Goal: Information Seeking & Learning: Check status

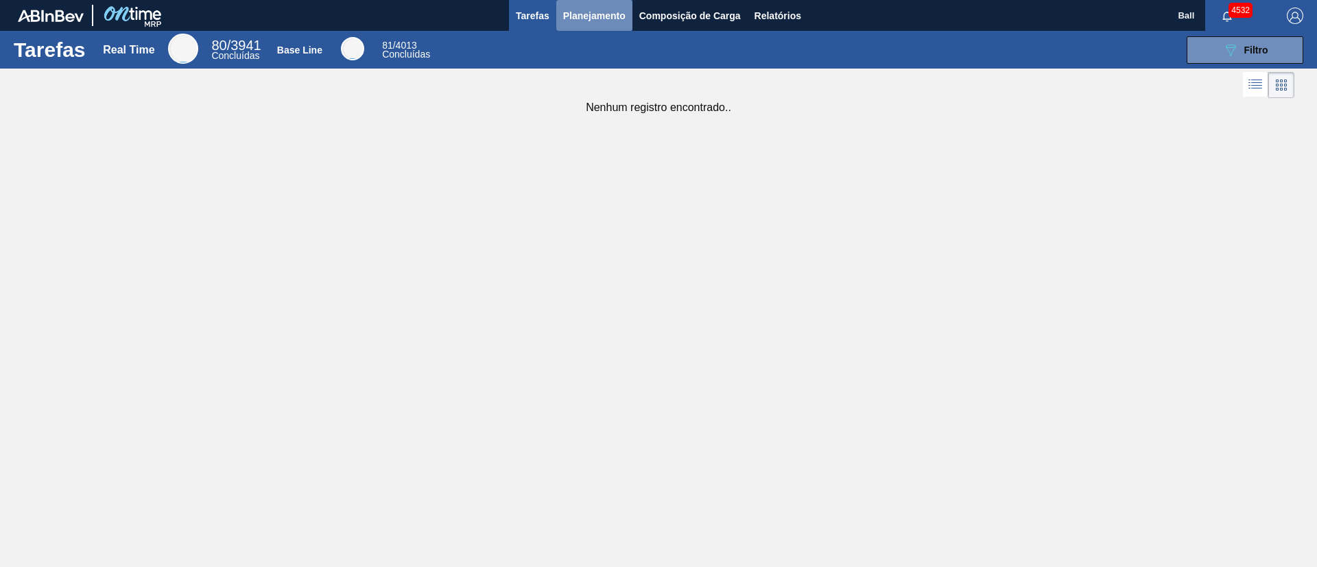
click at [594, 20] on span "Planejamento" at bounding box center [594, 16] width 62 height 16
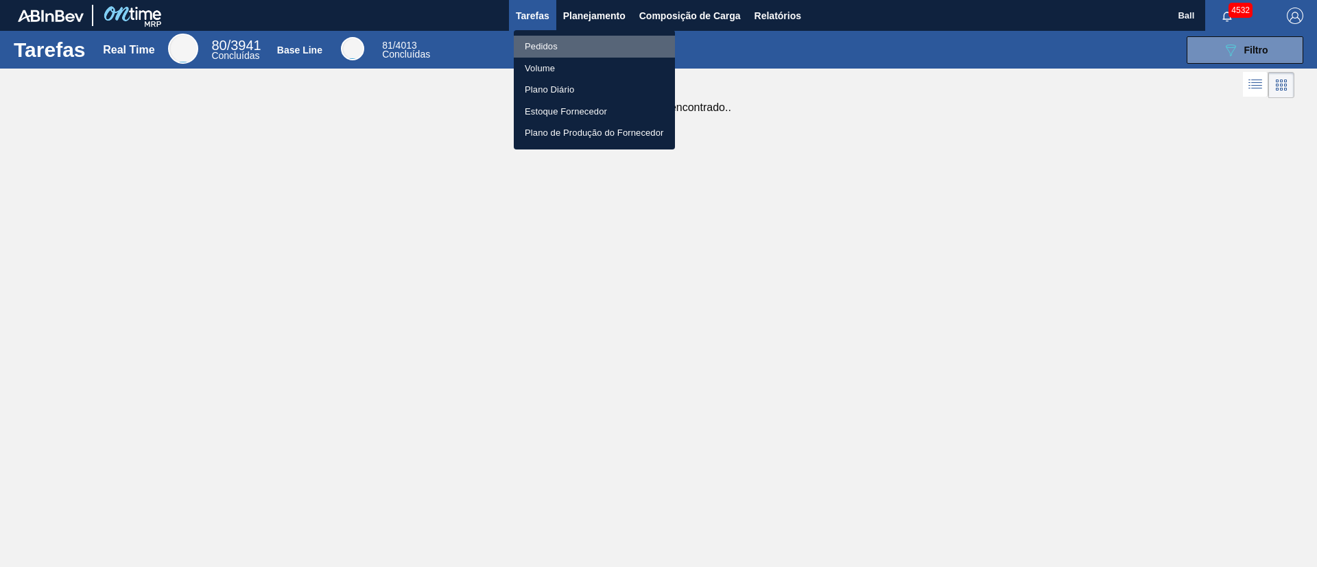
click at [546, 49] on li "Pedidos" at bounding box center [594, 47] width 161 height 22
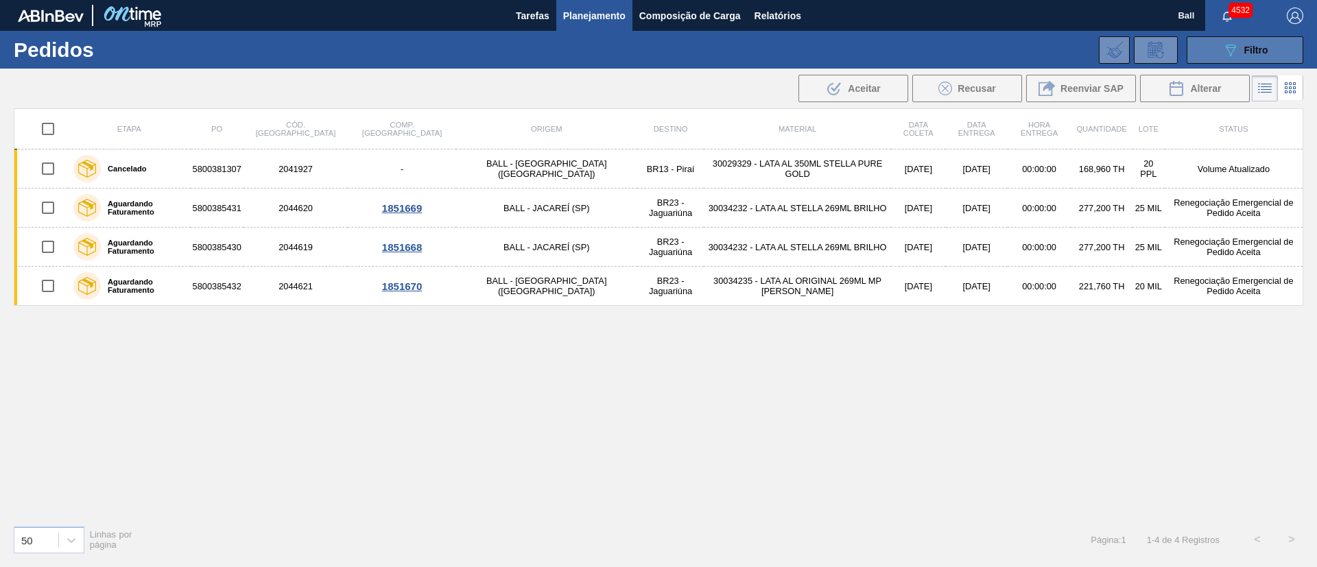
click at [1223, 54] on icon "089F7B8B-B2A5-4AFE-B5C0-19BA573D28AC" at bounding box center [1231, 50] width 16 height 16
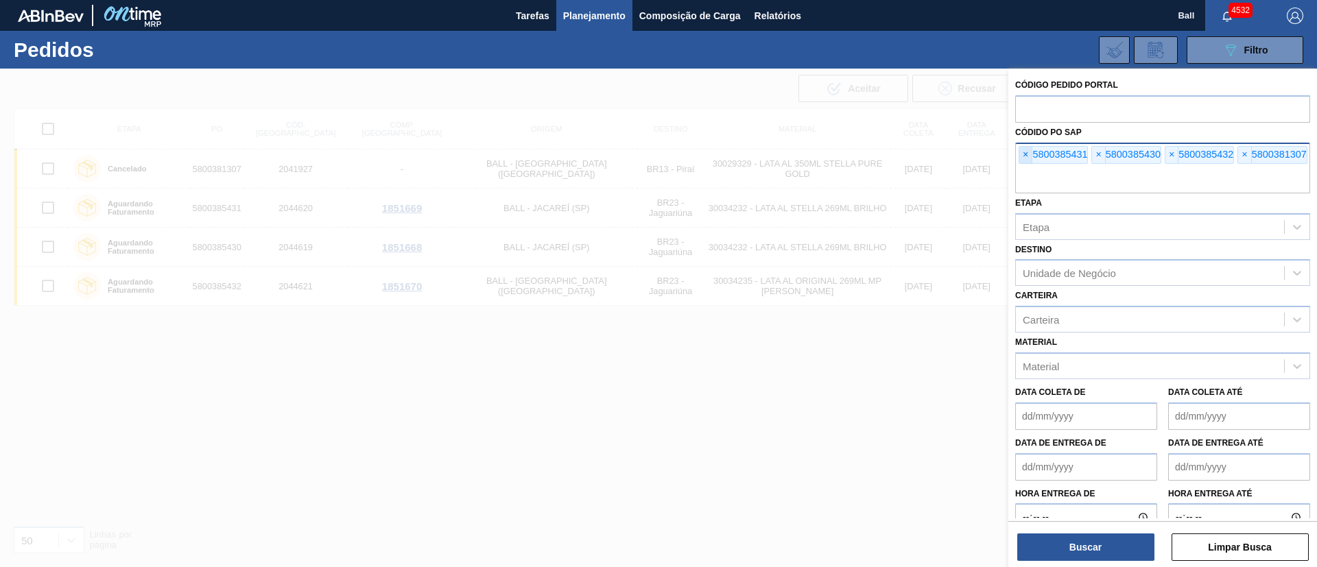
click at [1028, 156] on span "×" at bounding box center [1026, 155] width 13 height 16
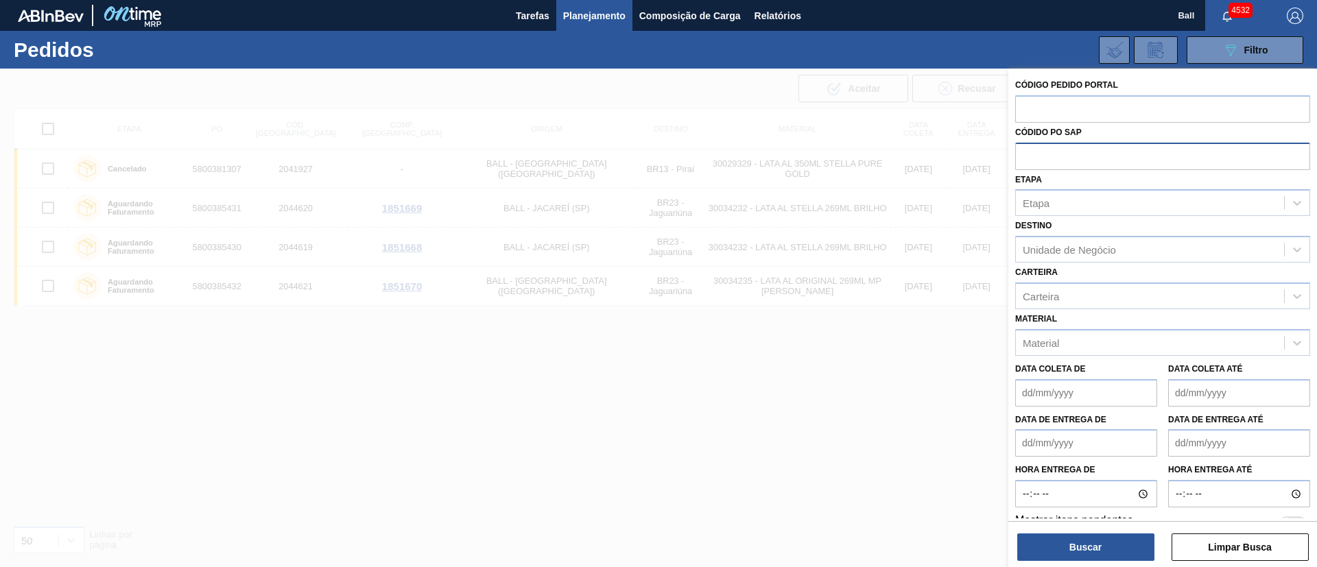
click at [1028, 156] on input "text" at bounding box center [1163, 156] width 295 height 26
paste input "text"
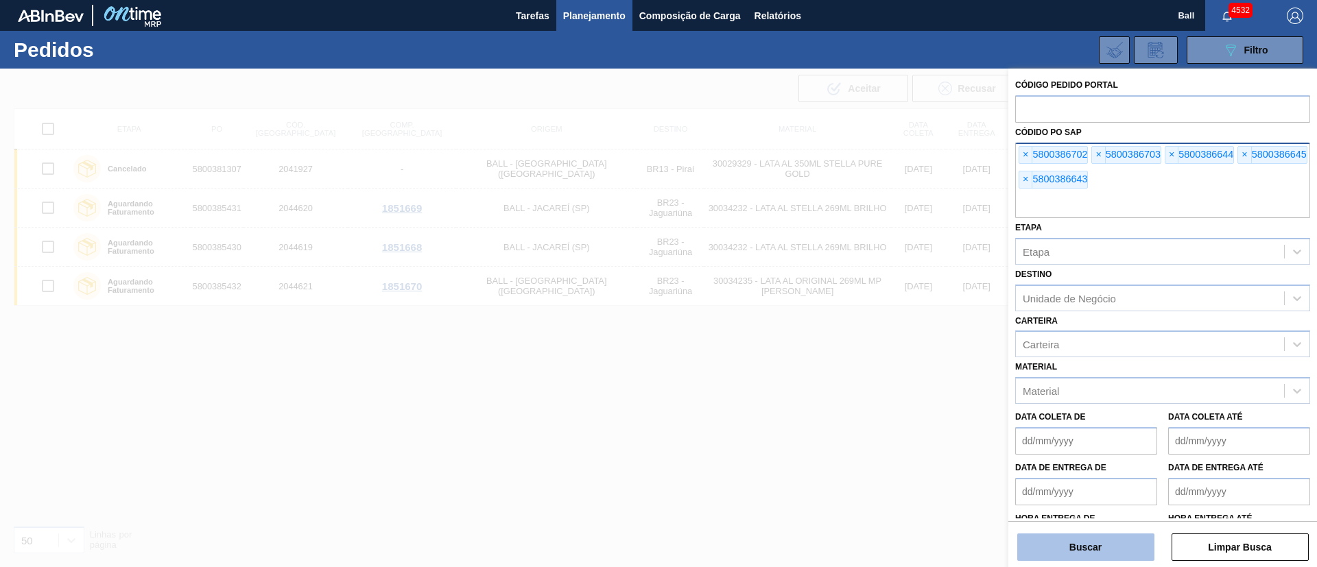
click at [1087, 547] on button "Buscar" at bounding box center [1086, 547] width 137 height 27
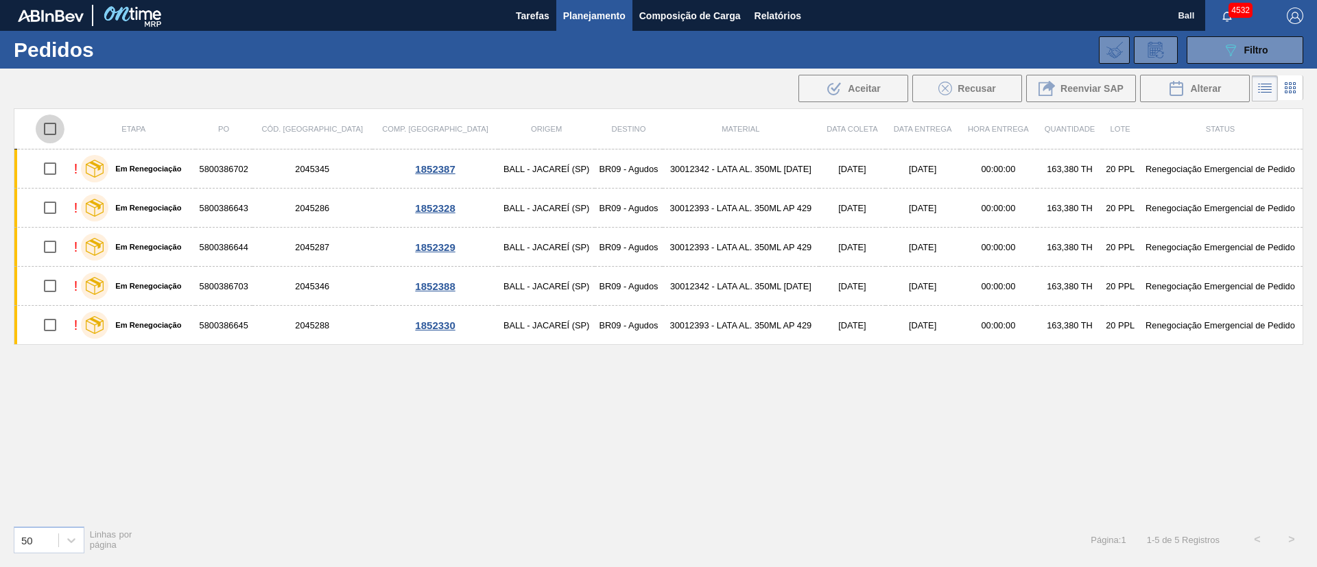
click at [56, 126] on input "checkbox" at bounding box center [50, 129] width 29 height 29
checkbox input "true"
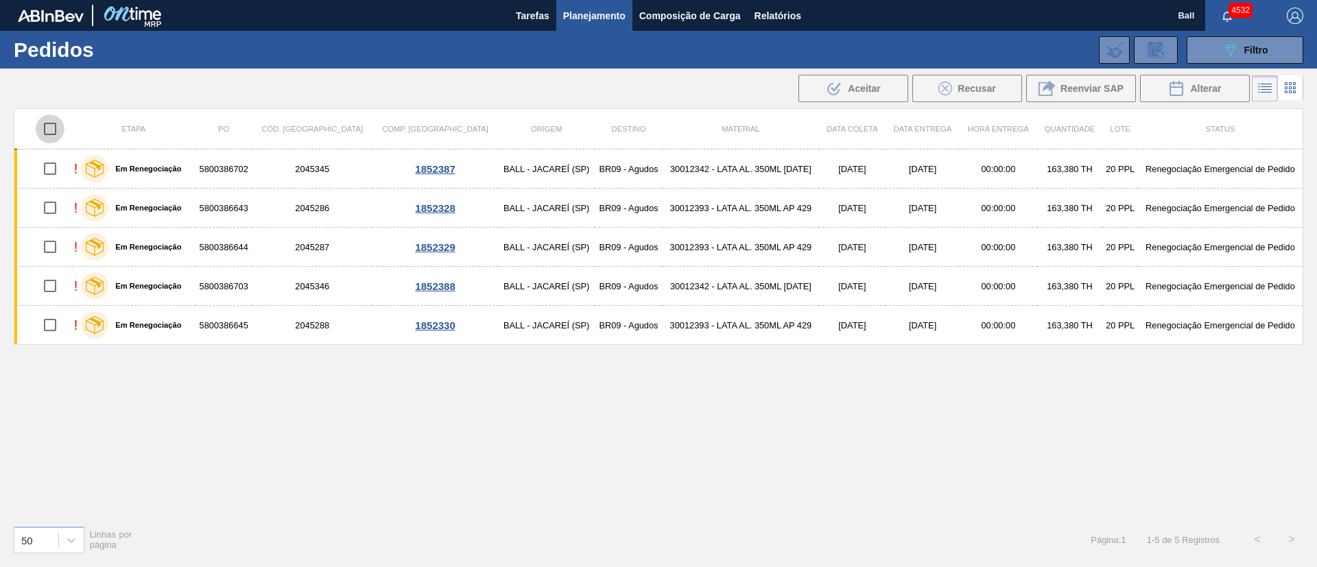
checkbox input "true"
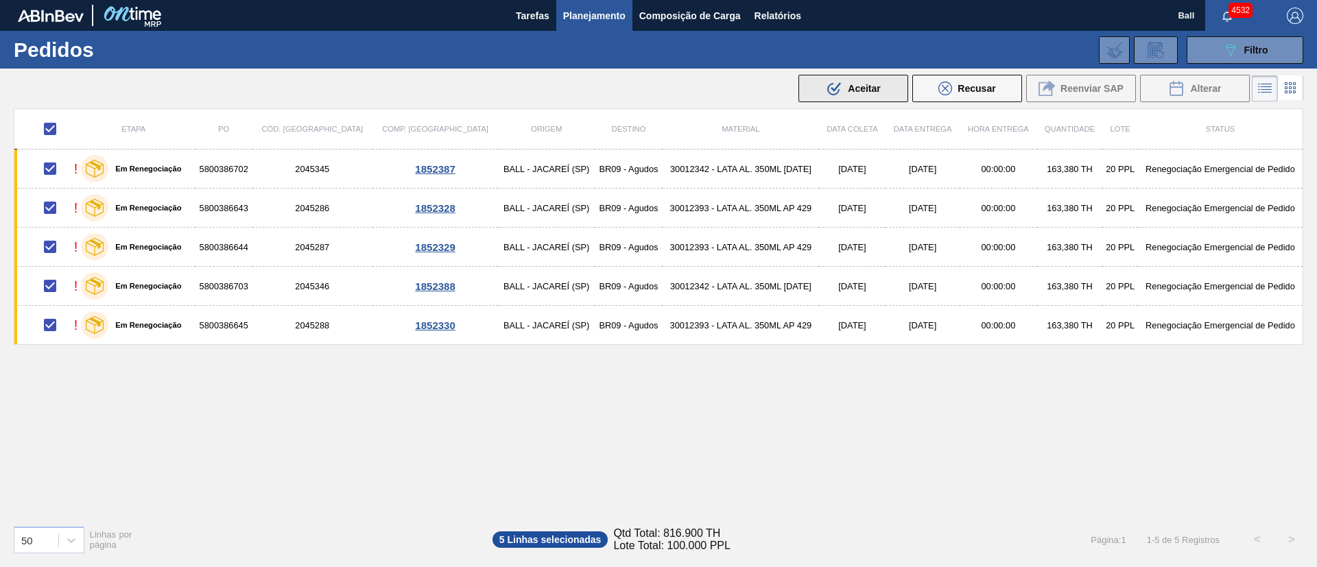
click at [870, 93] on span "Aceitar" at bounding box center [864, 88] width 32 height 11
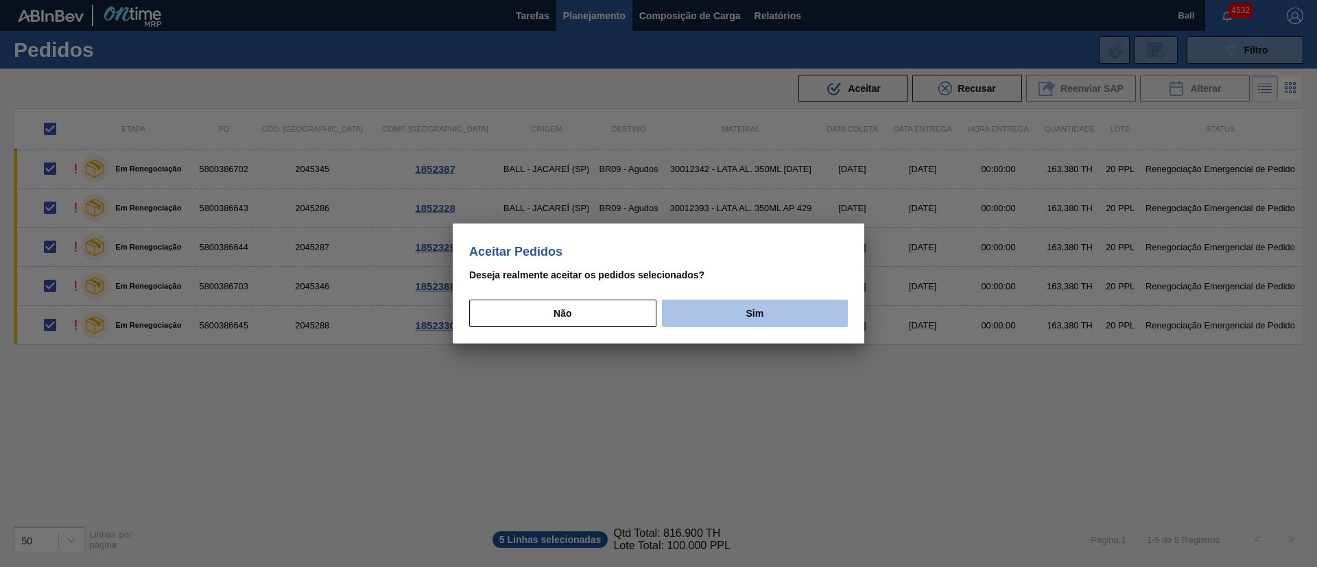
click at [743, 312] on button "Sim" at bounding box center [755, 313] width 186 height 27
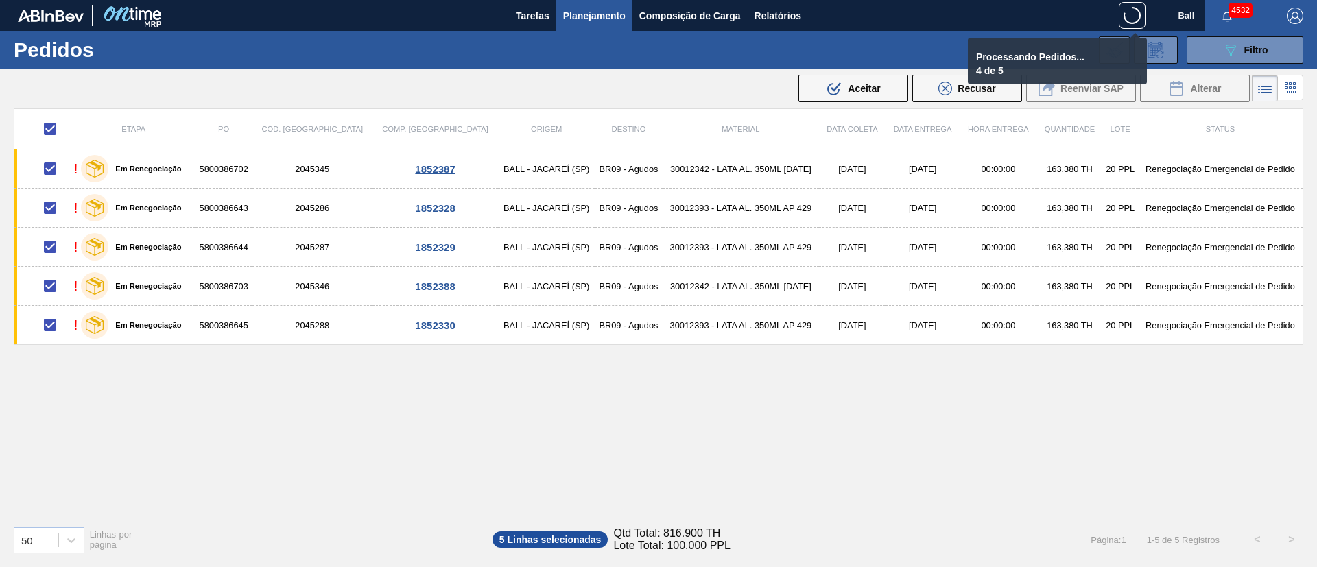
checkbox input "false"
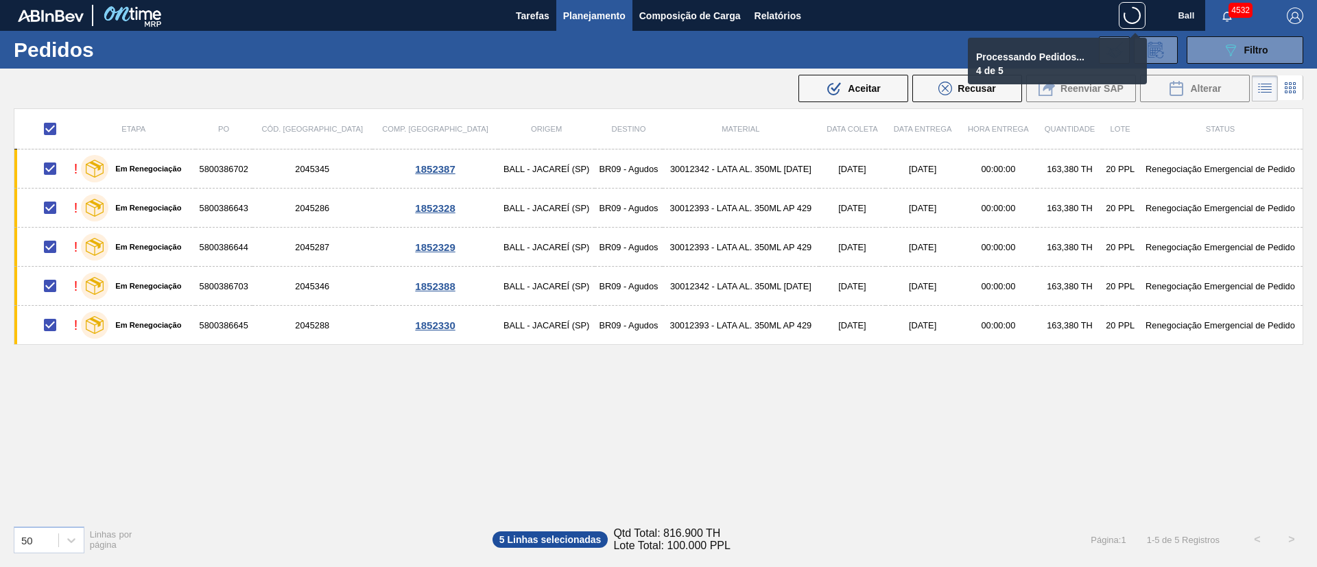
checkbox input "false"
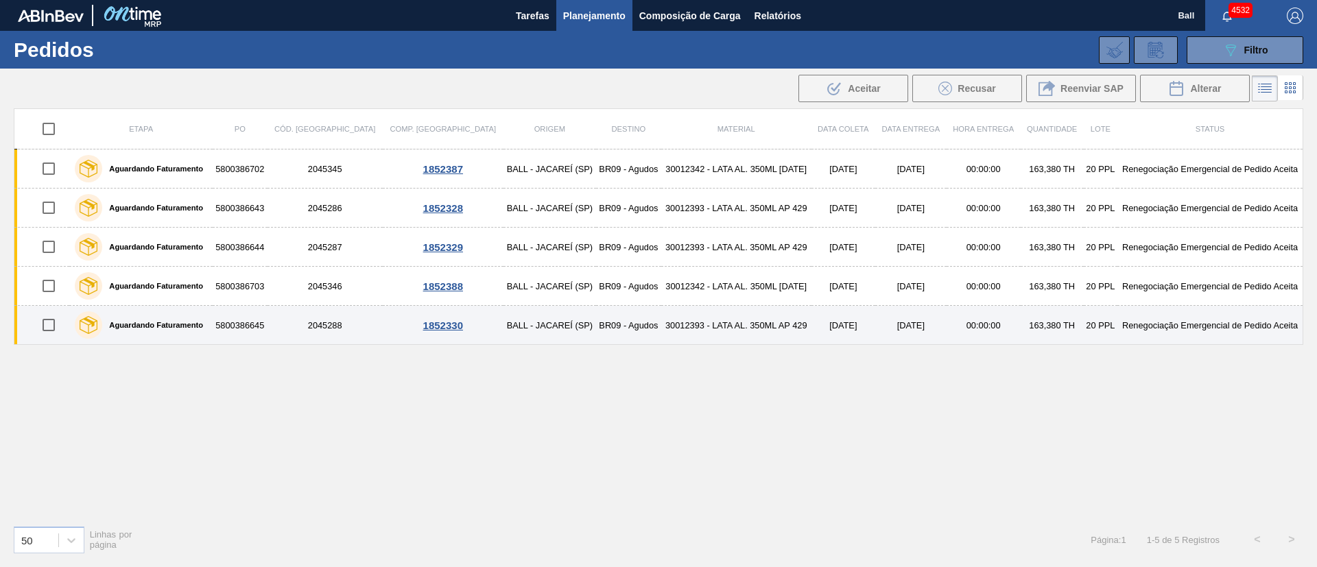
click at [596, 337] on td "BR09 - Agudos" at bounding box center [628, 325] width 65 height 39
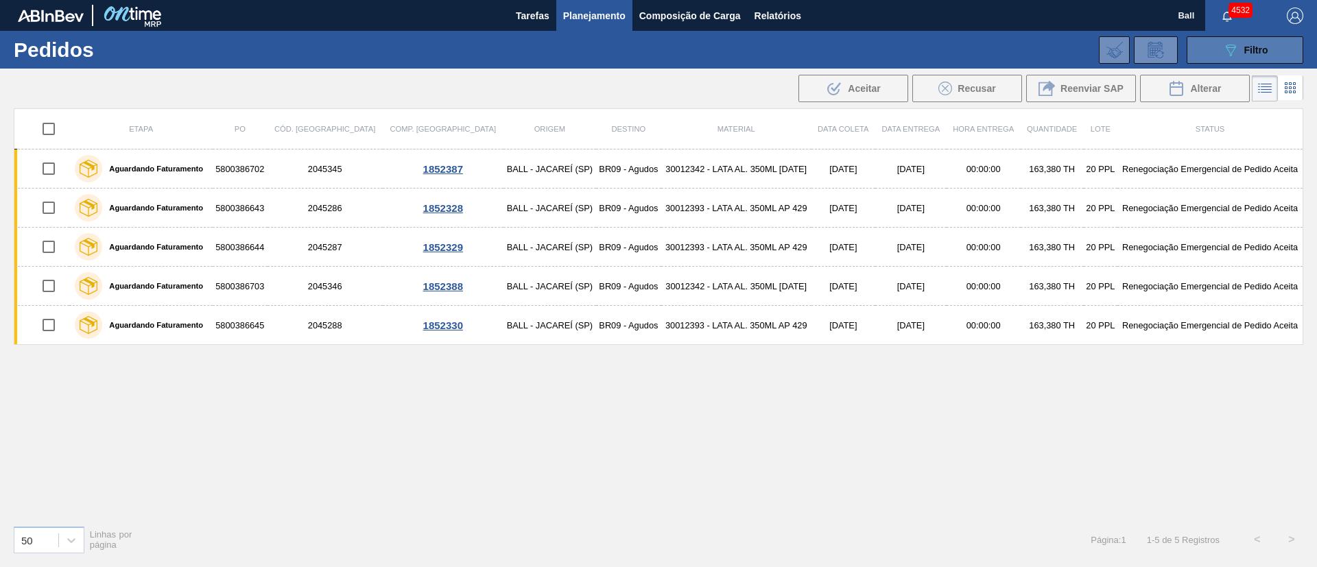
click at [1245, 52] on span "Filtro" at bounding box center [1257, 50] width 24 height 11
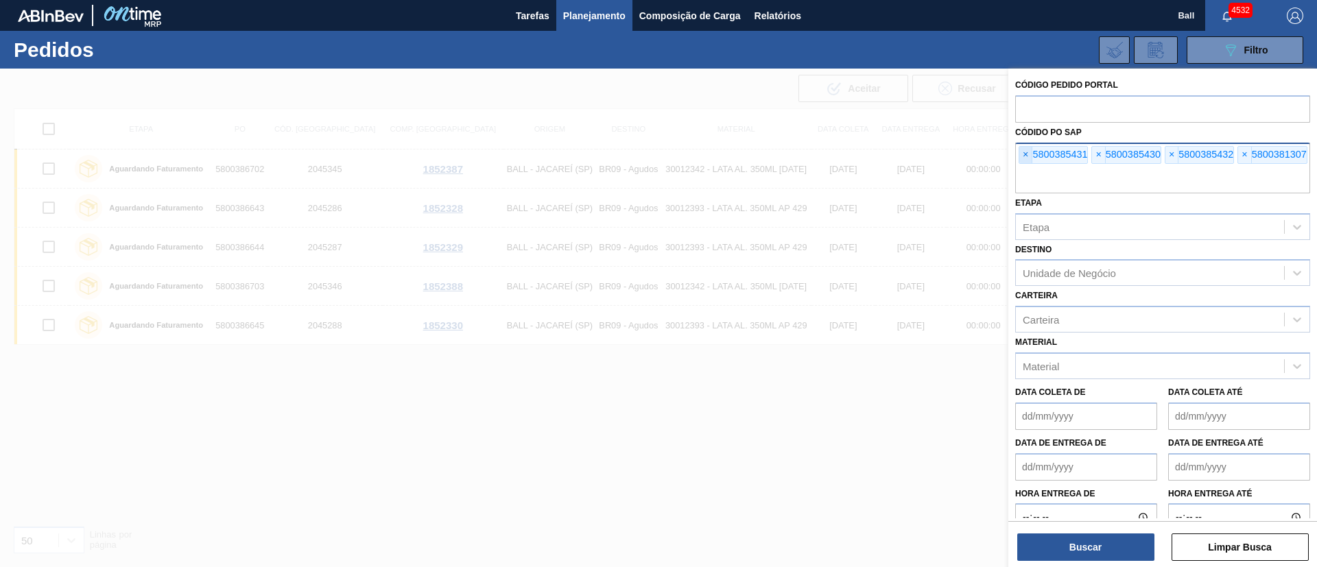
click at [1022, 159] on span "×" at bounding box center [1026, 155] width 13 height 16
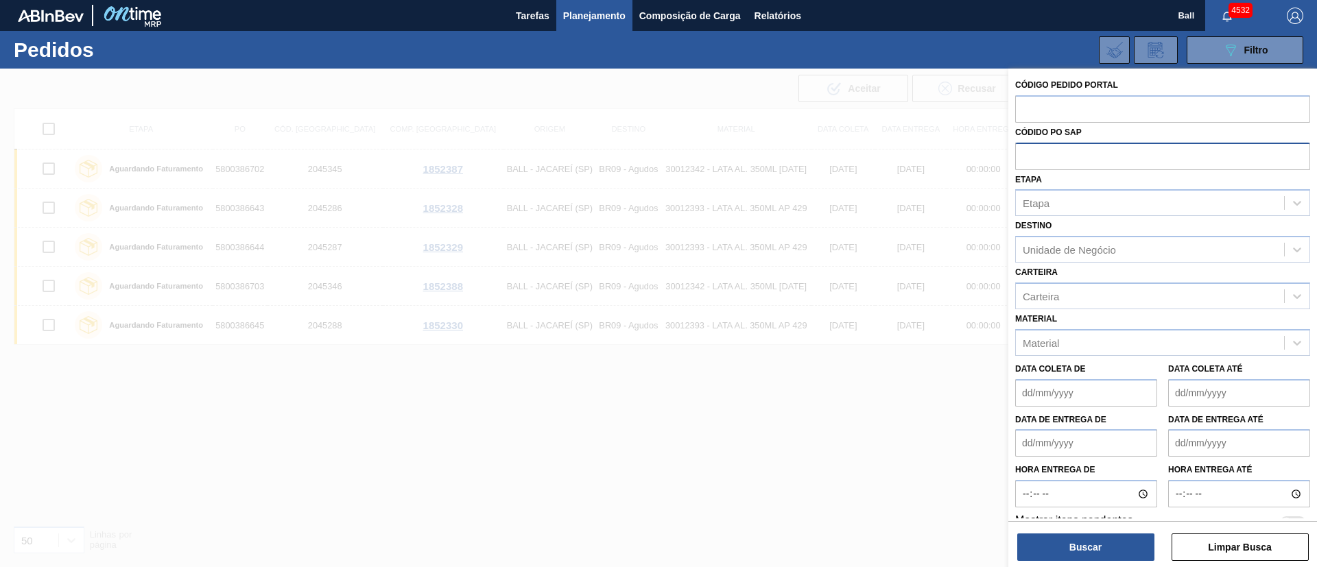
click at [1022, 159] on input "text" at bounding box center [1163, 156] width 295 height 26
paste input "5800377627"
type input "5800377627"
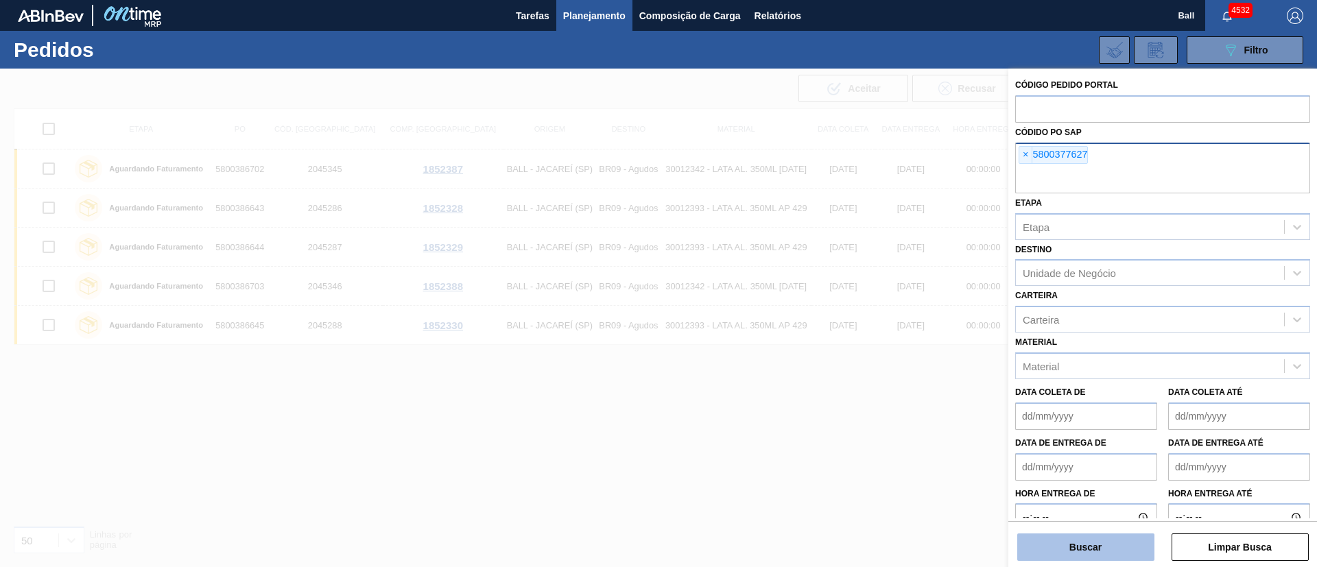
click at [1096, 546] on button "Buscar" at bounding box center [1086, 547] width 137 height 27
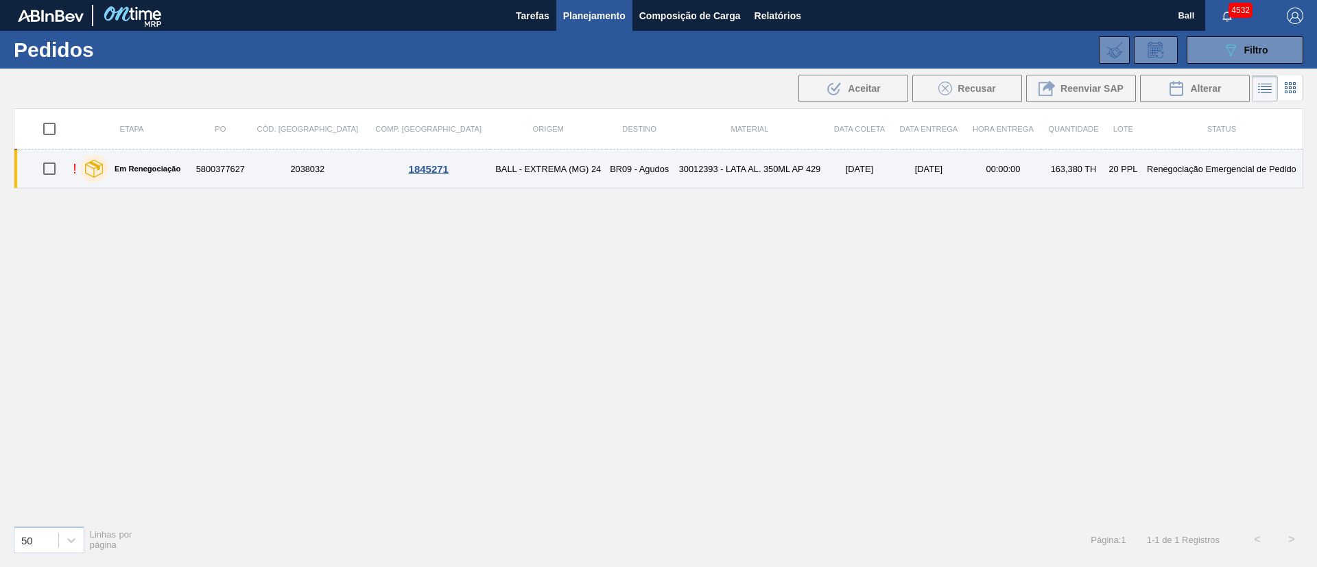
click at [673, 167] on td "30012393 - LATA AL. 350ML AP 429" at bounding box center [750, 169] width 154 height 39
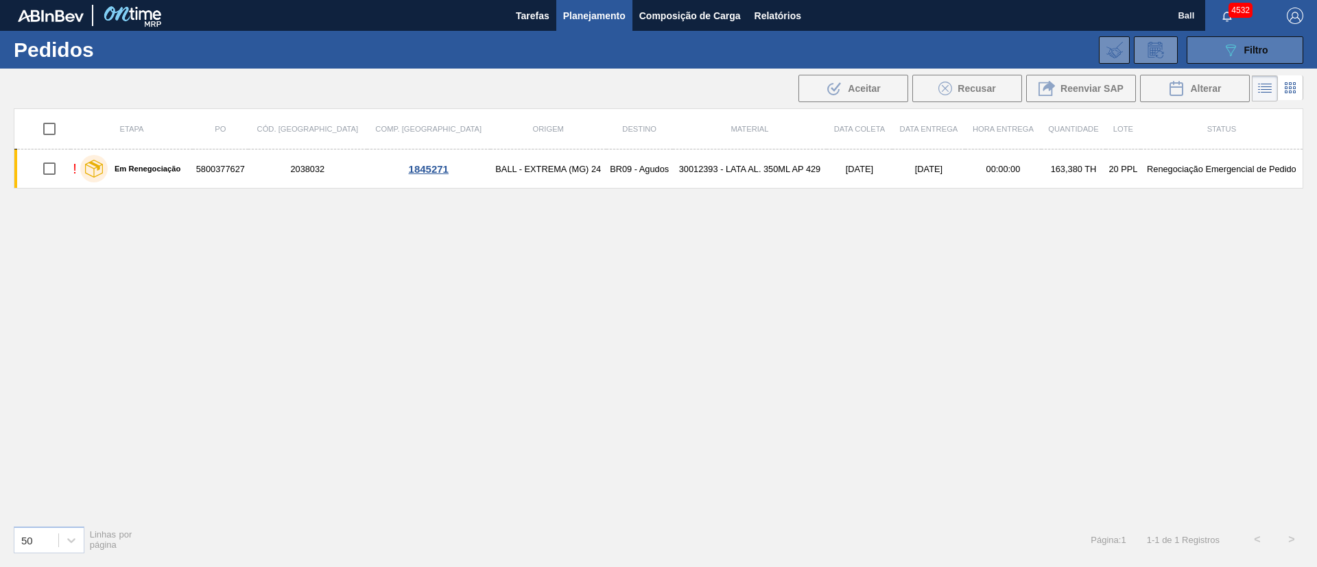
click at [1251, 43] on div "089F7B8B-B2A5-4AFE-B5C0-19BA573D28AC Filtro" at bounding box center [1246, 50] width 46 height 16
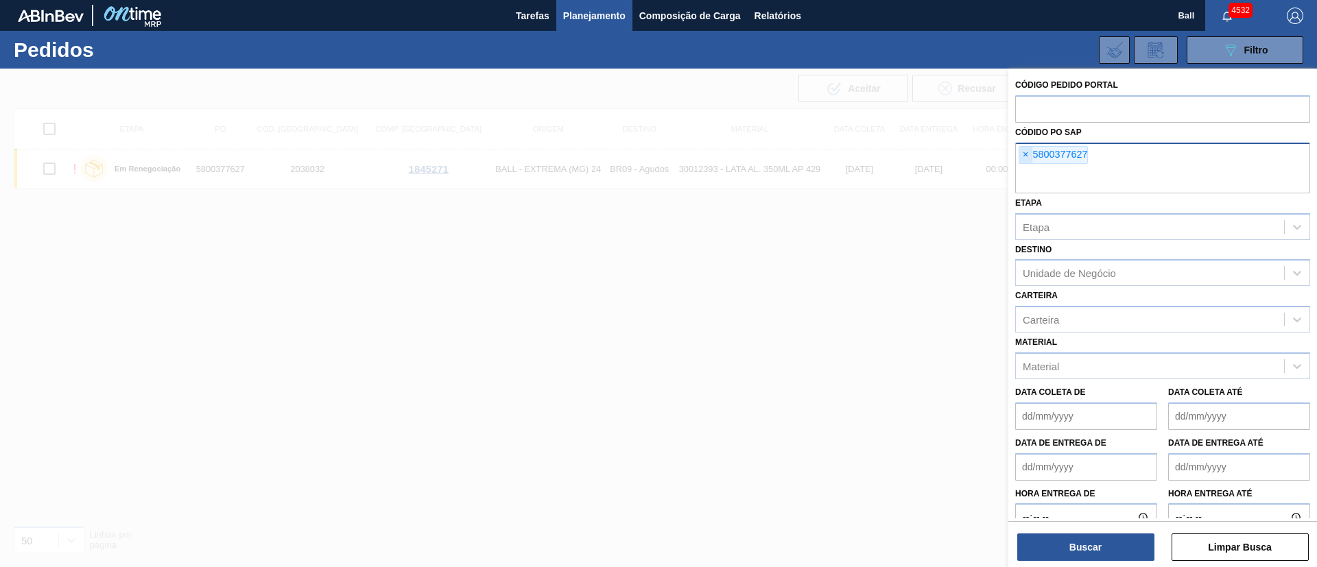
click at [1028, 159] on span "×" at bounding box center [1026, 155] width 13 height 16
paste input "text"
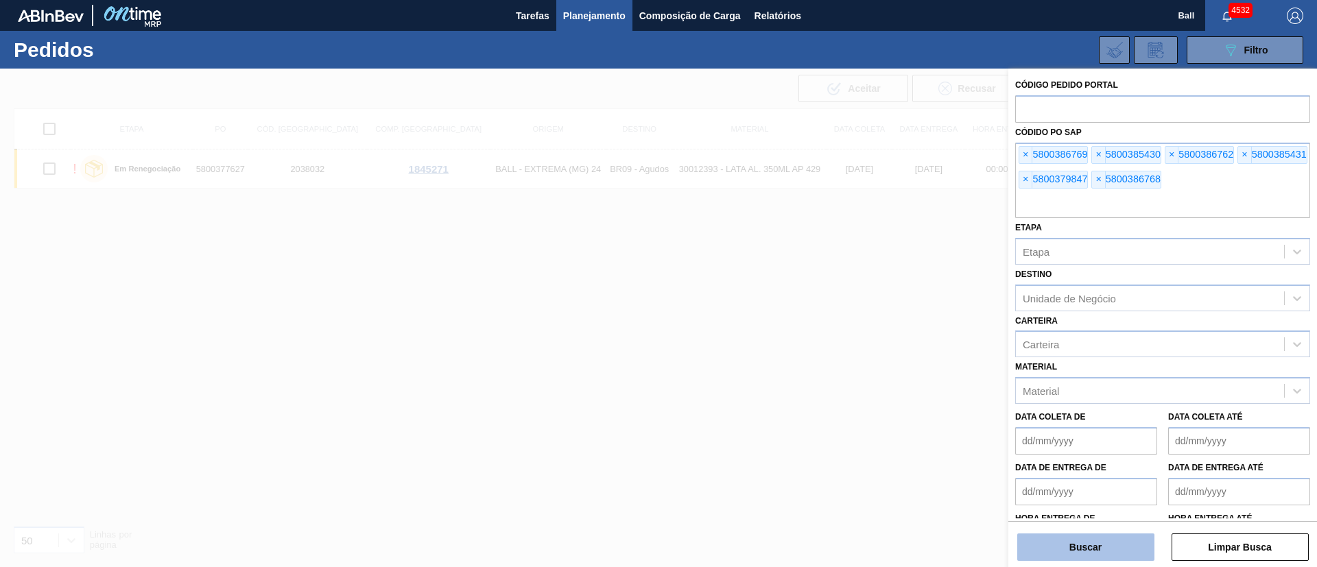
click at [1108, 552] on button "Buscar" at bounding box center [1086, 547] width 137 height 27
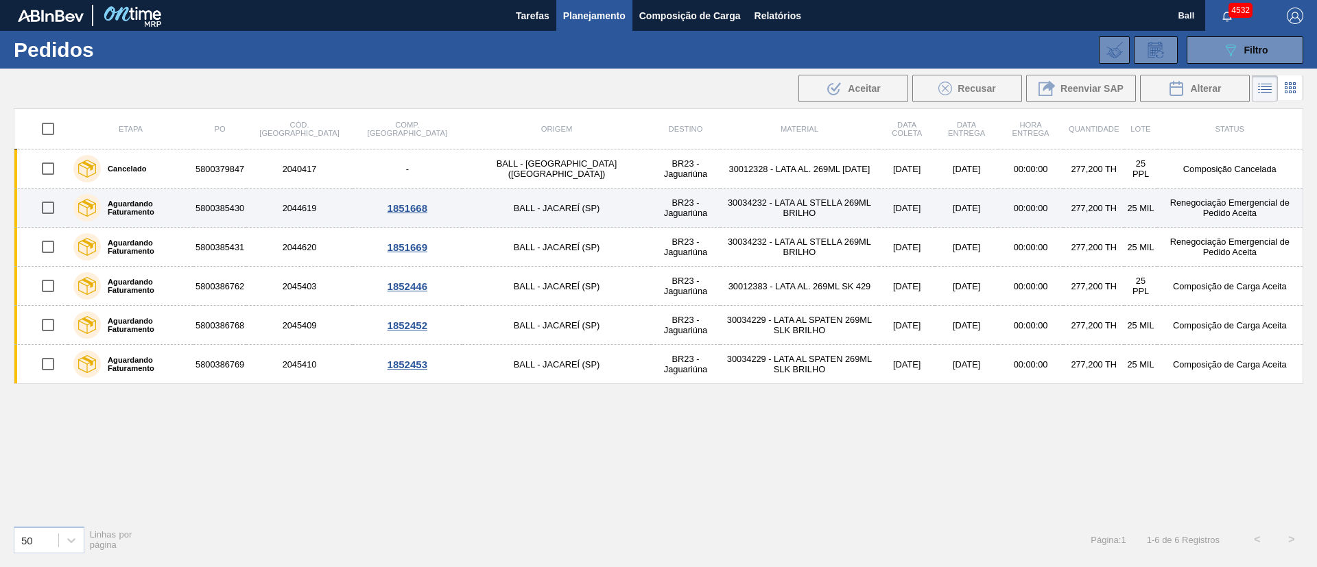
click at [756, 213] on td "30034232 - LATA AL STELLA 269ML BRILHO" at bounding box center [799, 208] width 159 height 39
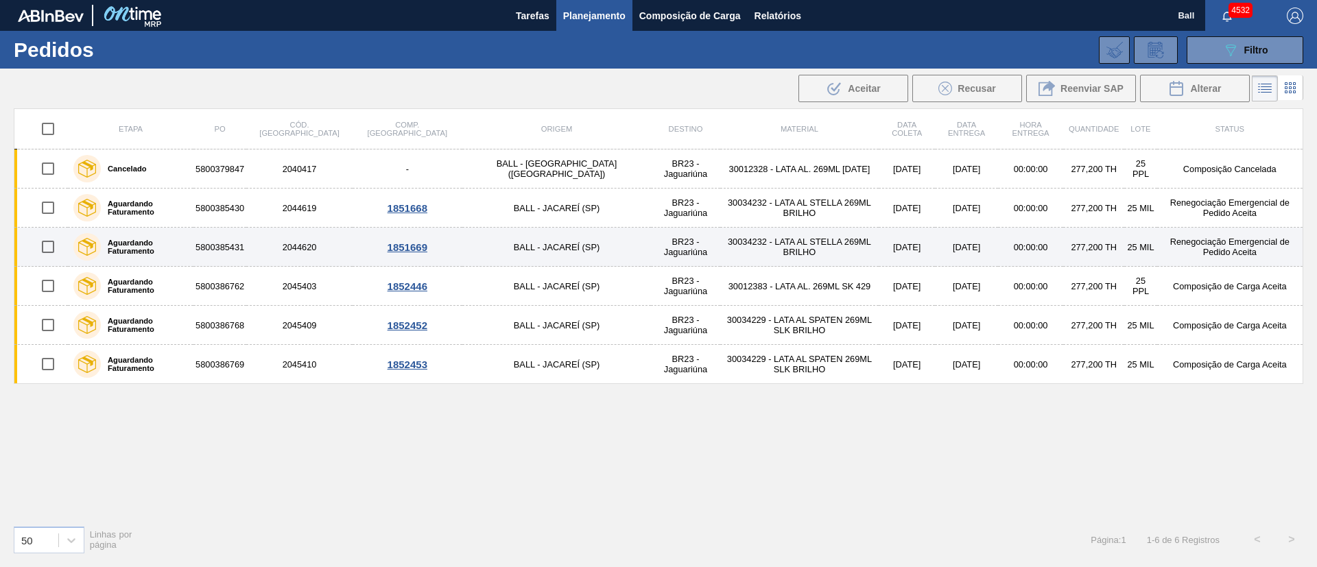
click at [766, 239] on td "30034232 - LATA AL STELLA 269ML BRILHO" at bounding box center [799, 247] width 159 height 39
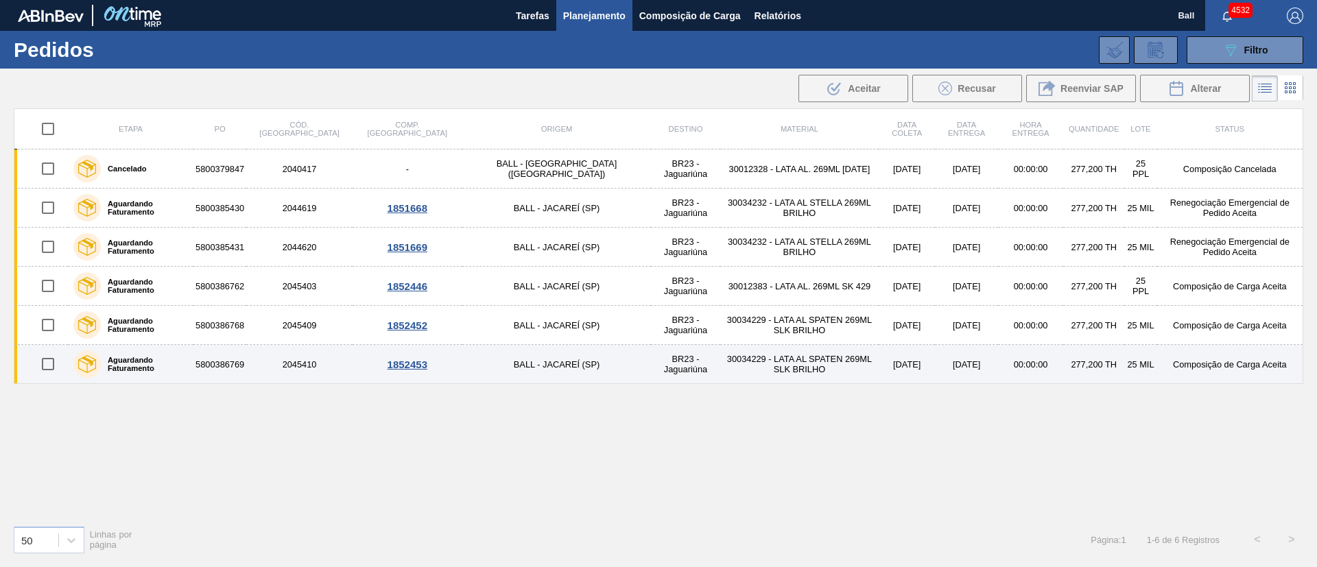
click at [935, 368] on td "[DATE]" at bounding box center [966, 364] width 63 height 39
click at [879, 357] on td "[DATE]" at bounding box center [907, 364] width 56 height 39
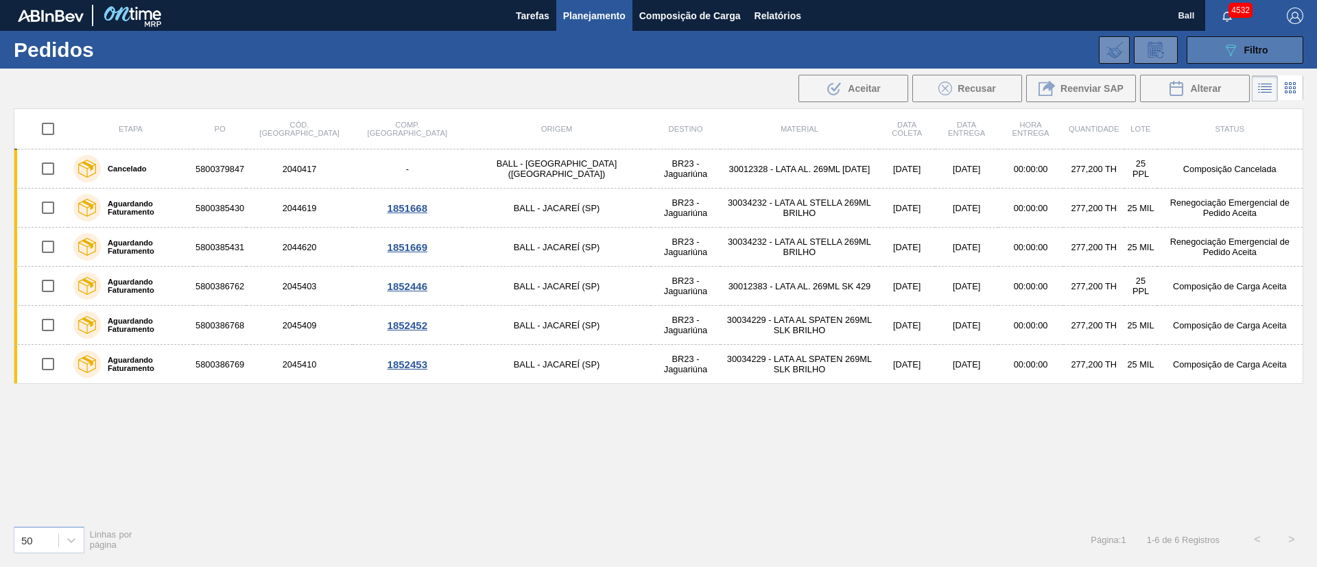
click at [1269, 41] on button "089F7B8B-B2A5-4AFE-B5C0-19BA573D28AC Filtro" at bounding box center [1245, 49] width 117 height 27
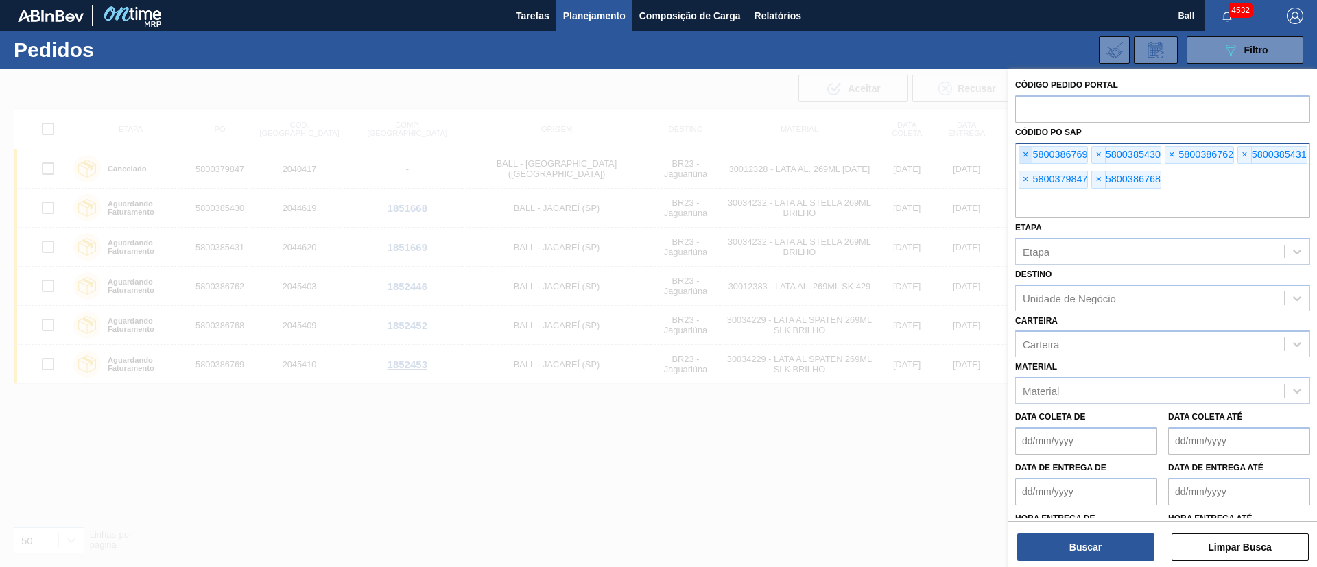
click at [1026, 155] on span "×" at bounding box center [1026, 155] width 13 height 16
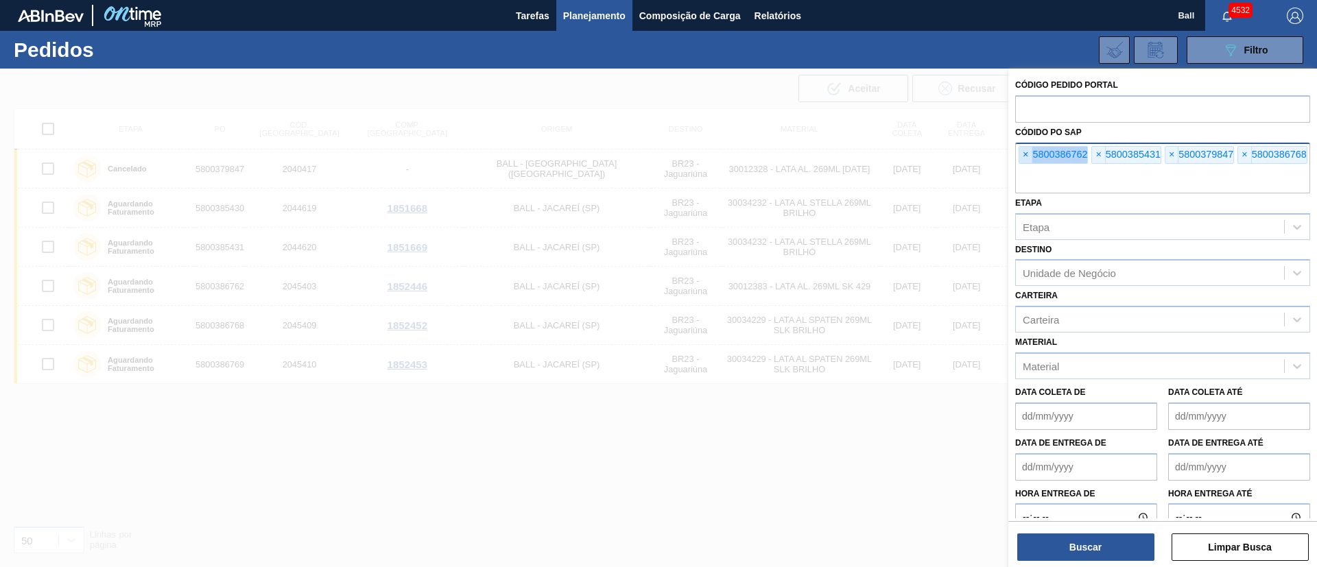
click at [1026, 155] on span "×" at bounding box center [1026, 155] width 13 height 16
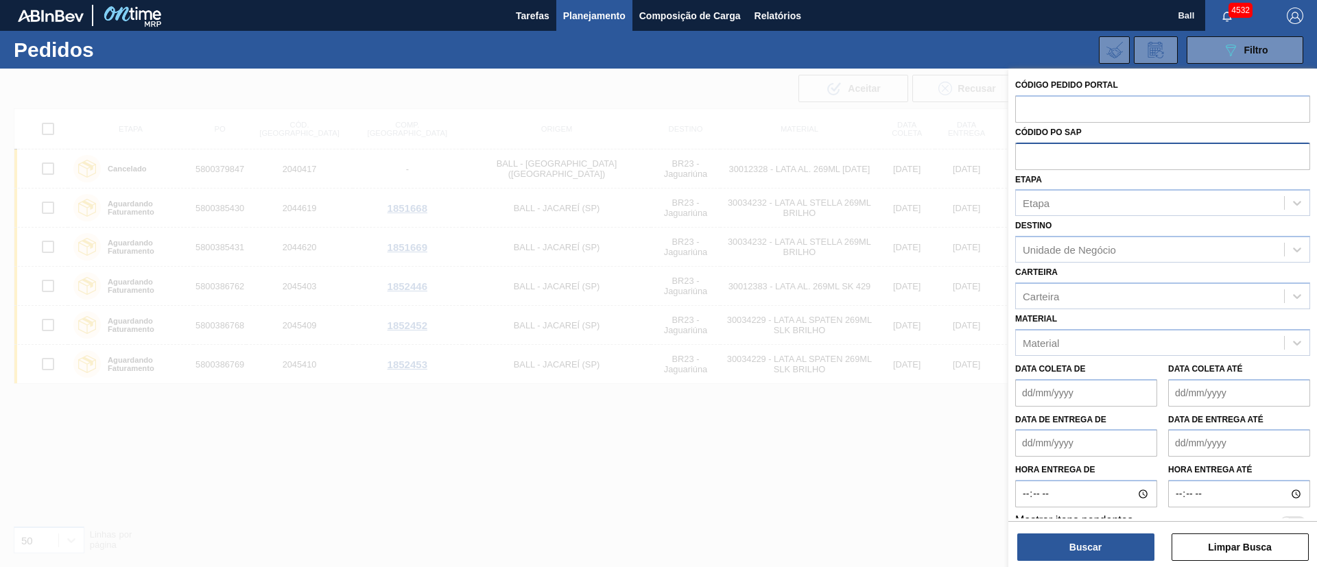
click at [1026, 155] on input "text" at bounding box center [1163, 156] width 295 height 26
paste input "text"
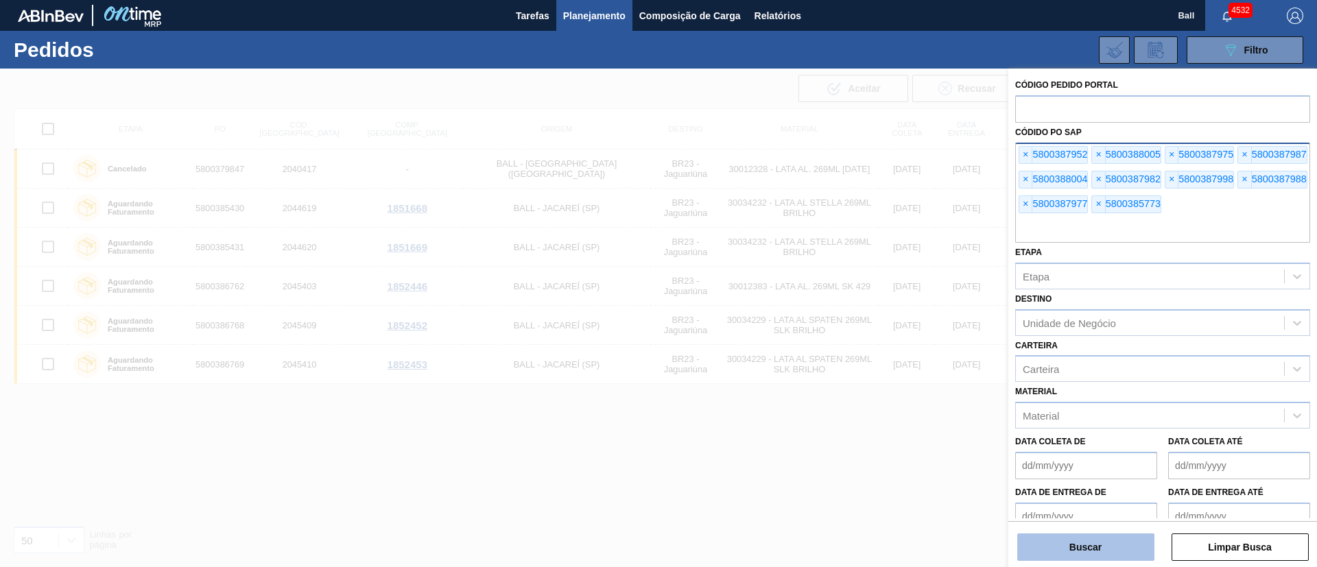
click at [1107, 548] on button "Buscar" at bounding box center [1086, 547] width 137 height 27
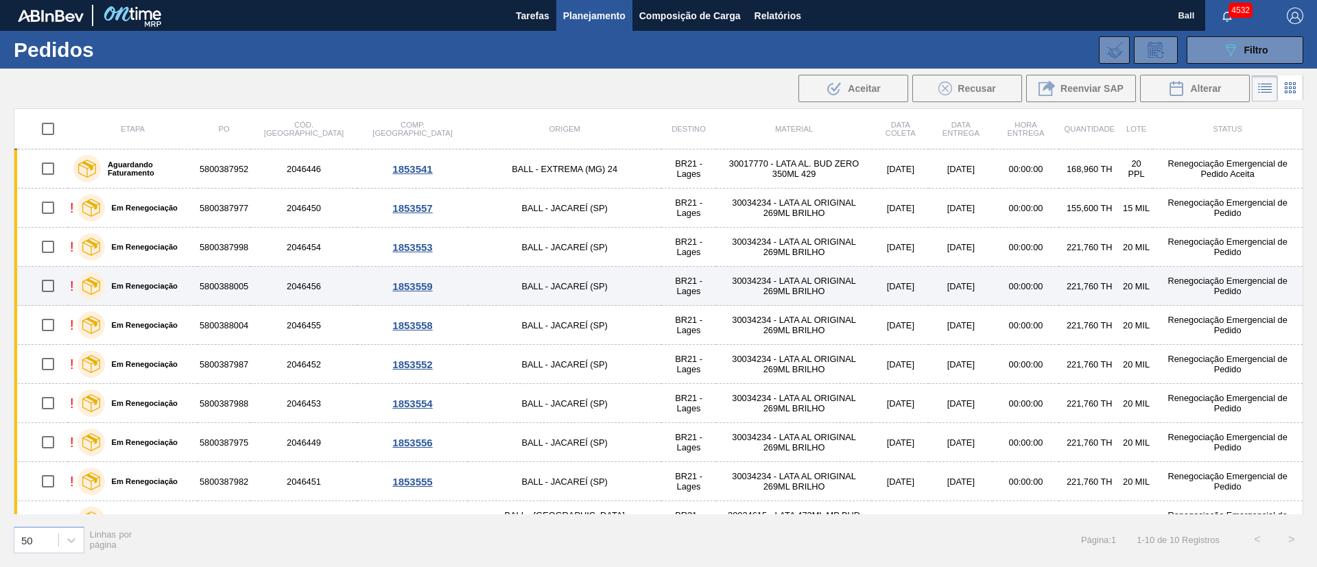
scroll to position [26, 0]
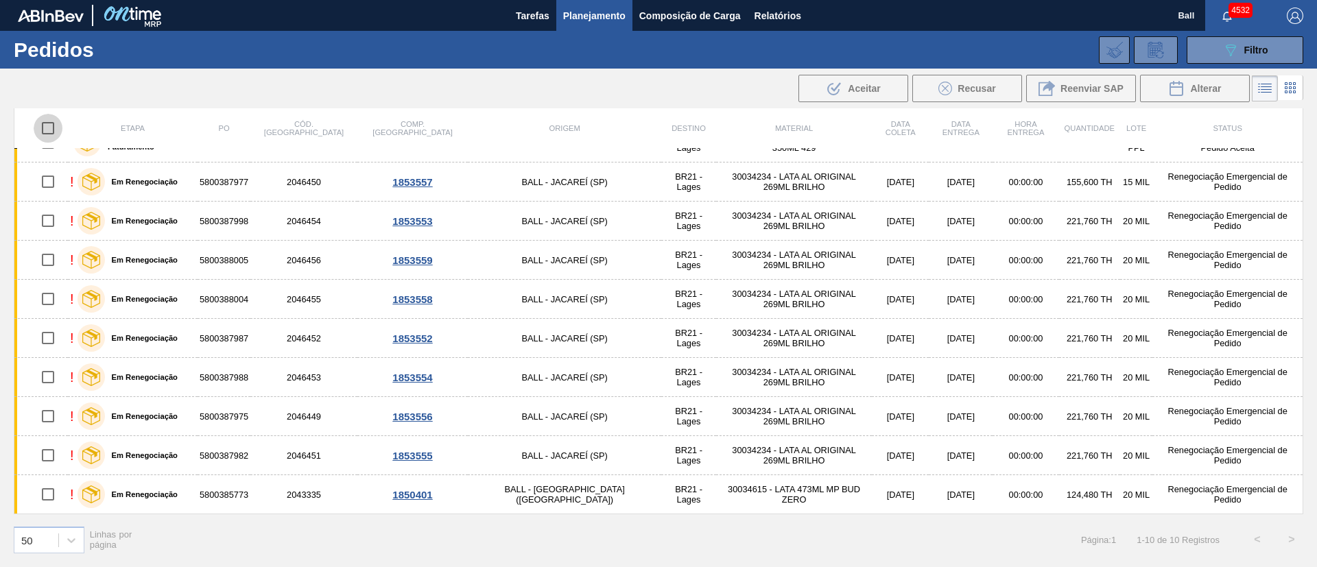
click at [47, 126] on input "checkbox" at bounding box center [48, 128] width 29 height 29
checkbox input "true"
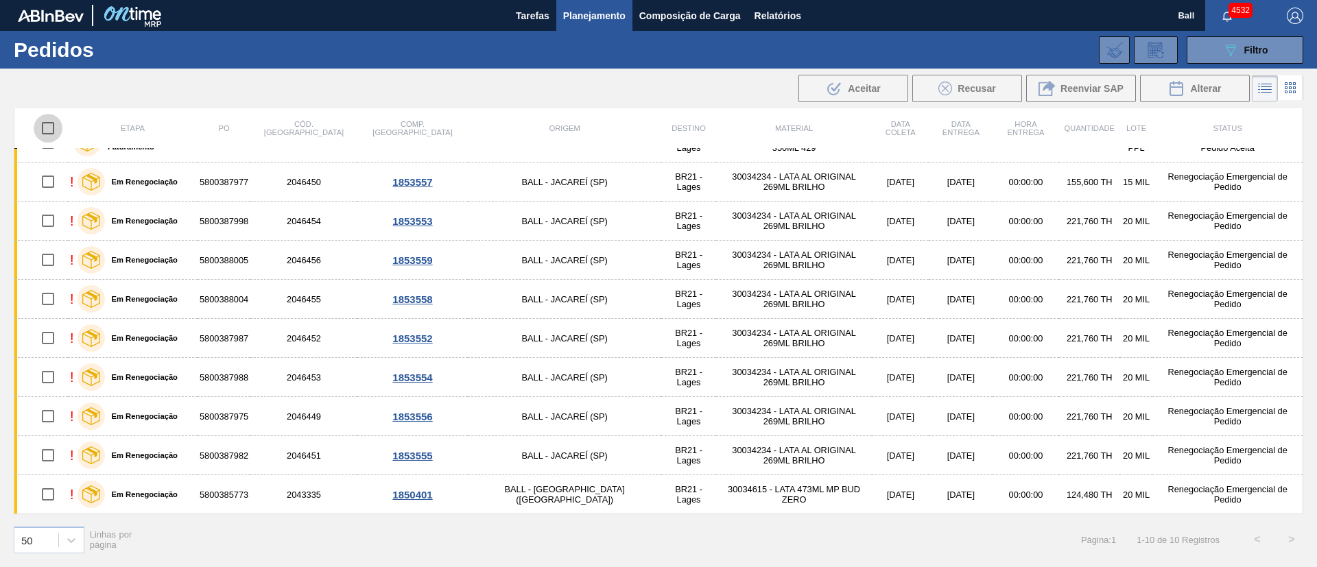
checkbox input "true"
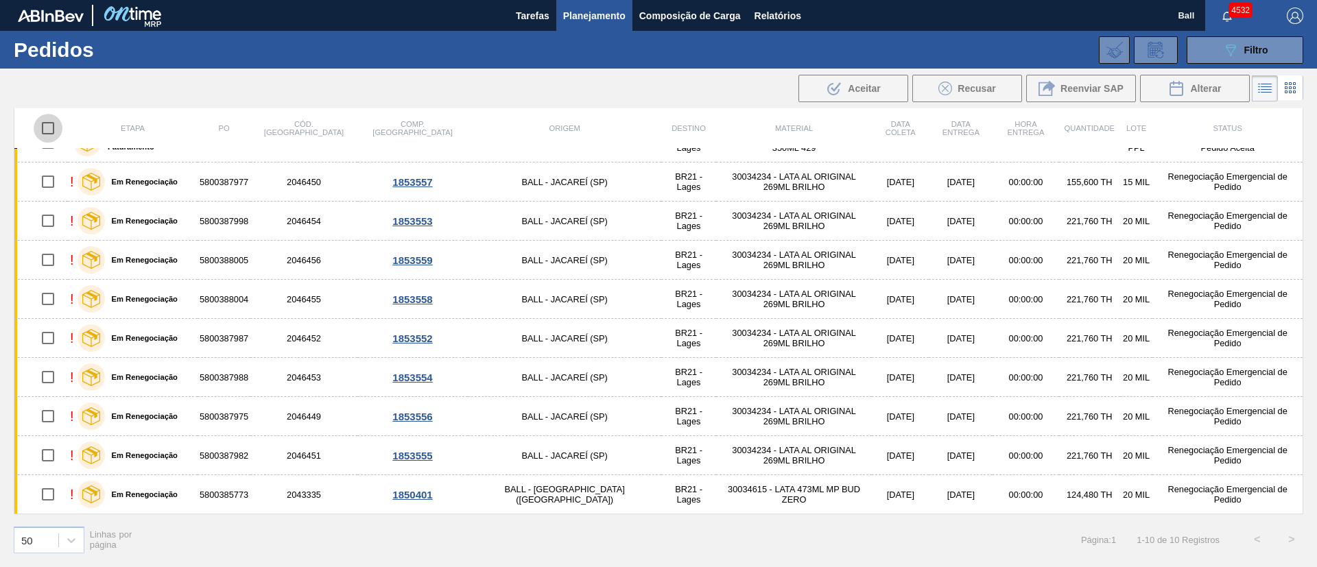
checkbox input "true"
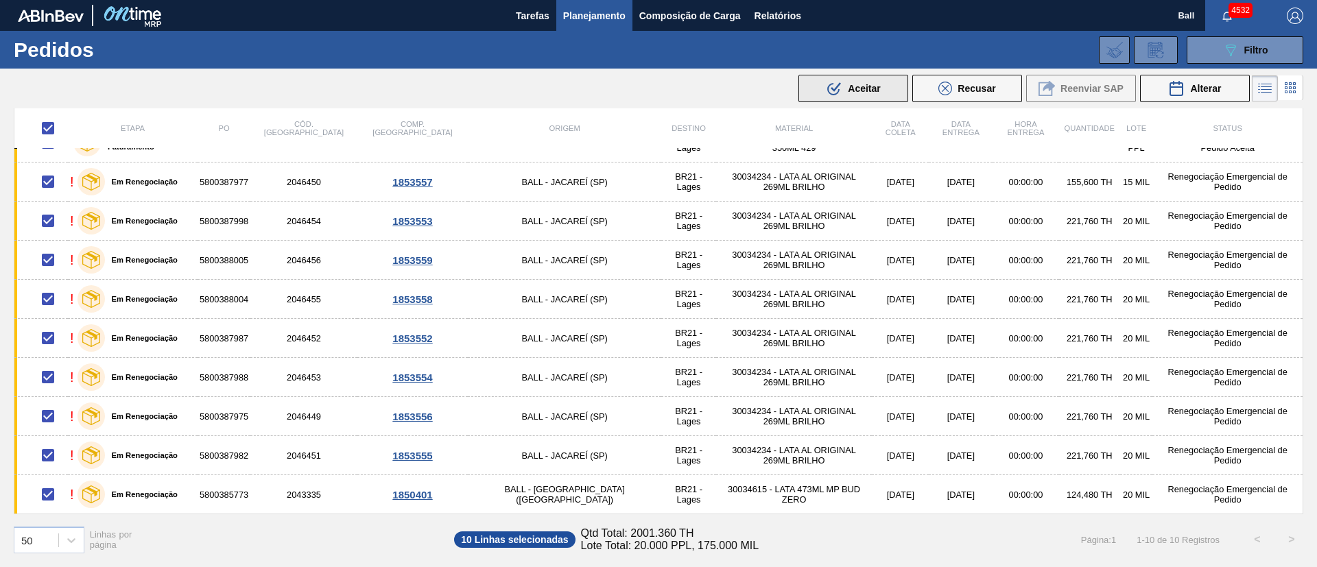
click at [857, 95] on div ".b{fill:var(--color-action-default)} Aceitar" at bounding box center [853, 88] width 54 height 16
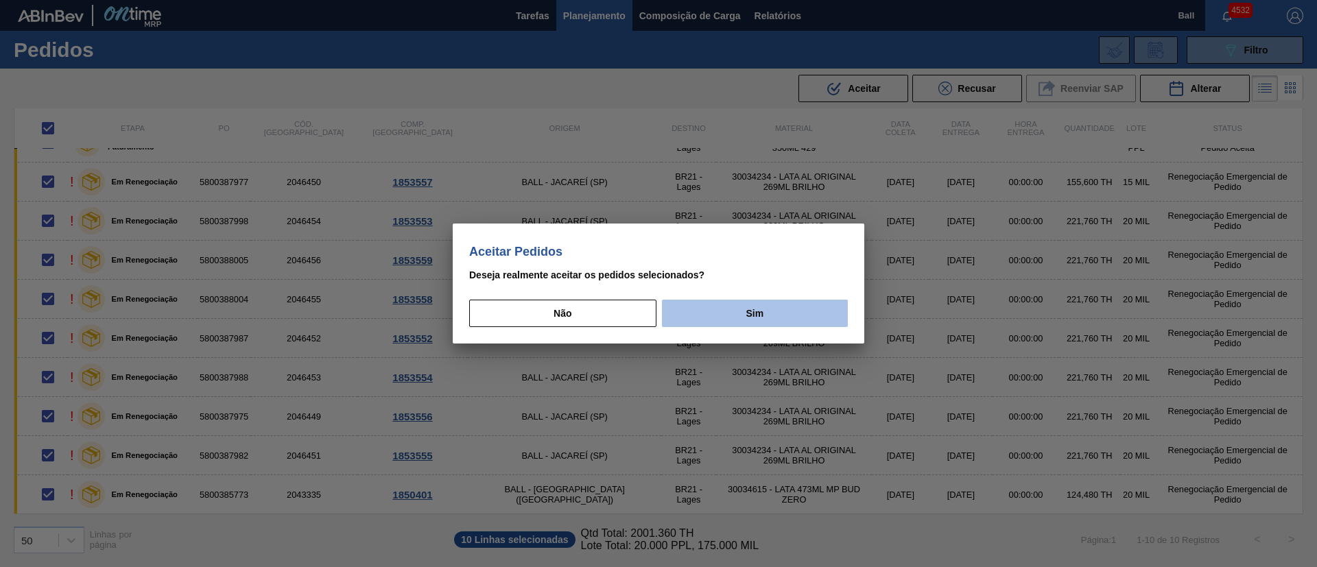
click at [723, 305] on button "Sim" at bounding box center [755, 313] width 186 height 27
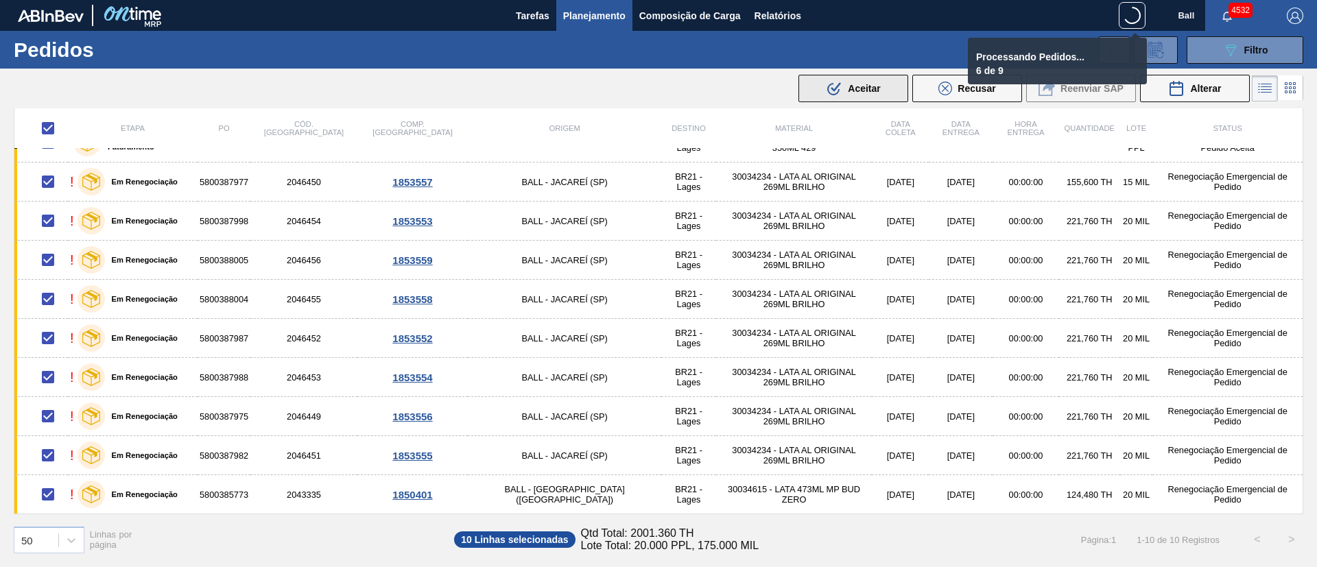
click at [842, 85] on icon ".b{fill:var(--color-action-default)}" at bounding box center [834, 88] width 16 height 16
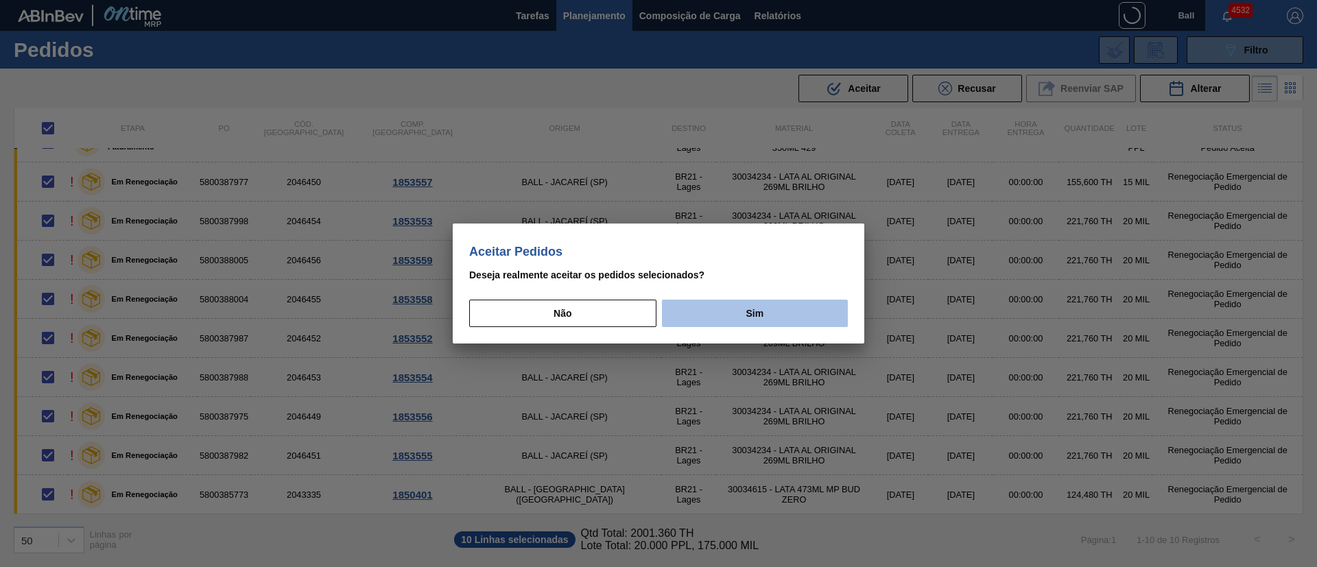
click at [738, 311] on button "Sim" at bounding box center [755, 313] width 186 height 27
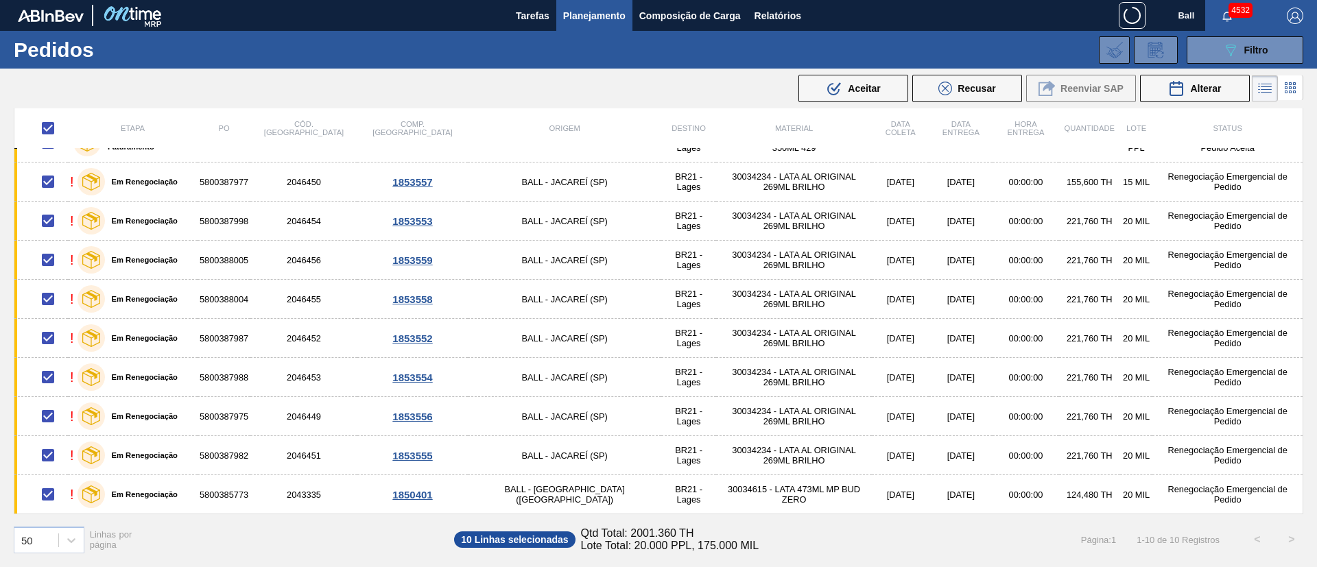
checkbox input "false"
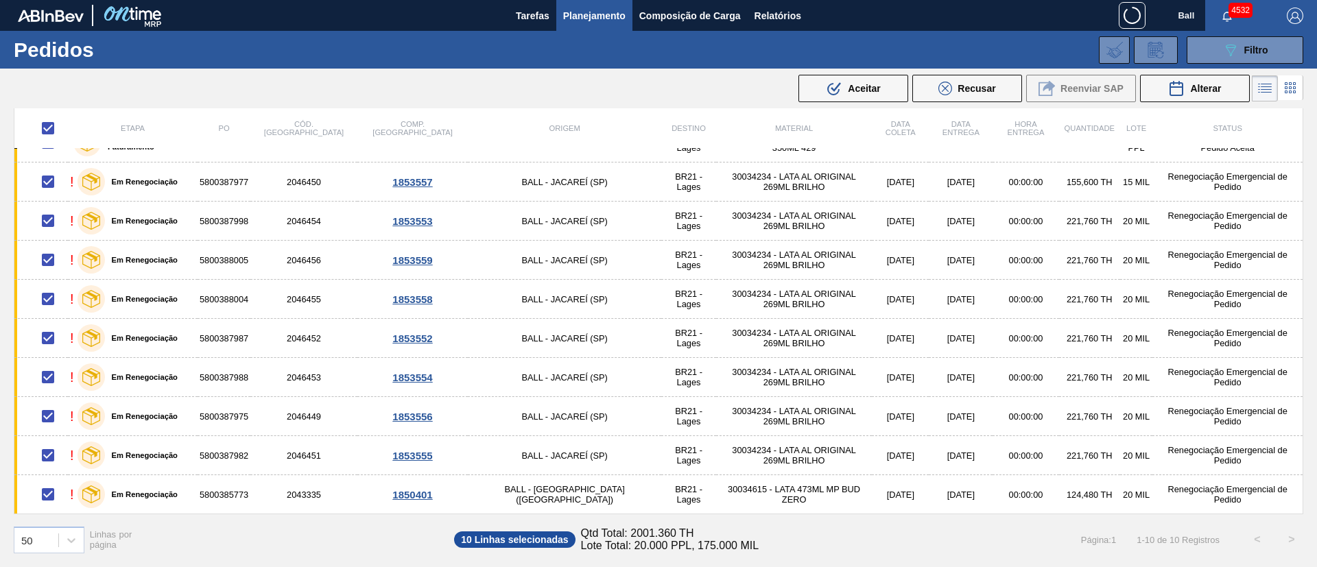
checkbox input "false"
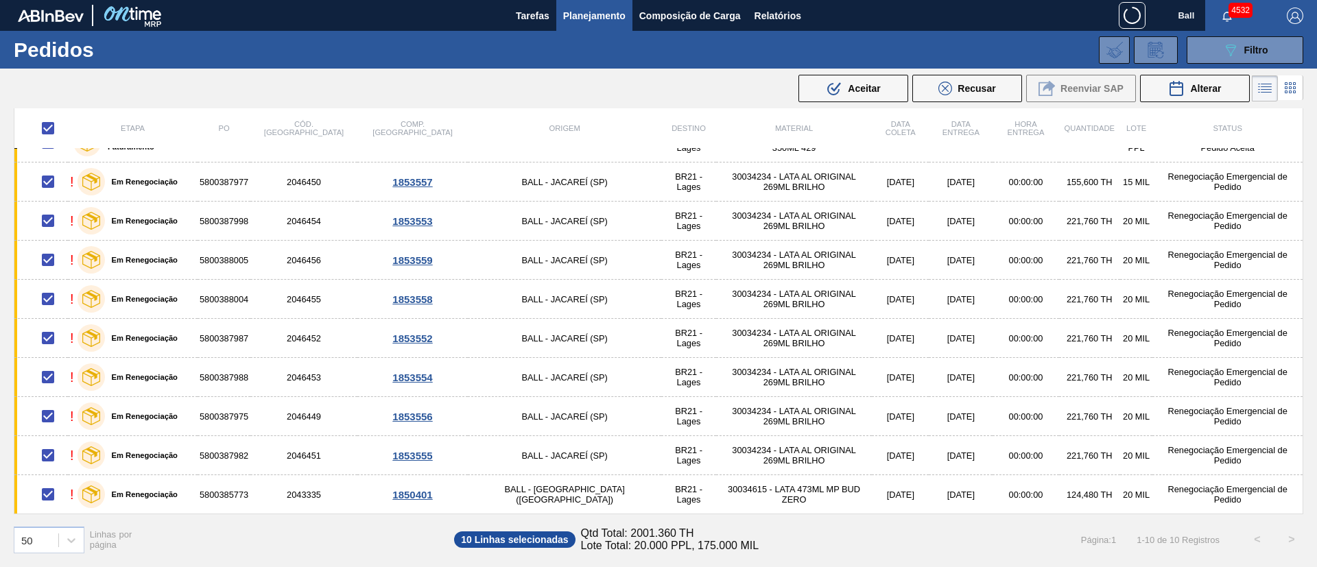
checkbox input "false"
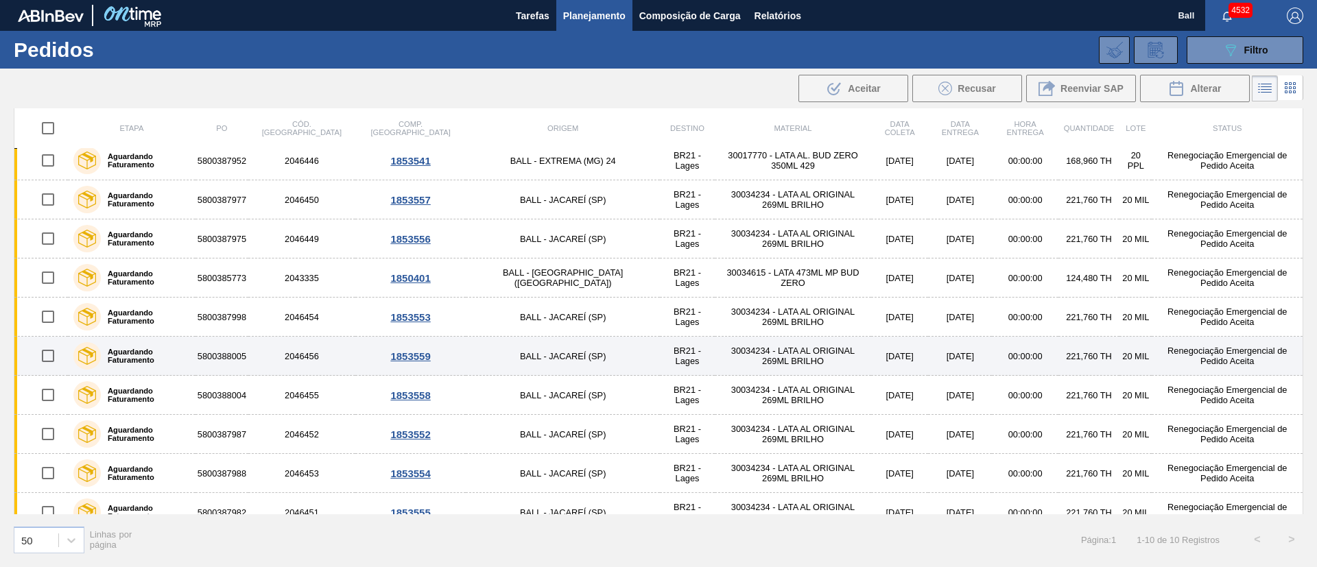
scroll to position [0, 0]
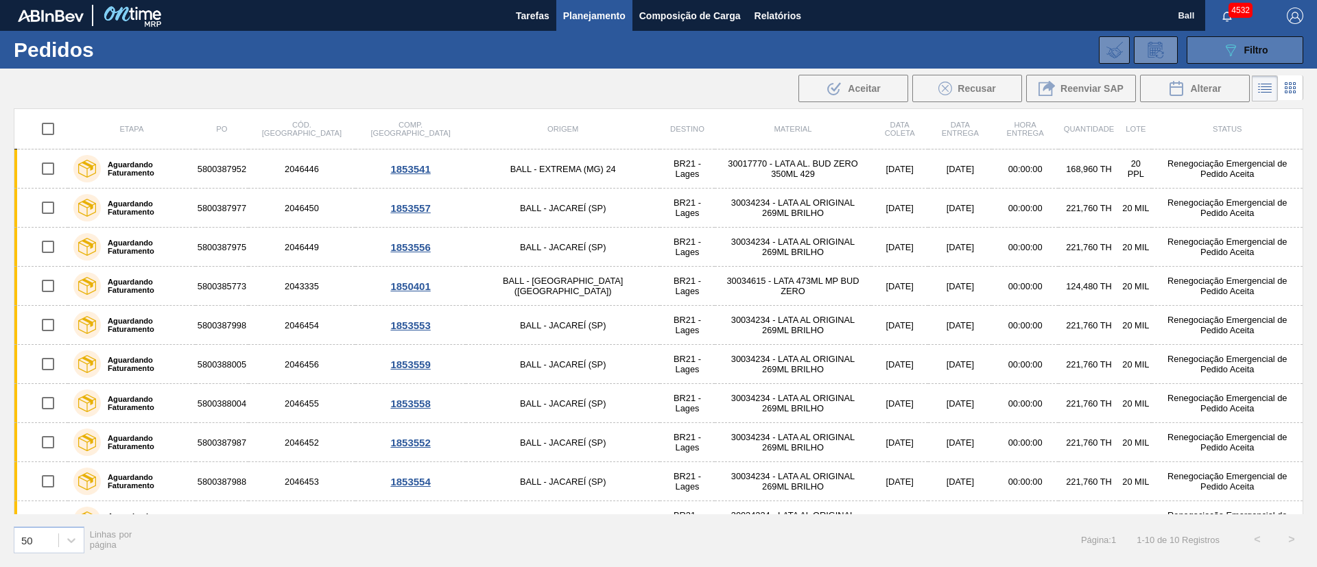
click at [1218, 51] on button "089F7B8B-B2A5-4AFE-B5C0-19BA573D28AC Filtro" at bounding box center [1245, 49] width 117 height 27
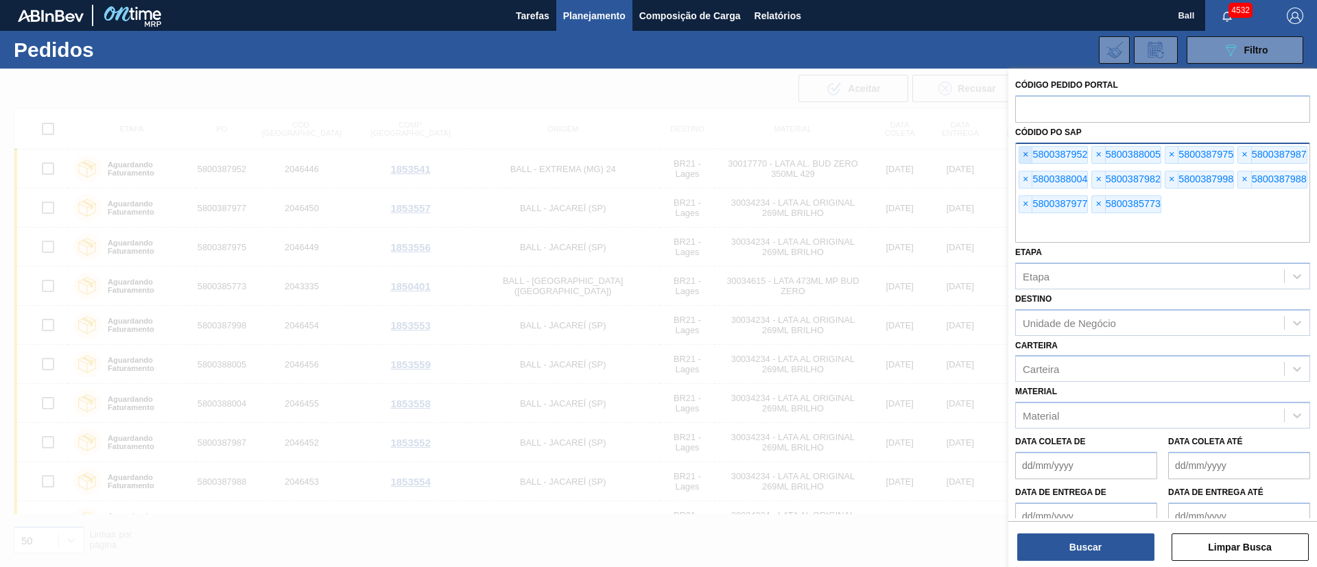
click at [1021, 154] on span "×" at bounding box center [1026, 155] width 13 height 16
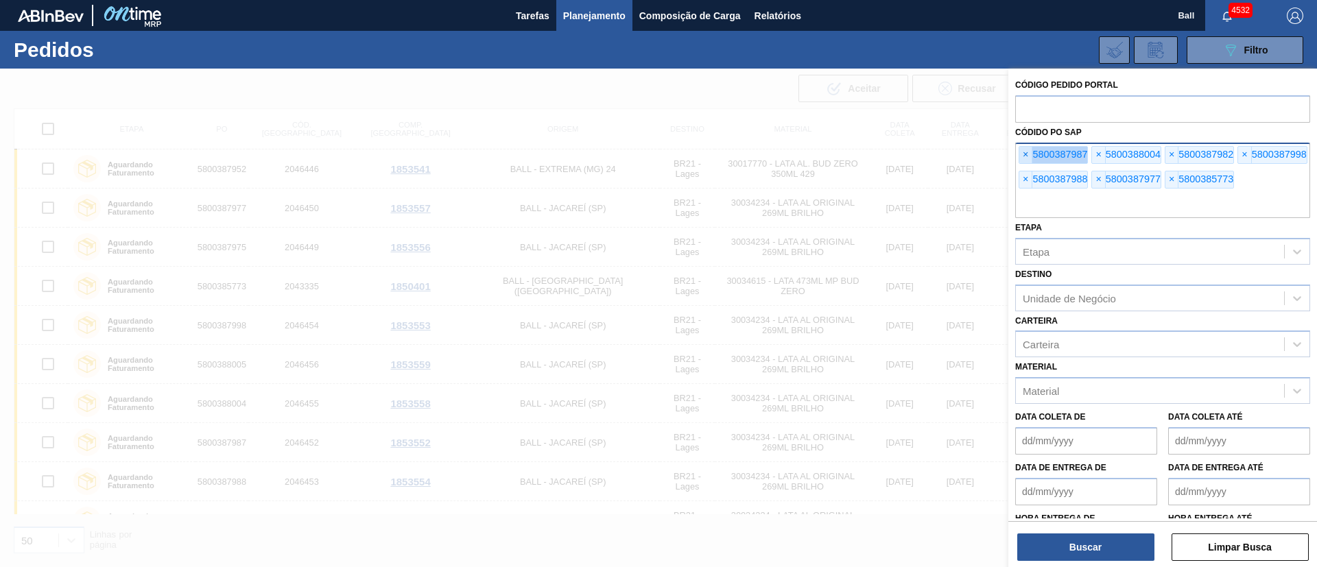
click at [1021, 154] on span "×" at bounding box center [1026, 155] width 13 height 16
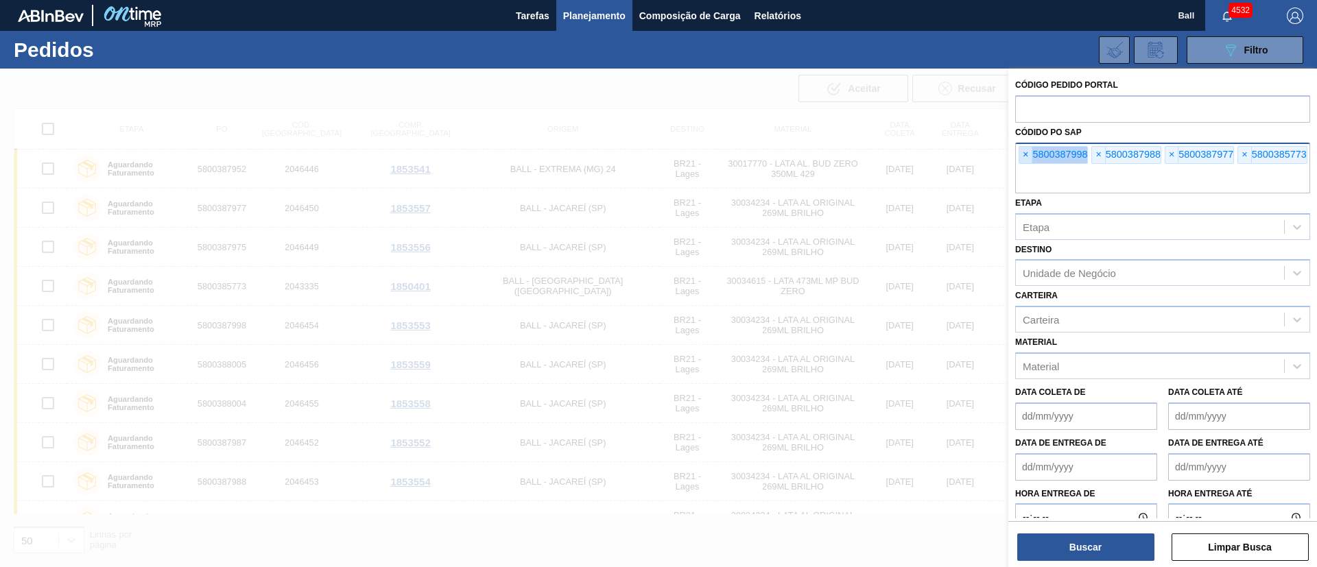
click at [1021, 154] on span "×" at bounding box center [1026, 155] width 13 height 16
click at [1021, 167] on input "text" at bounding box center [1163, 180] width 295 height 26
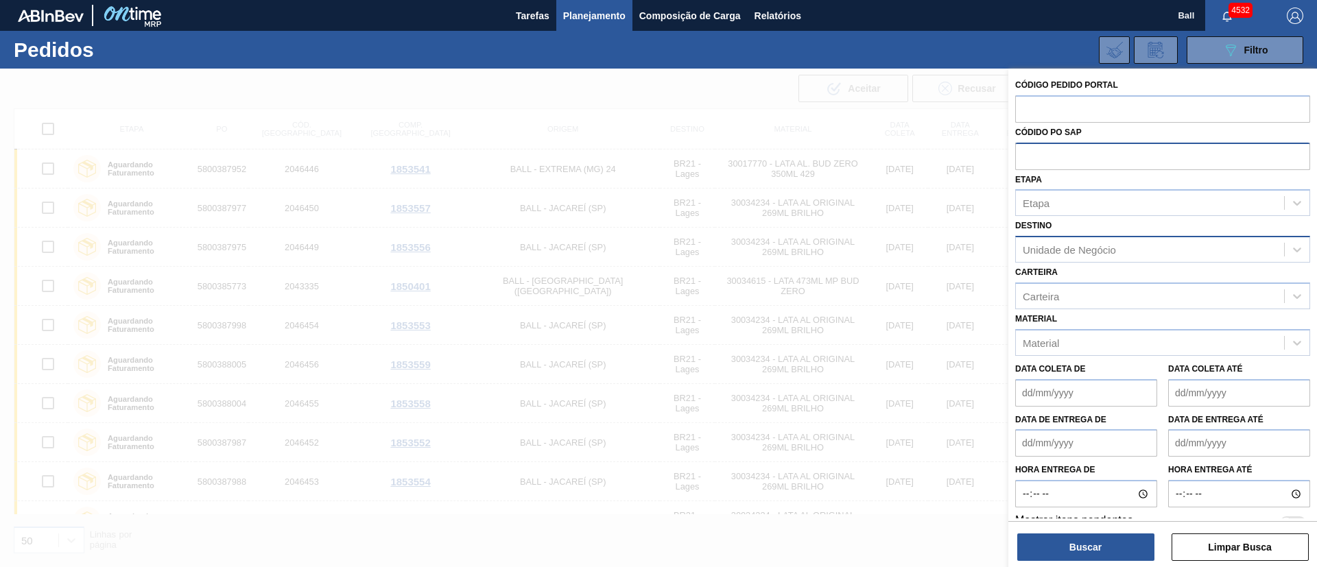
paste input "5800386610"
type input "5800386610"
click at [1092, 552] on button "Buscar" at bounding box center [1086, 547] width 137 height 27
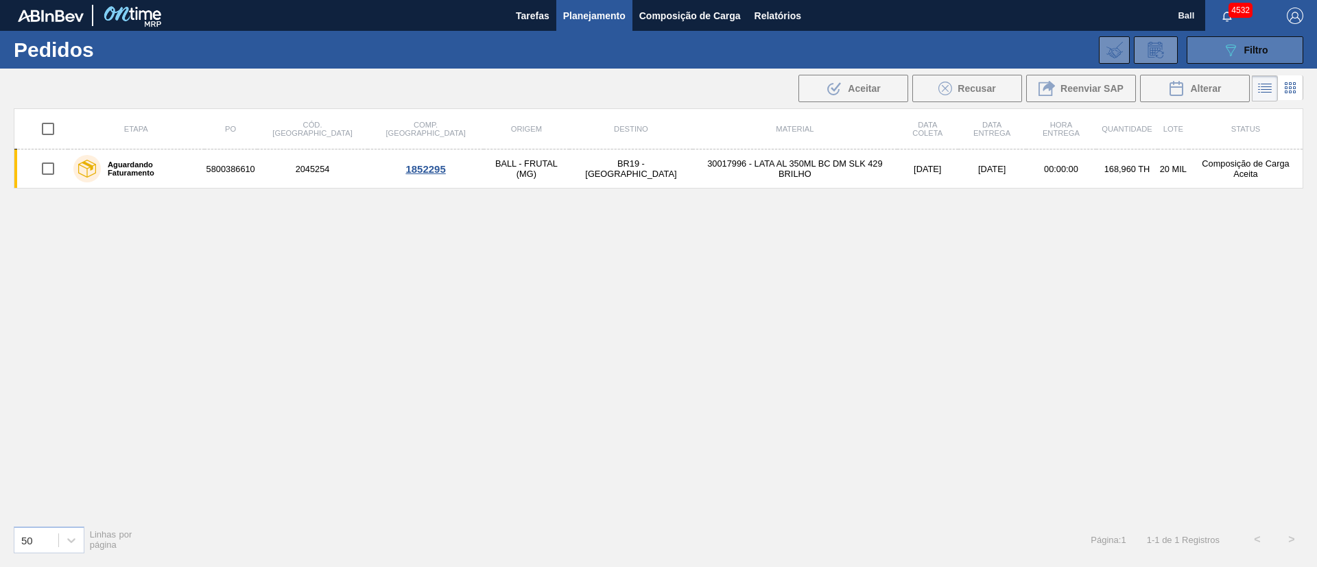
click at [1219, 45] on button "089F7B8B-B2A5-4AFE-B5C0-19BA573D28AC Filtro" at bounding box center [1245, 49] width 117 height 27
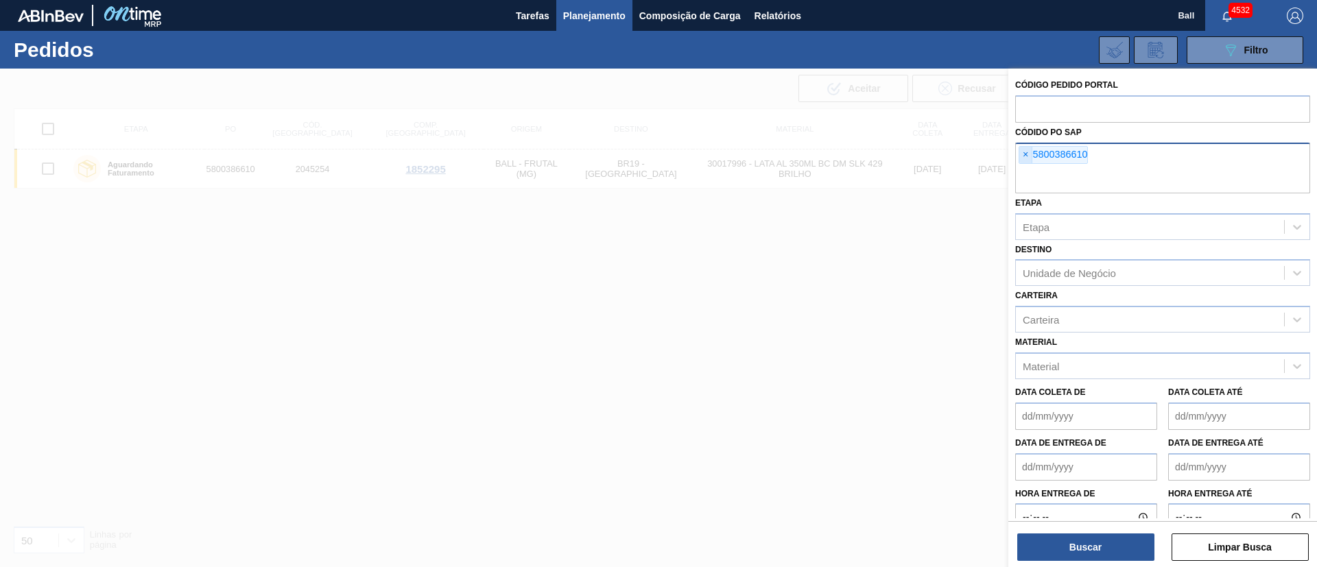
click at [1027, 160] on span "×" at bounding box center [1026, 155] width 13 height 16
paste input "text"
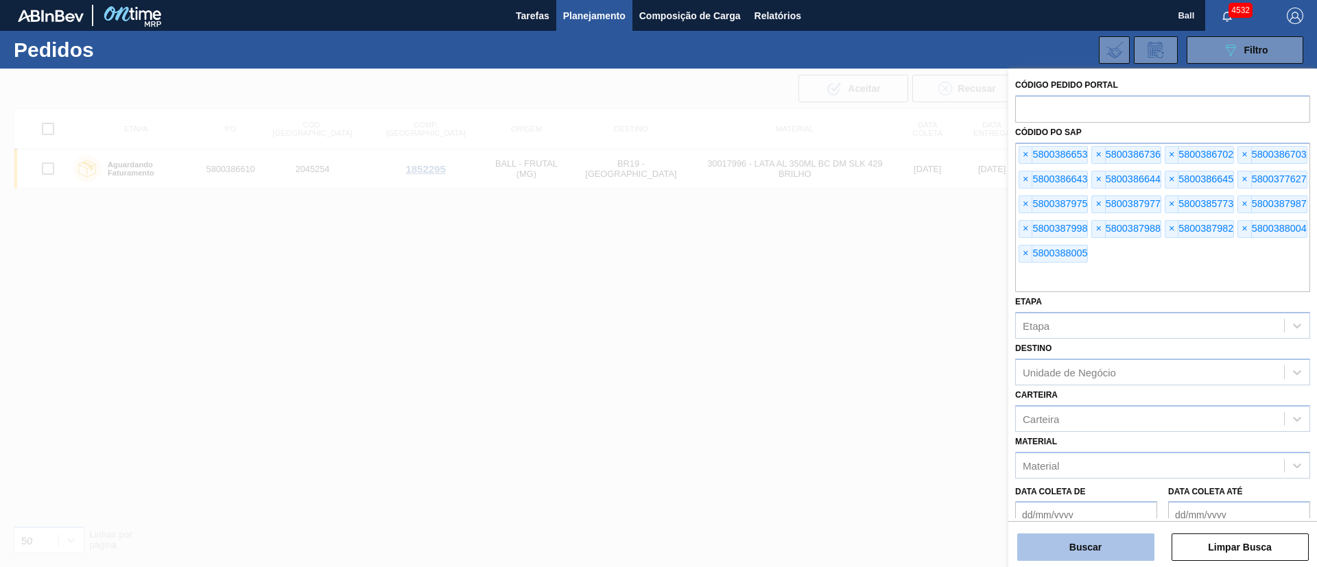
click at [1094, 543] on button "Buscar" at bounding box center [1086, 547] width 137 height 27
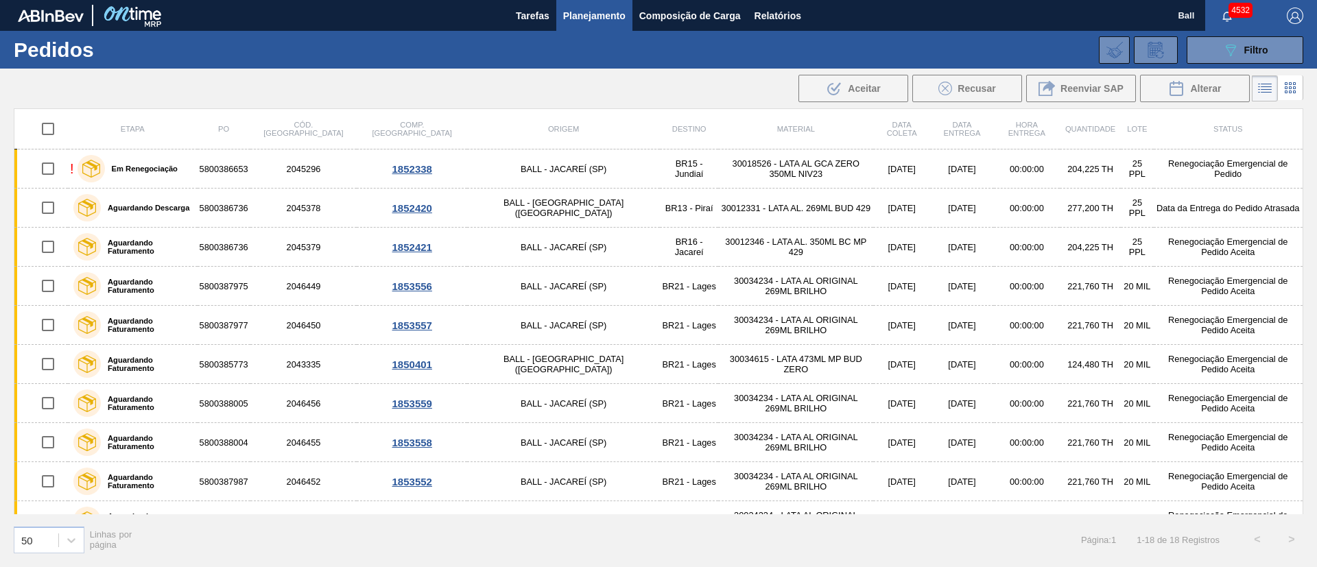
click at [0, 236] on div "Etapa PO Cód. Pedido Comp. Carga Origem Destino Material Data coleta Data Entre…" at bounding box center [658, 336] width 1317 height 457
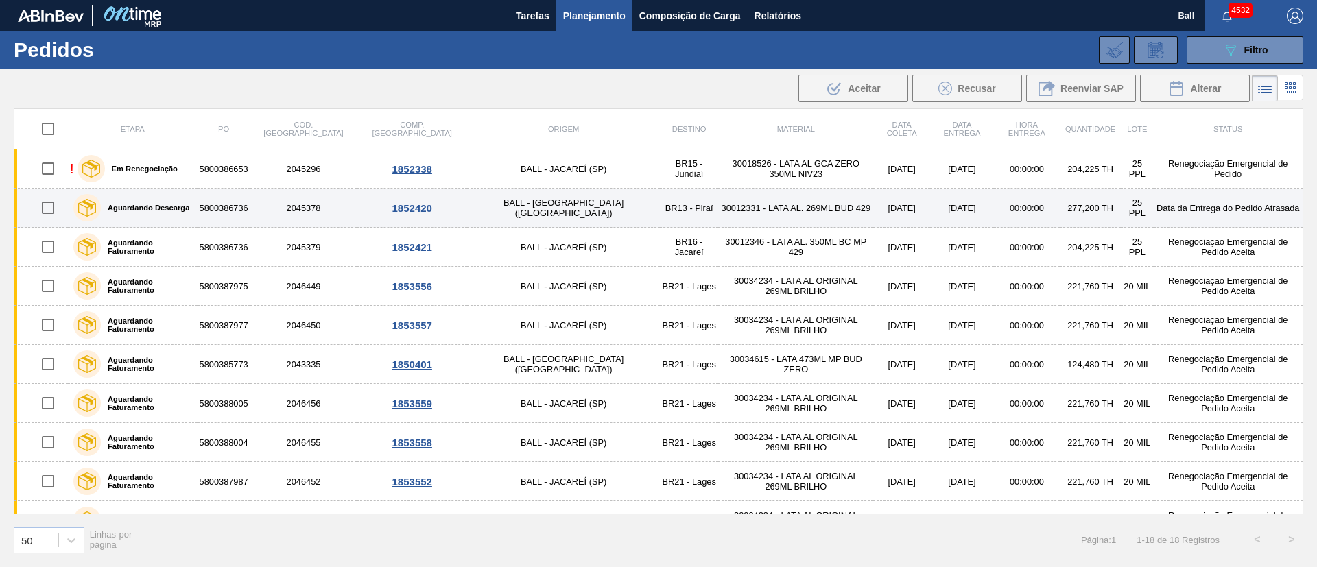
click at [250, 207] on td "5800386736" at bounding box center [224, 208] width 53 height 39
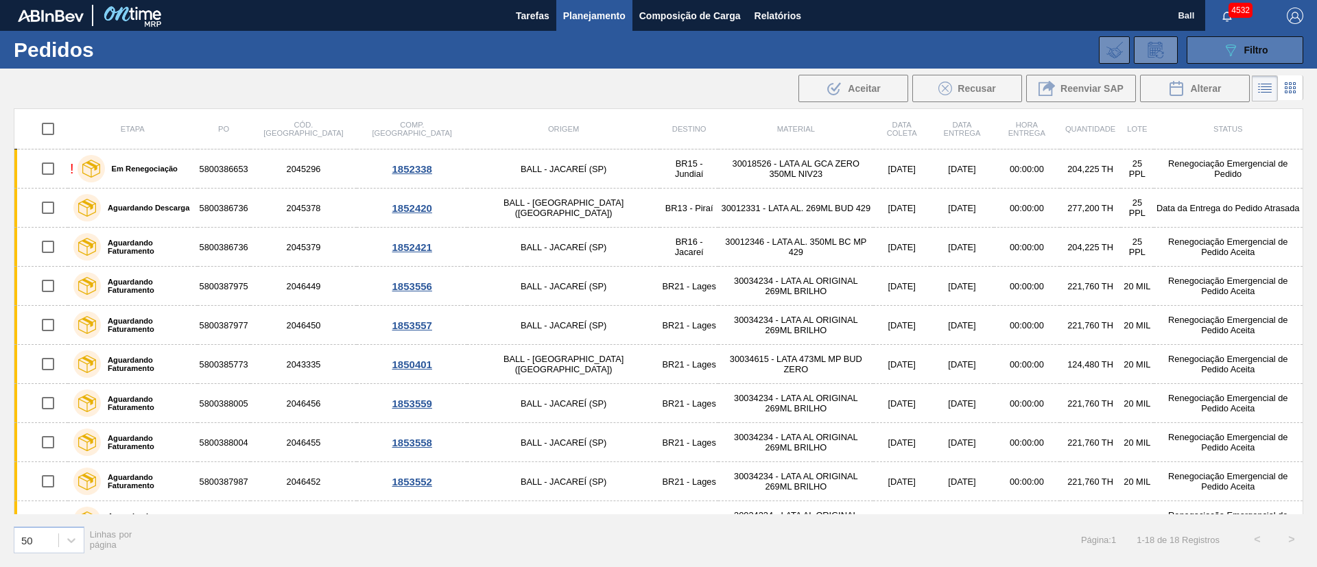
click at [1204, 49] on button "089F7B8B-B2A5-4AFE-B5C0-19BA573D28AC Filtro" at bounding box center [1245, 49] width 117 height 27
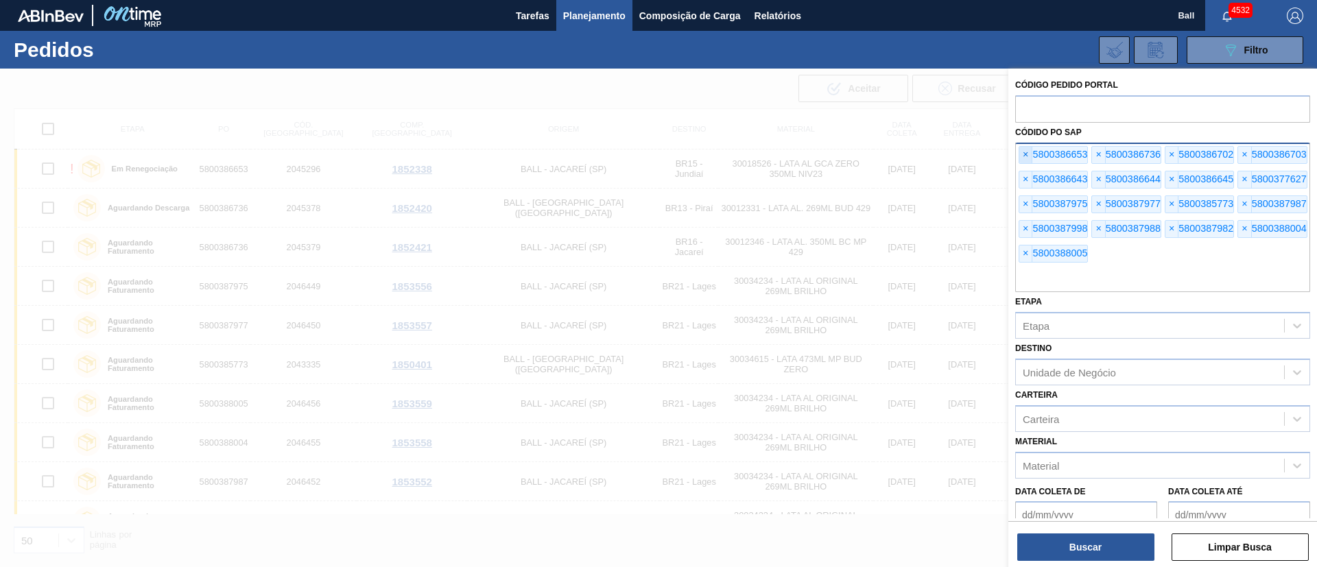
click at [1020, 154] on span "×" at bounding box center [1026, 155] width 13 height 16
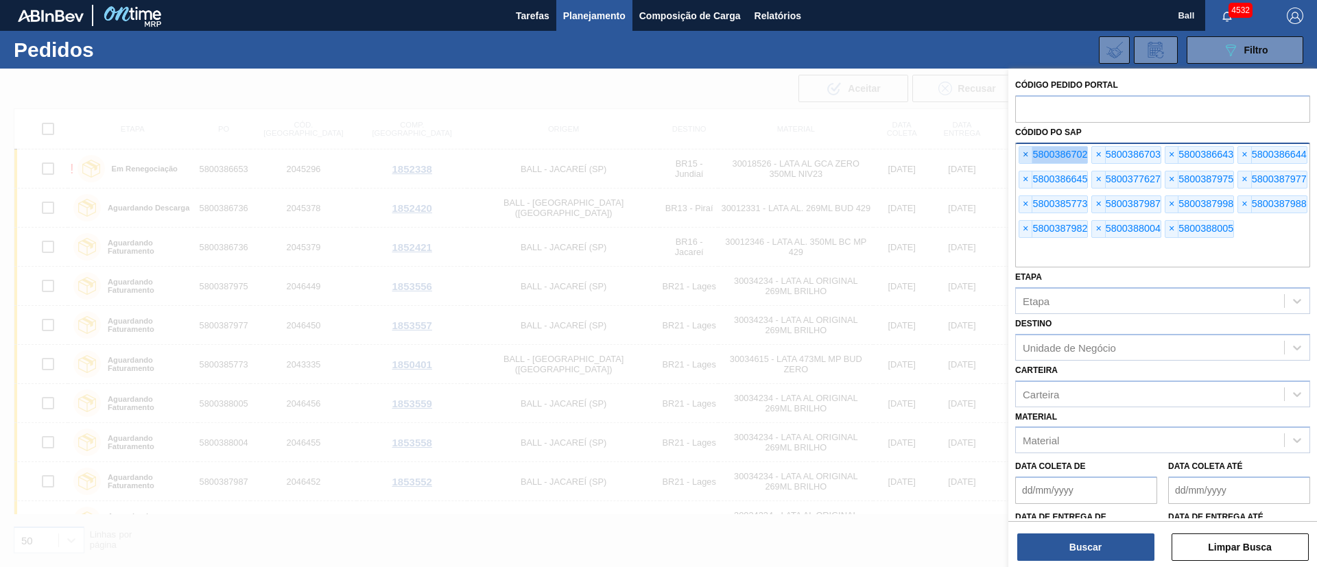
click at [1020, 154] on span "×" at bounding box center [1026, 155] width 13 height 16
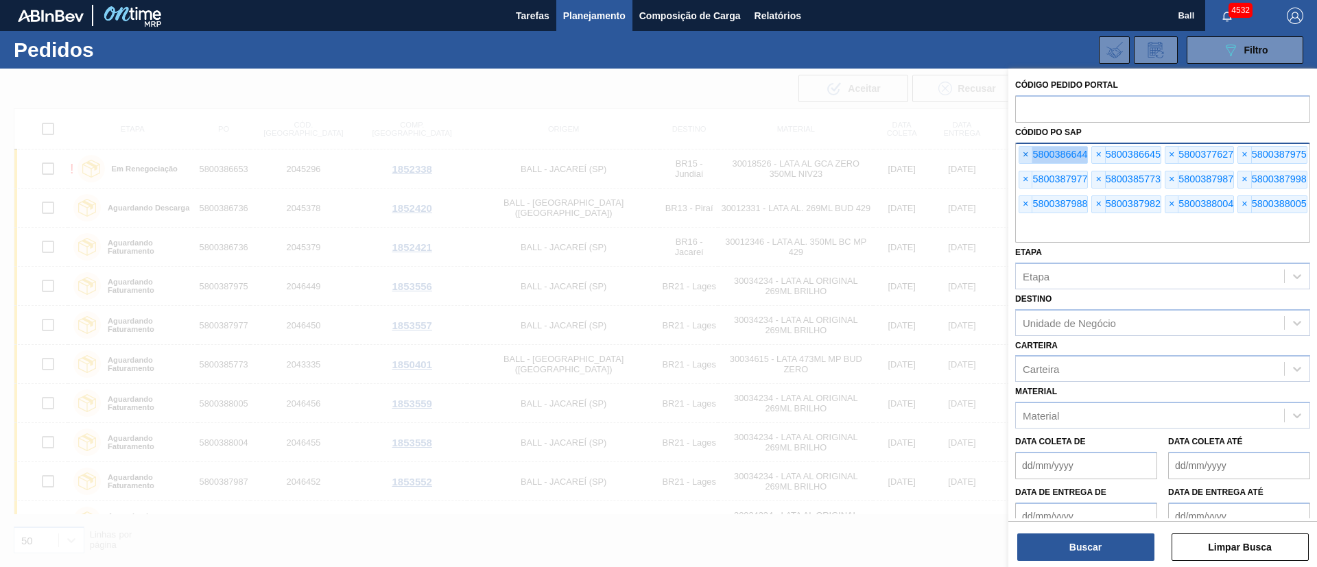
click at [1020, 154] on span "×" at bounding box center [1026, 155] width 13 height 16
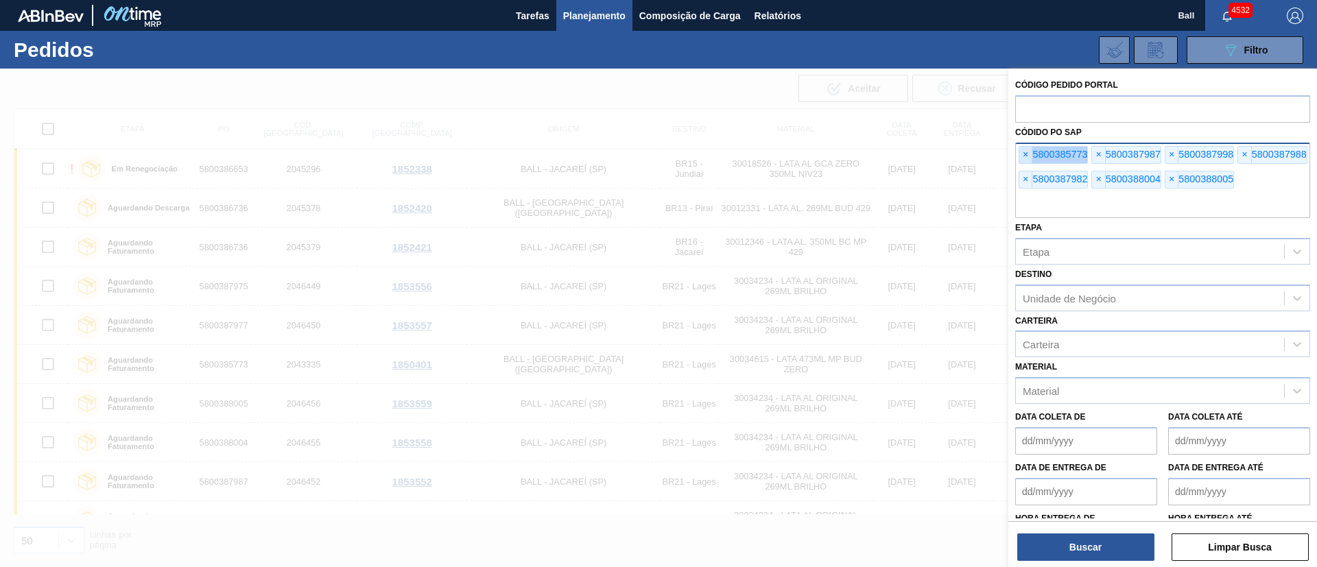
click at [1020, 154] on span "×" at bounding box center [1026, 155] width 13 height 16
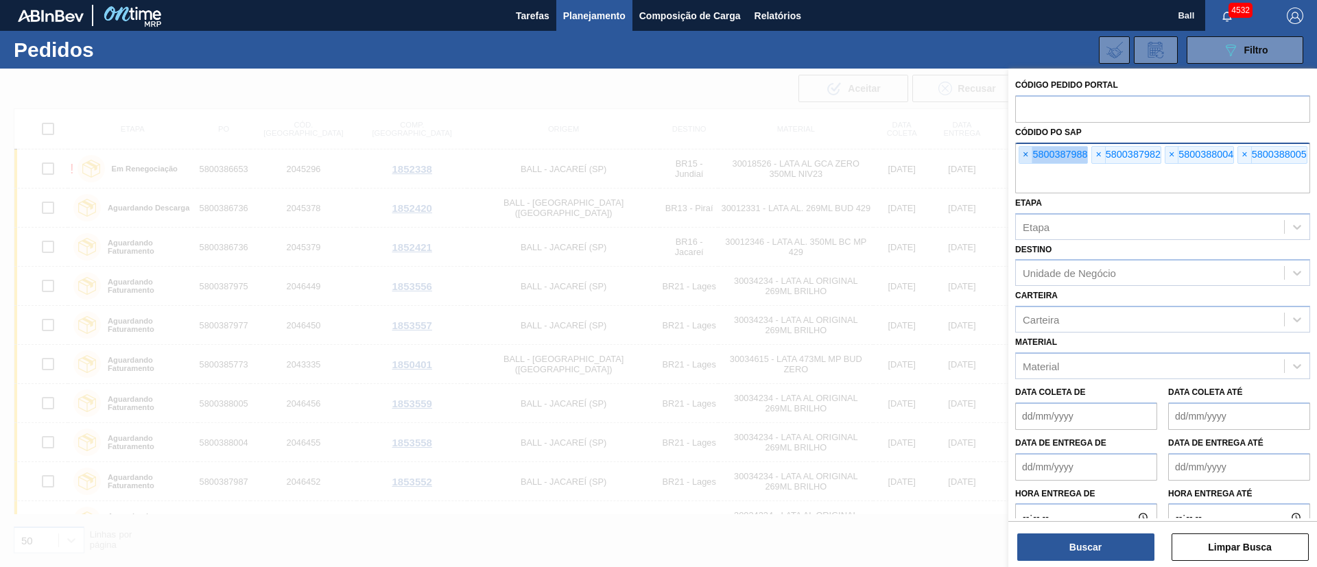
click at [1020, 154] on span "×" at bounding box center [1026, 155] width 13 height 16
click at [1020, 167] on input "text" at bounding box center [1163, 180] width 295 height 26
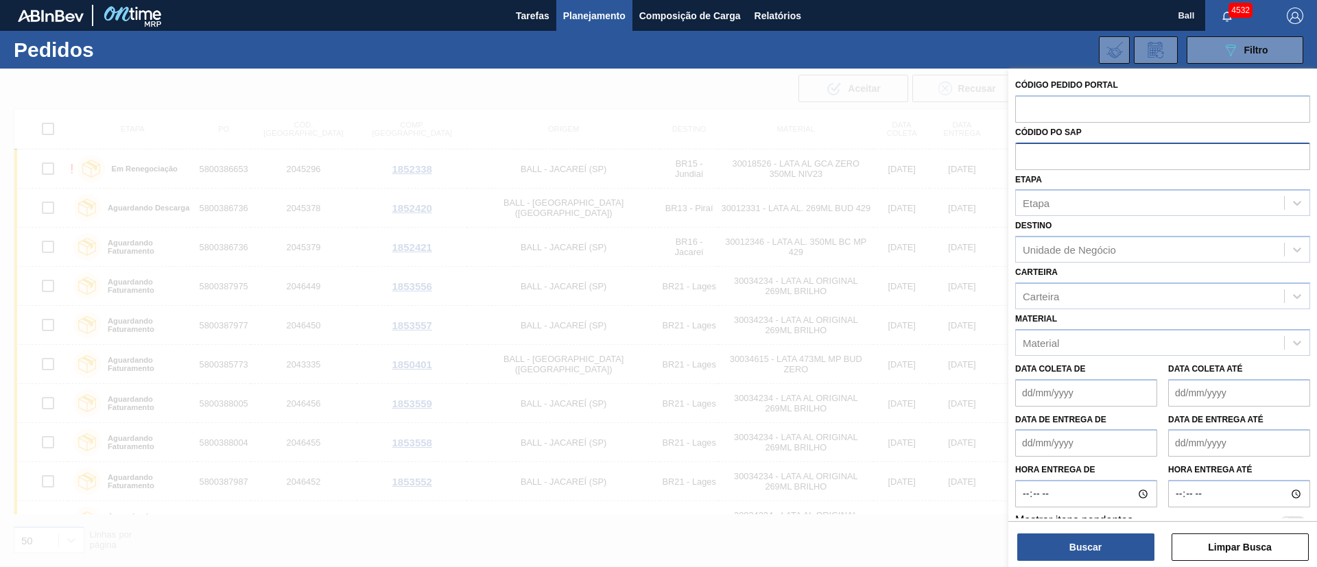
paste input "text"
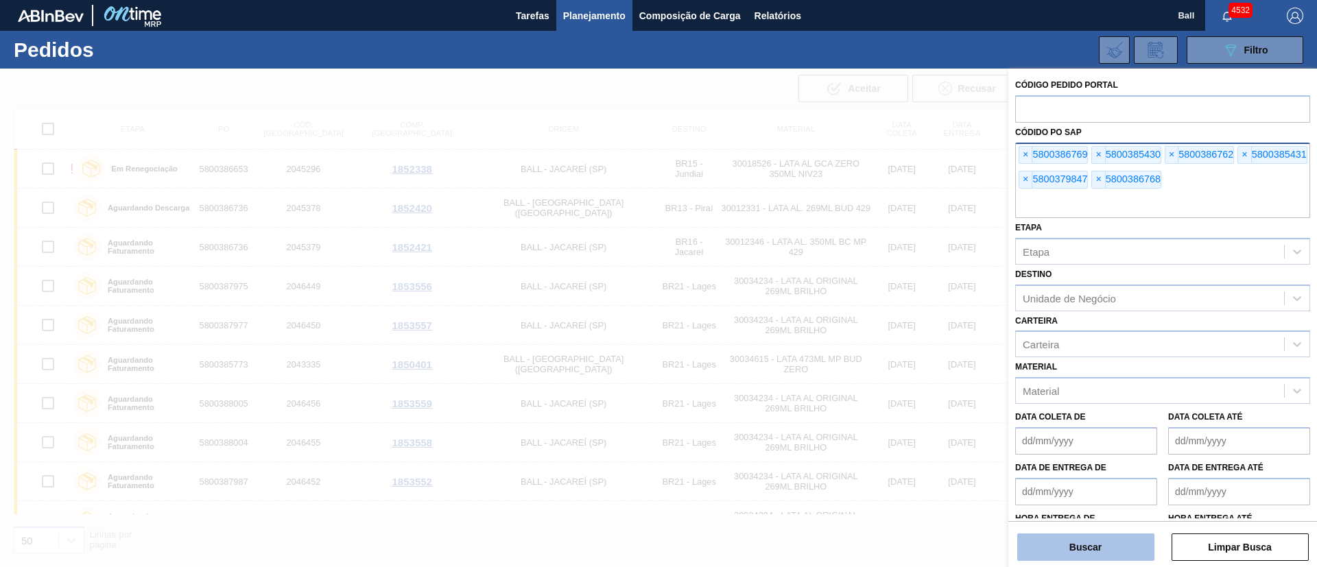
click at [1100, 542] on button "Buscar" at bounding box center [1086, 547] width 137 height 27
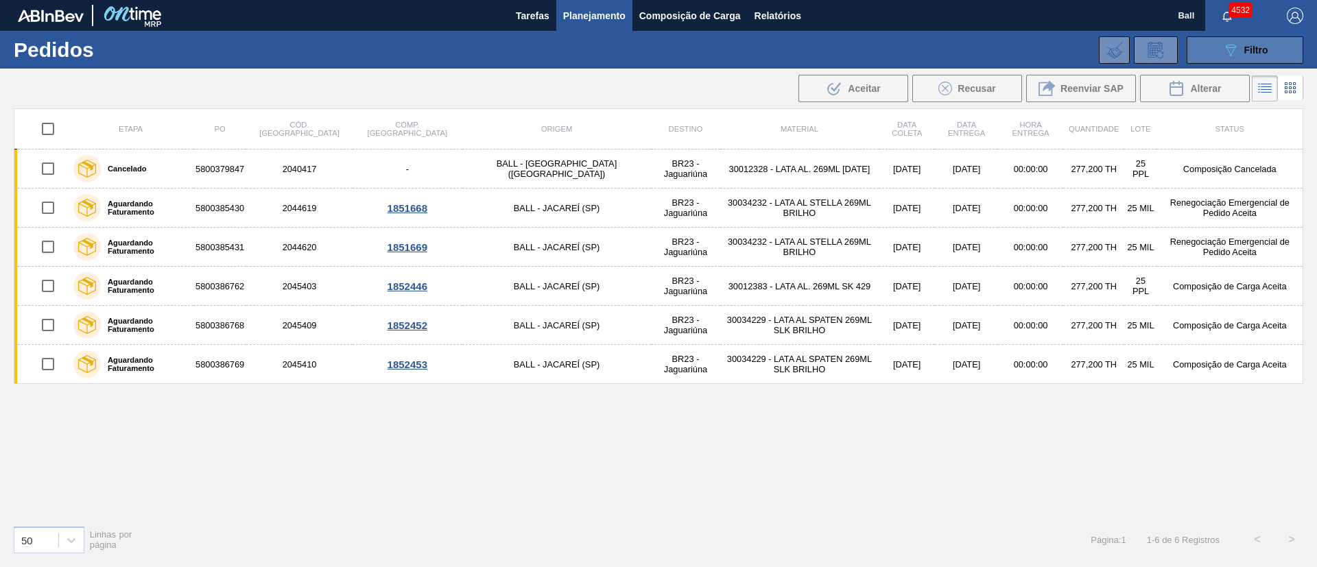
click at [1231, 54] on icon "089F7B8B-B2A5-4AFE-B5C0-19BA573D28AC" at bounding box center [1231, 50] width 16 height 16
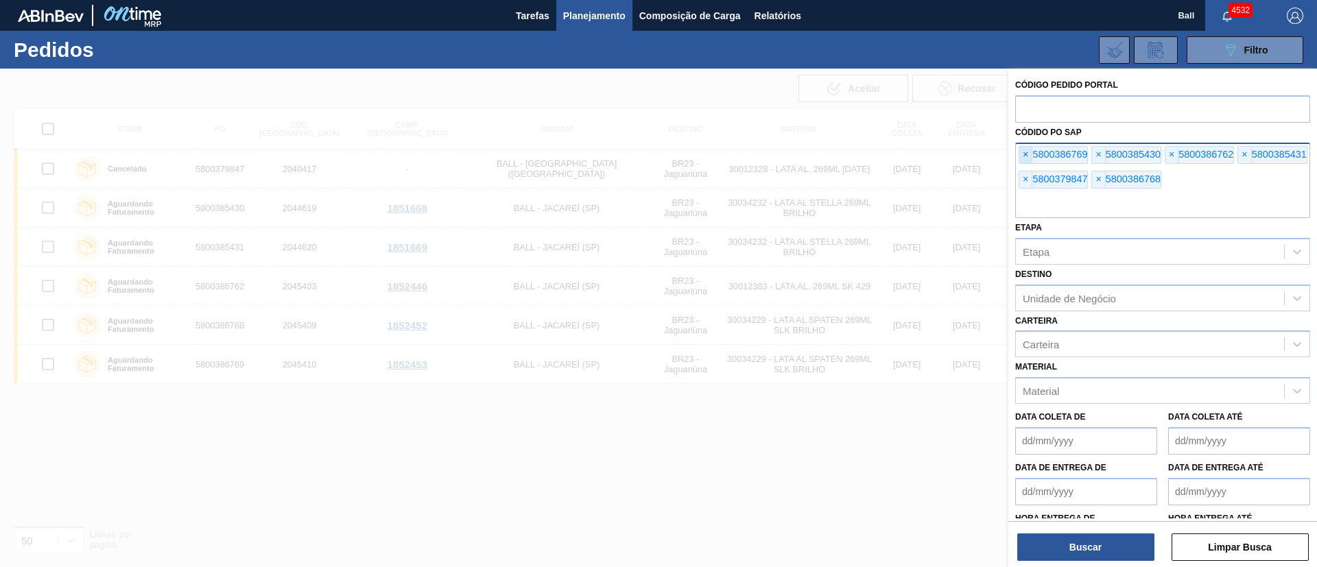
click at [1029, 149] on span "×" at bounding box center [1026, 155] width 13 height 16
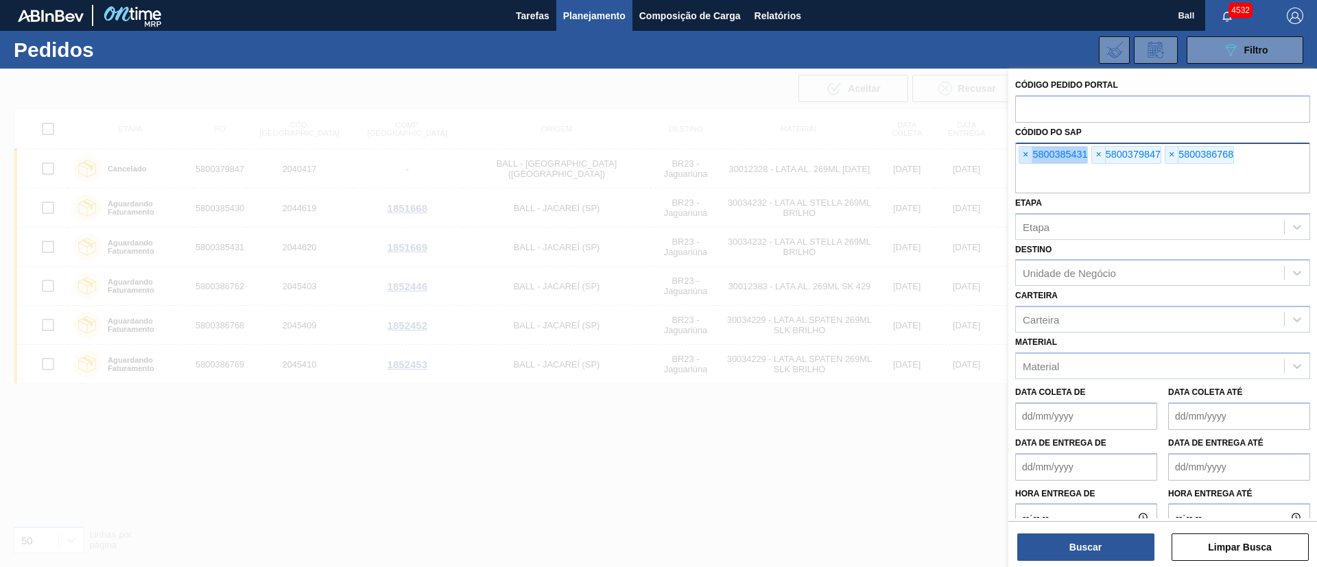
click at [1029, 149] on span "×" at bounding box center [1026, 155] width 13 height 16
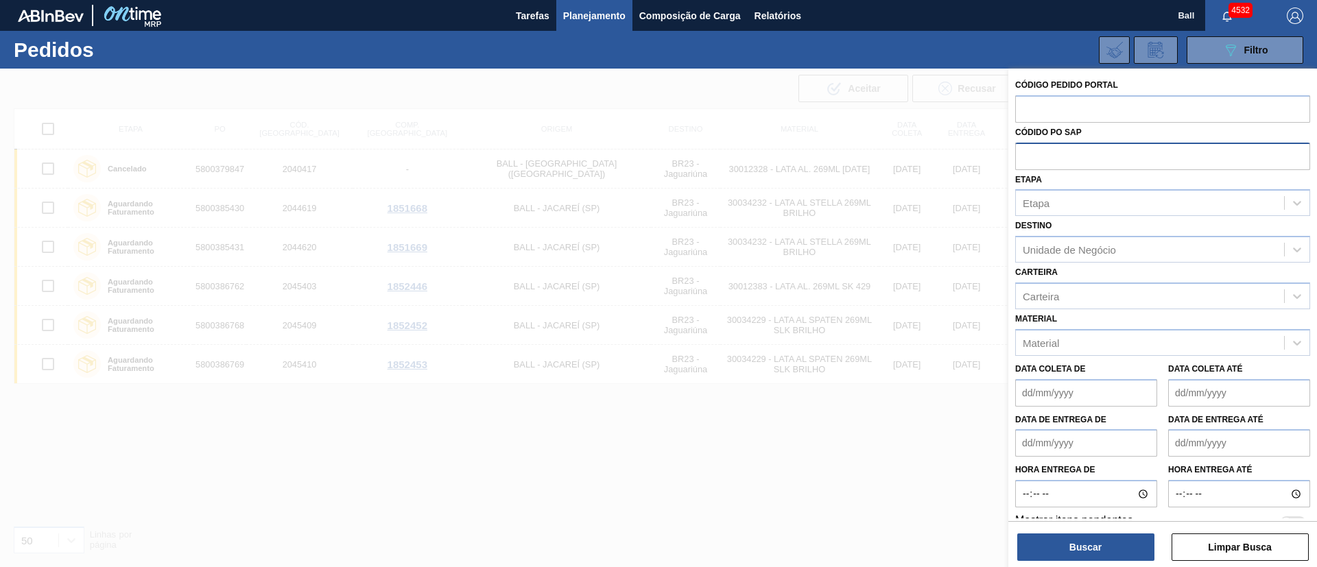
paste input "text"
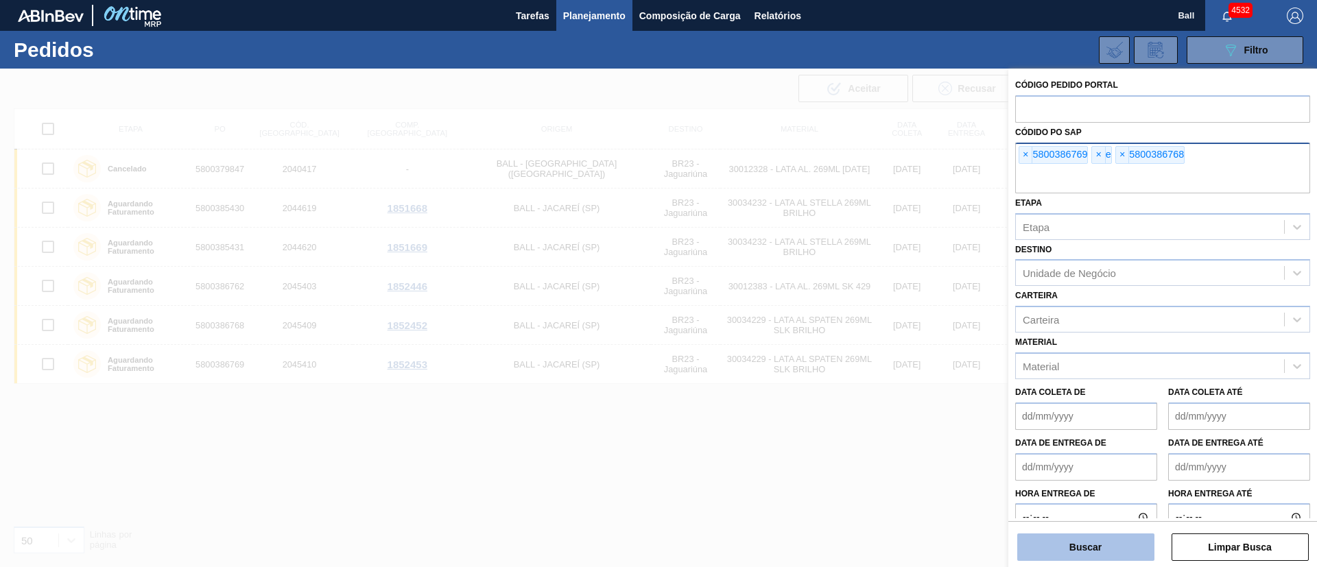
click at [1131, 550] on button "Buscar" at bounding box center [1086, 547] width 137 height 27
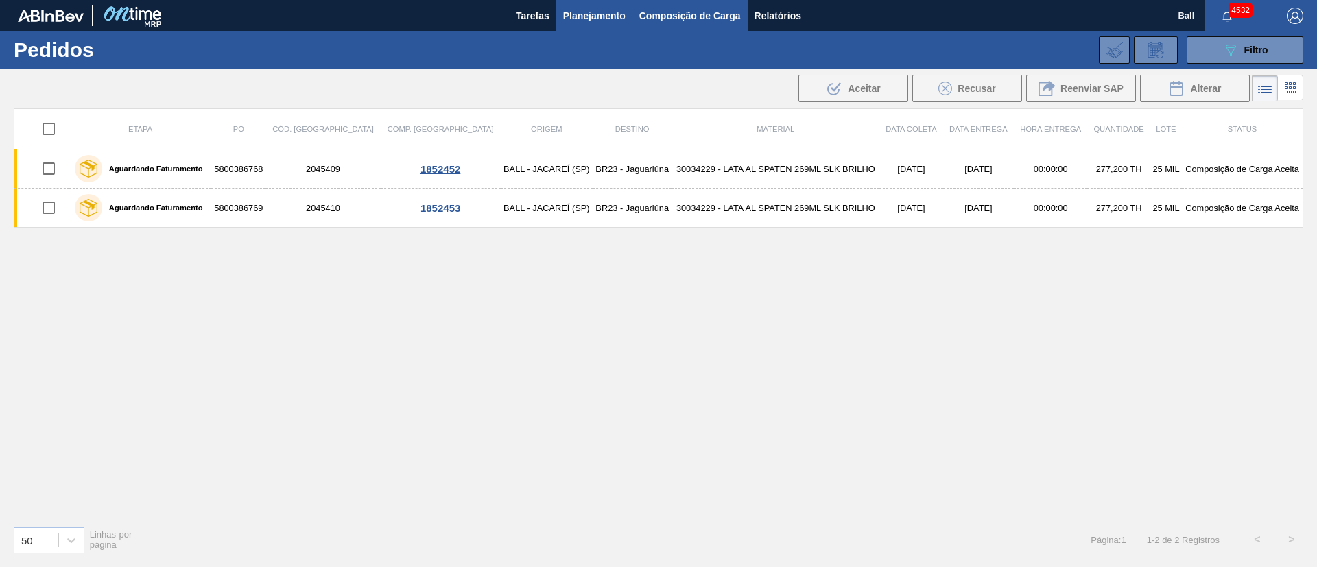
drag, startPoint x: 1220, startPoint y: 56, endPoint x: 660, endPoint y: 9, distance: 561.9
click at [661, 9] on main "Tarefas Planejamento Composição de Carga Relatórios Ball 4532 Marcar todas como…" at bounding box center [658, 283] width 1317 height 567
click at [598, 12] on span "Planejamento" at bounding box center [594, 16] width 62 height 16
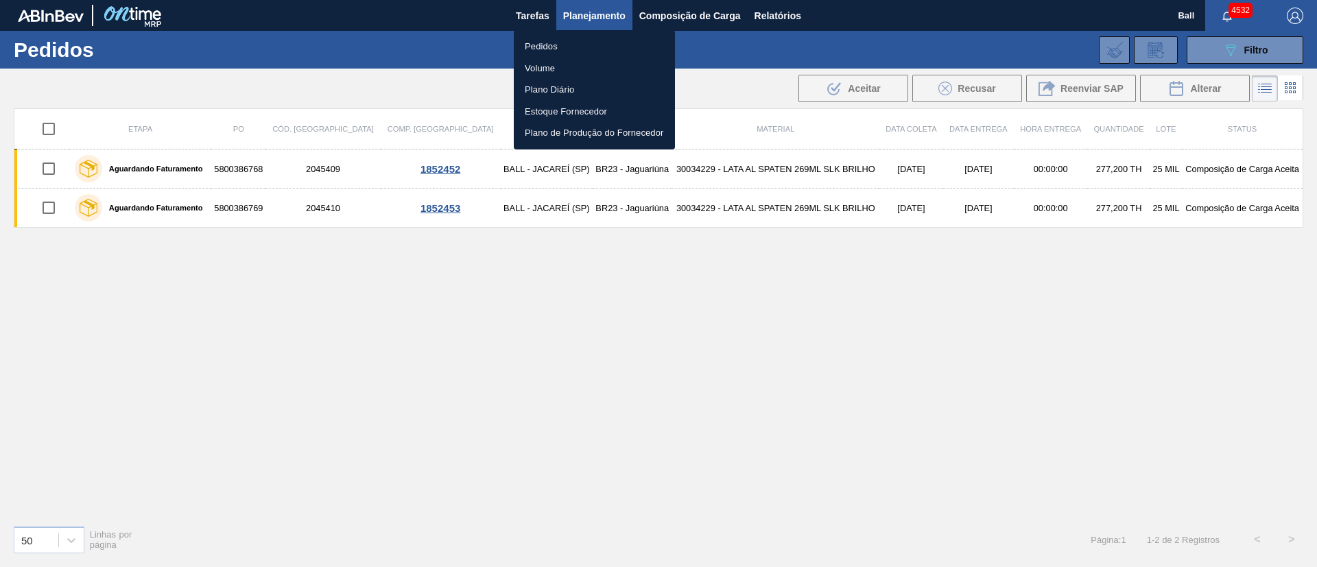
click at [552, 65] on li "Volume" at bounding box center [594, 69] width 161 height 22
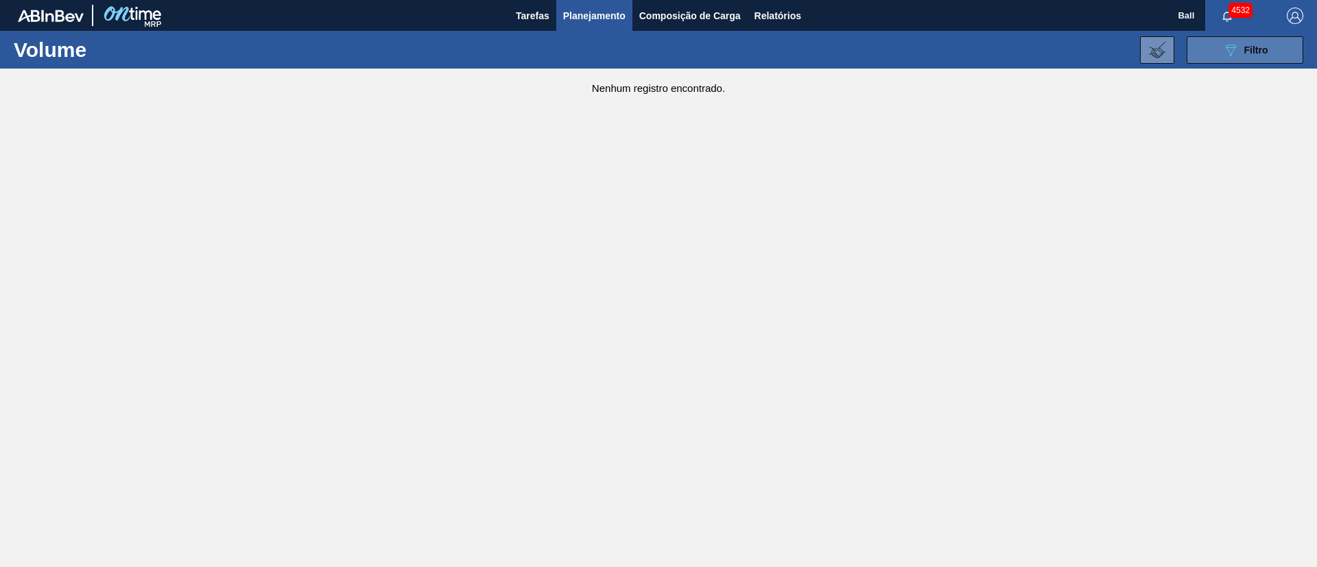
click at [1278, 57] on button "089F7B8B-B2A5-4AFE-B5C0-19BA573D28AC Filtro" at bounding box center [1245, 49] width 117 height 27
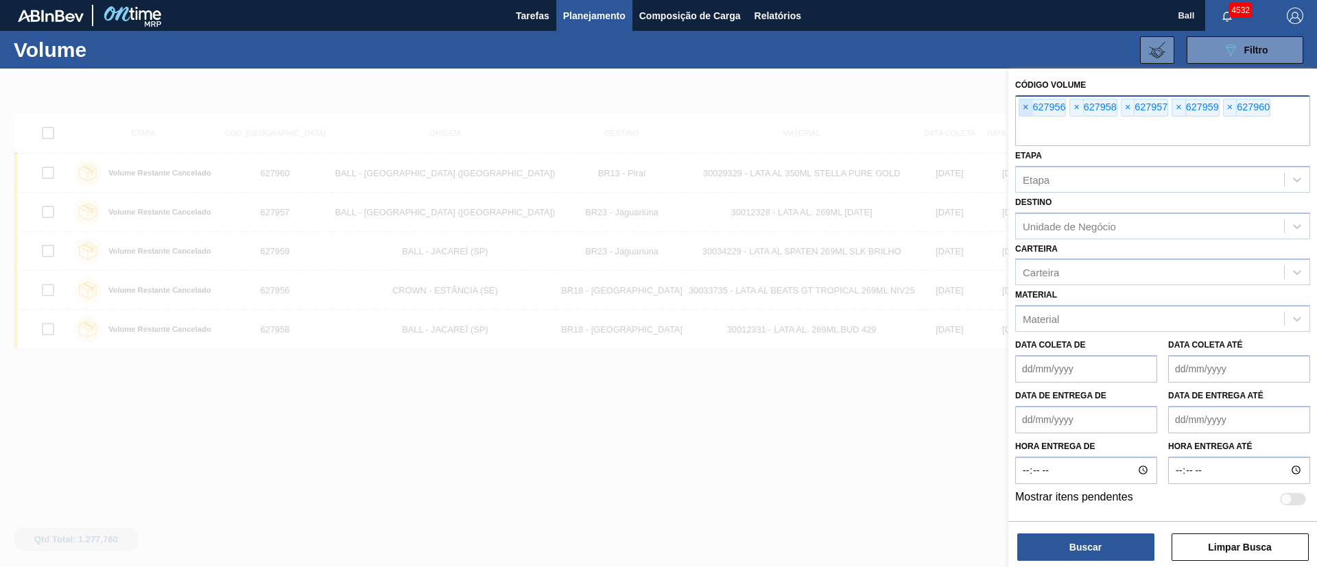
click at [1027, 112] on span "×" at bounding box center [1026, 107] width 13 height 16
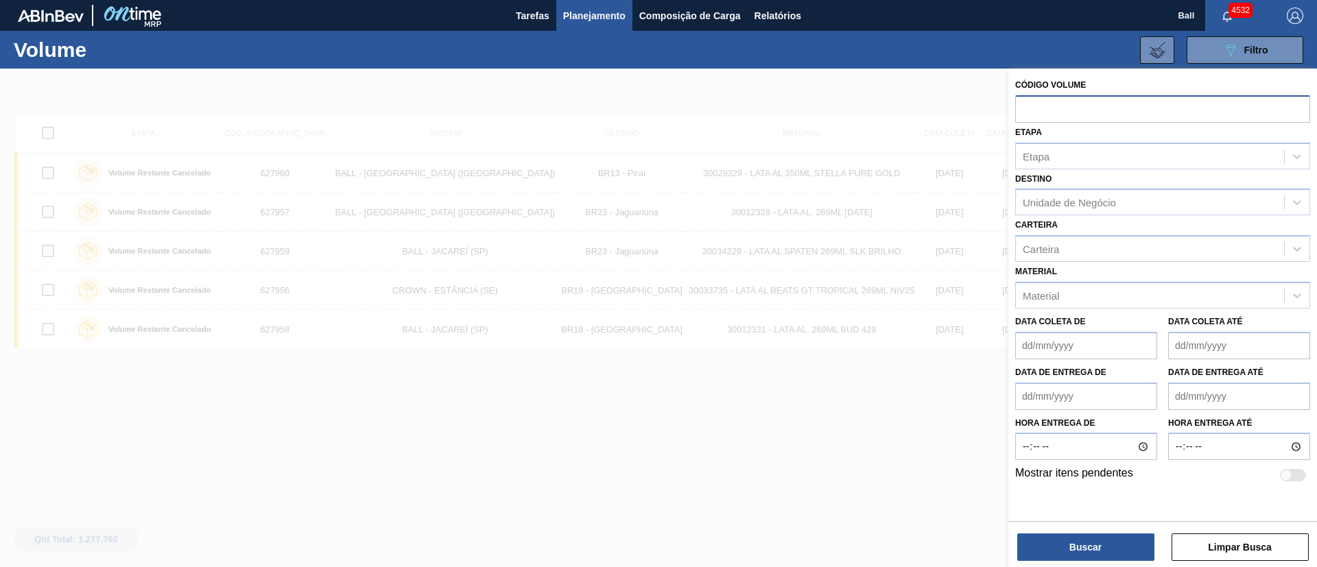
paste input "text"
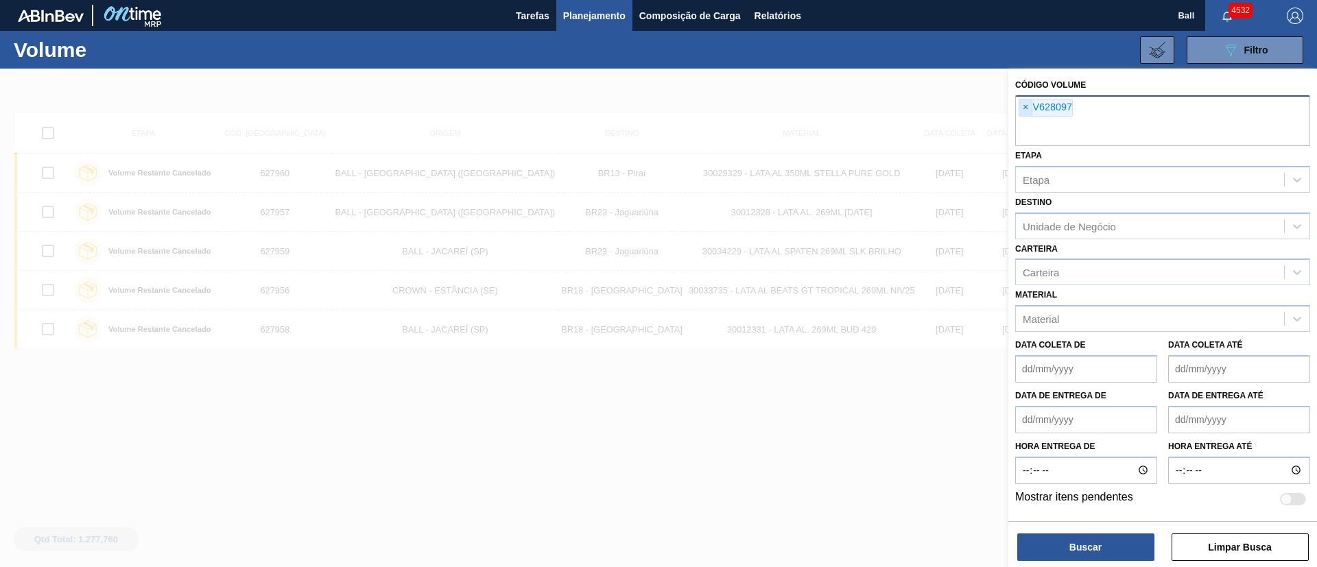
click at [1028, 106] on span "×" at bounding box center [1026, 107] width 13 height 16
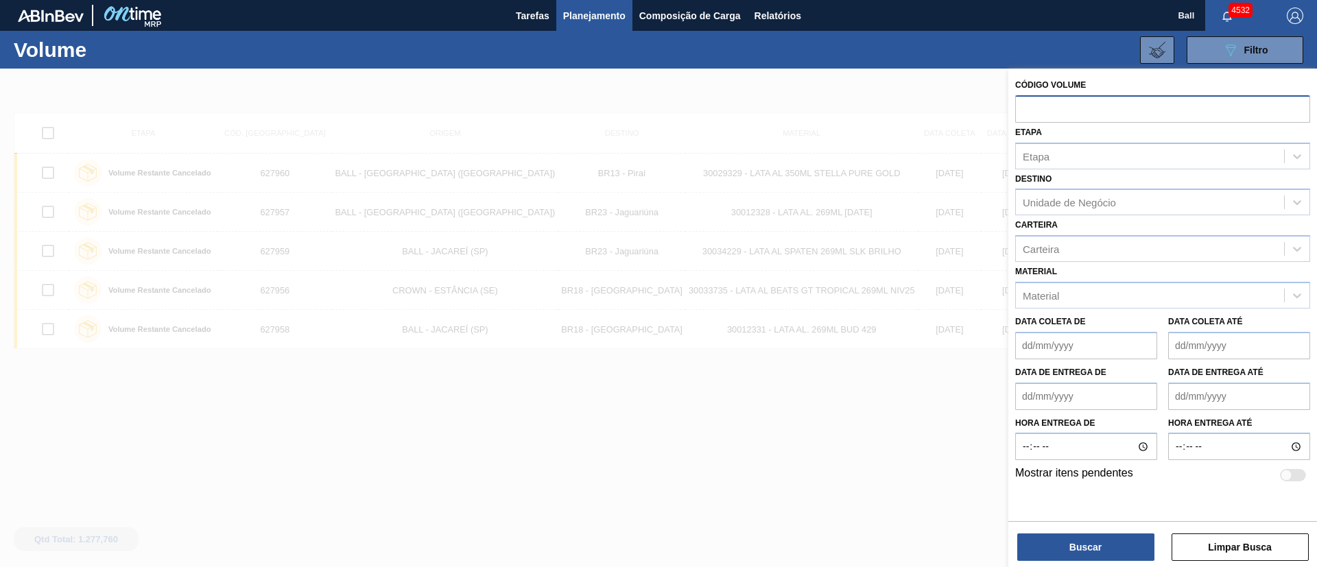
paste input "text"
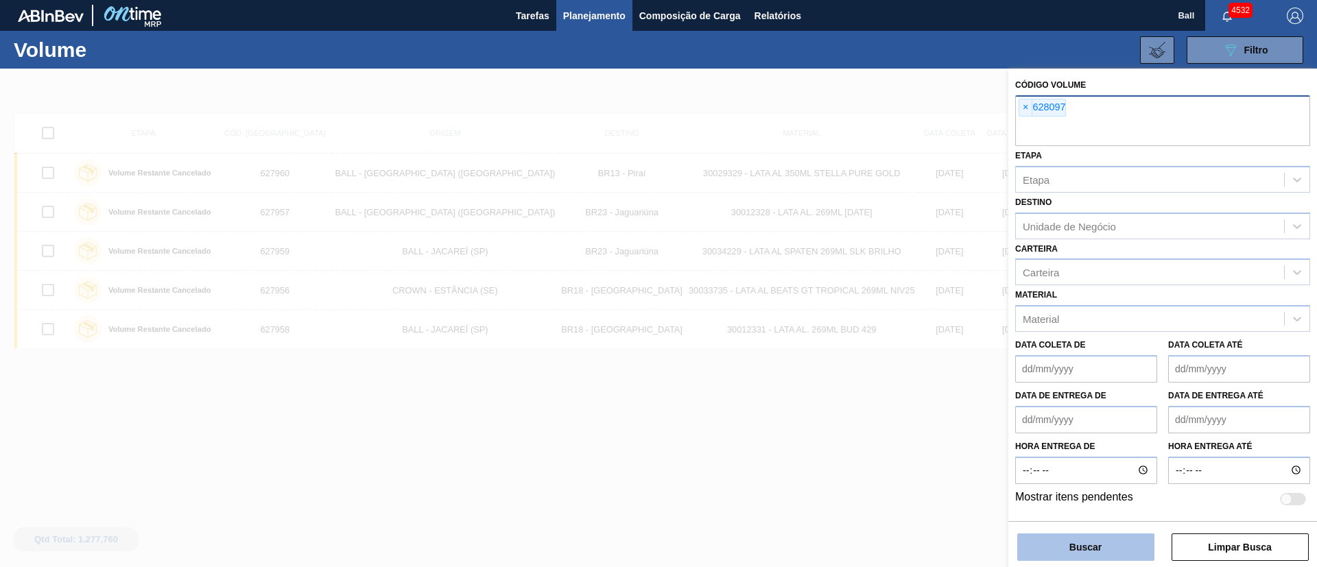
click at [1109, 548] on button "Buscar" at bounding box center [1086, 547] width 137 height 27
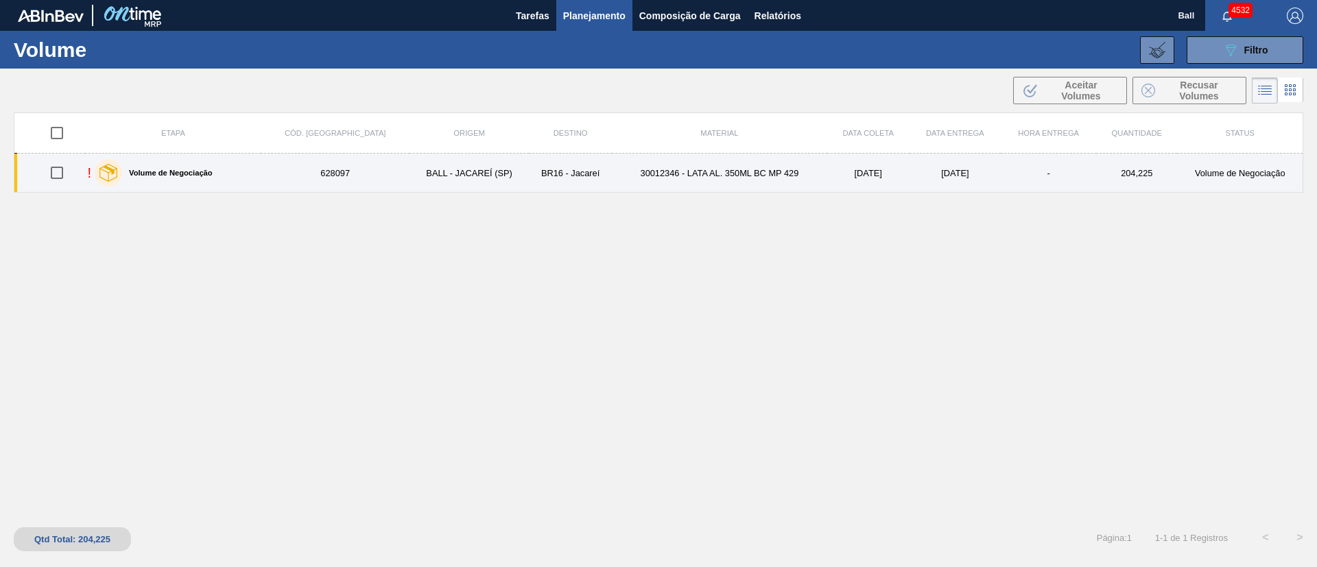
click at [259, 189] on div "! Volume de Negociação" at bounding box center [173, 173] width 172 height 34
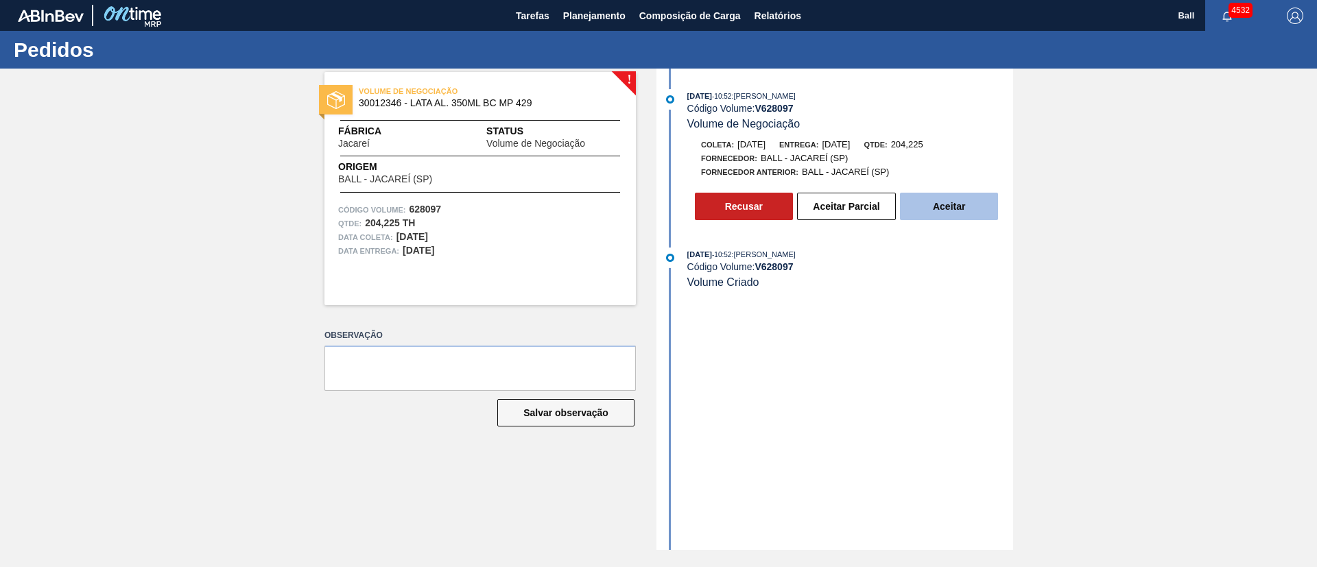
click at [958, 207] on button "Aceitar" at bounding box center [949, 206] width 98 height 27
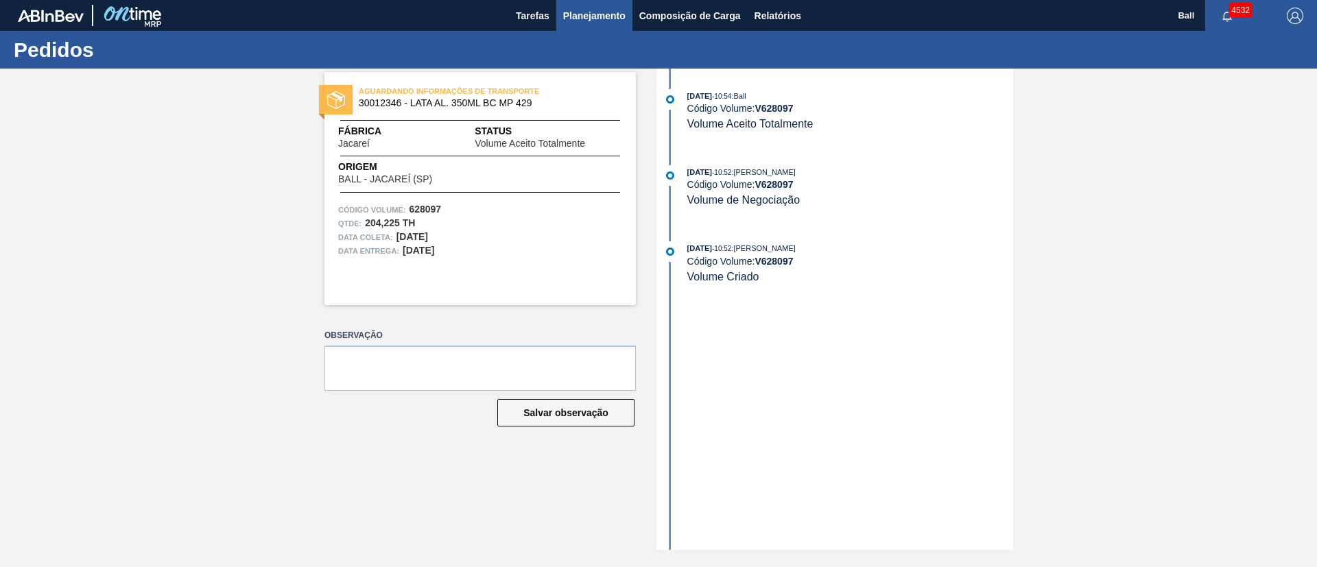
click at [598, 14] on span "Planejamento" at bounding box center [594, 16] width 62 height 16
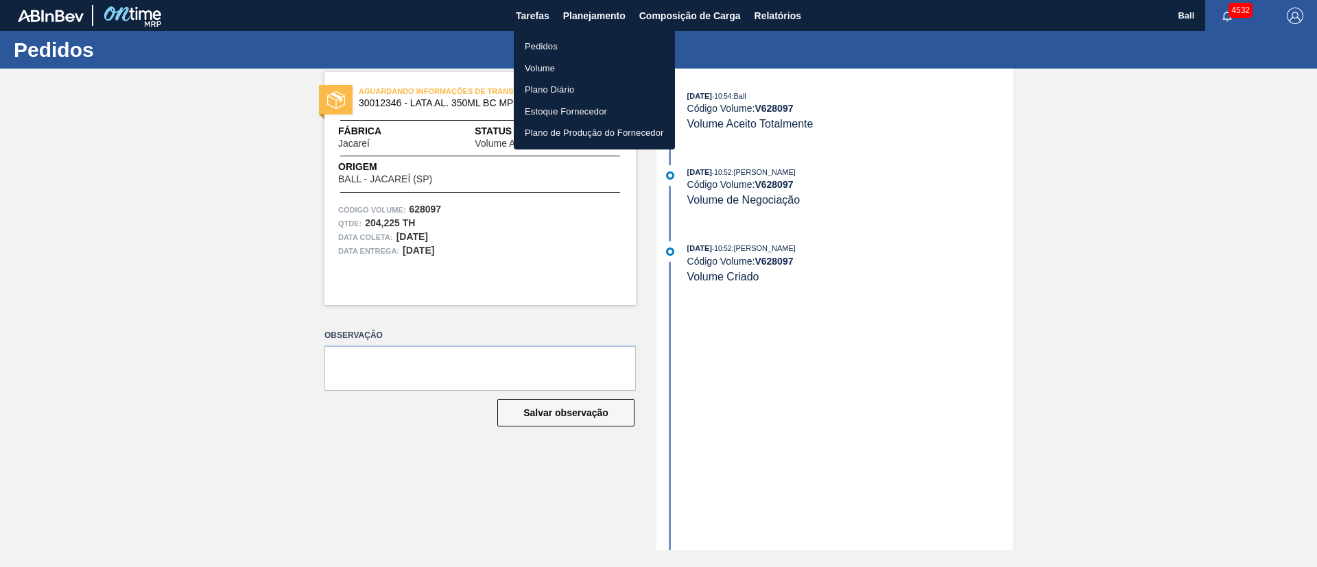
click at [554, 38] on li "Pedidos" at bounding box center [594, 47] width 161 height 22
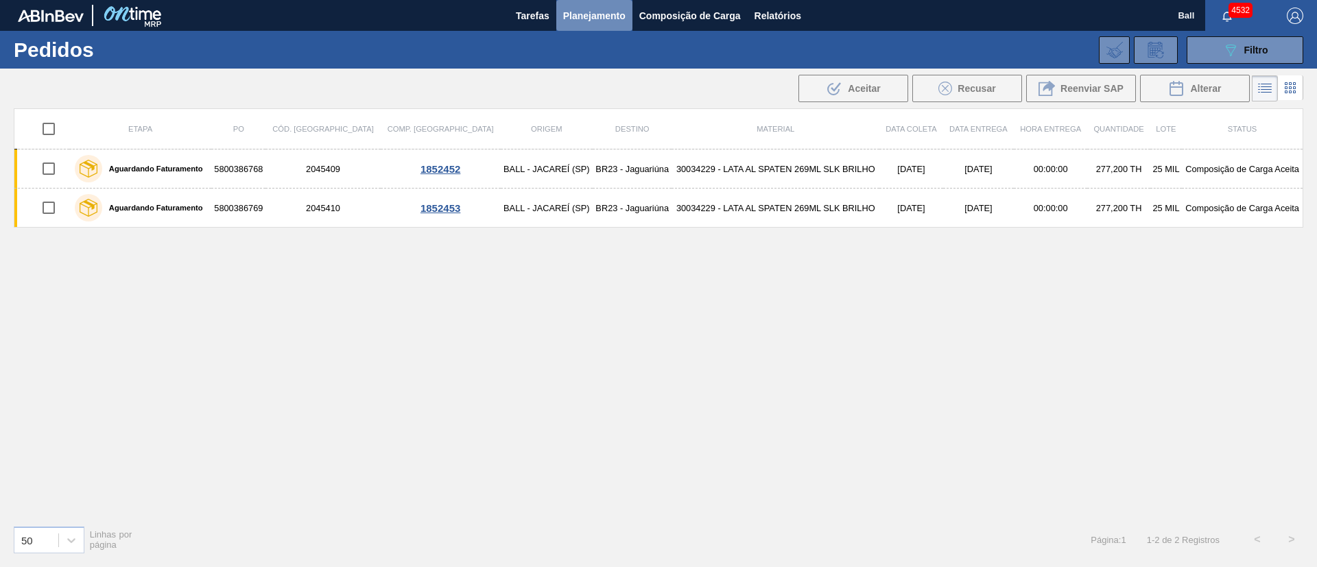
click at [579, 25] on button "Planejamento" at bounding box center [594, 15] width 76 height 31
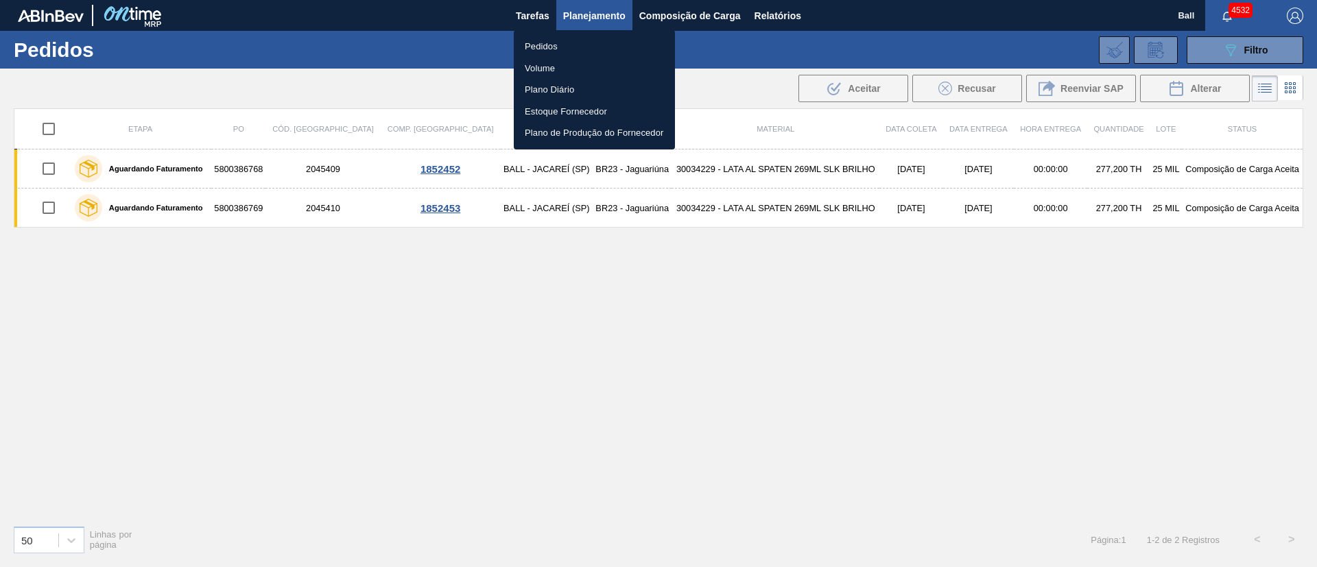
click at [1273, 51] on div at bounding box center [658, 283] width 1317 height 567
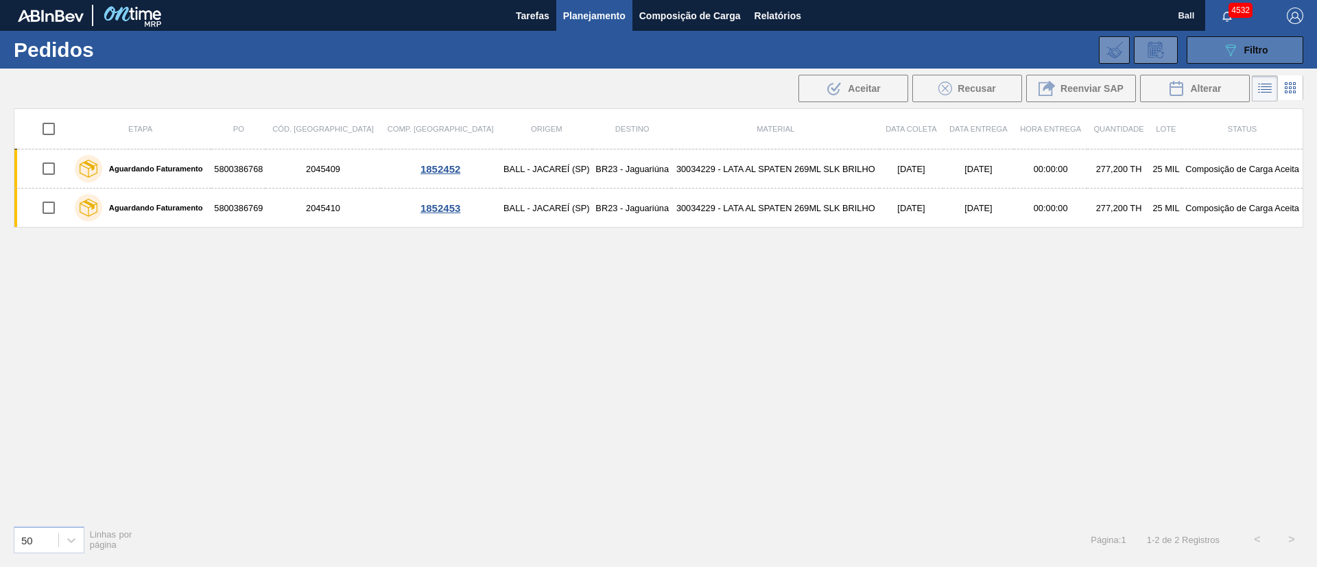
click at [1254, 58] on button "089F7B8B-B2A5-4AFE-B5C0-19BA573D28AC Filtro" at bounding box center [1245, 49] width 117 height 27
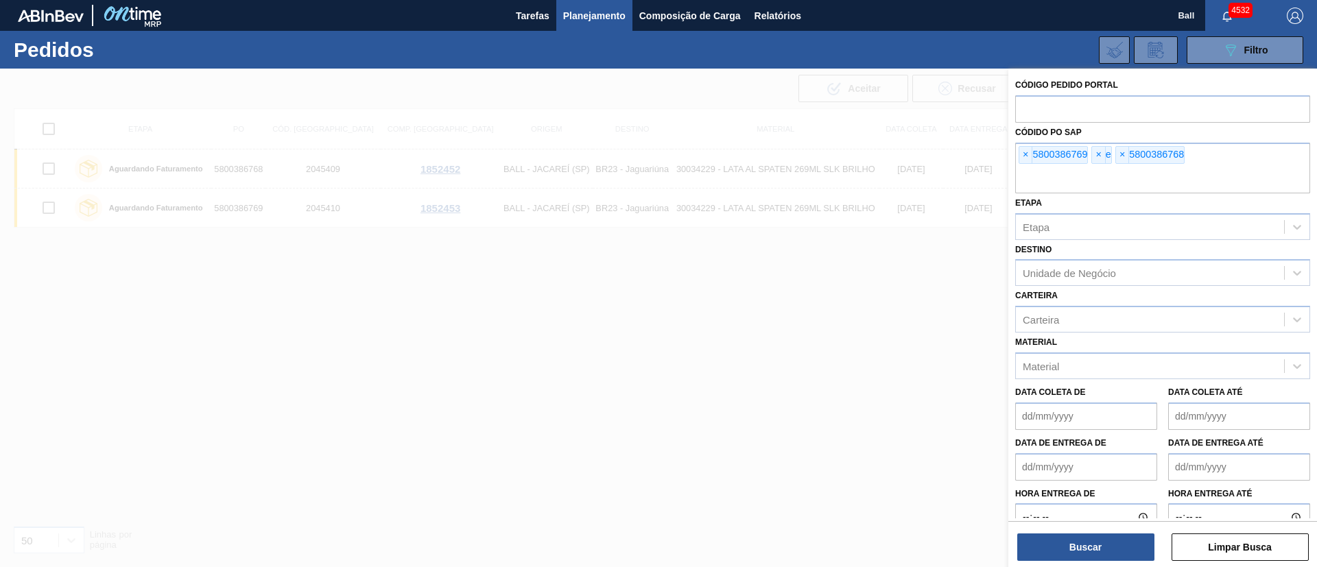
click at [604, 20] on span "Planejamento" at bounding box center [594, 16] width 62 height 16
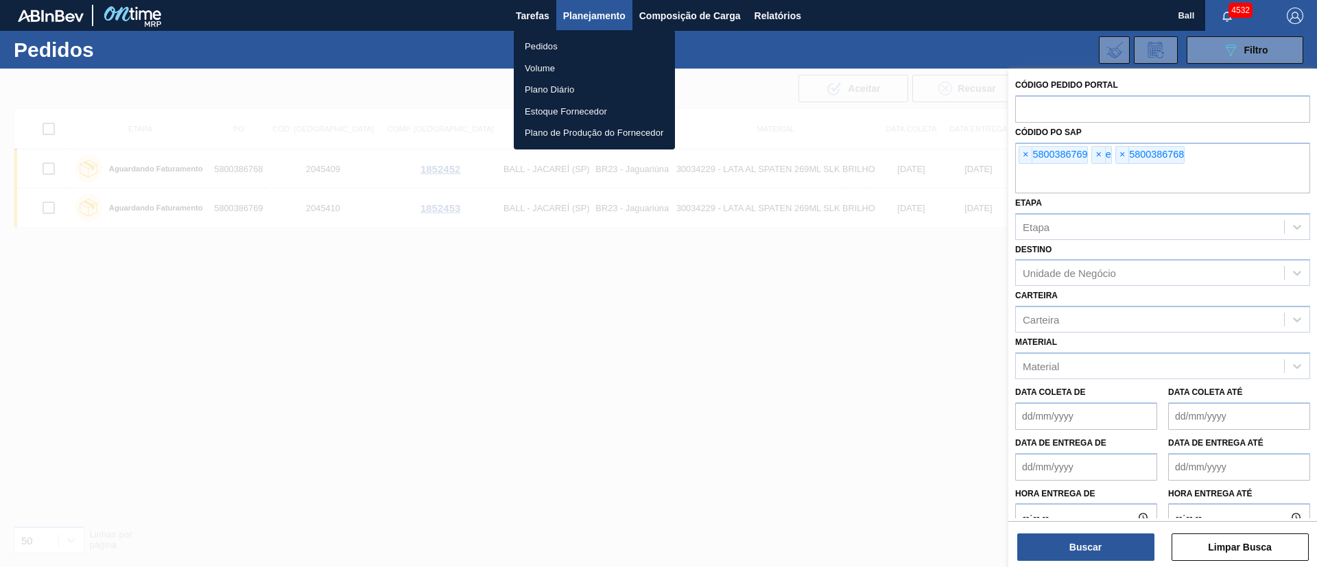
click at [865, 278] on div at bounding box center [658, 283] width 1317 height 567
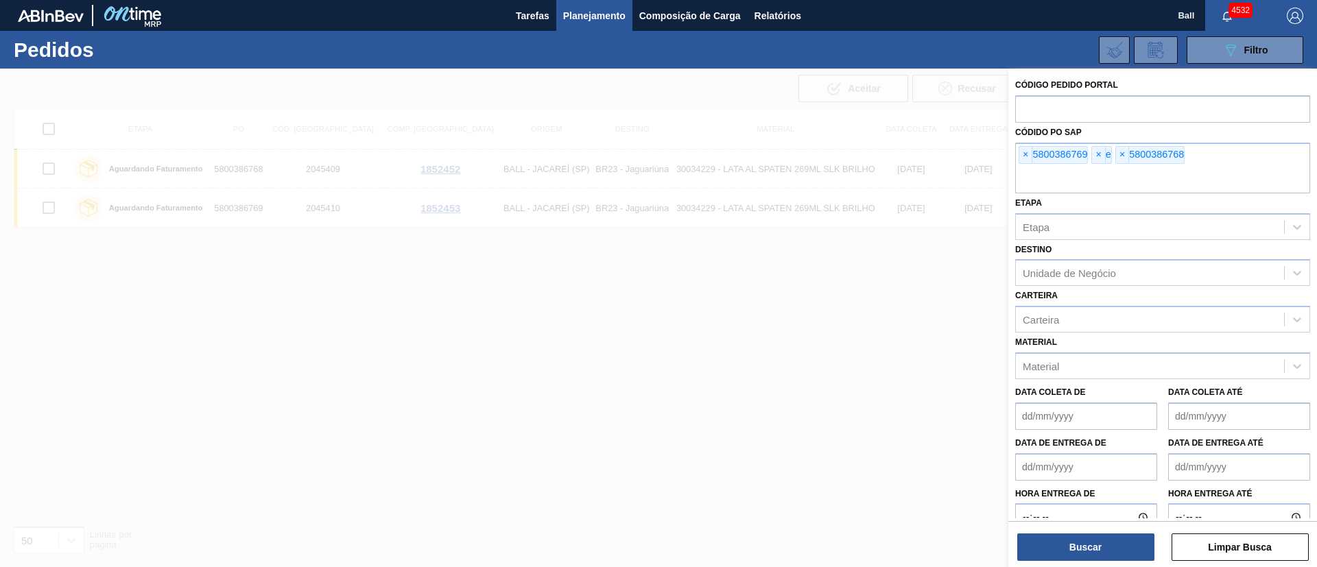
click at [821, 282] on div at bounding box center [658, 352] width 1317 height 567
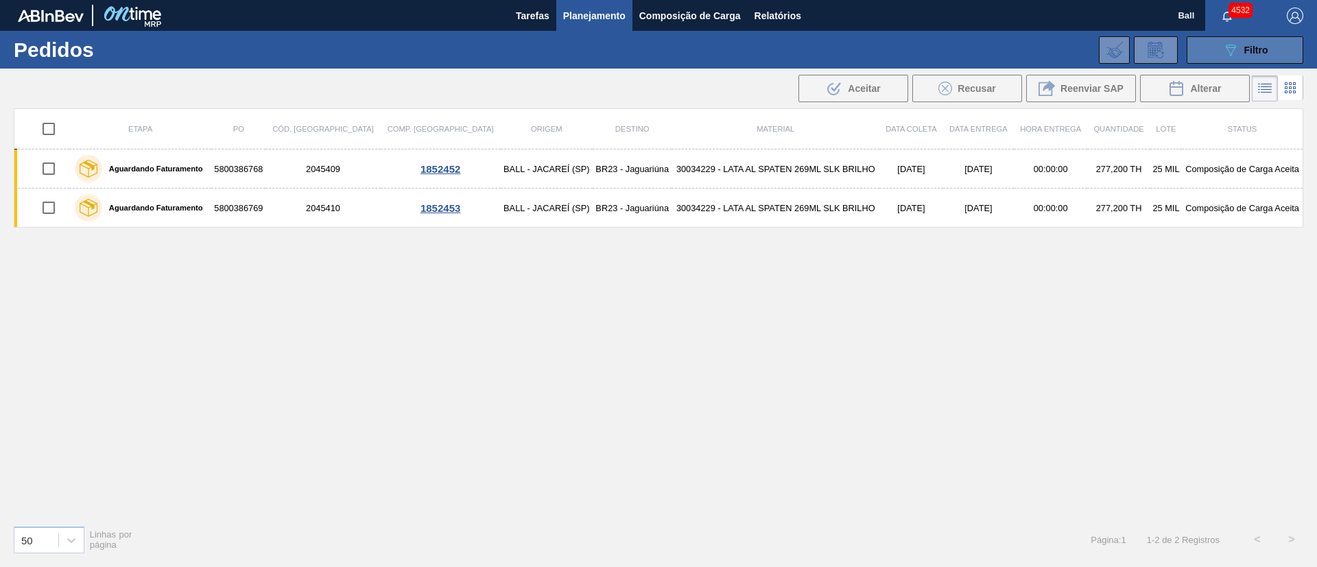
click at [1276, 54] on button "089F7B8B-B2A5-4AFE-B5C0-19BA573D28AC Filtro" at bounding box center [1245, 49] width 117 height 27
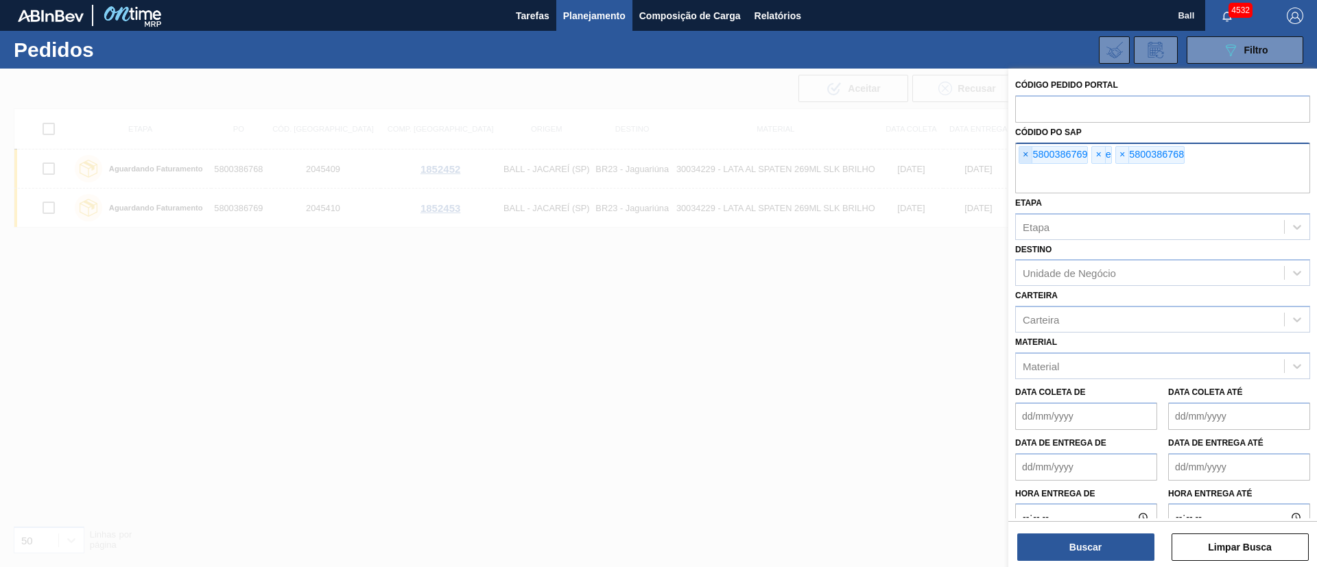
click at [1027, 150] on span "×" at bounding box center [1026, 155] width 13 height 16
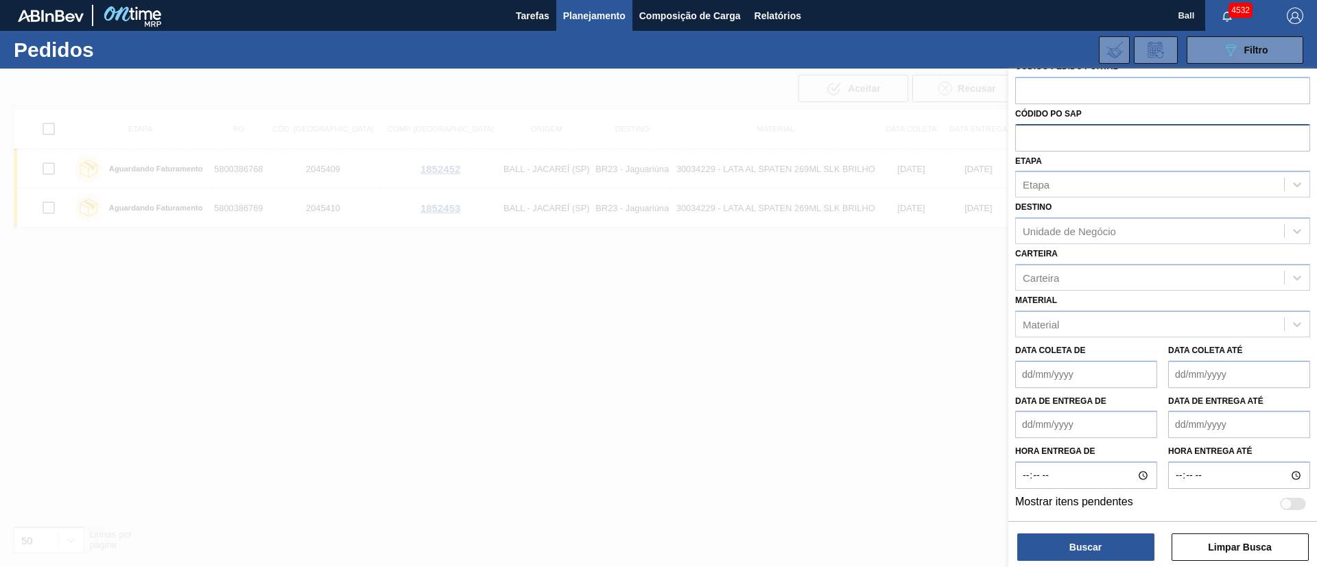
scroll to position [19, 0]
click at [1293, 506] on div at bounding box center [1293, 503] width 26 height 12
checkbox input "true"
click at [1064, 550] on button "Buscar" at bounding box center [1086, 547] width 137 height 27
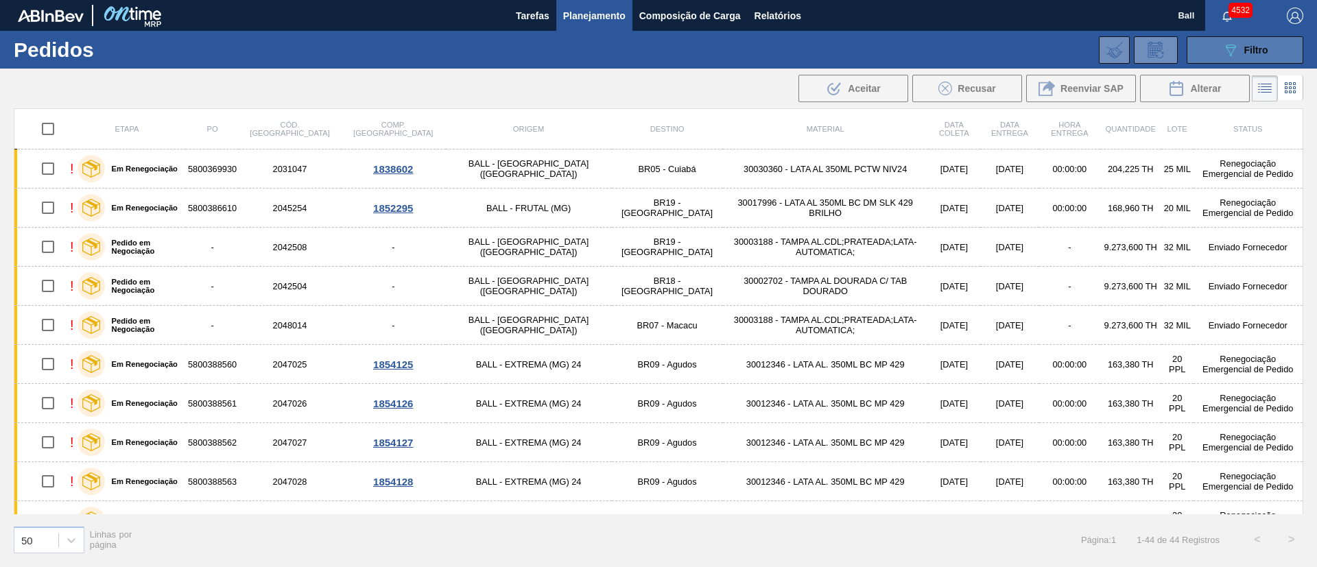
click at [1291, 45] on button "089F7B8B-B2A5-4AFE-B5C0-19BA573D28AC Filtro" at bounding box center [1245, 49] width 117 height 27
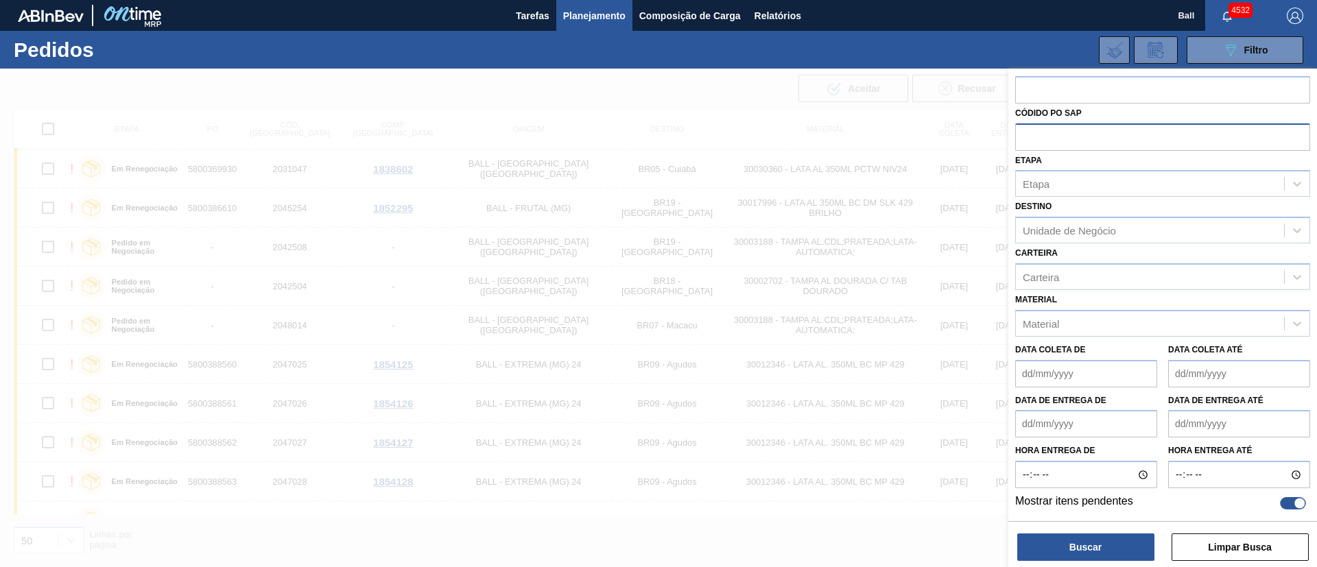
click at [592, 58] on div "089F7B8B-B2A5-4AFE-B5C0-19BA573D28AC Filtro Código Pedido Portal Códido PO SAP …" at bounding box center [765, 50] width 1092 height 41
click at [594, 23] on span "Planejamento" at bounding box center [594, 16] width 62 height 16
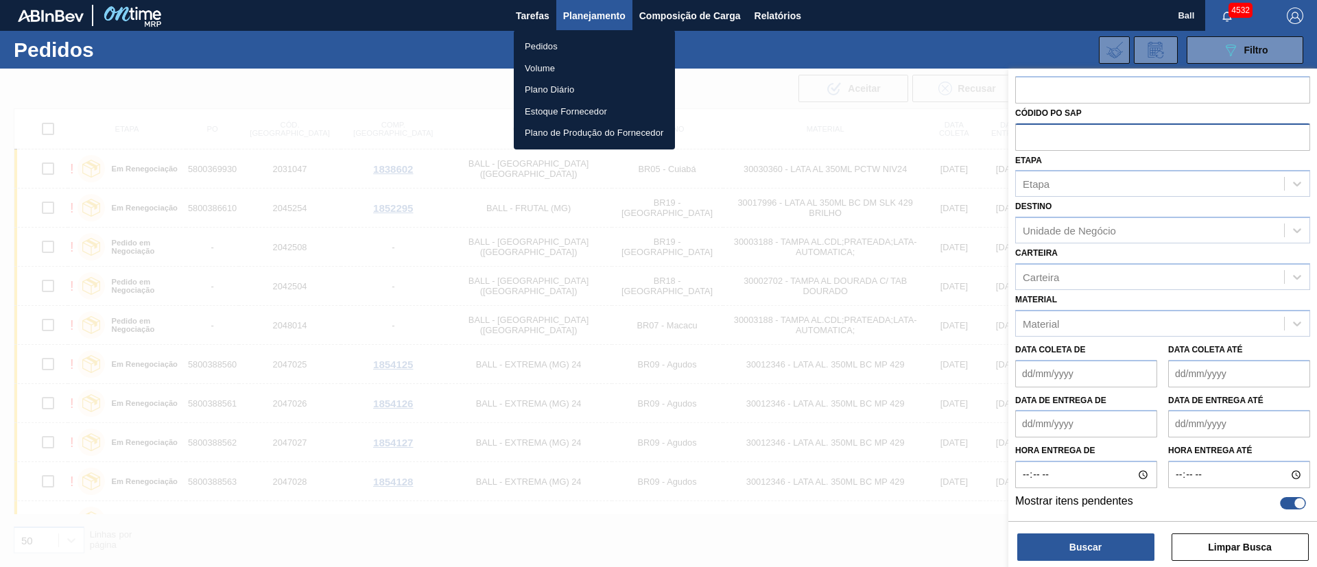
drag, startPoint x: 558, startPoint y: 63, endPoint x: 867, endPoint y: 191, distance: 335.0
click at [560, 64] on li "Volume" at bounding box center [594, 69] width 161 height 22
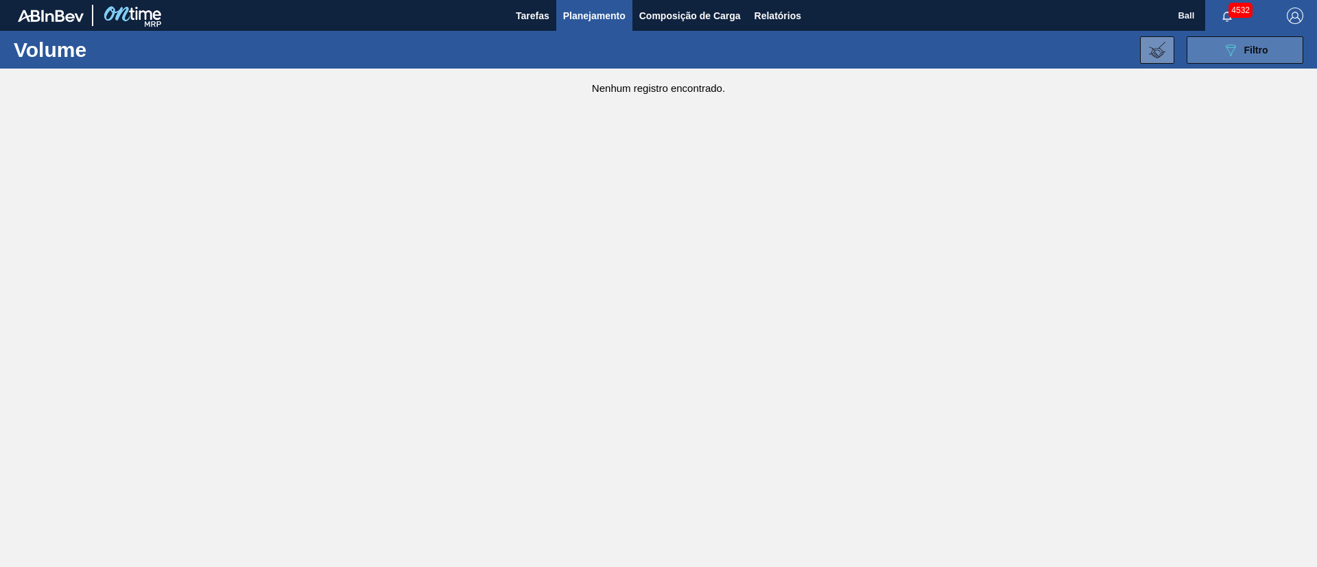
drag, startPoint x: 1239, startPoint y: 56, endPoint x: 1225, endPoint y: 62, distance: 15.0
click at [1237, 58] on button "089F7B8B-B2A5-4AFE-B5C0-19BA573D28AC Filtro" at bounding box center [1245, 49] width 117 height 27
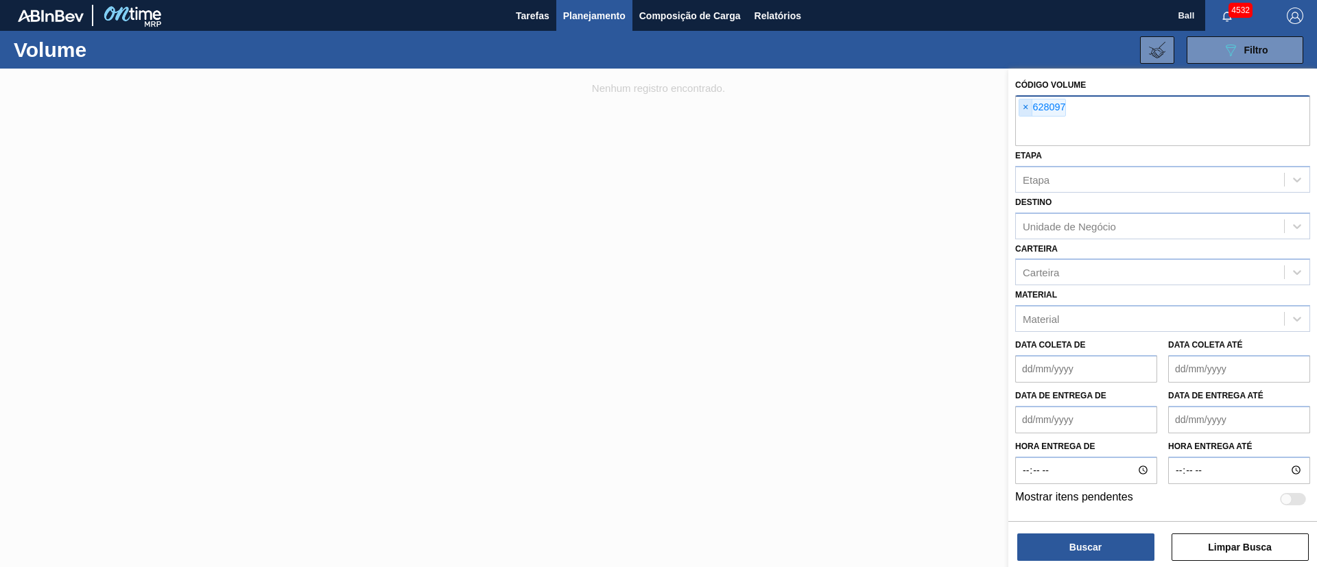
click at [1021, 106] on span "×" at bounding box center [1026, 107] width 13 height 16
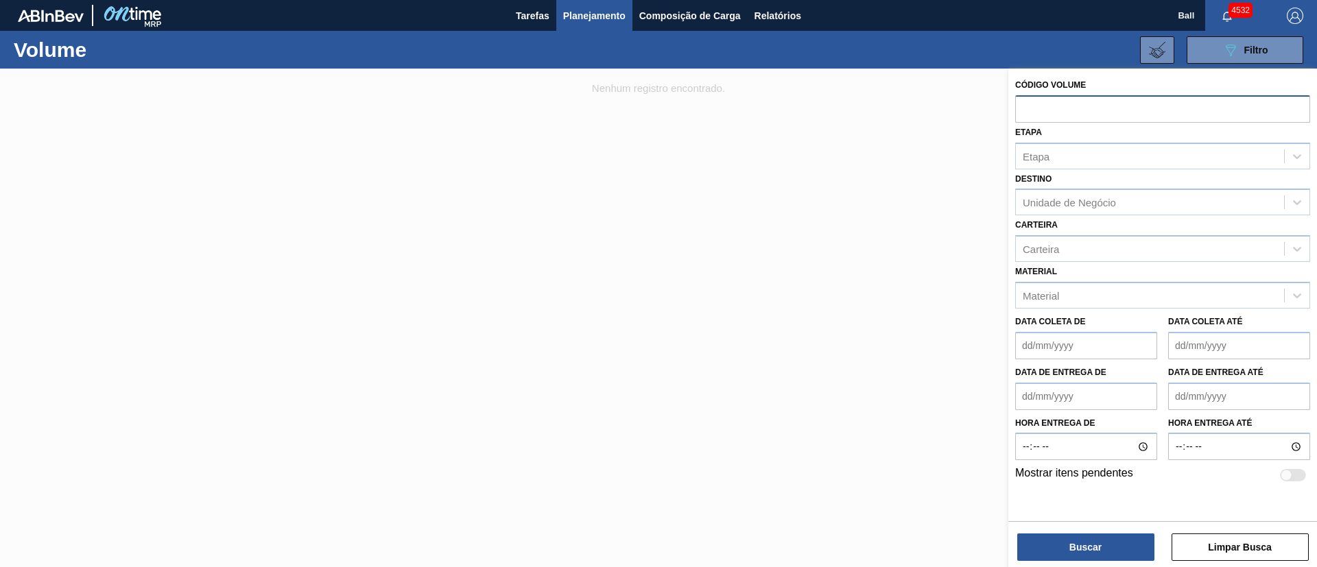
paste input "text"
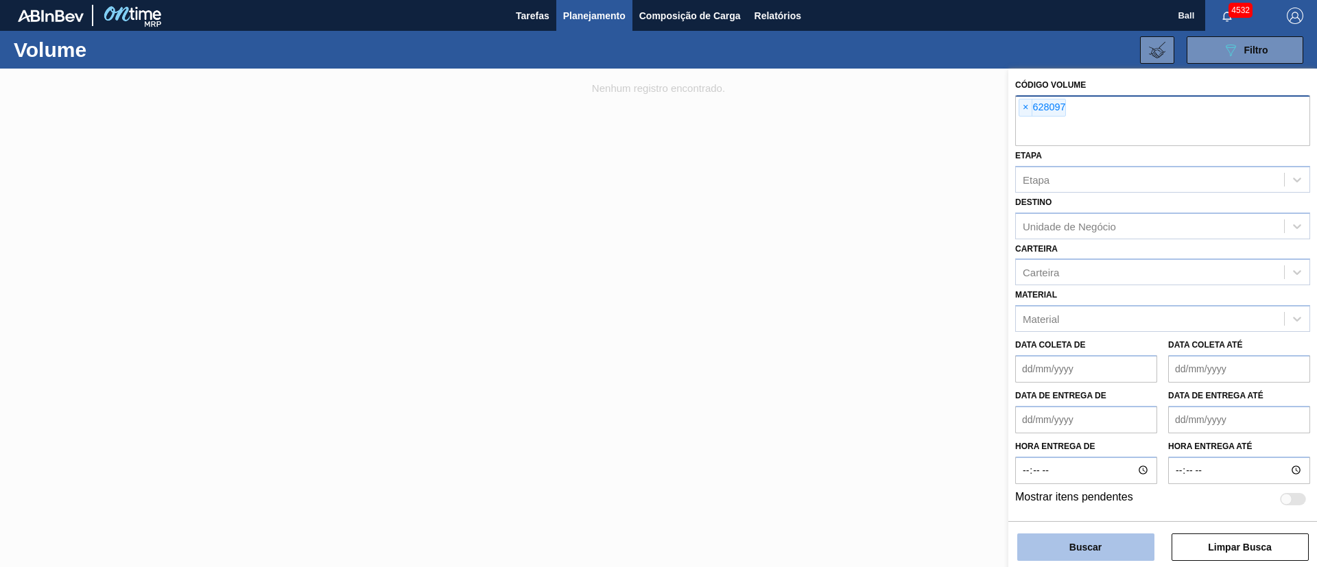
click at [1093, 548] on button "Buscar" at bounding box center [1086, 547] width 137 height 27
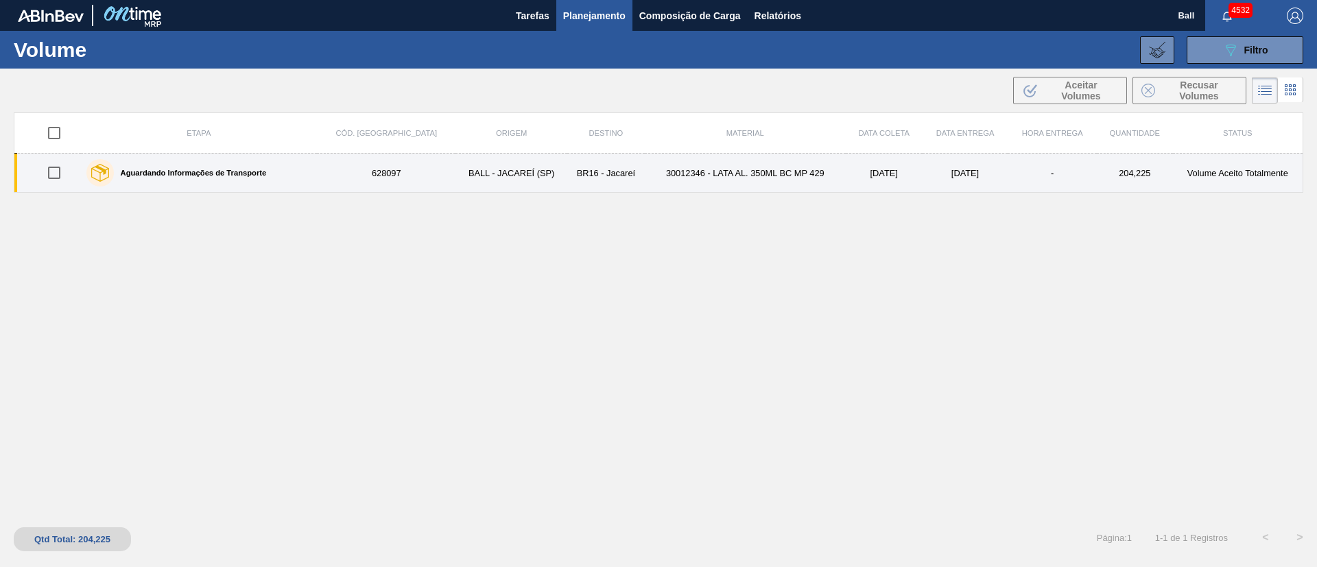
click at [667, 173] on td "30012346 - LATA AL. 350ML BC MP 429" at bounding box center [745, 173] width 201 height 39
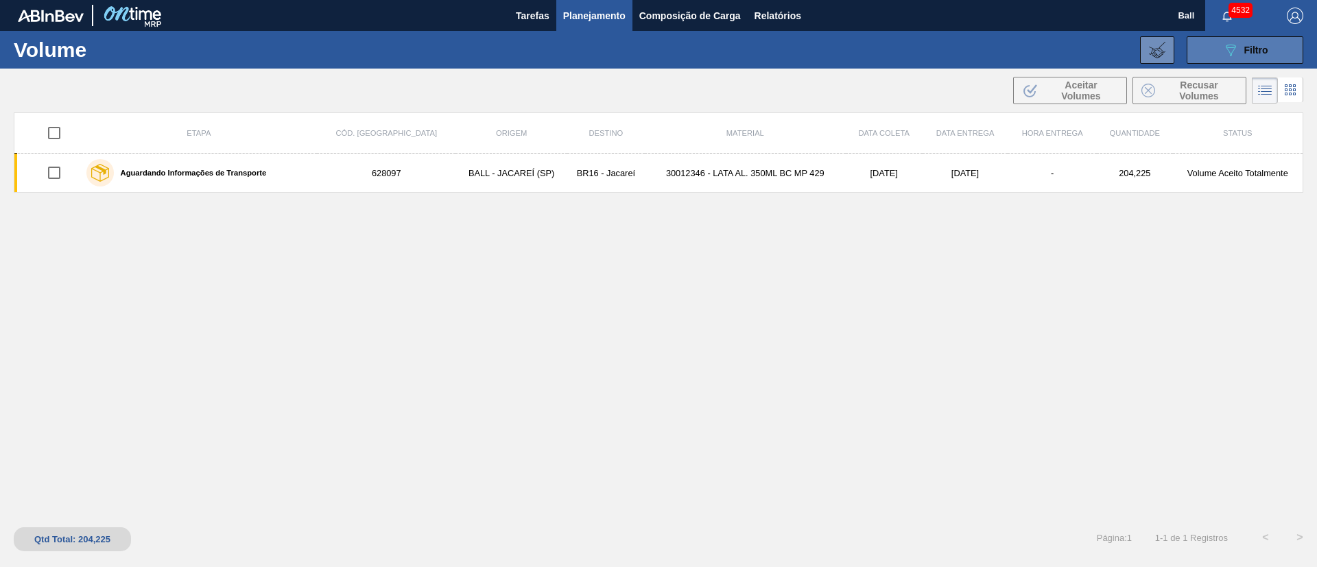
click at [1241, 53] on div "089F7B8B-B2A5-4AFE-B5C0-19BA573D28AC Filtro" at bounding box center [1246, 50] width 46 height 16
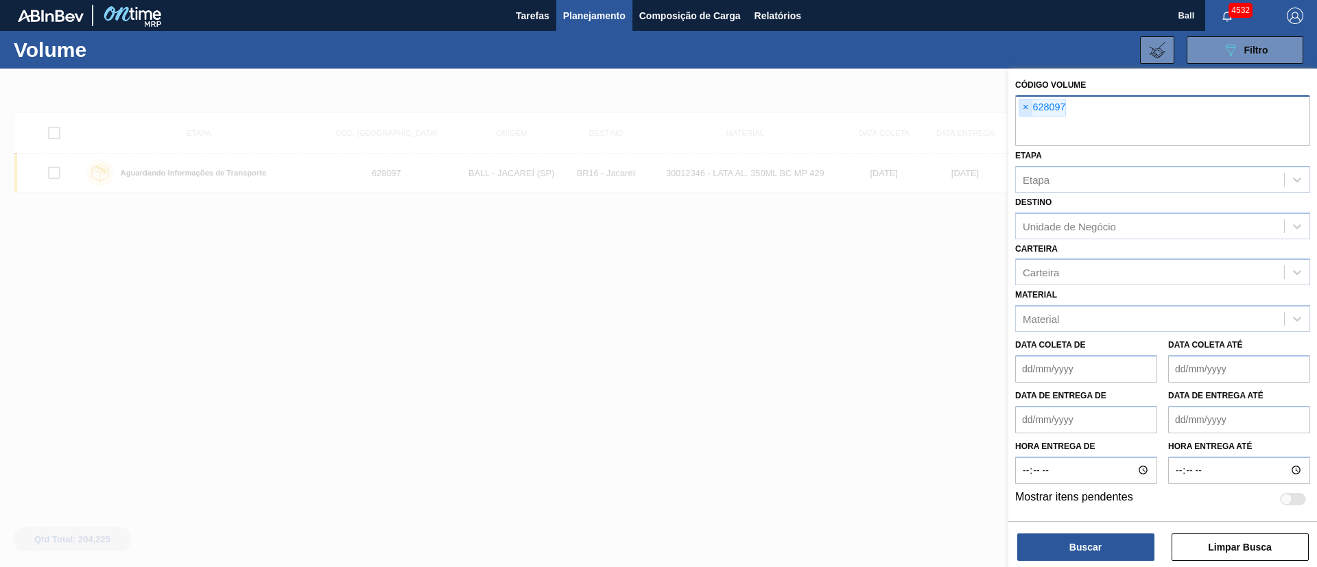
click at [1027, 107] on span "×" at bounding box center [1026, 107] width 13 height 16
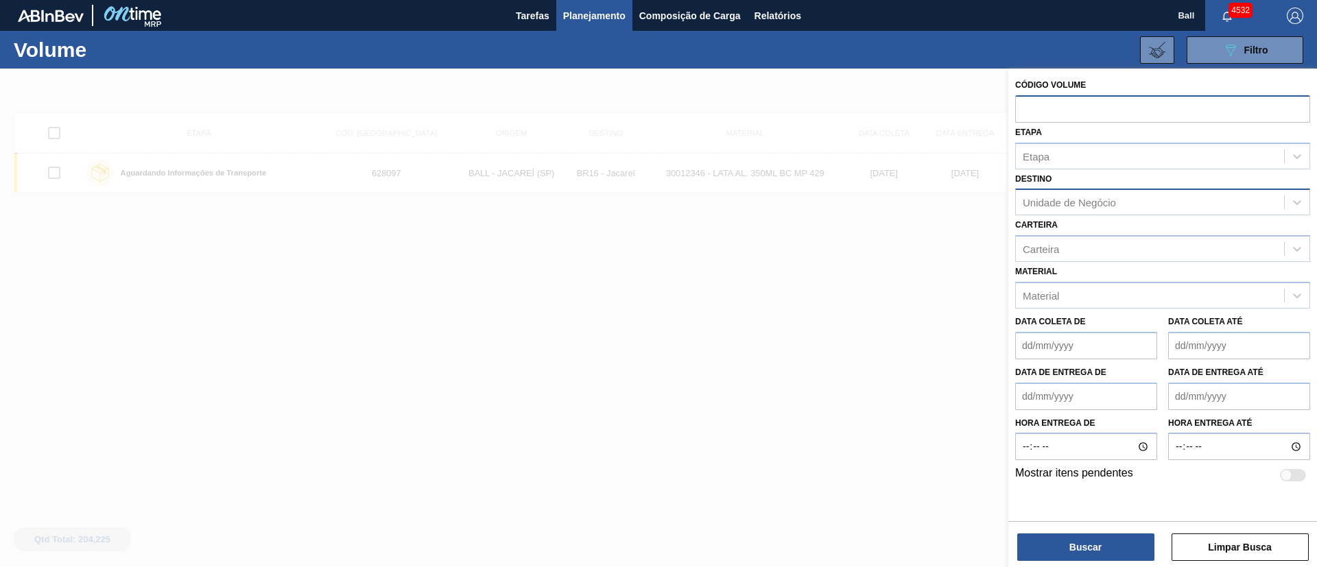
paste input "628086"
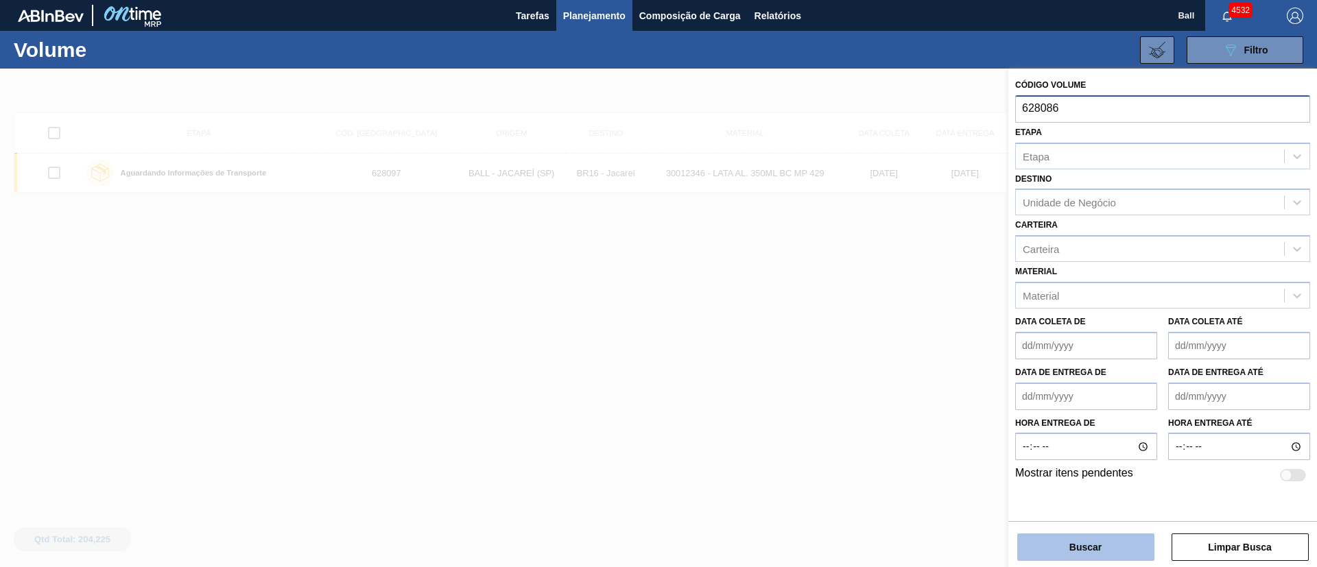
type input "628086"
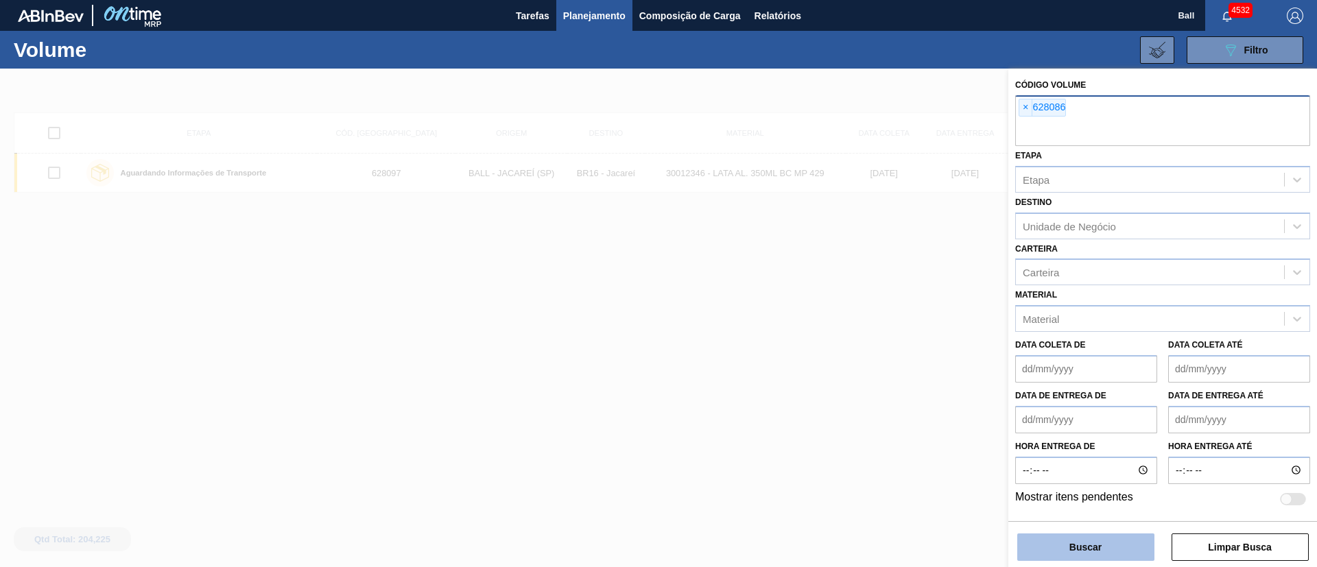
click at [1112, 538] on button "Buscar" at bounding box center [1086, 547] width 137 height 27
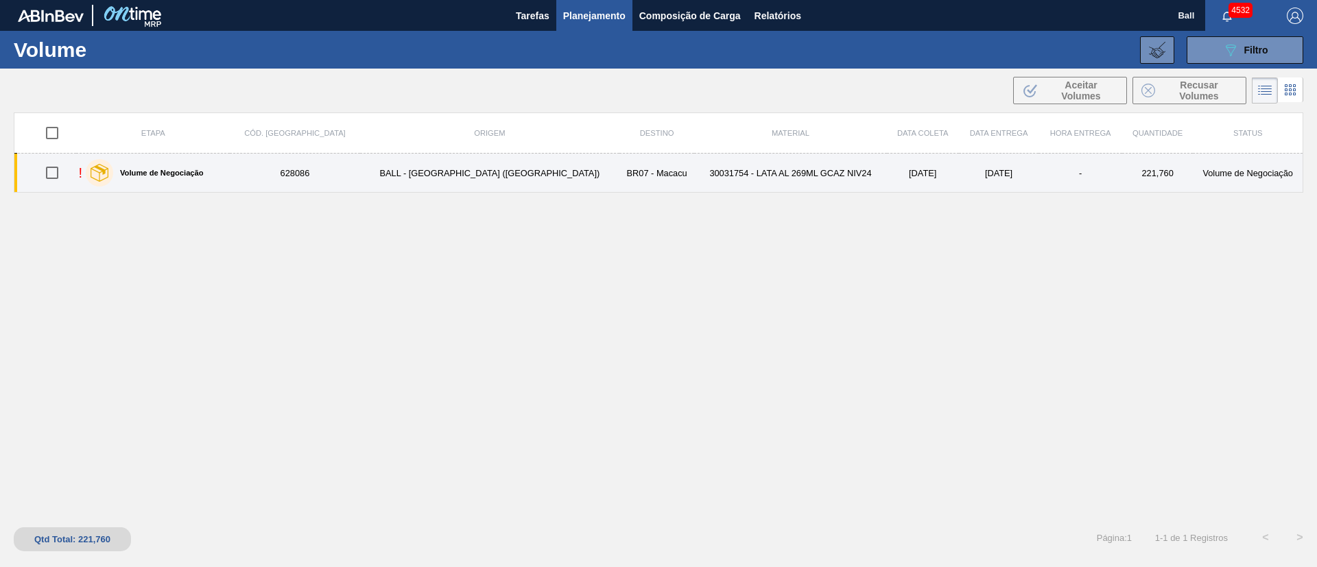
click at [731, 176] on td "30031754 - LATA AL 269ML GCAZ NIV24" at bounding box center [790, 173] width 193 height 39
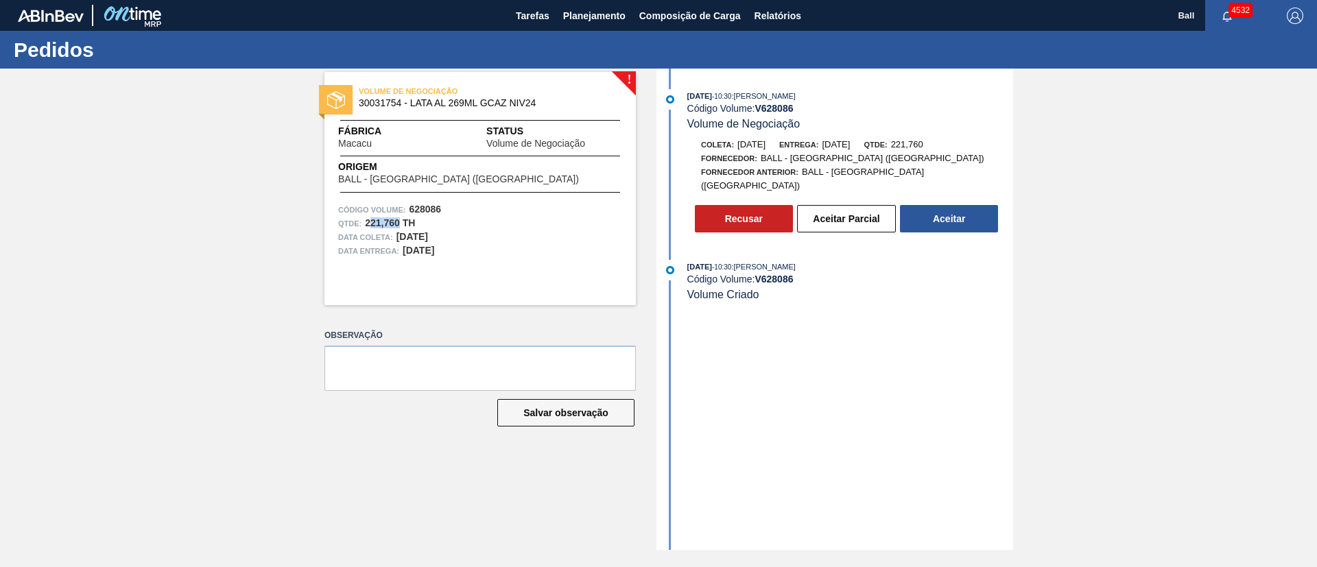
drag, startPoint x: 368, startPoint y: 222, endPoint x: 399, endPoint y: 225, distance: 31.1
click at [399, 225] on strong "221,760 TH" at bounding box center [390, 223] width 50 height 11
click at [594, 286] on div "VOLUME DE NEGOCIAÇÃO 30031754 - LATA AL 269ML GCAZ NIV24 Fábrica Macacu Status …" at bounding box center [481, 188] width 312 height 233
click at [928, 205] on button "Aceitar" at bounding box center [949, 218] width 98 height 27
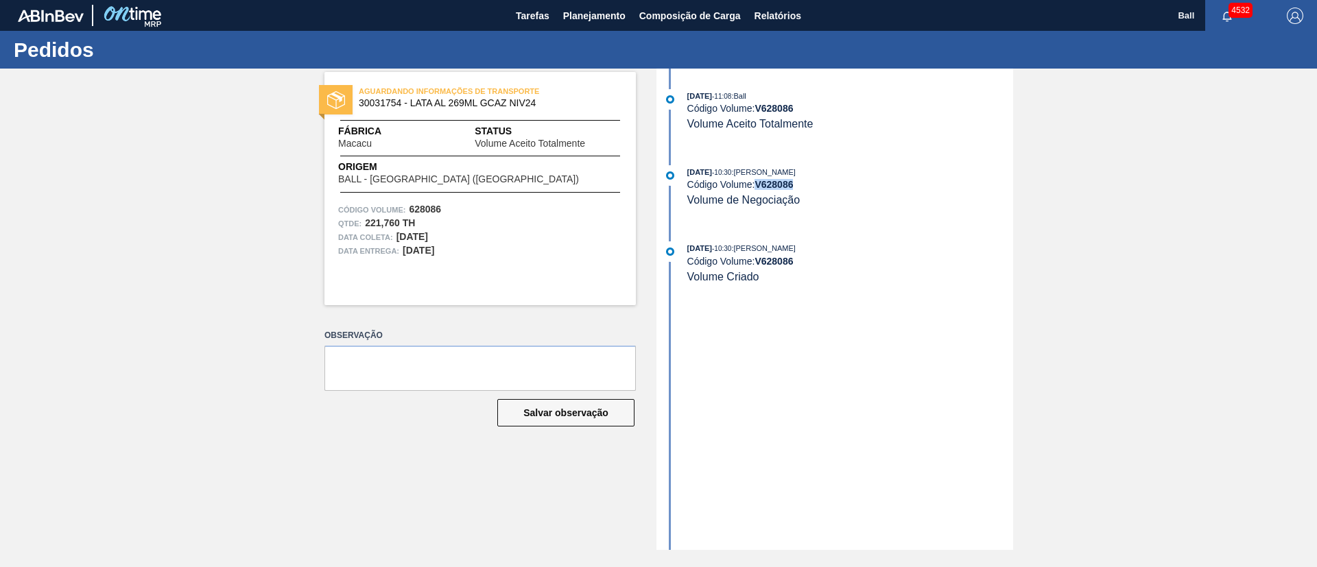
drag, startPoint x: 758, startPoint y: 185, endPoint x: 803, endPoint y: 184, distance: 44.6
click at [803, 184] on div "Código Volume: V 628086" at bounding box center [851, 184] width 326 height 11
copy strong "V 628086"
click at [600, 16] on span "Planejamento" at bounding box center [594, 16] width 62 height 16
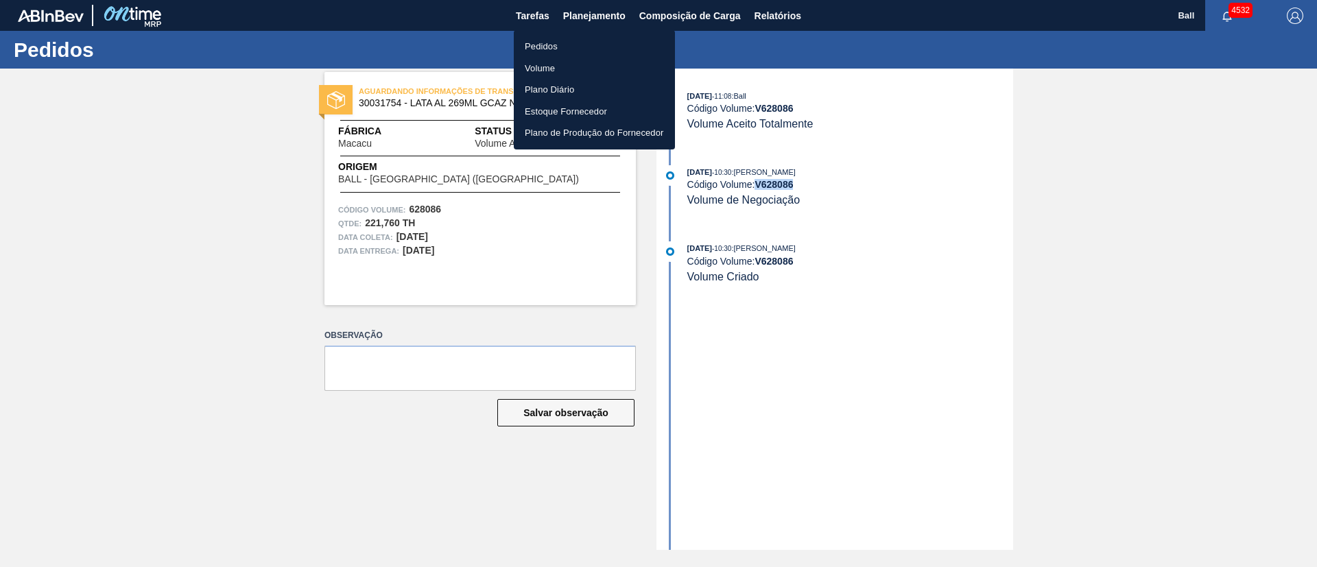
click at [563, 51] on li "Pedidos" at bounding box center [594, 47] width 161 height 22
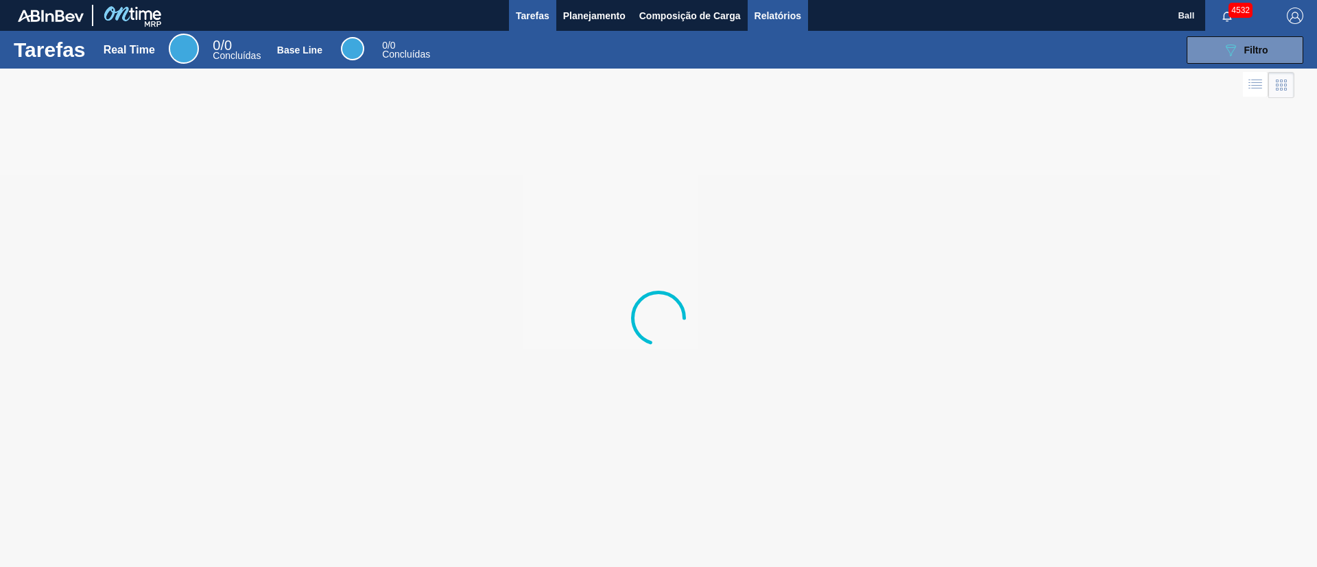
click at [790, 10] on span "Relatórios" at bounding box center [778, 16] width 47 height 16
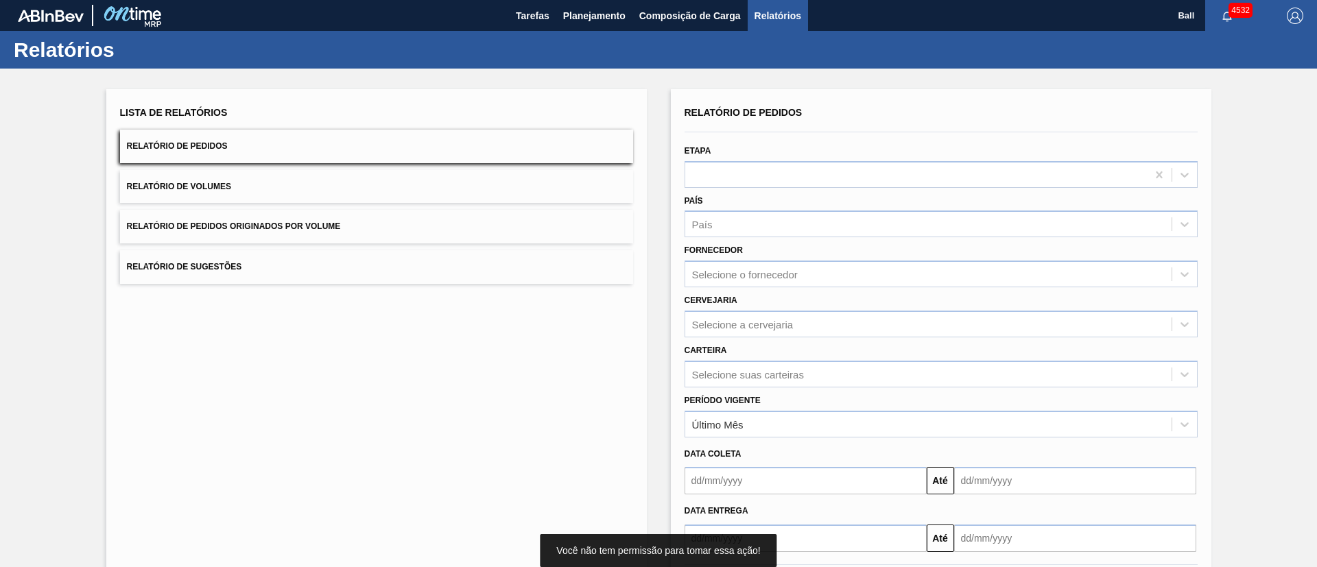
scroll to position [68, 0]
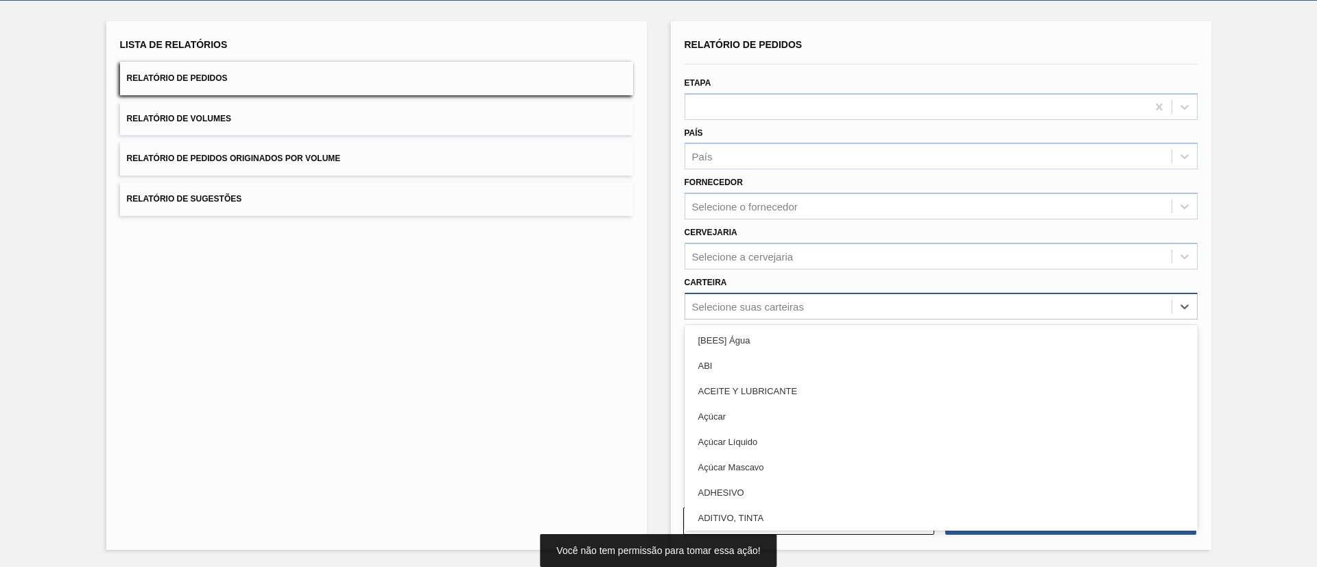
click at [790, 303] on div "Selecione suas carteiras" at bounding box center [748, 307] width 112 height 12
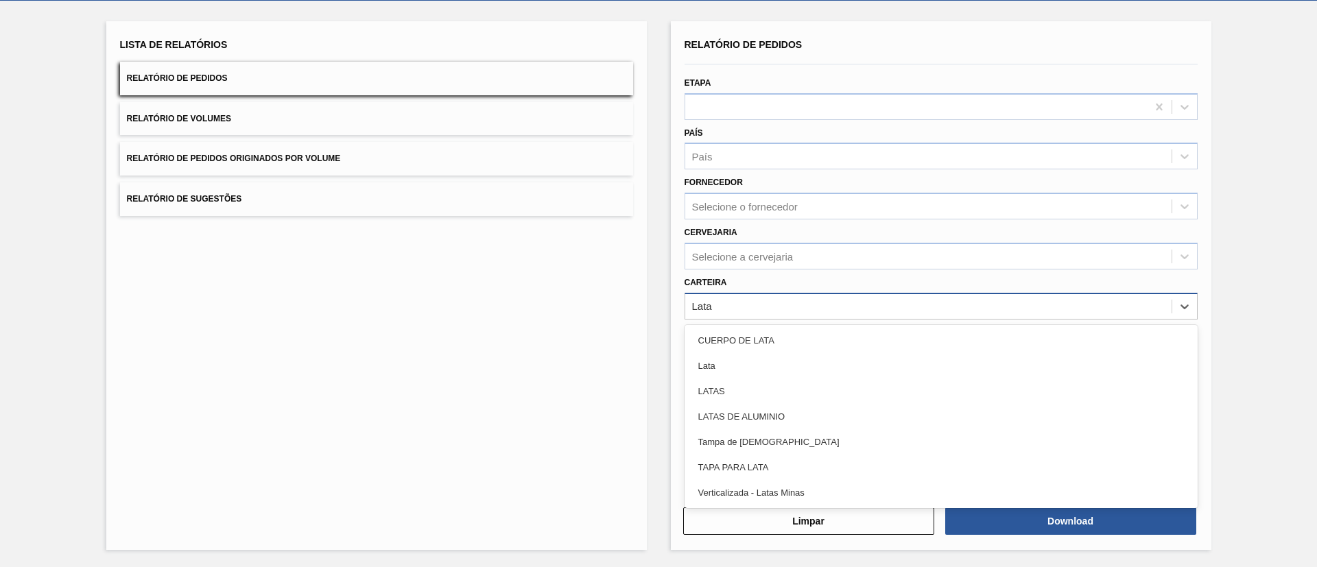
type input "Latas"
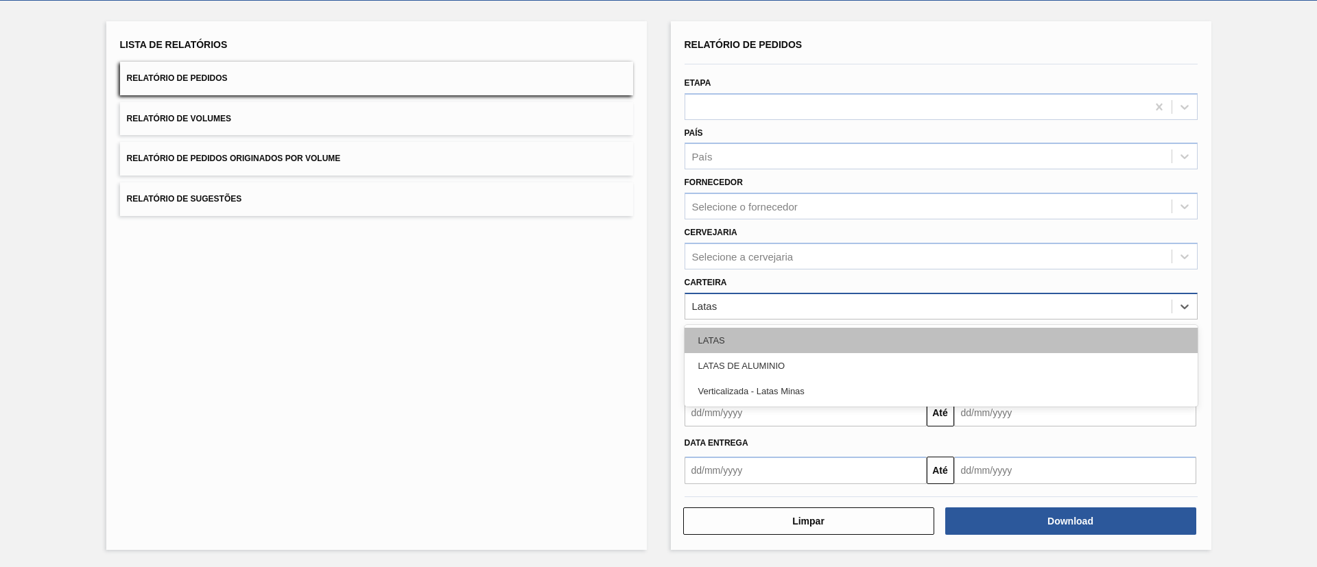
click at [784, 335] on div "LATAS" at bounding box center [941, 340] width 513 height 25
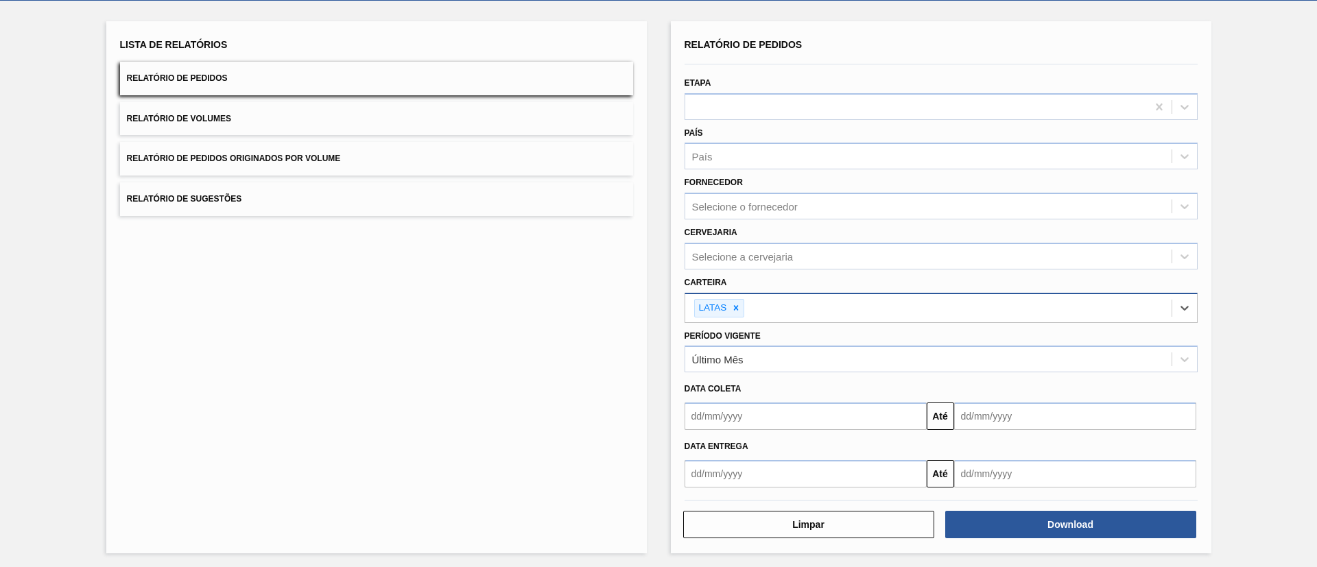
click at [478, 338] on div "Lista de Relatórios Relatório de Pedidos Relatório de Volumes Relatório de Pedi…" at bounding box center [376, 287] width 541 height 532
click at [760, 259] on div "Selecione a cervejaria" at bounding box center [743, 256] width 102 height 12
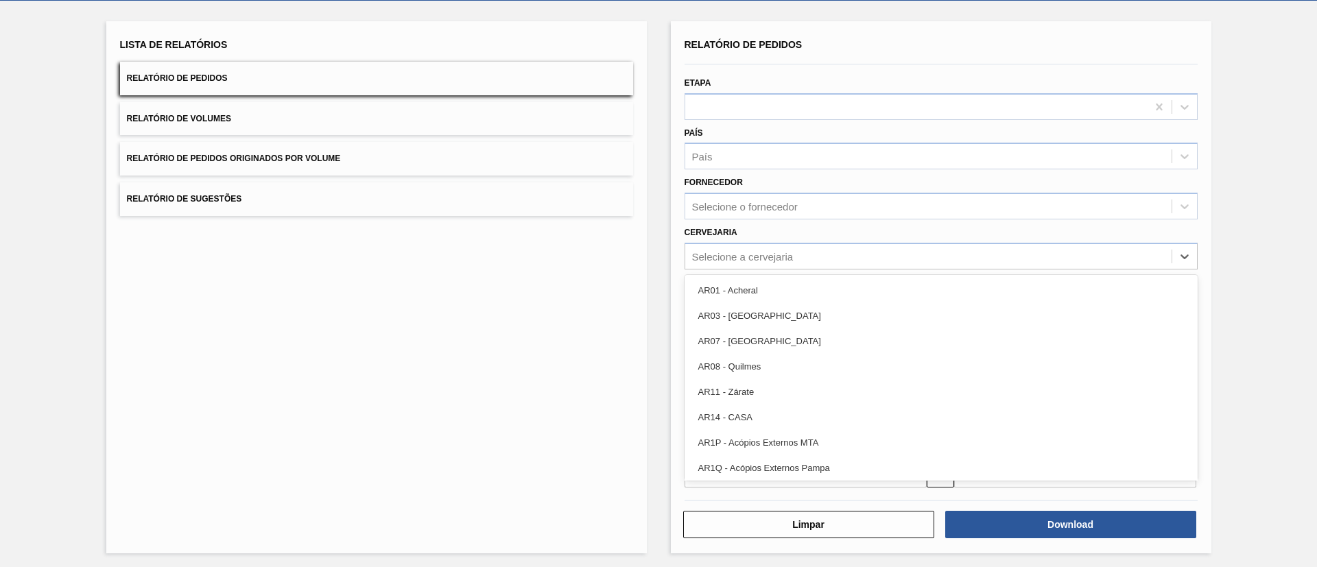
click at [766, 188] on div "Fornecedor Selecione o fornecedor" at bounding box center [941, 196] width 513 height 47
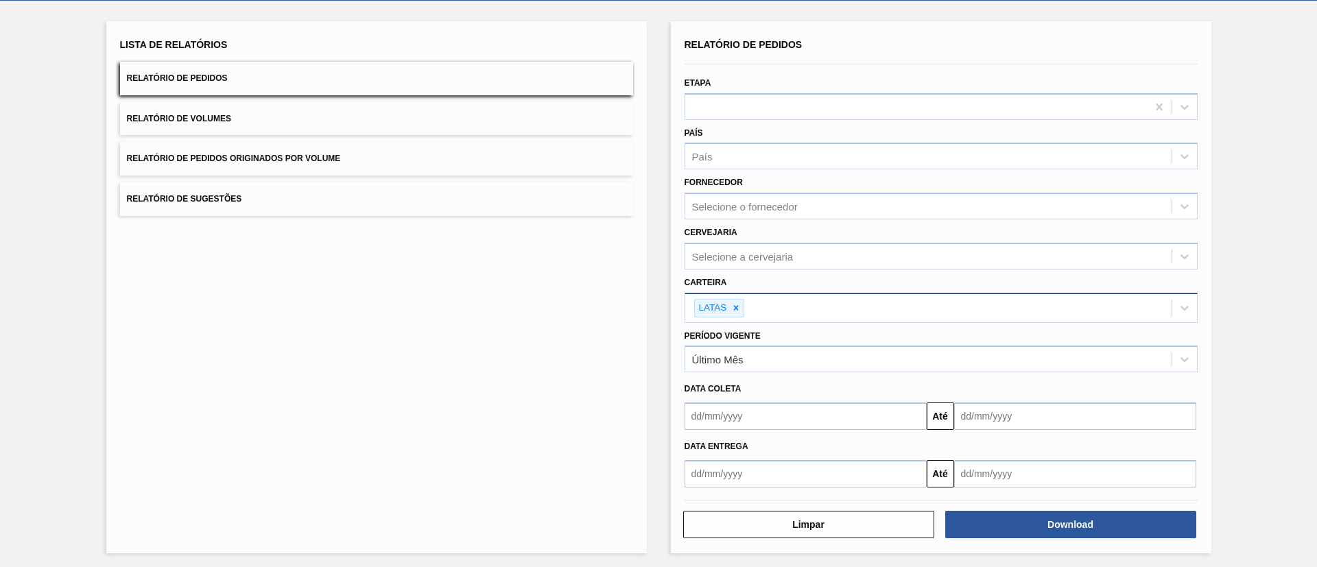
click at [773, 132] on div "País País" at bounding box center [941, 147] width 513 height 47
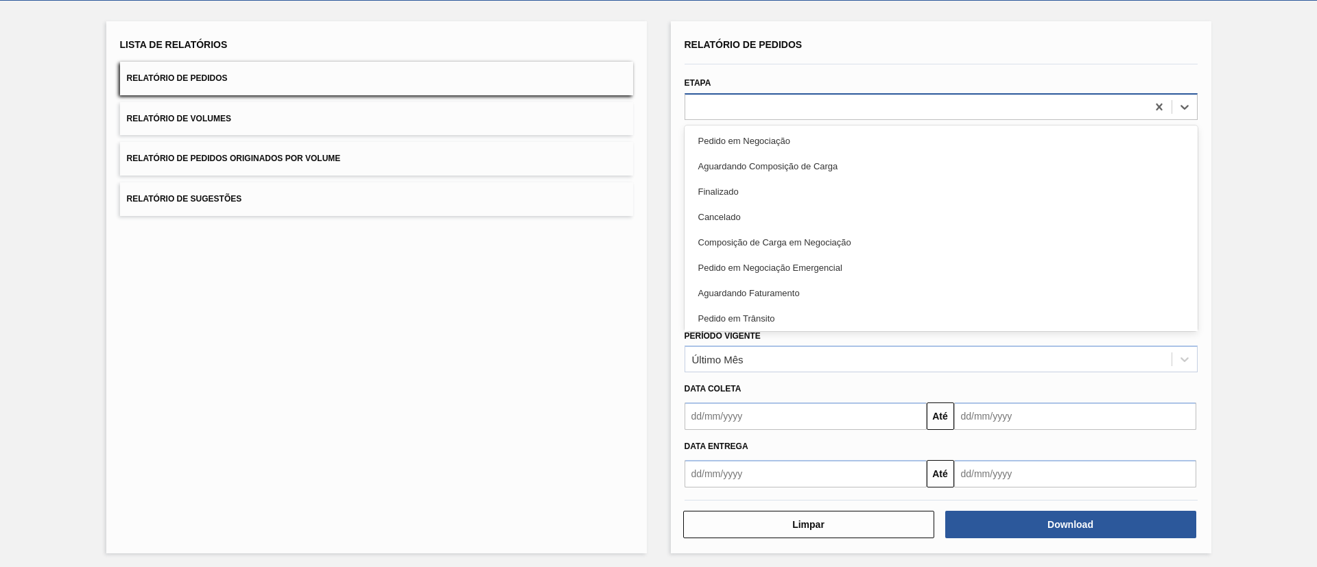
click at [777, 94] on div at bounding box center [941, 106] width 513 height 27
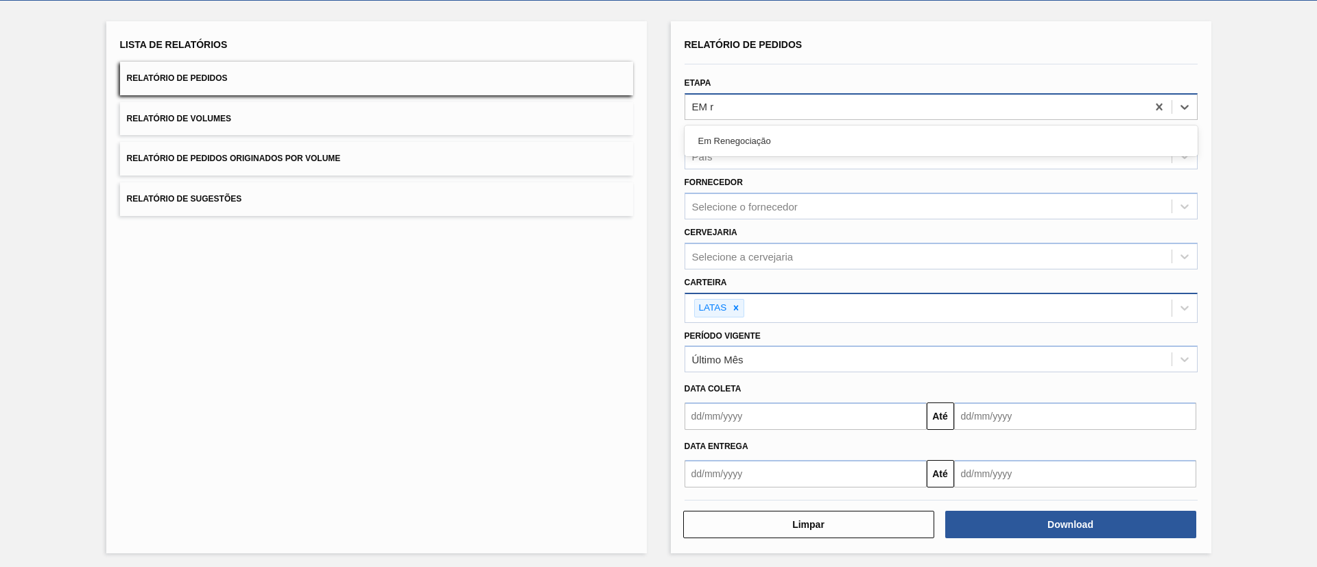
type input "EM re"
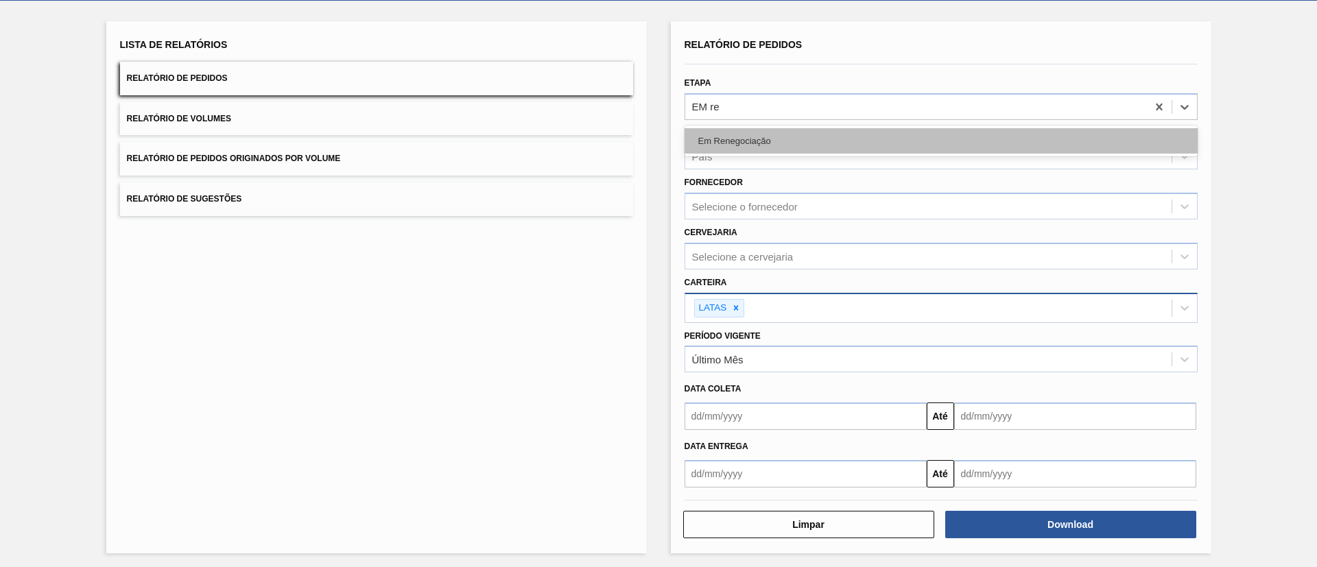
click at [793, 135] on div "Em Renegociação" at bounding box center [941, 140] width 513 height 25
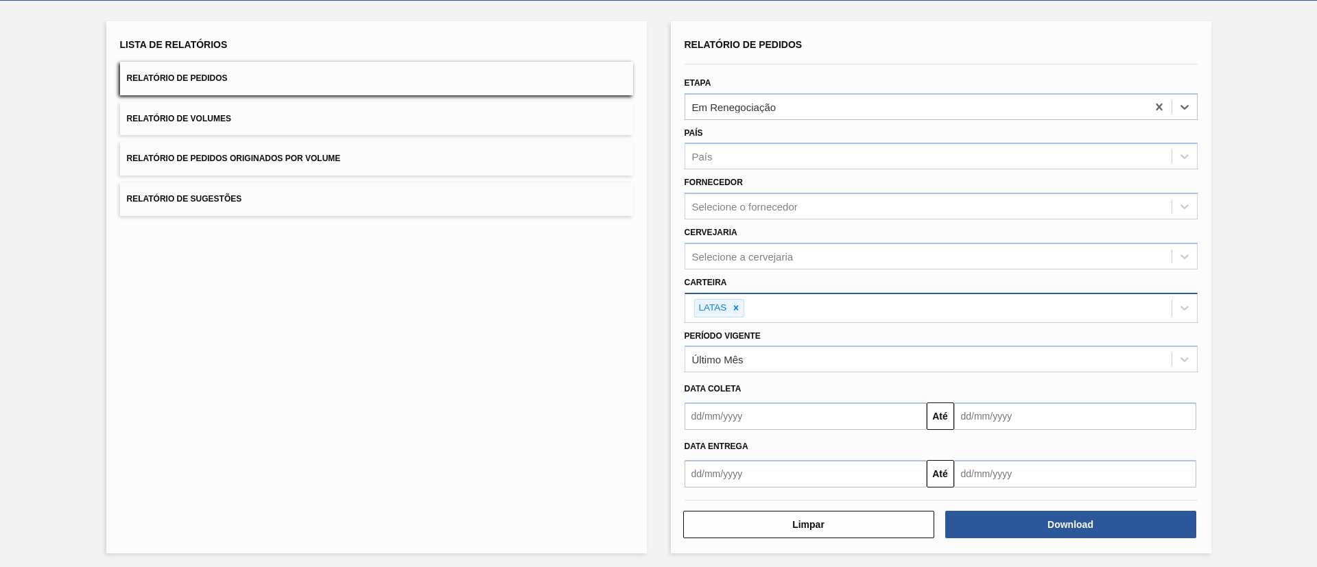
click at [433, 373] on div "Lista de Relatórios Relatório de Pedidos Relatório de Volumes Relatório de Pedi…" at bounding box center [376, 287] width 541 height 532
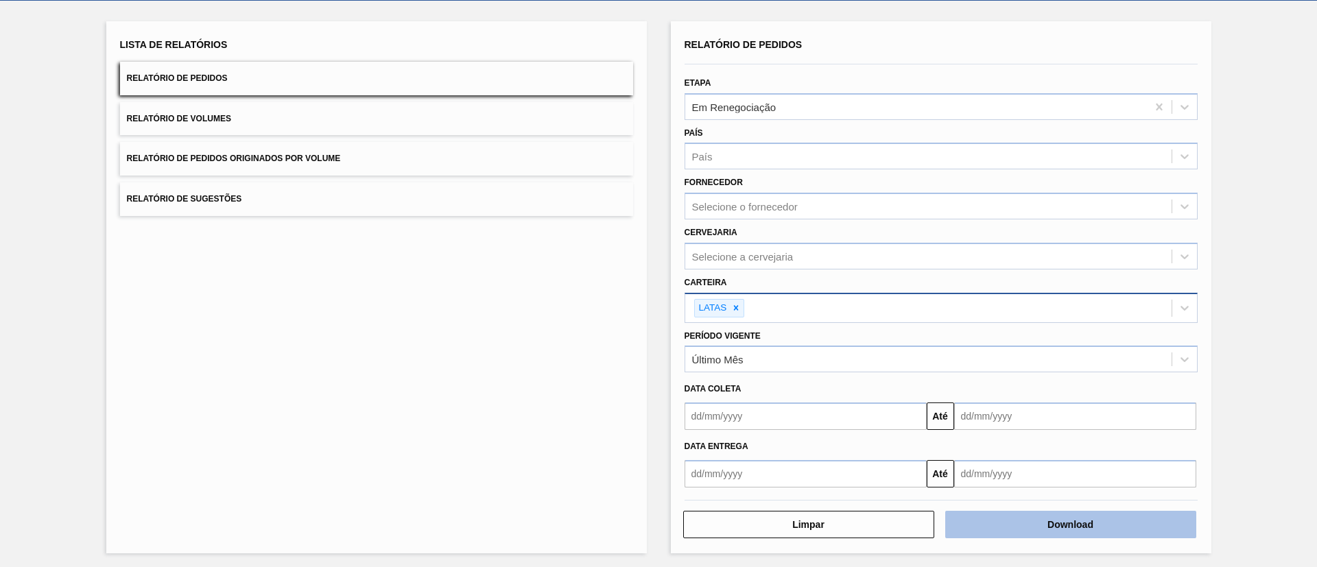
click at [1103, 516] on button "Download" at bounding box center [1071, 524] width 251 height 27
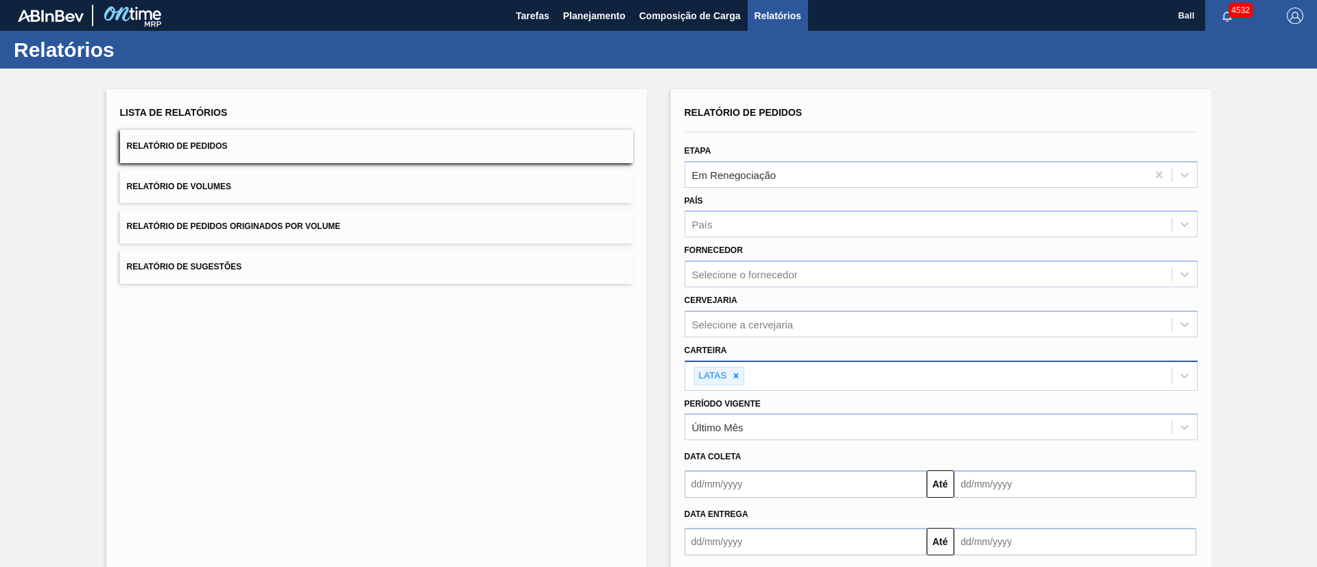
scroll to position [71, 0]
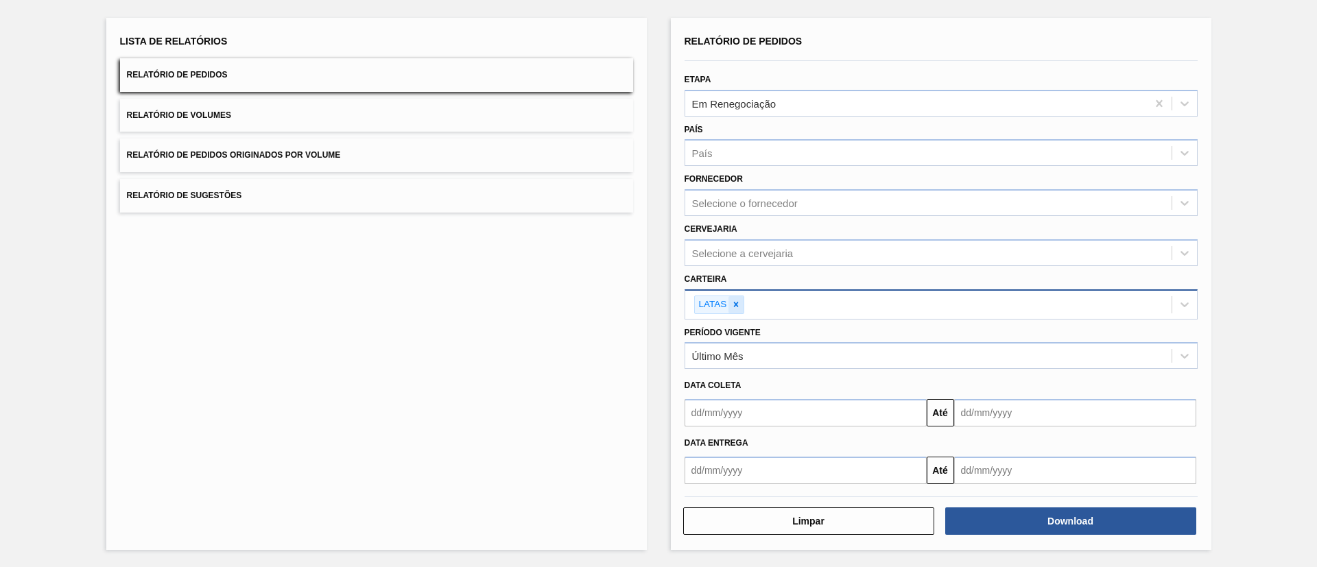
click at [736, 306] on icon at bounding box center [736, 305] width 5 height 5
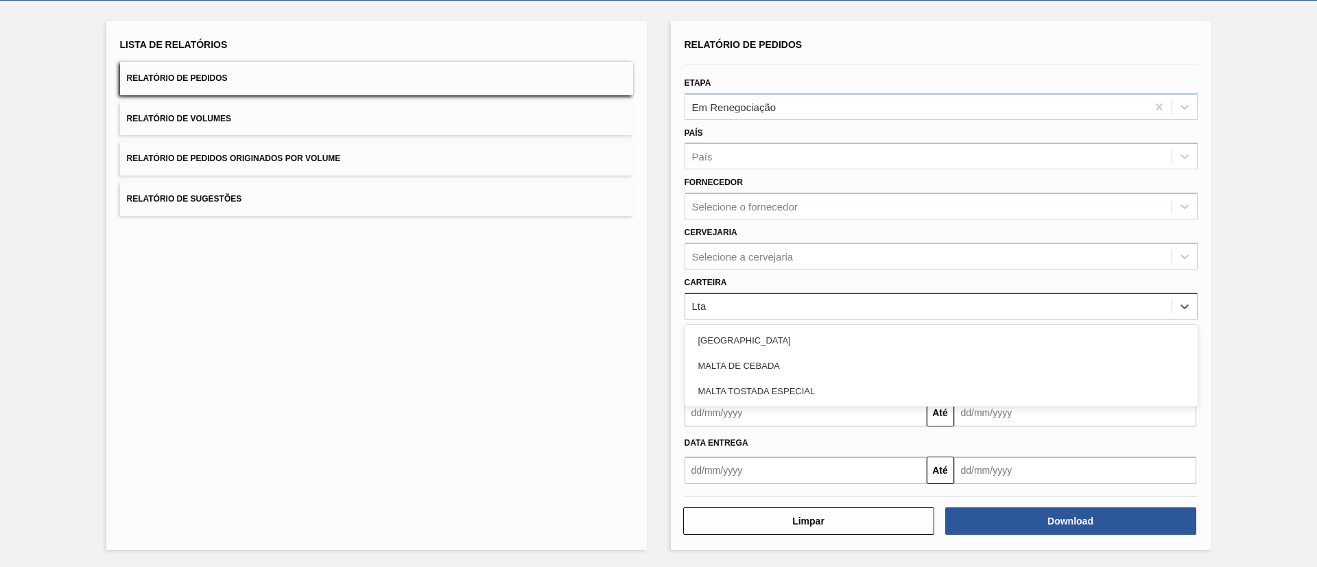
type input "Lta"
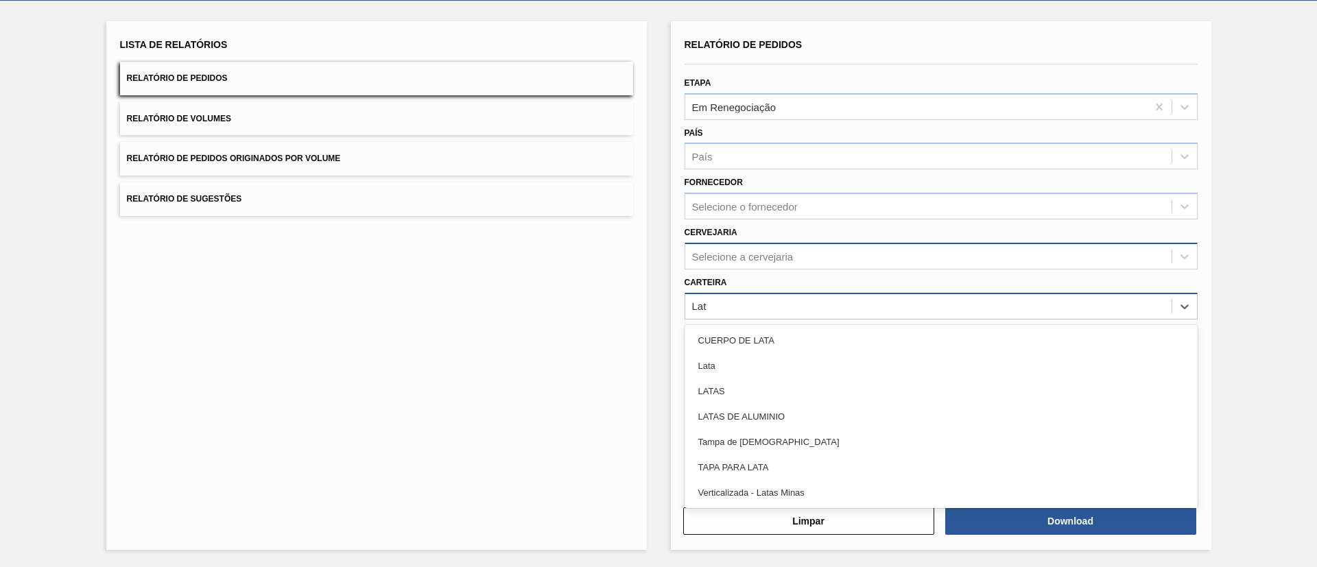
type input "Lata"
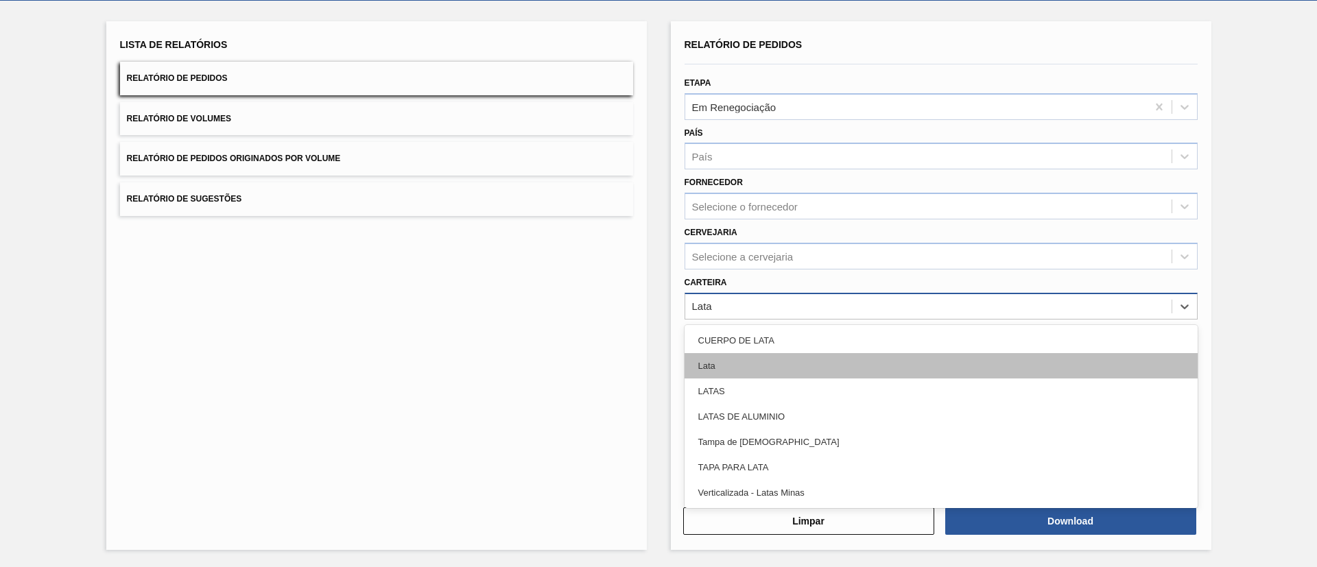
click at [714, 368] on div "Lata" at bounding box center [941, 365] width 513 height 25
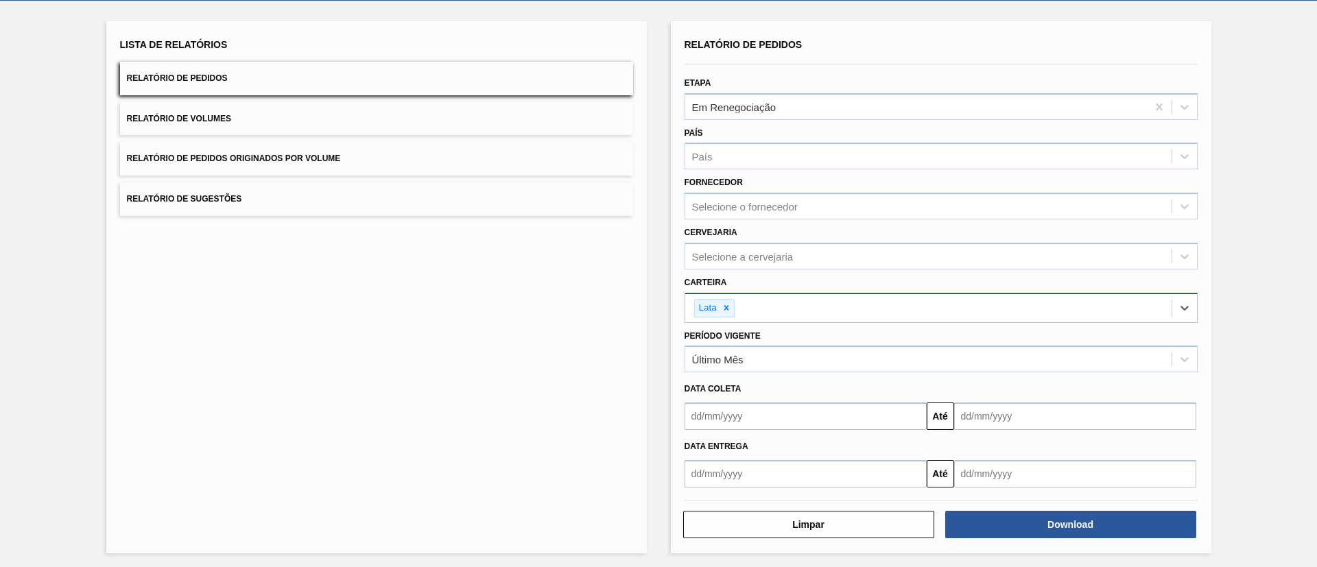
scroll to position [71, 0]
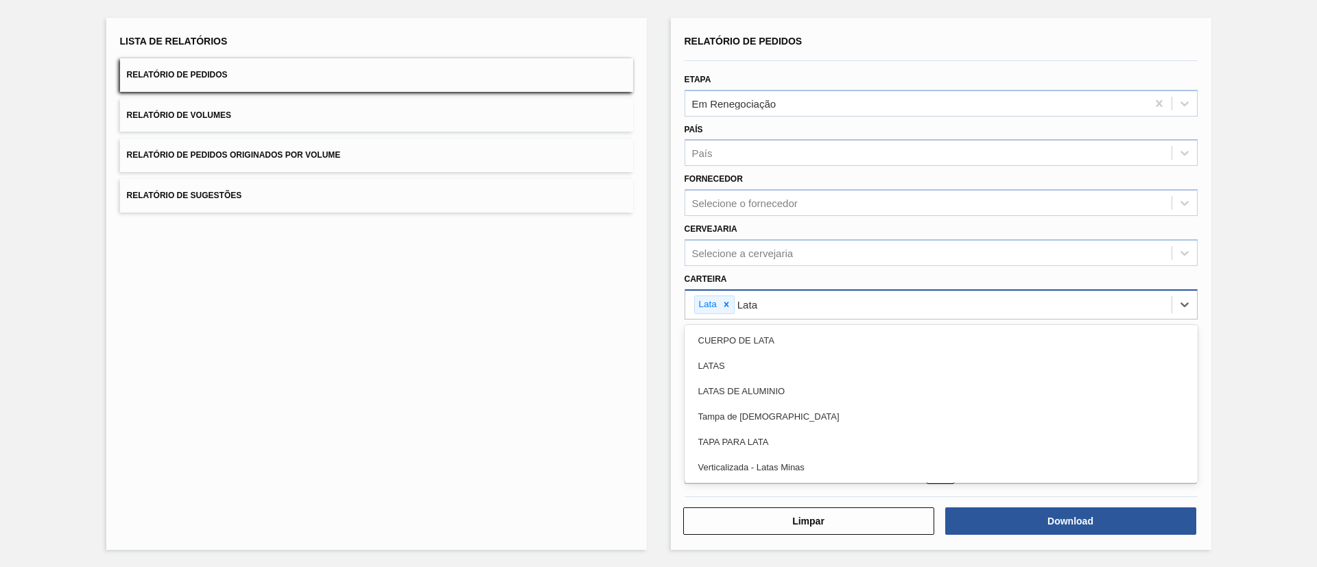
type input "Latas"
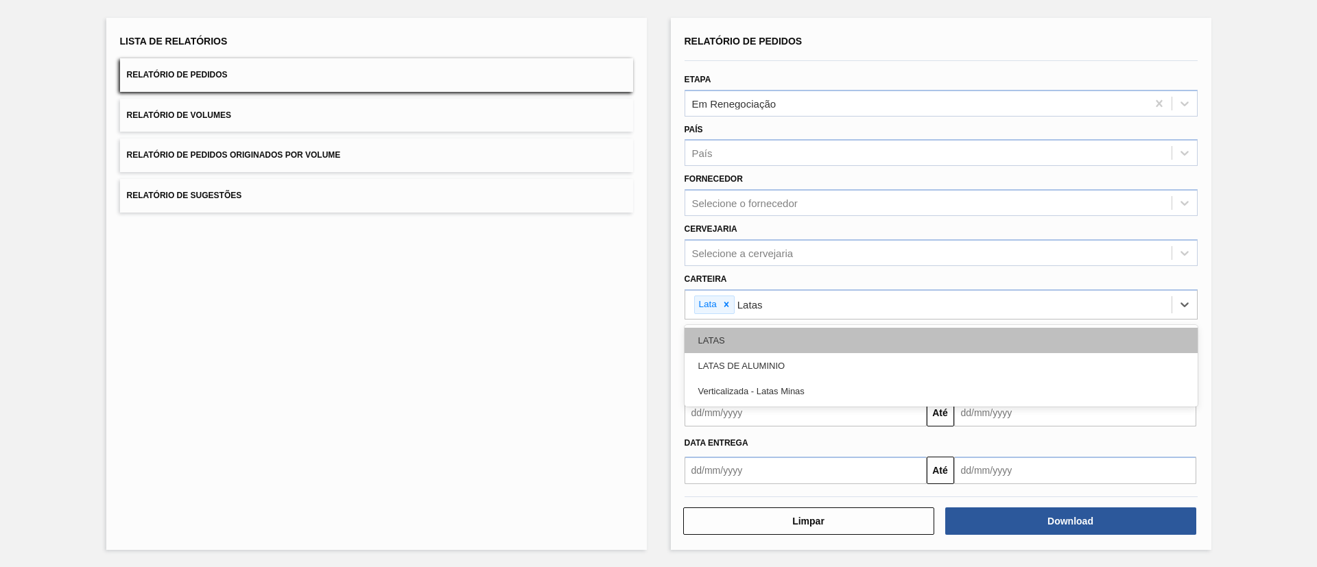
click at [900, 336] on div "LATAS" at bounding box center [941, 340] width 513 height 25
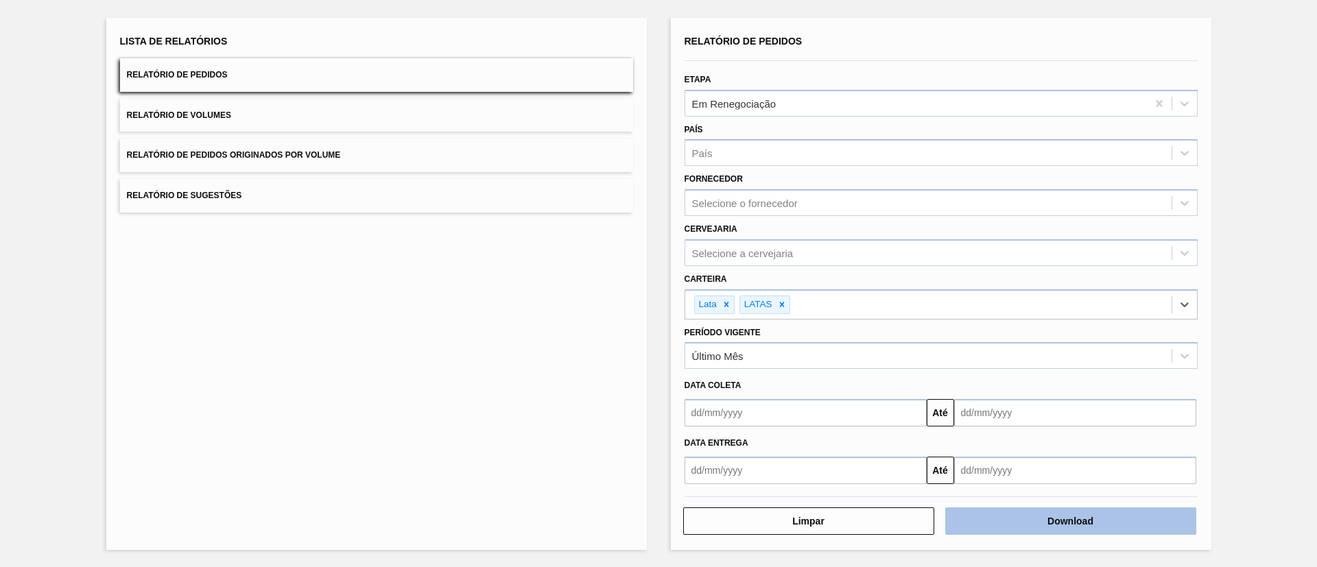
click at [1060, 528] on button "Download" at bounding box center [1071, 521] width 251 height 27
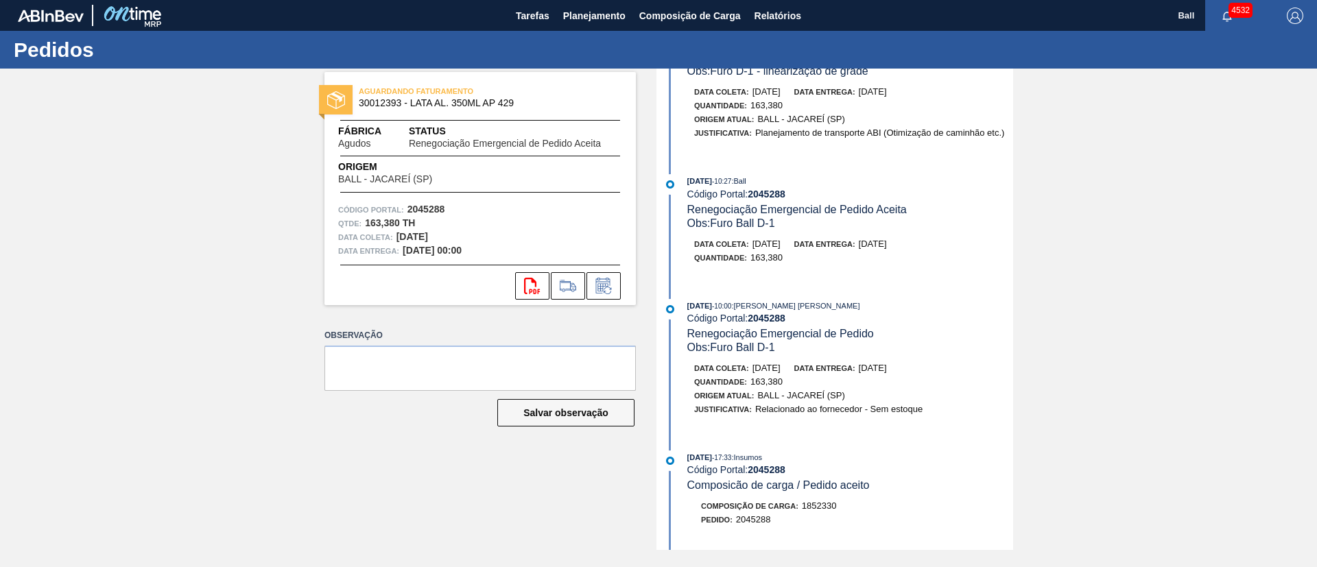
scroll to position [206, 0]
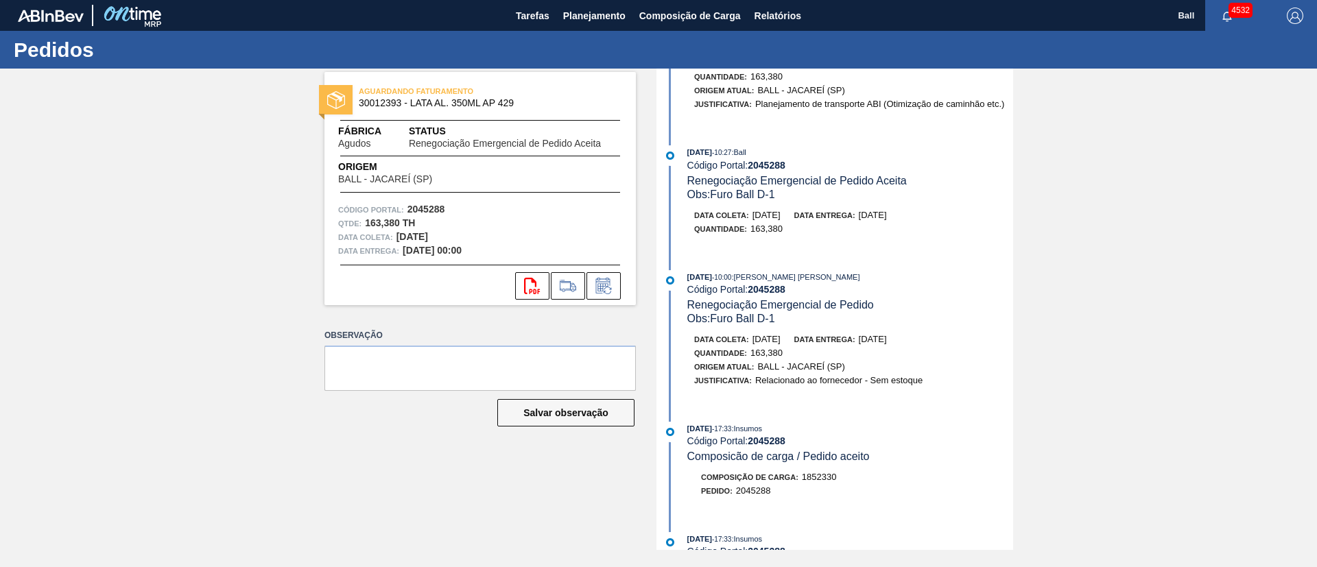
click at [893, 189] on div "Obs: Furo Ball D-1" at bounding box center [851, 195] width 326 height 14
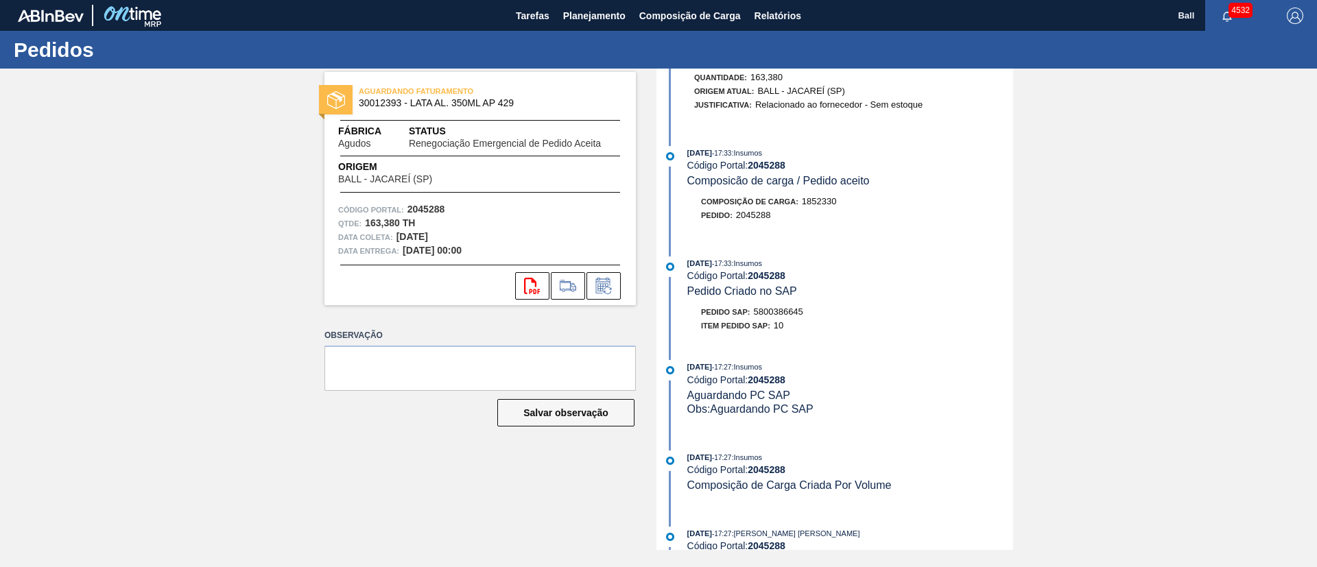
scroll to position [514, 0]
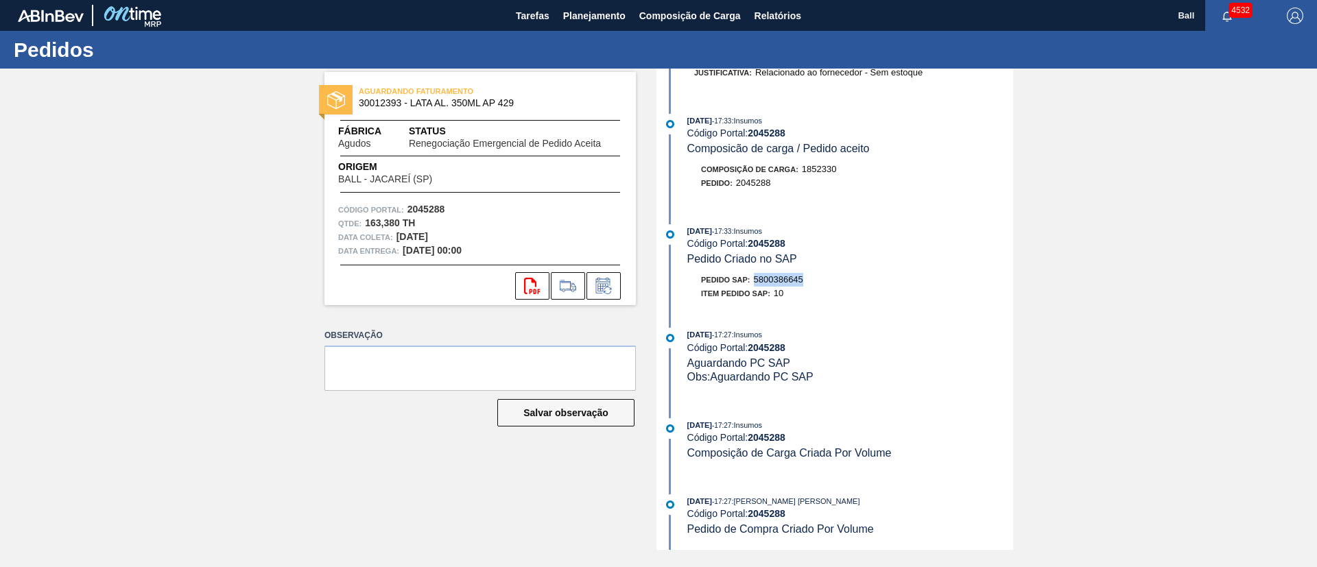
drag, startPoint x: 810, startPoint y: 277, endPoint x: 757, endPoint y: 279, distance: 53.6
click at [757, 279] on div "Pedido SAP: 5800386645" at bounding box center [851, 280] width 326 height 14
copy span "5800386645"
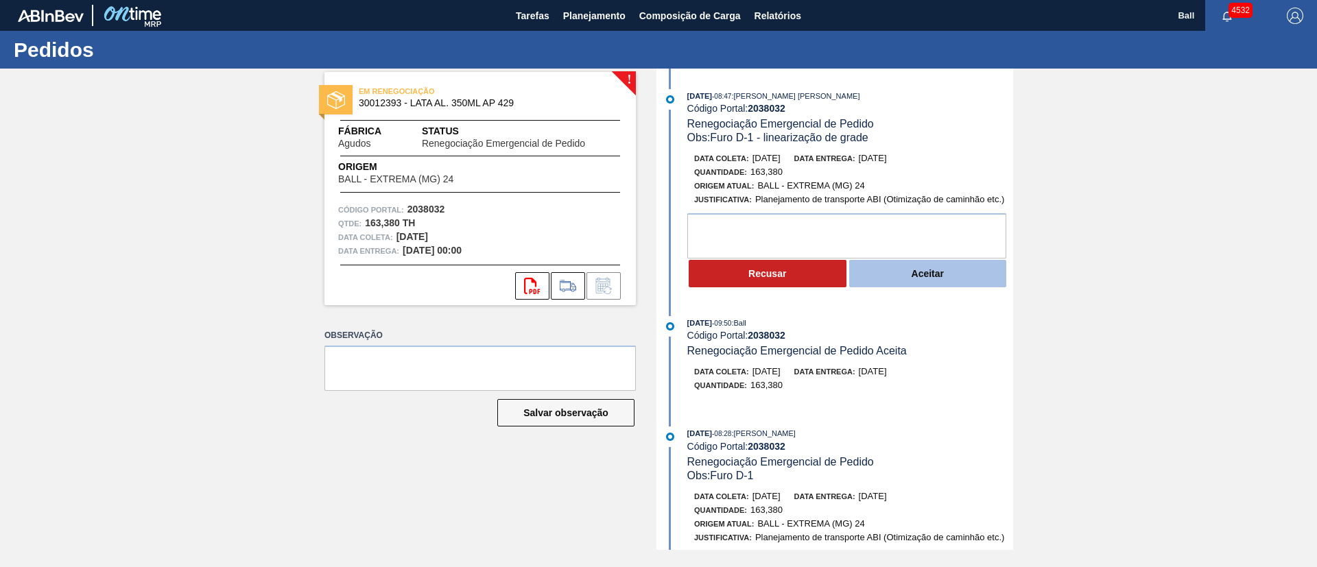
click at [924, 275] on button "Aceitar" at bounding box center [928, 273] width 158 height 27
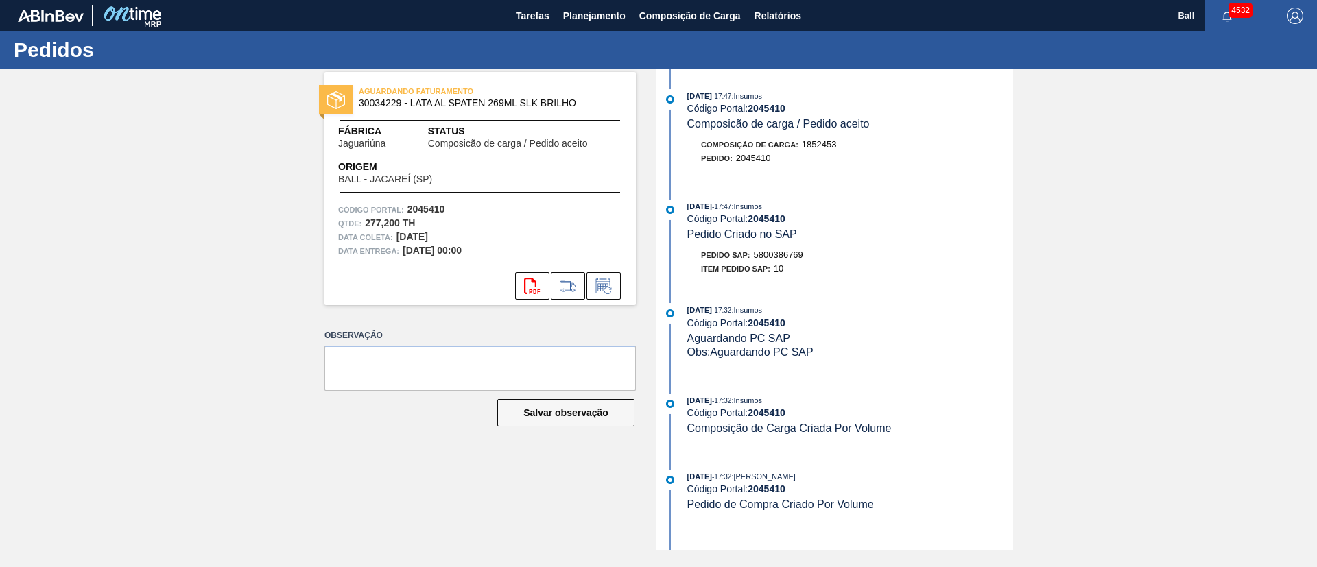
drag, startPoint x: 814, startPoint y: 158, endPoint x: 753, endPoint y: 102, distance: 82.5
click at [724, 89] on div "02/10/2025 - 17:47 : Insumos Código Portal: 2045410 Composicão de carga / Pedid…" at bounding box center [836, 134] width 353 height 90
click at [922, 178] on div "02/10/2025 - 17:47 : Insumos Código Portal: 2045410 Composicão de carga / Pedid…" at bounding box center [836, 134] width 353 height 90
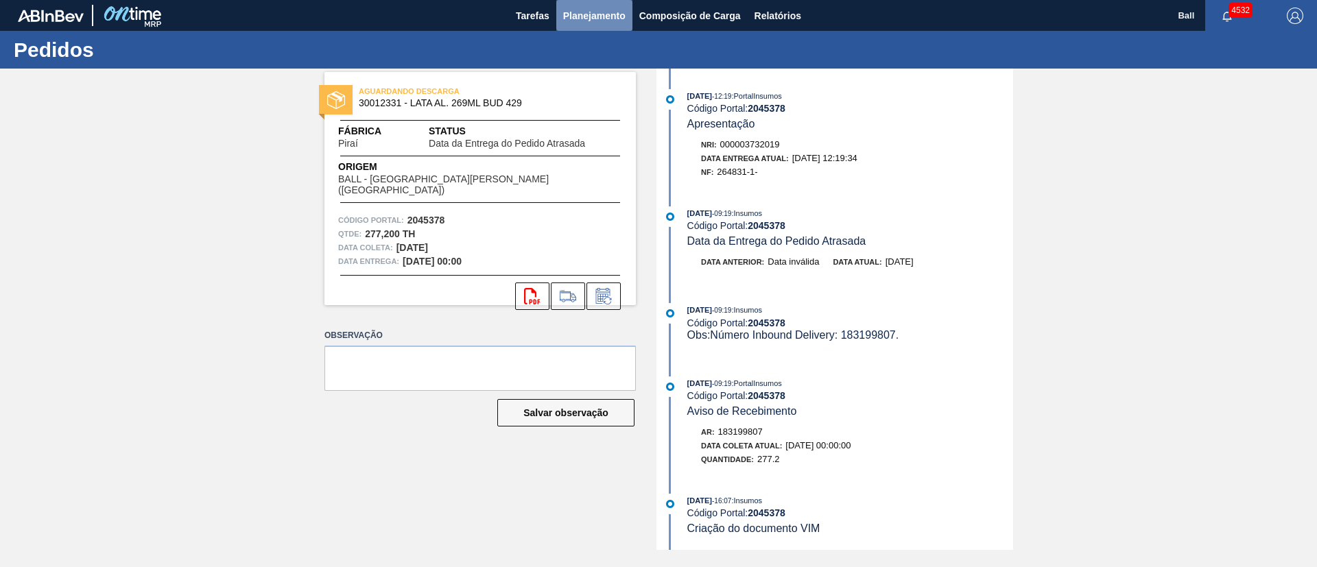
click at [590, 8] on span "Planejamento" at bounding box center [594, 16] width 62 height 16
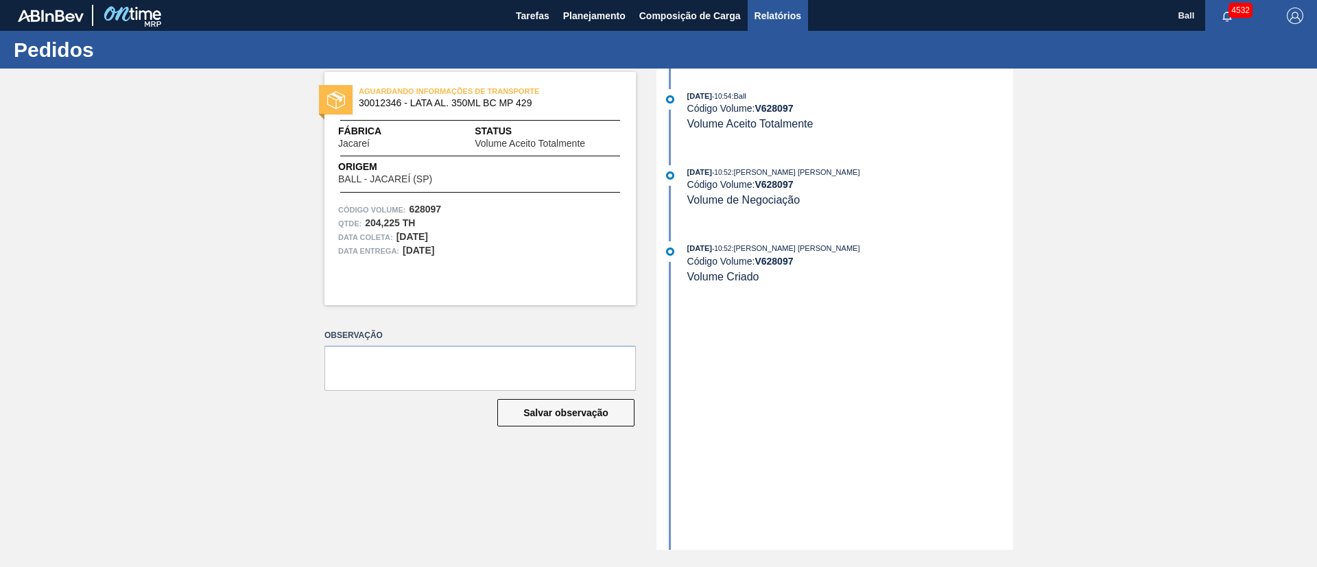
click at [790, 1] on button "Relatórios" at bounding box center [778, 15] width 60 height 31
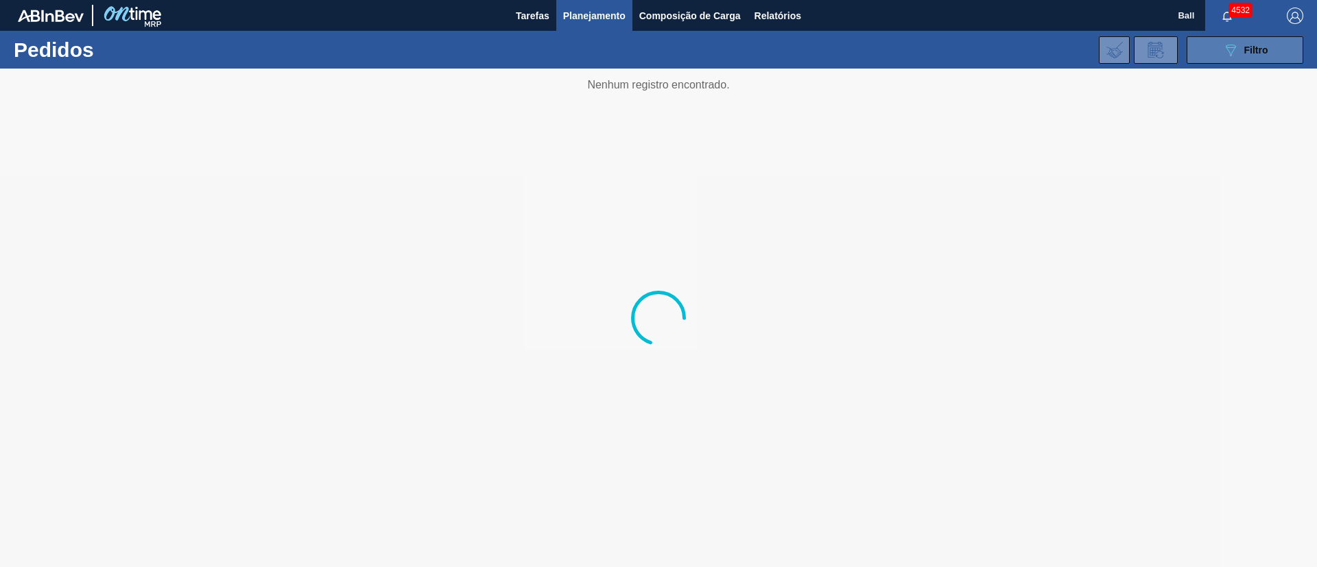
click at [1267, 56] on div "089F7B8B-B2A5-4AFE-B5C0-19BA573D28AC Filtro" at bounding box center [1246, 50] width 46 height 16
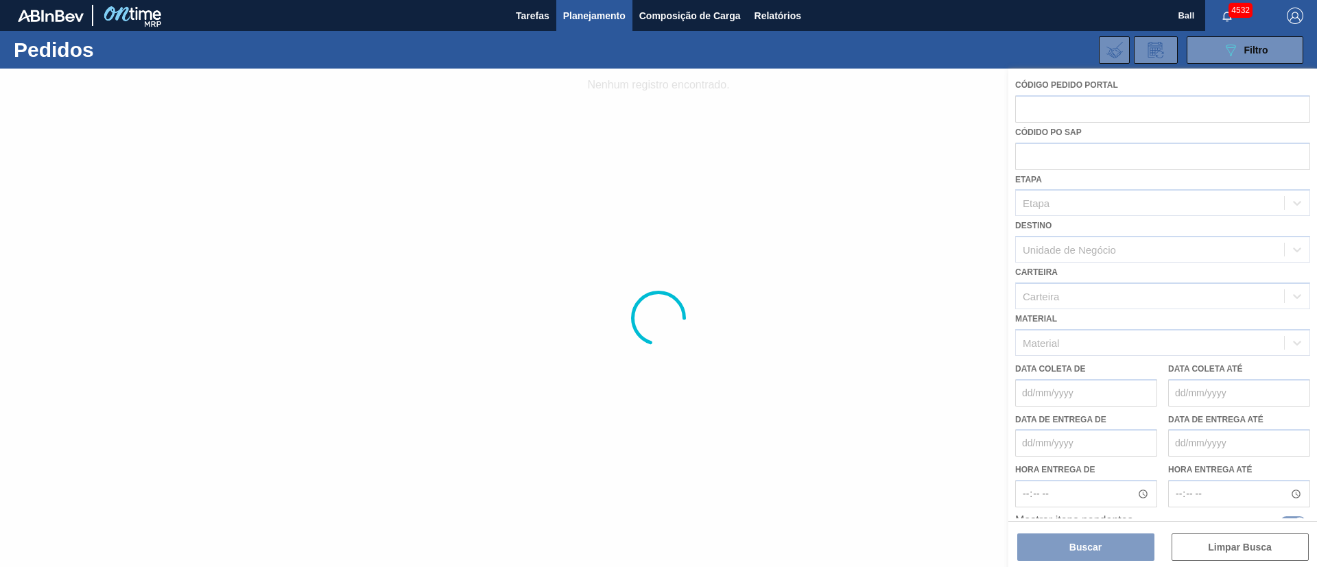
click at [939, 143] on div at bounding box center [658, 318] width 1317 height 499
click at [940, 142] on div at bounding box center [658, 318] width 1317 height 499
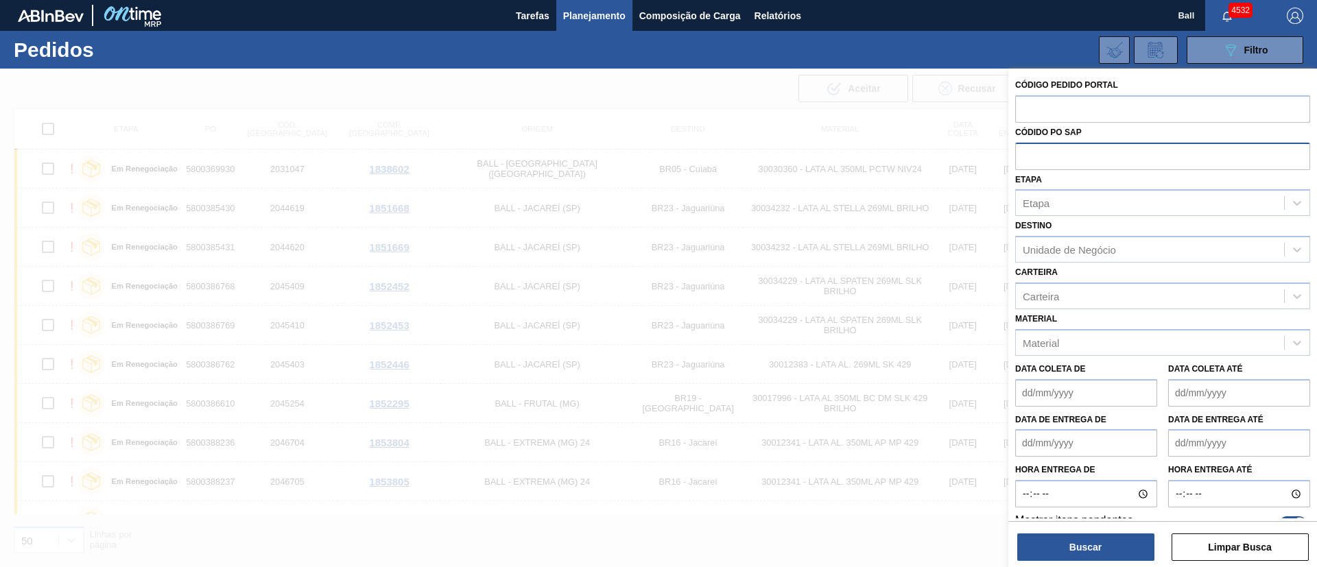
click at [1057, 150] on input "text" at bounding box center [1163, 156] width 295 height 26
paste input "text"
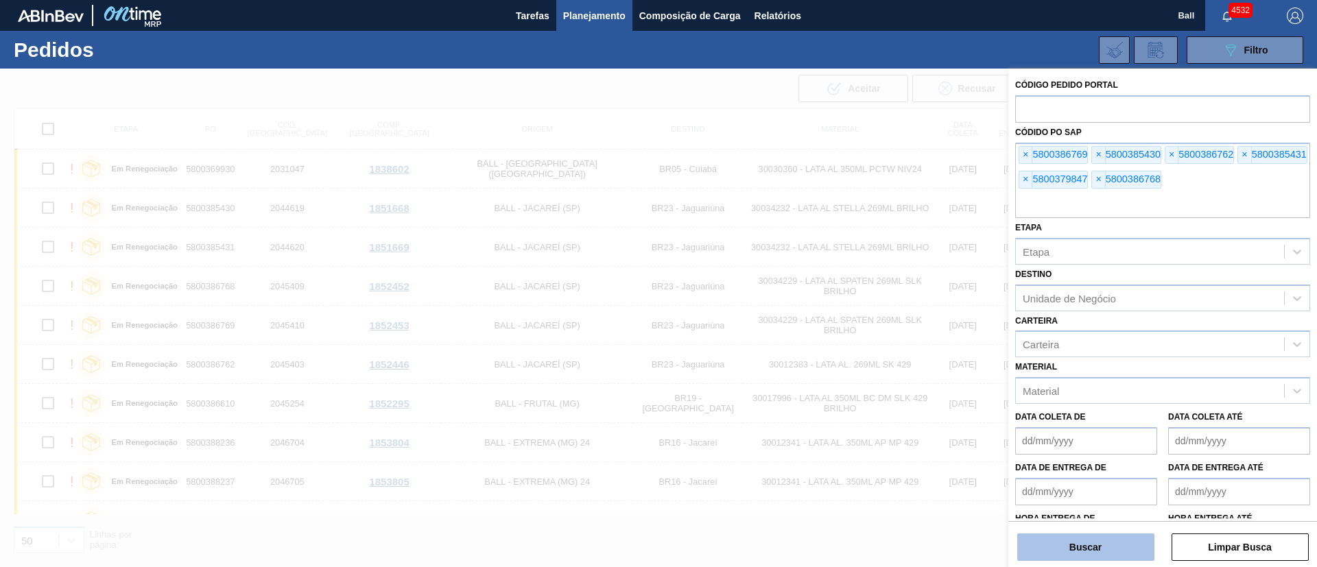
click at [1114, 559] on button "Buscar" at bounding box center [1086, 547] width 137 height 27
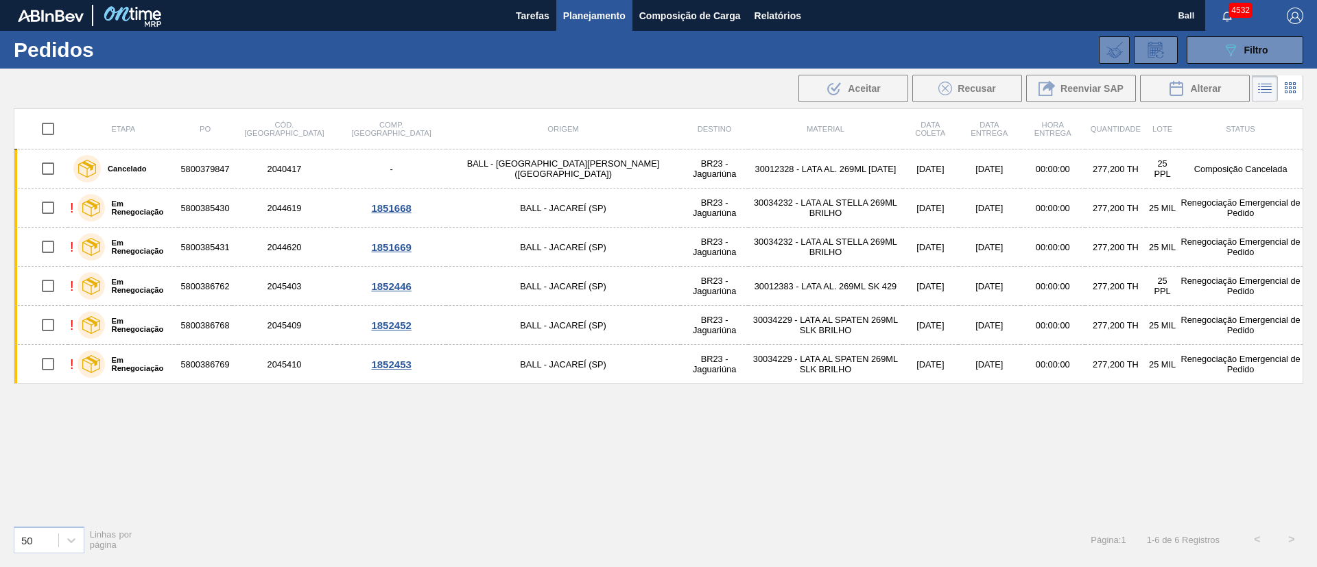
click at [52, 128] on input "checkbox" at bounding box center [48, 129] width 29 height 29
checkbox input "true"
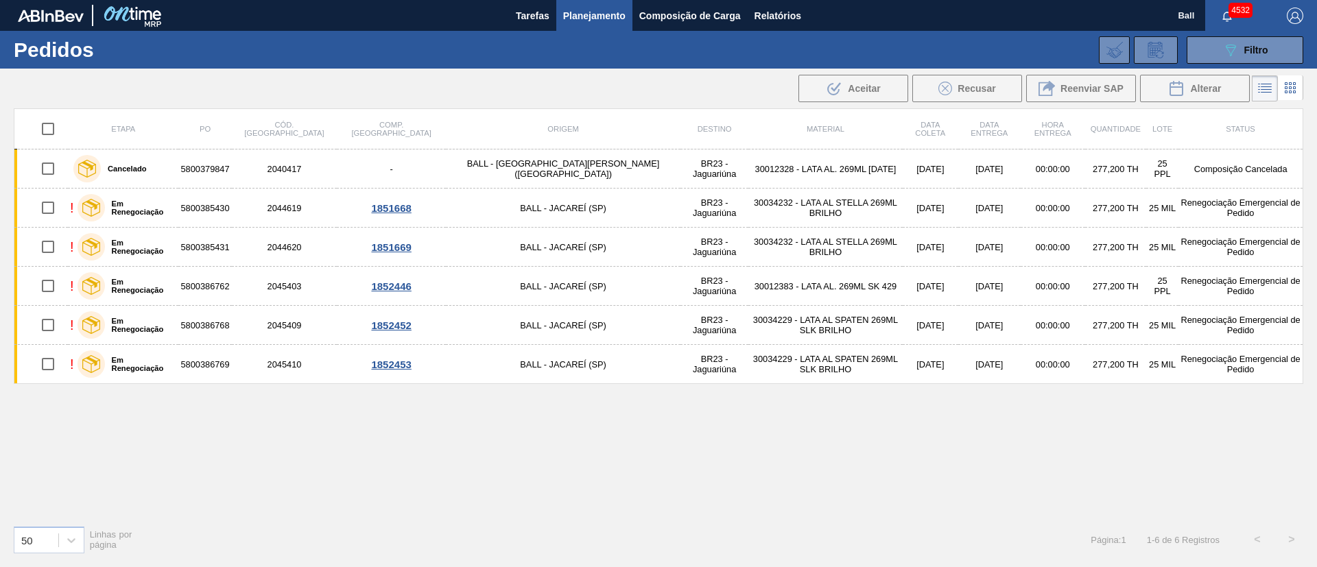
checkbox input "true"
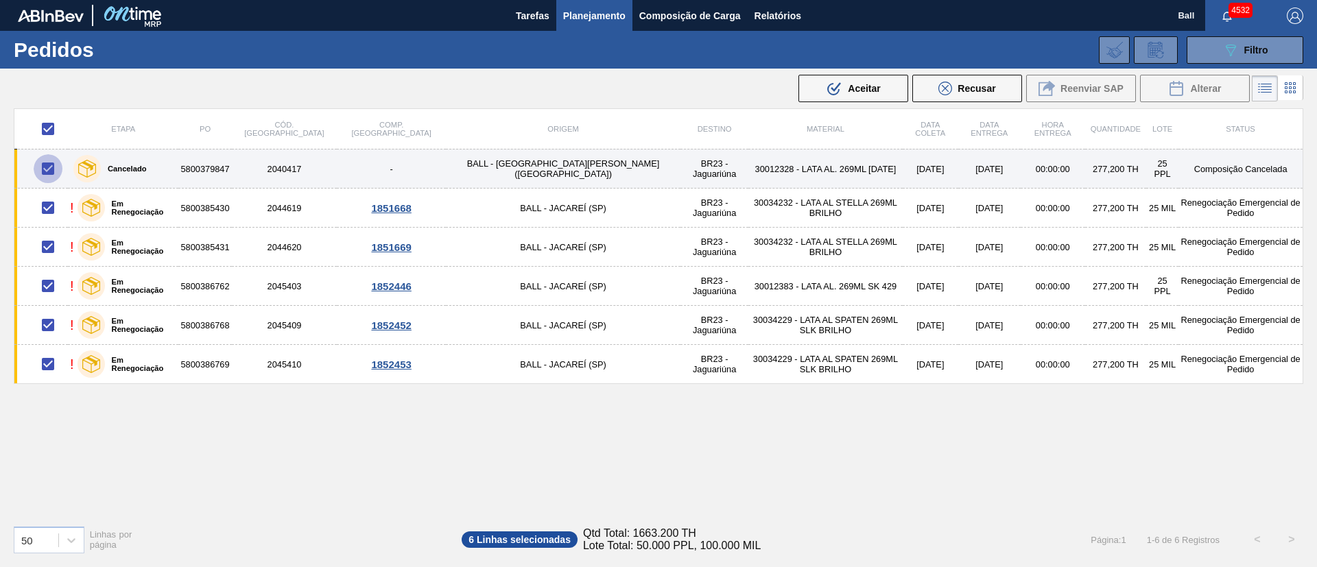
click at [54, 167] on input "checkbox" at bounding box center [48, 168] width 29 height 29
checkbox input "false"
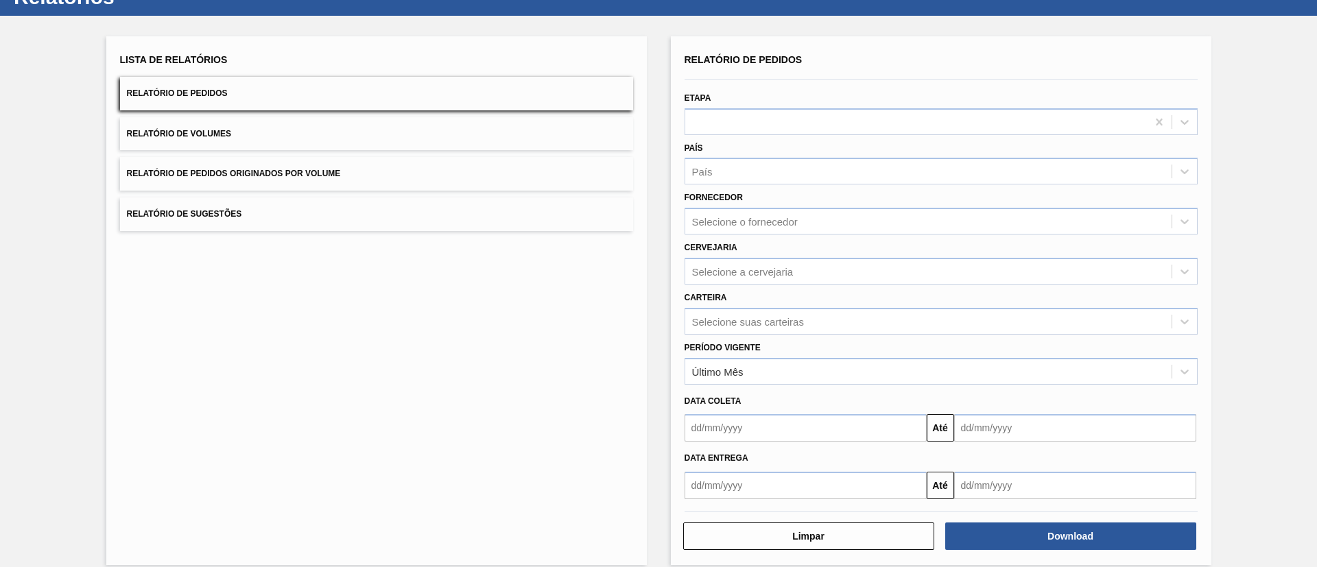
scroll to position [68, 0]
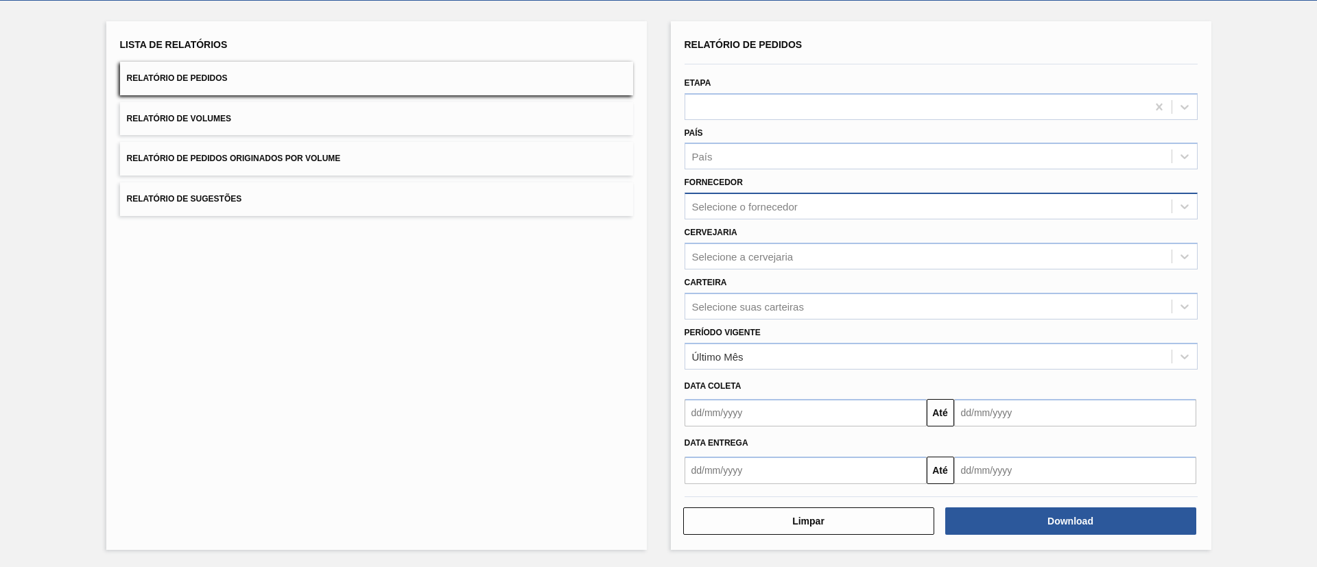
click at [796, 206] on div "Selecione o fornecedor" at bounding box center [745, 207] width 106 height 12
click at [795, 205] on div "Selecione o fornecedor" at bounding box center [745, 207] width 106 height 12
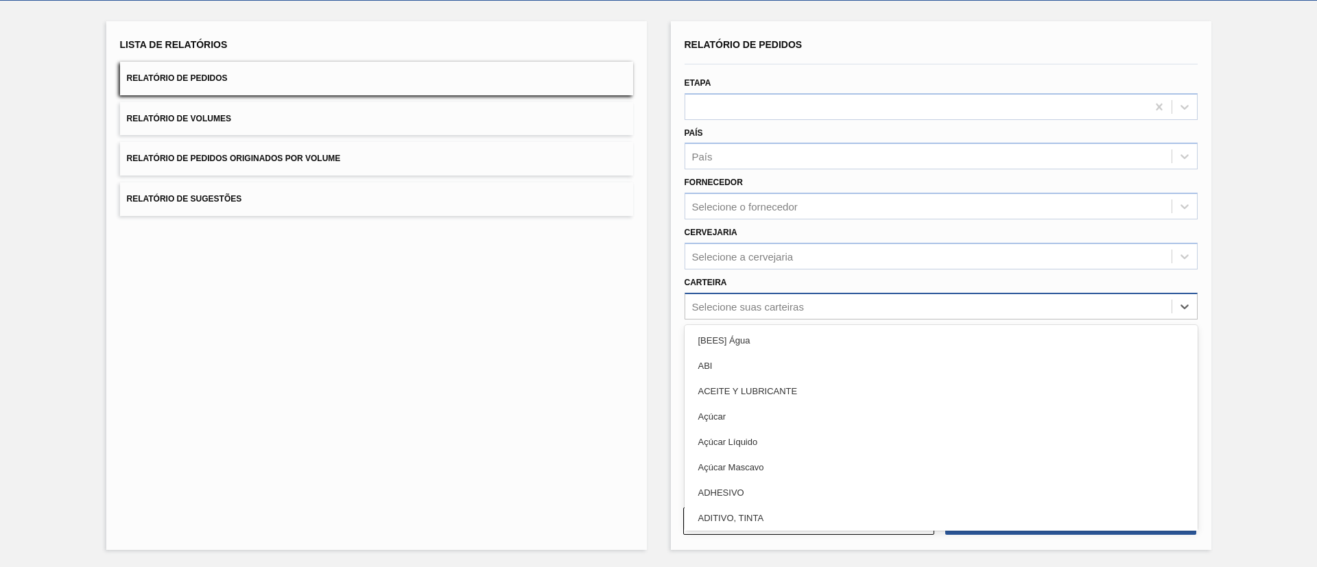
click at [758, 307] on div "Selecione suas carteiras" at bounding box center [748, 307] width 112 height 12
click at [632, 309] on div "Lista de Relatórios Relatório de Pedidos Relatório de Volumes Relatório de Pedi…" at bounding box center [376, 285] width 541 height 529
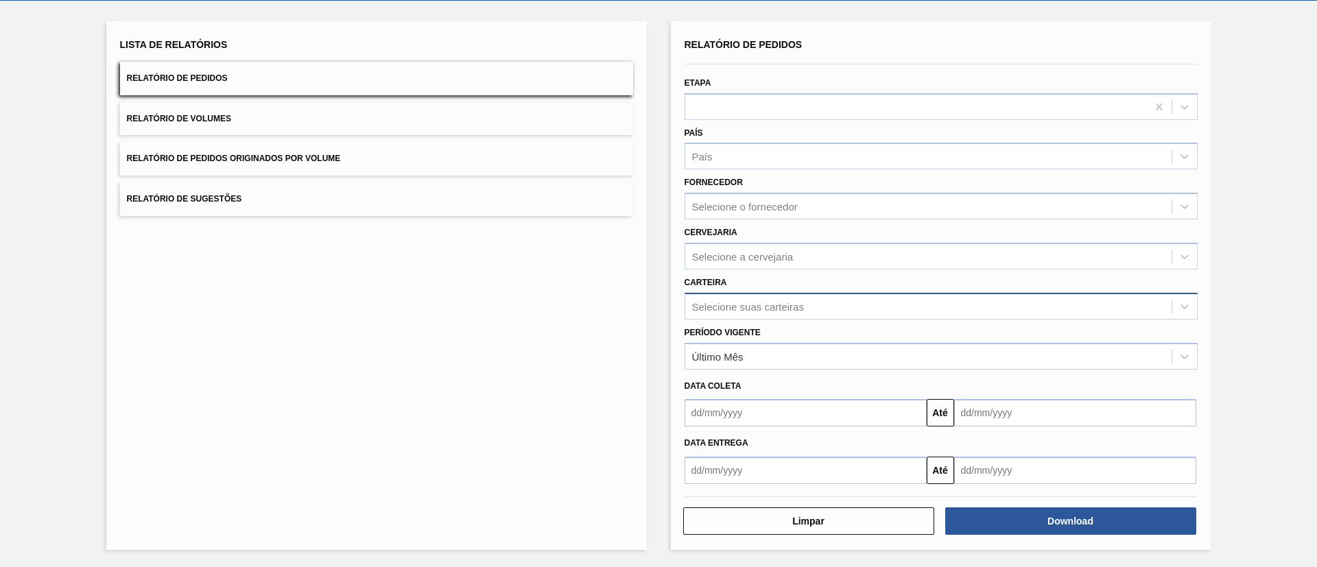
click at [780, 303] on div "Selecione suas carteiras" at bounding box center [748, 307] width 112 height 12
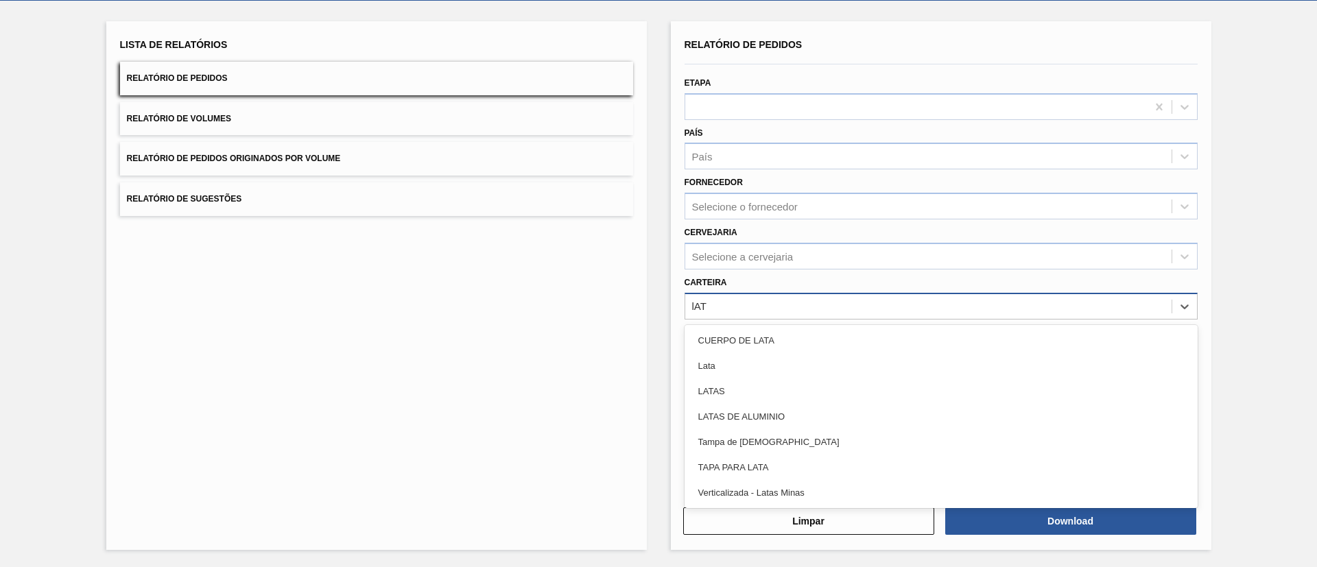
type input "lATA"
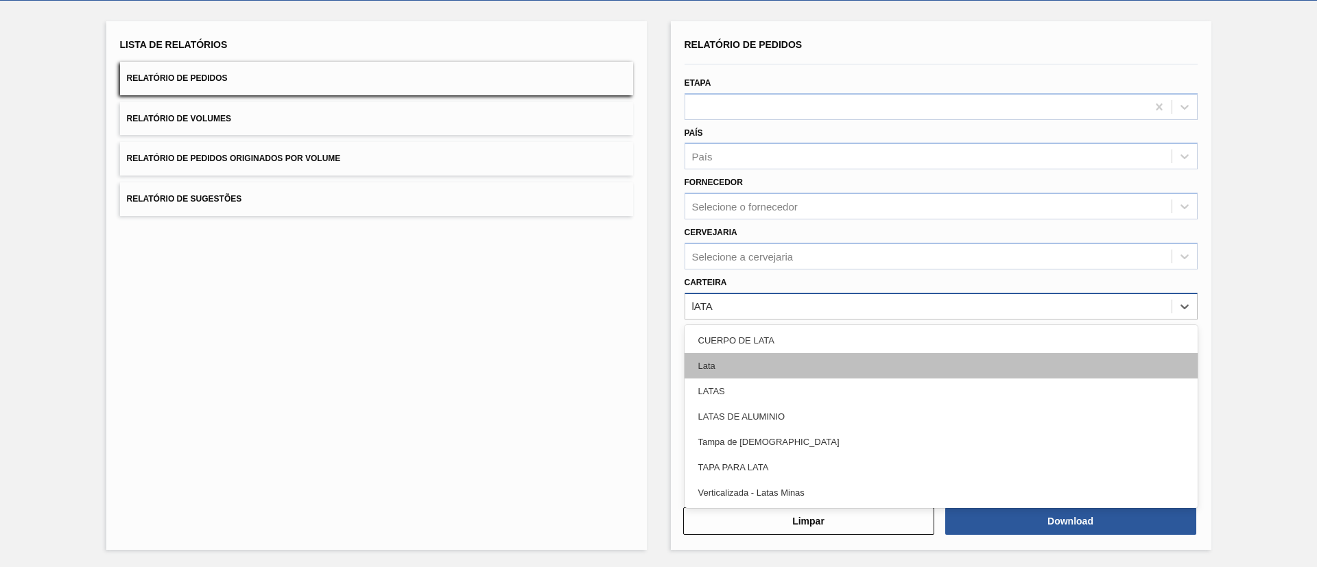
click at [744, 359] on div "Lata" at bounding box center [941, 365] width 513 height 25
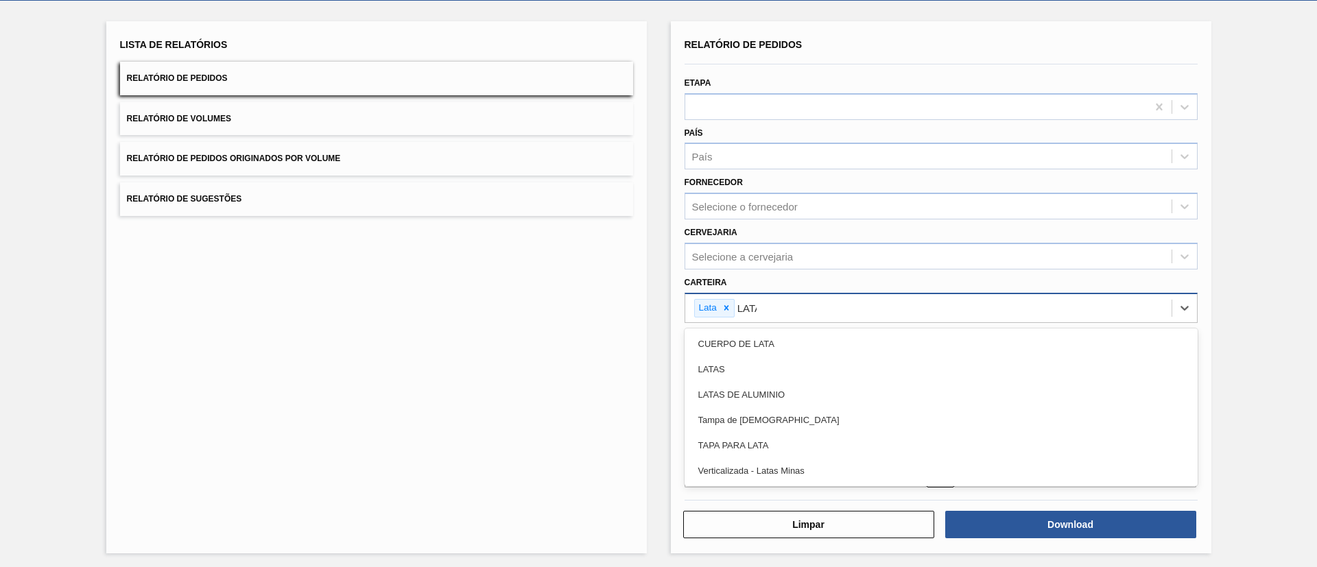
type input "LATAS"
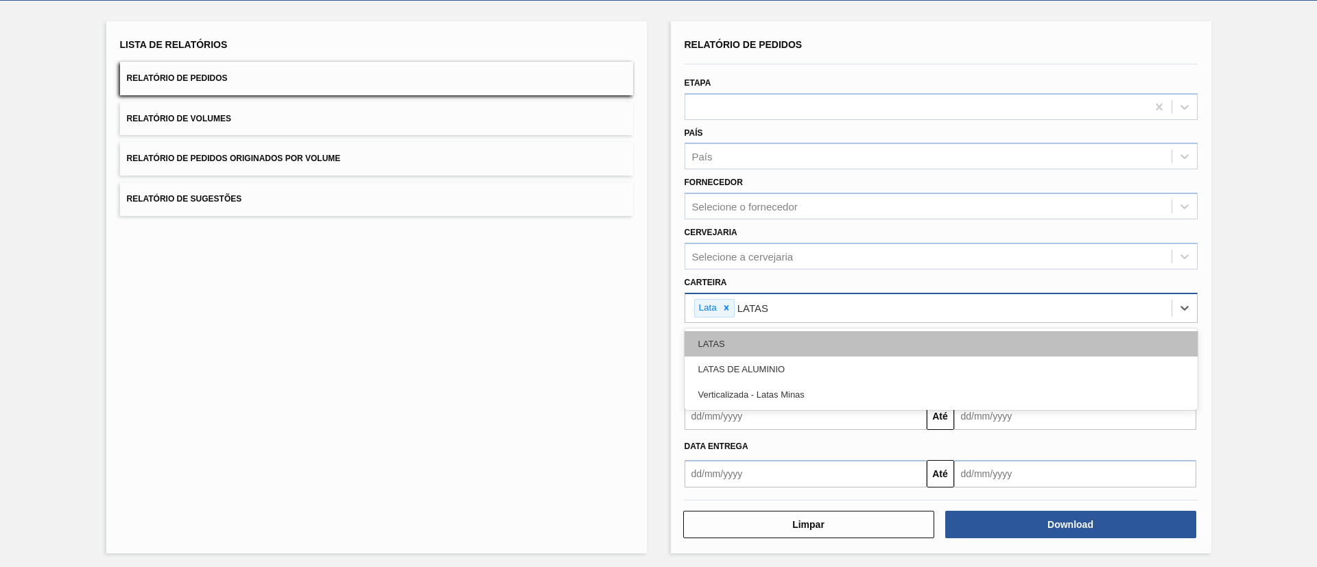
click at [790, 342] on div "LATAS" at bounding box center [941, 343] width 513 height 25
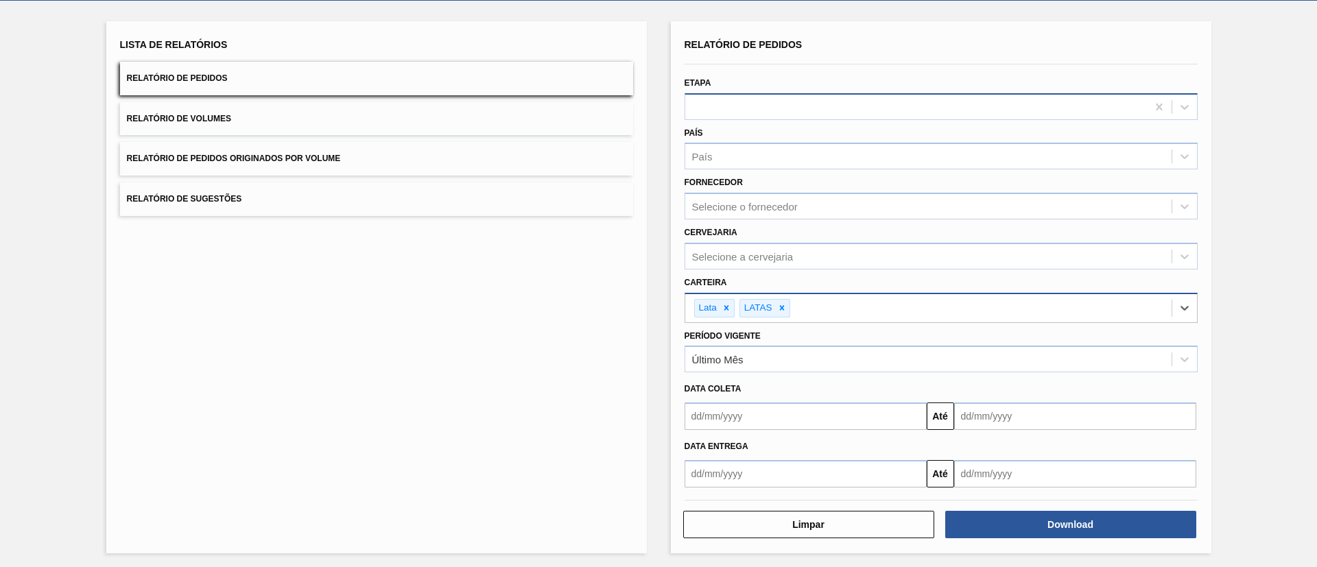
click at [793, 108] on div at bounding box center [916, 107] width 462 height 20
type input "EM R"
click at [797, 120] on div "País País" at bounding box center [941, 145] width 524 height 50
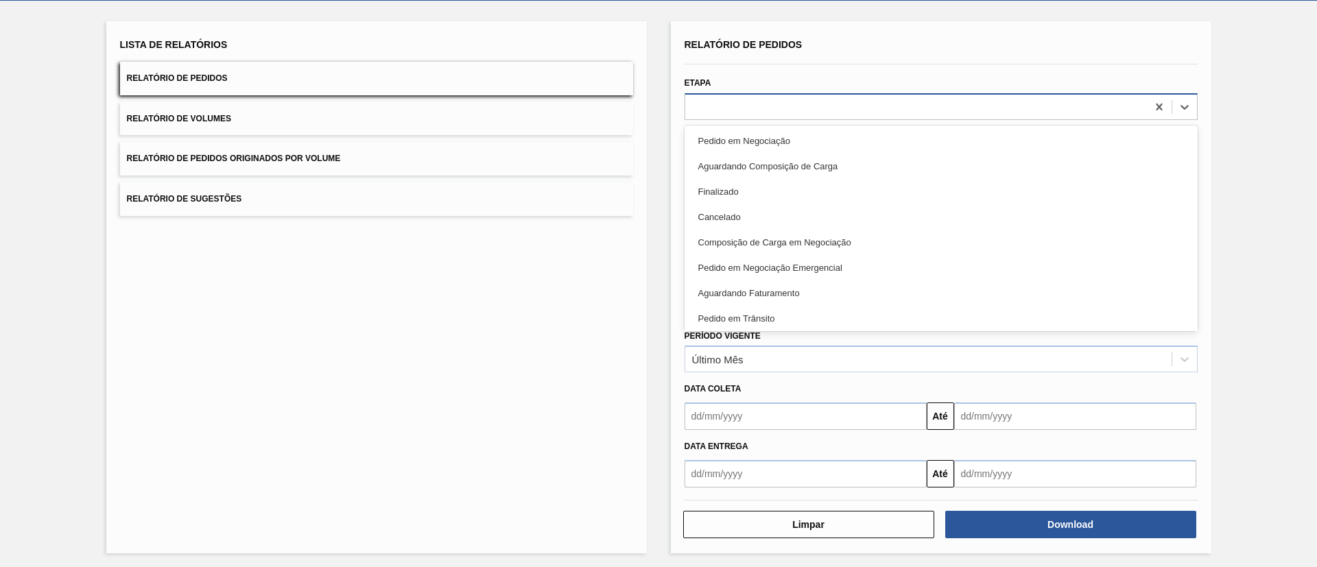
click at [798, 112] on div at bounding box center [916, 107] width 462 height 20
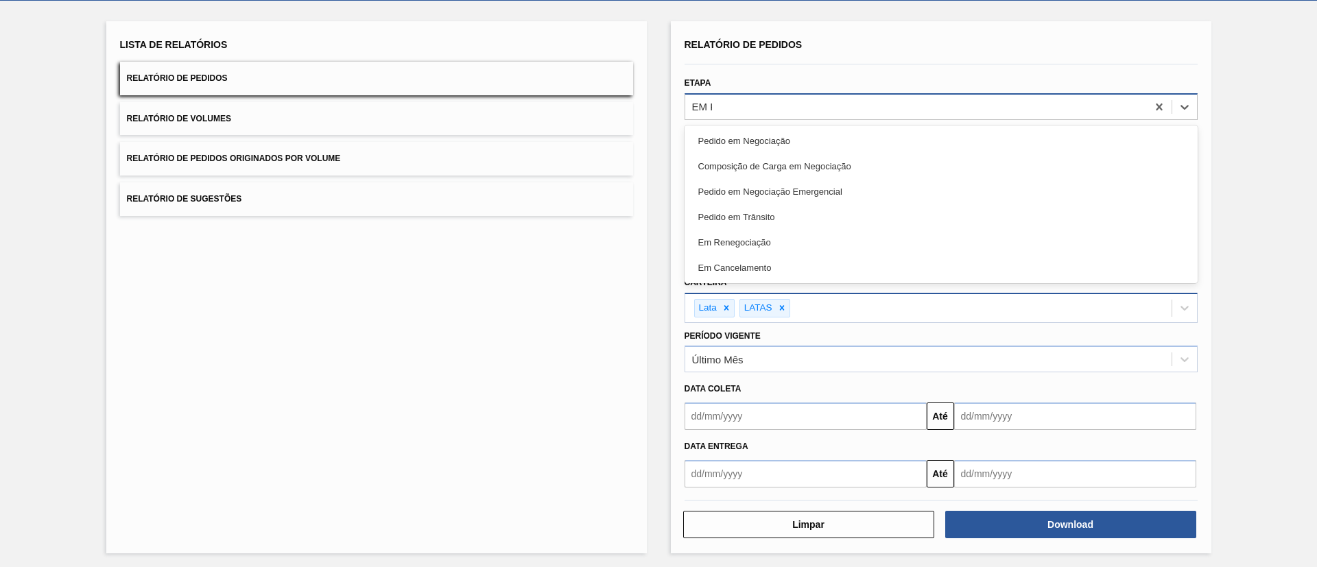
type input "EM RE"
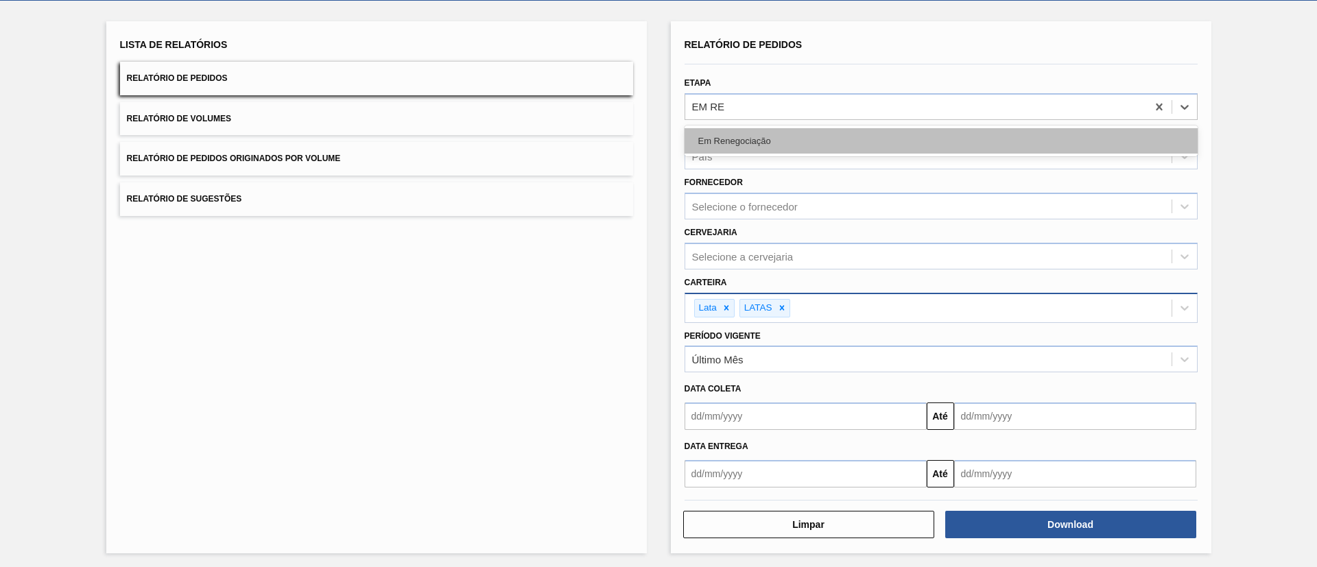
click at [801, 143] on div "Em Renegociação" at bounding box center [941, 140] width 513 height 25
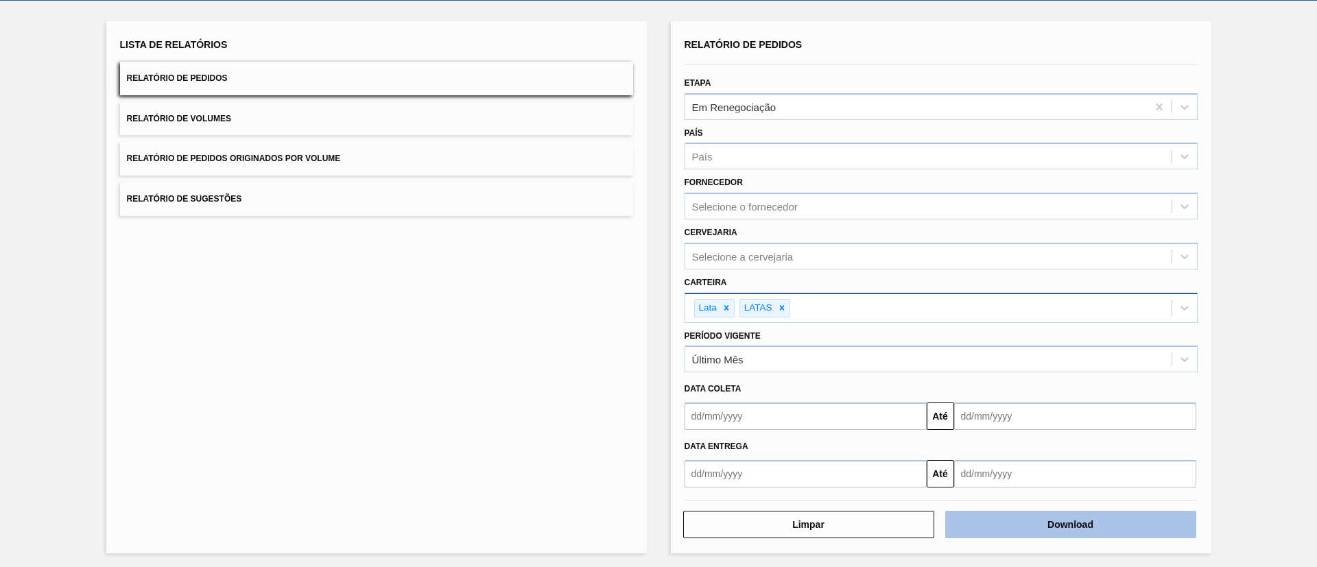
click at [878, 377] on button "Download" at bounding box center [1071, 524] width 251 height 27
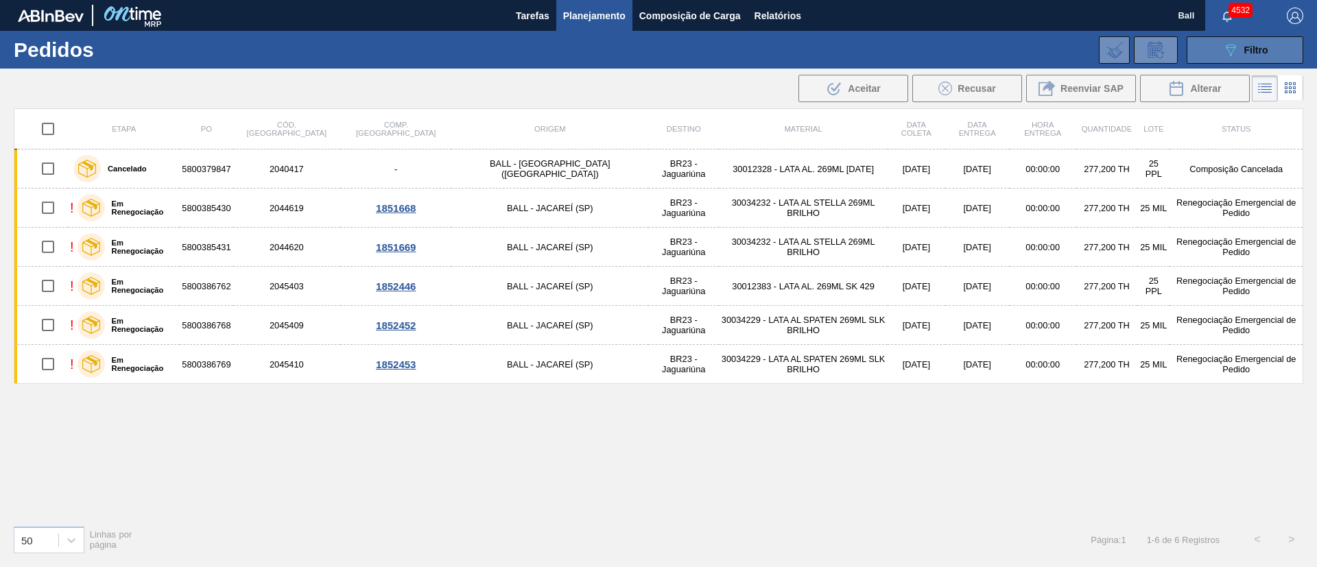
click at [1265, 47] on span "Filtro" at bounding box center [1257, 50] width 24 height 11
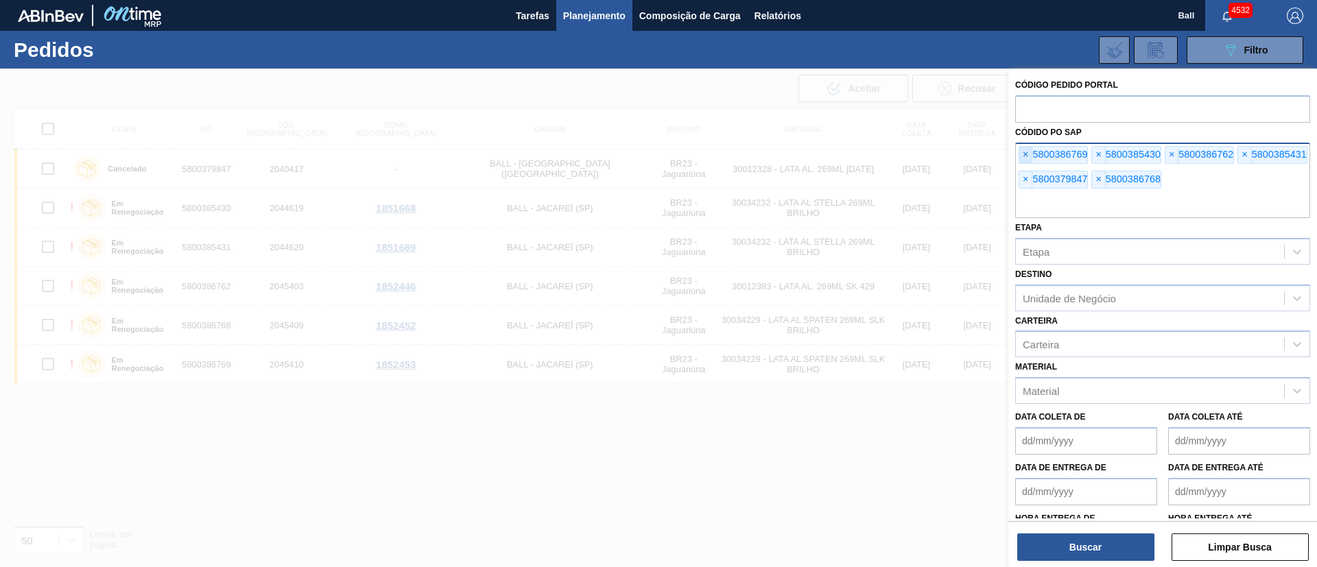
click at [1029, 156] on span "×" at bounding box center [1026, 155] width 13 height 16
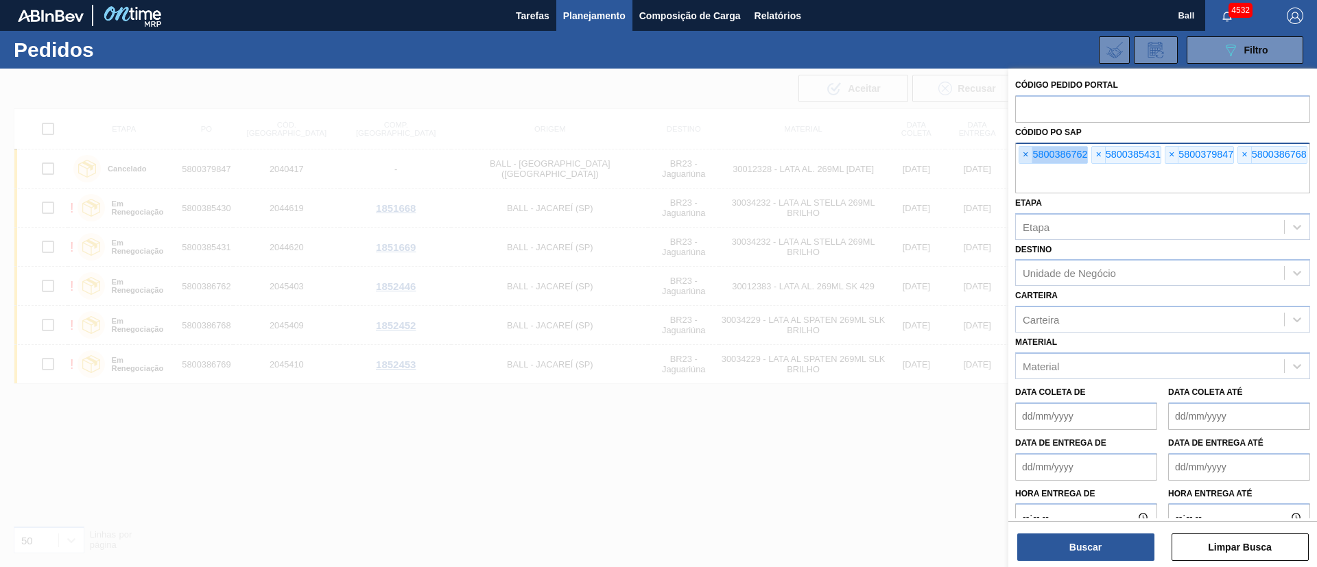
click at [1029, 156] on span "×" at bounding box center [1026, 155] width 13 height 16
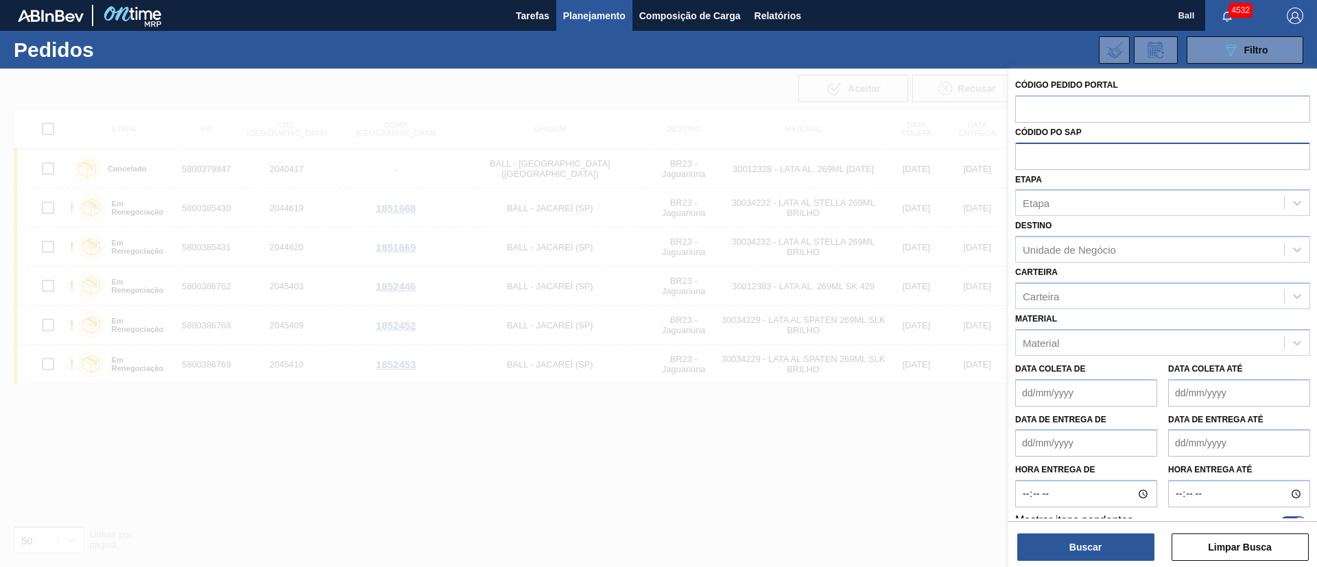
paste input "text"
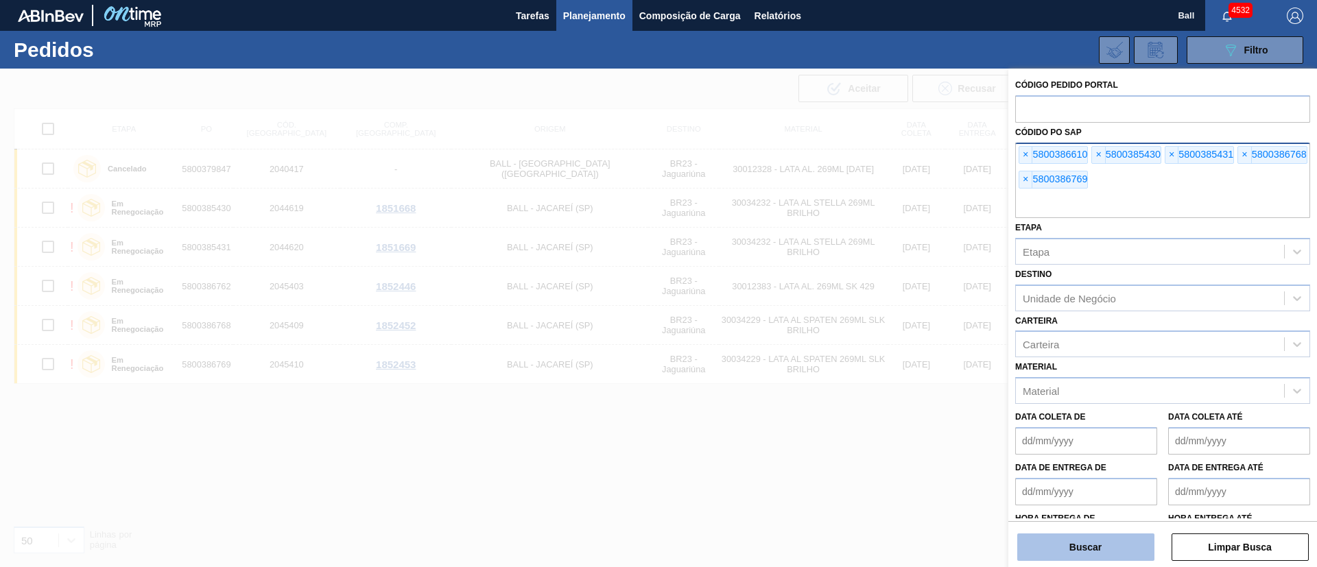
click at [1083, 555] on button "Buscar" at bounding box center [1086, 547] width 137 height 27
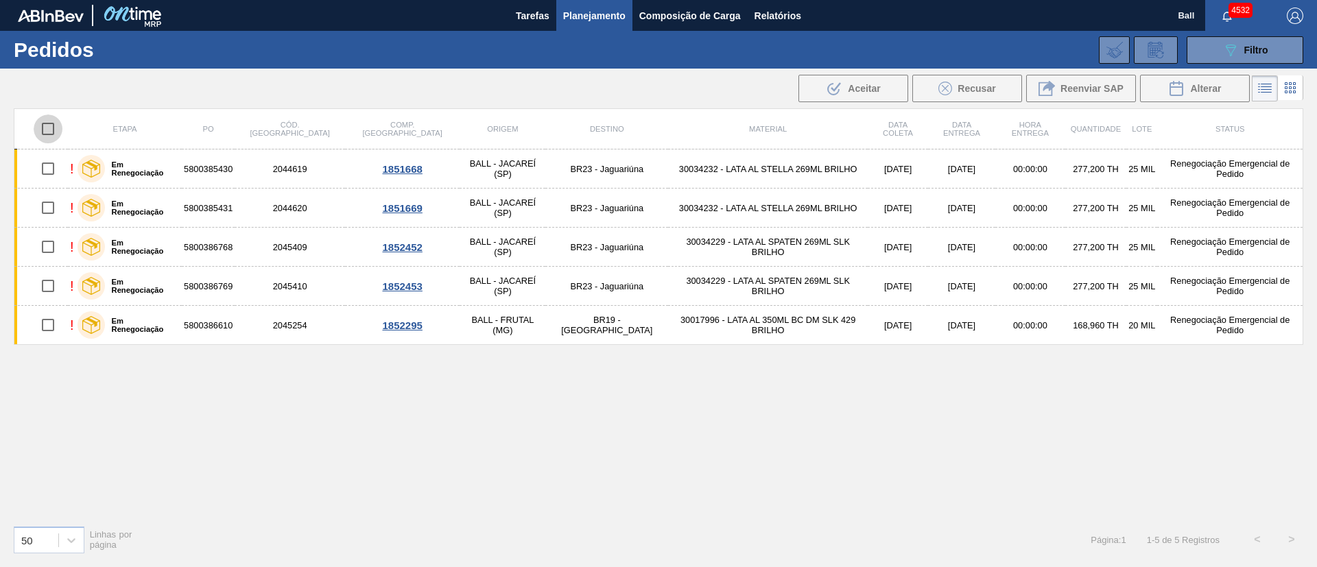
click at [44, 130] on input "checkbox" at bounding box center [48, 129] width 29 height 29
checkbox input "true"
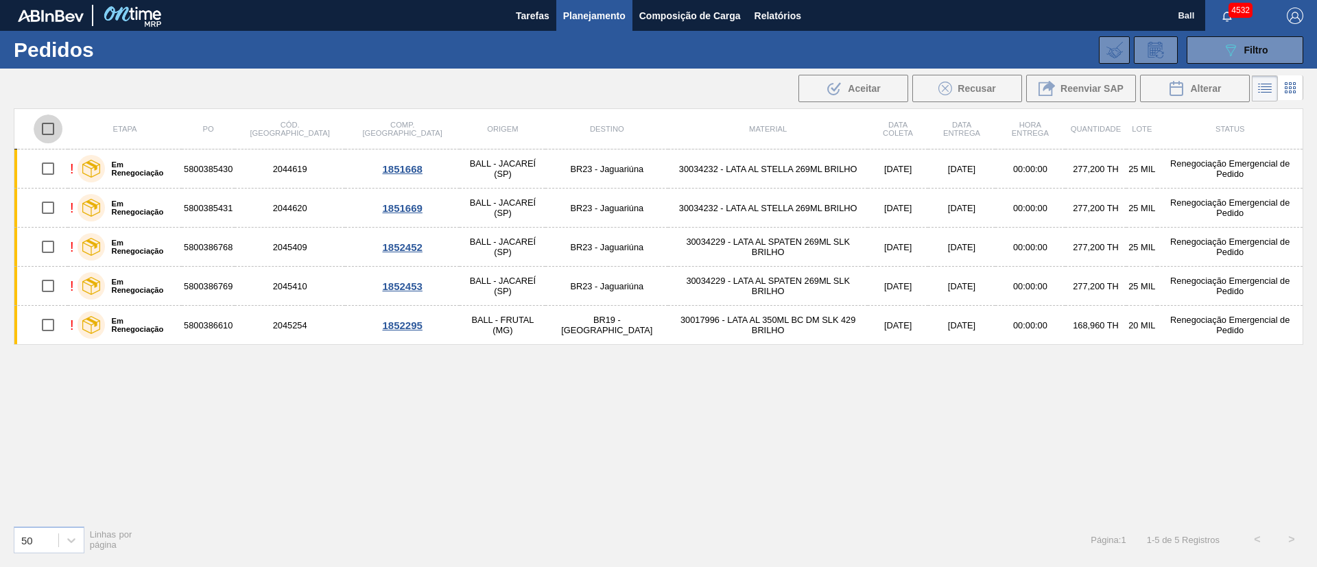
checkbox input "true"
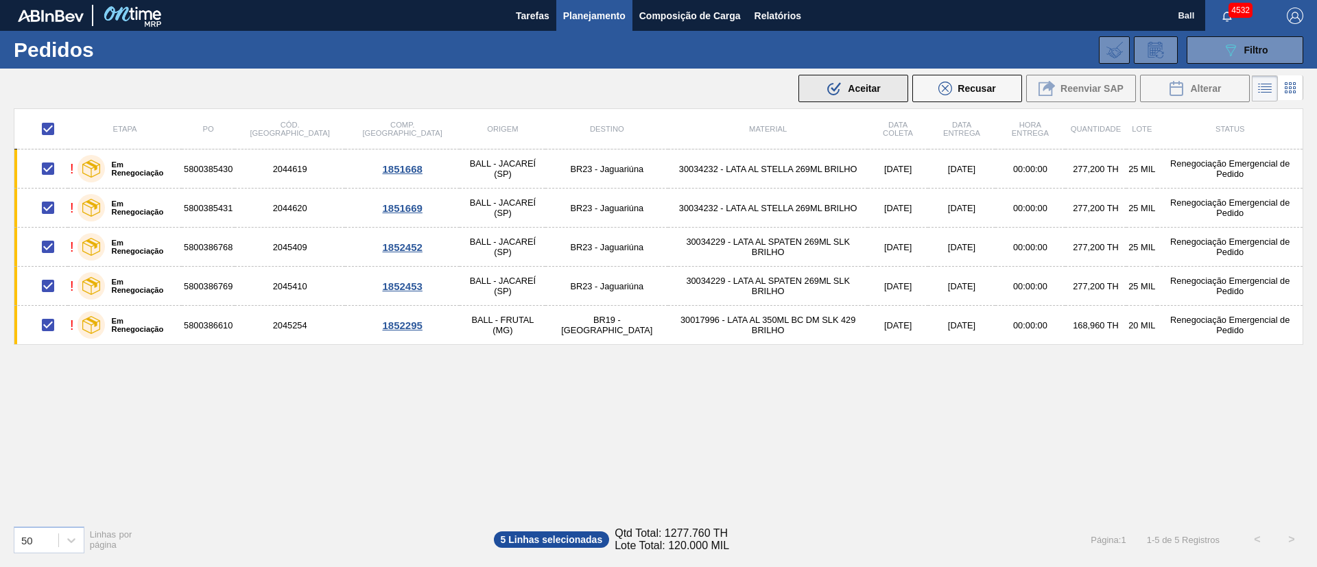
click at [864, 90] on span "Aceitar" at bounding box center [864, 88] width 32 height 11
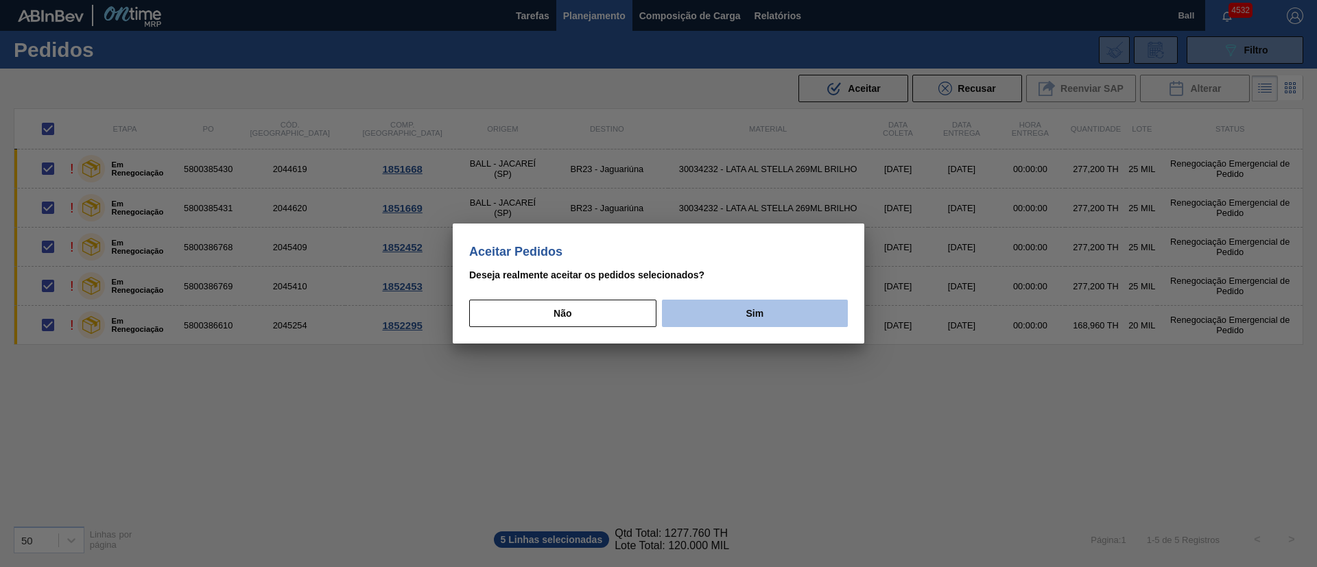
click at [749, 307] on button "Sim" at bounding box center [755, 313] width 186 height 27
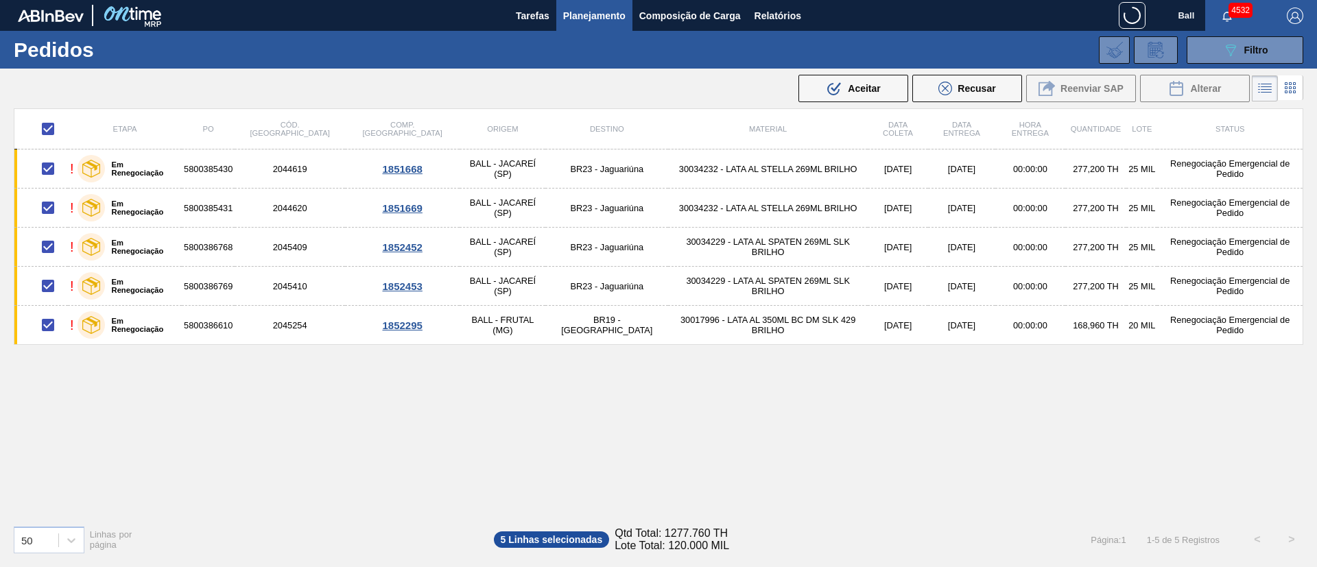
checkbox input "false"
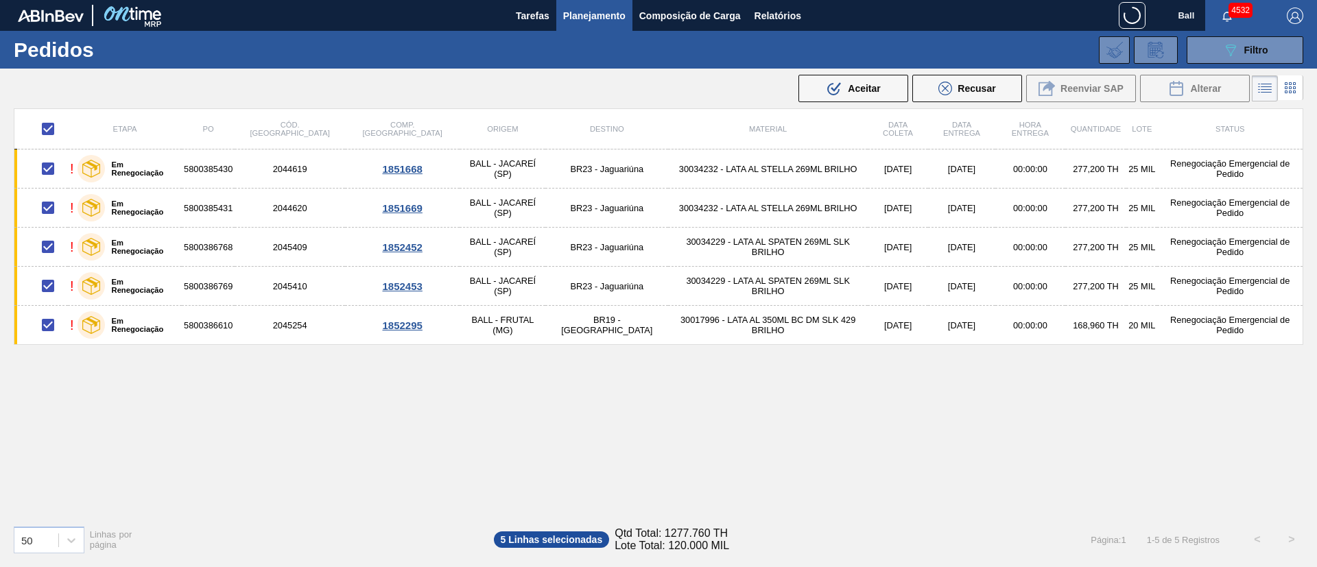
checkbox input "false"
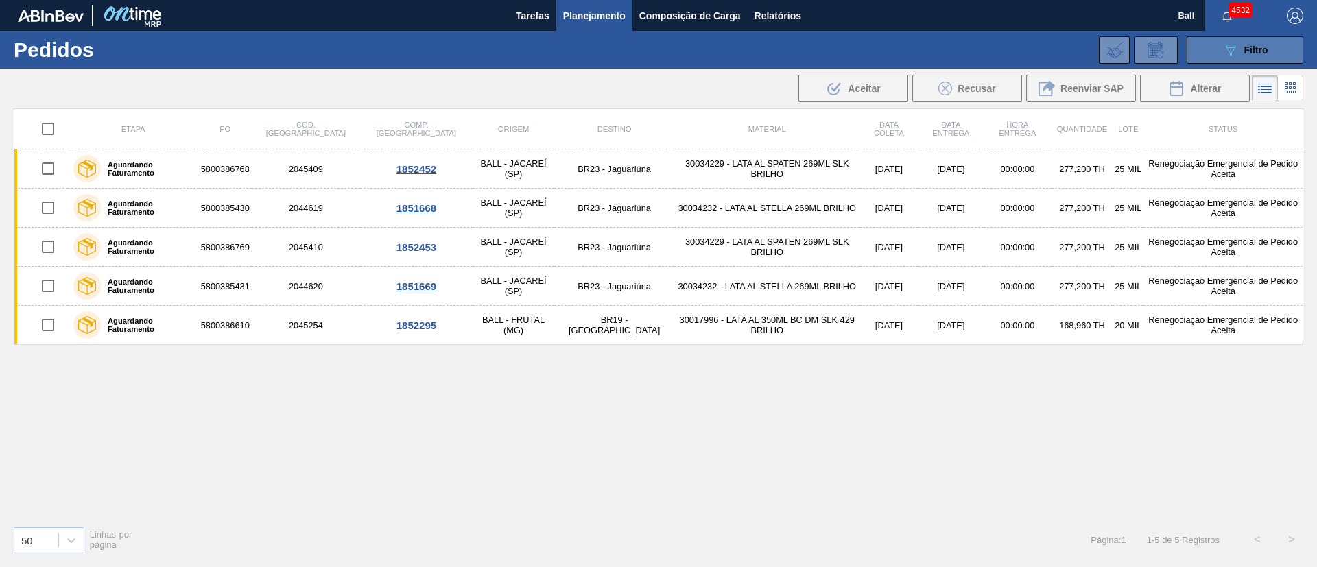
click at [1234, 45] on icon at bounding box center [1231, 51] width 10 height 12
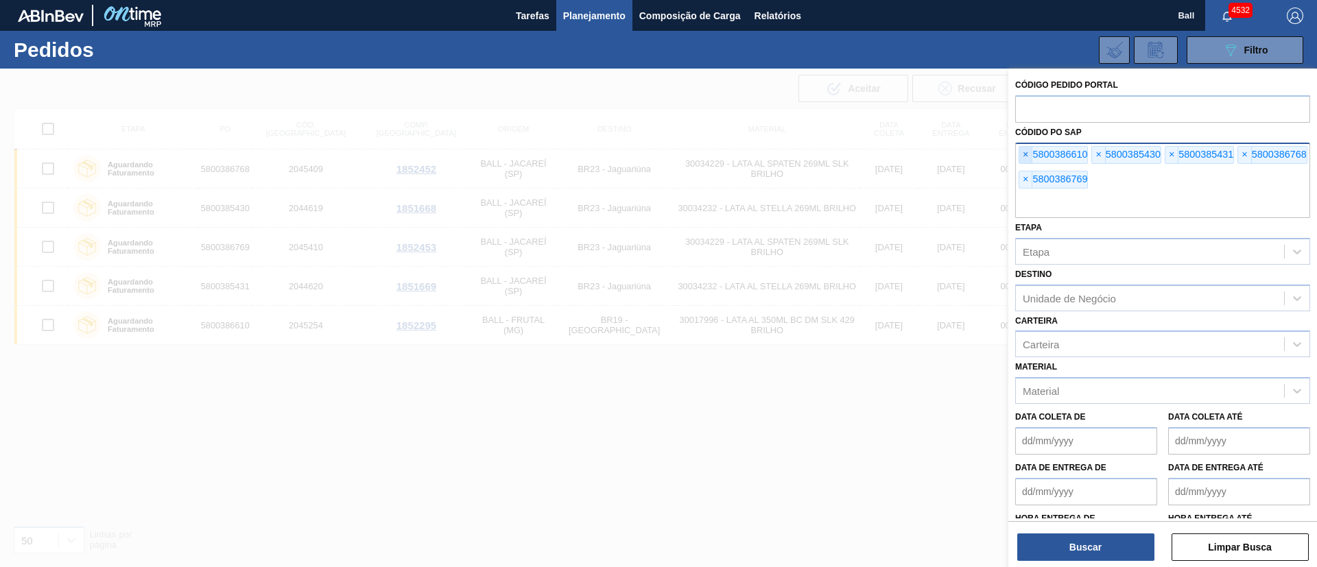
click at [1026, 161] on span "×" at bounding box center [1026, 155] width 13 height 16
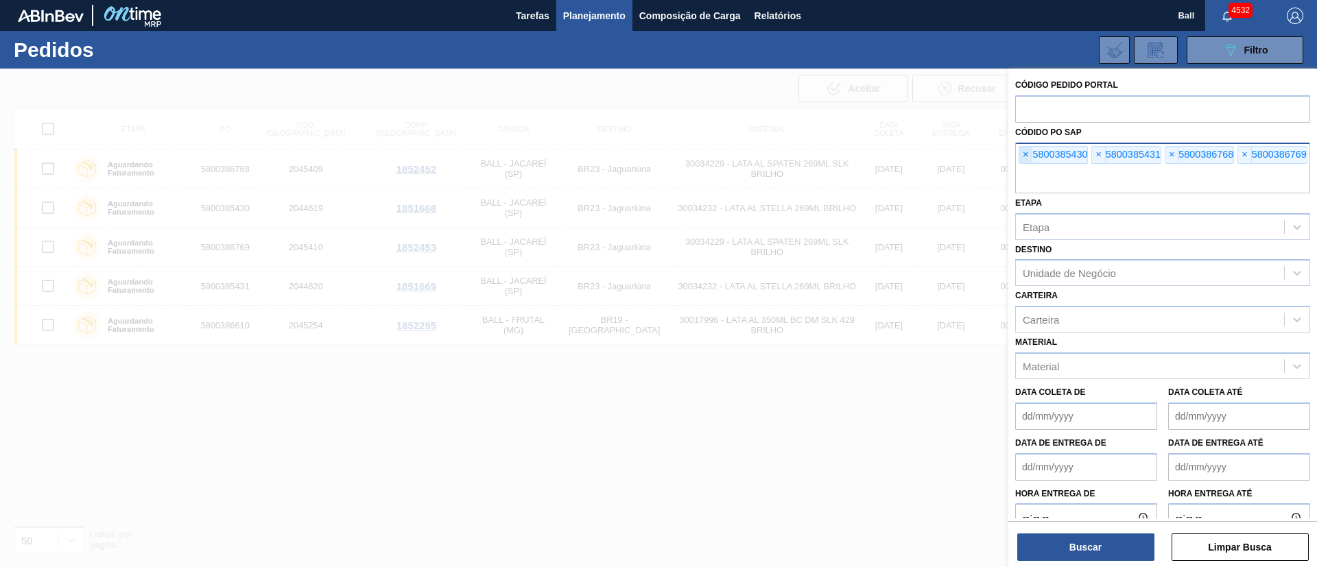
click at [1026, 161] on span "×" at bounding box center [1026, 155] width 13 height 16
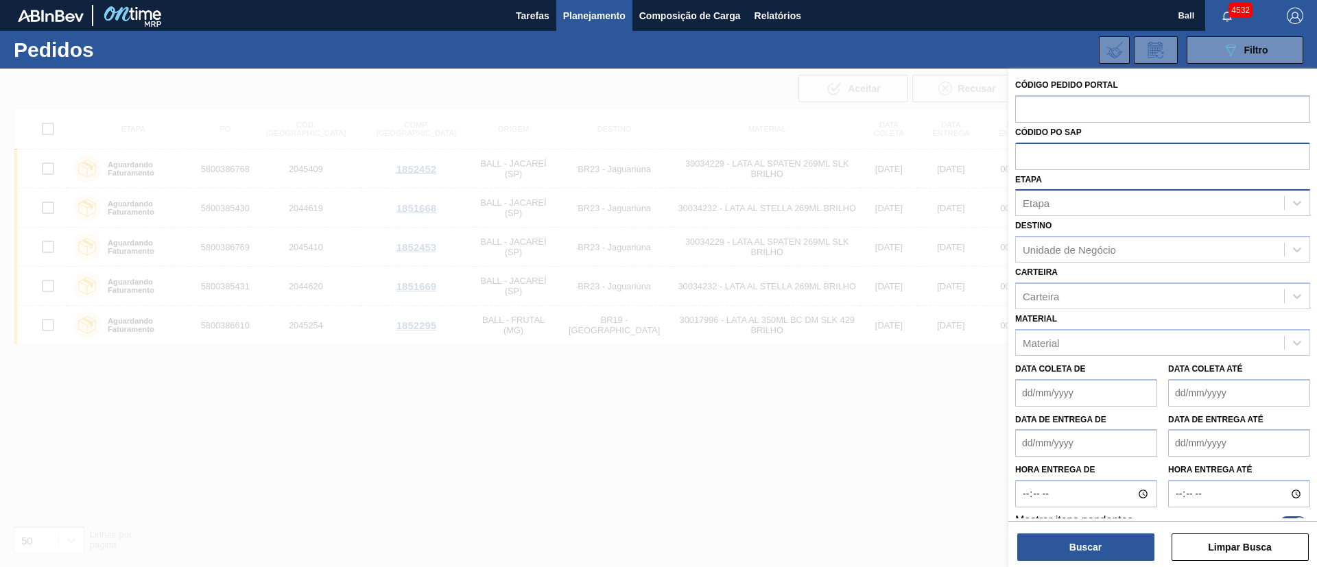
paste input "5800386762"
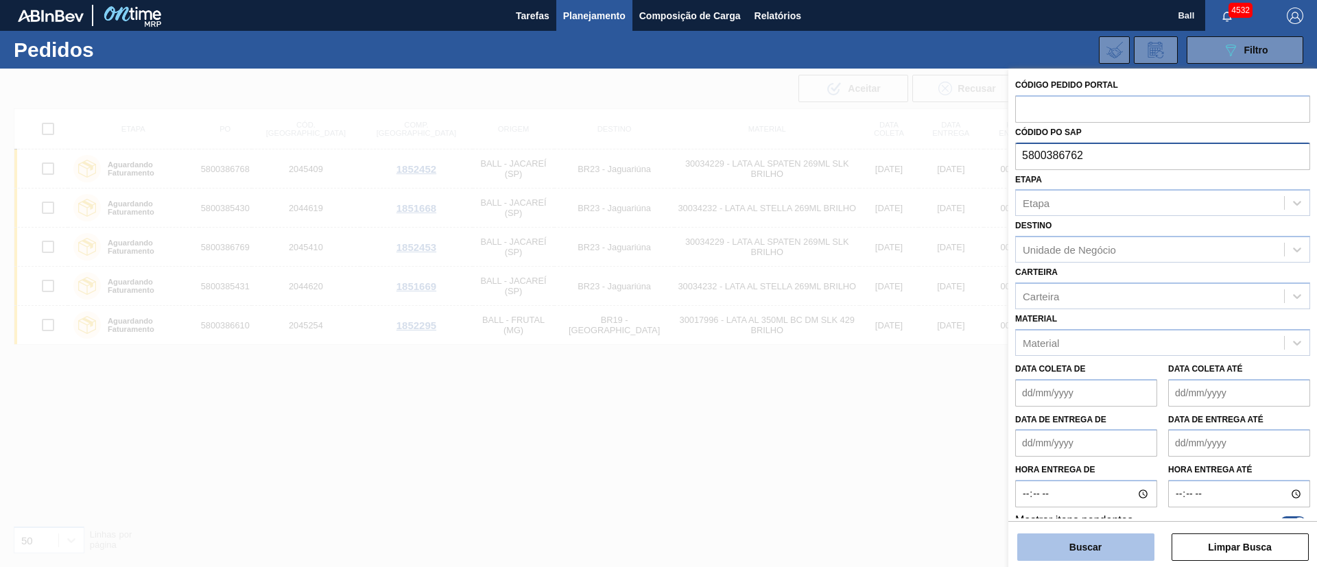
type input "5800386762"
click at [1094, 541] on button "Buscar" at bounding box center [1086, 547] width 137 height 27
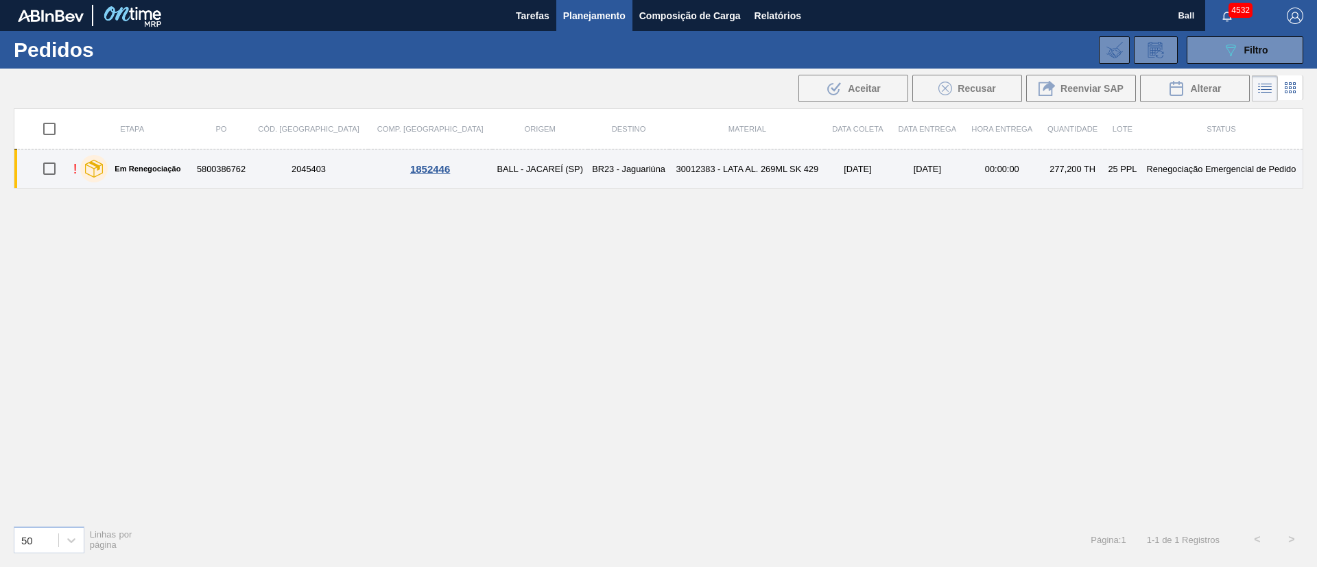
click at [51, 169] on input "checkbox" at bounding box center [49, 168] width 29 height 29
checkbox input "true"
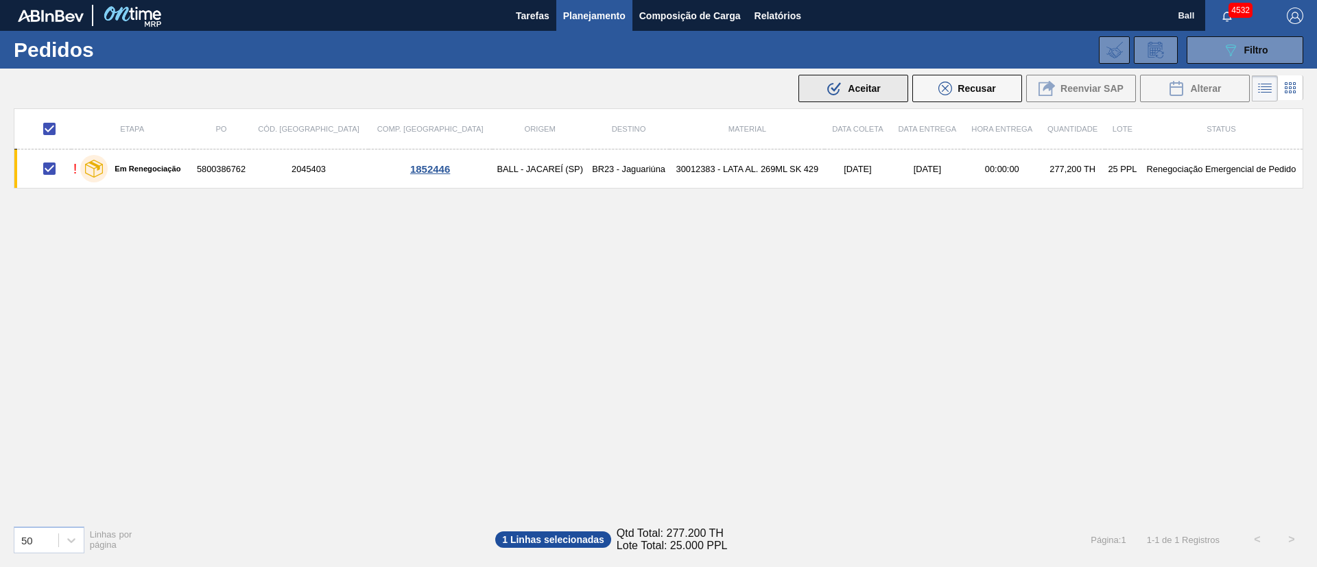
click at [876, 85] on span "Aceitar" at bounding box center [864, 88] width 32 height 11
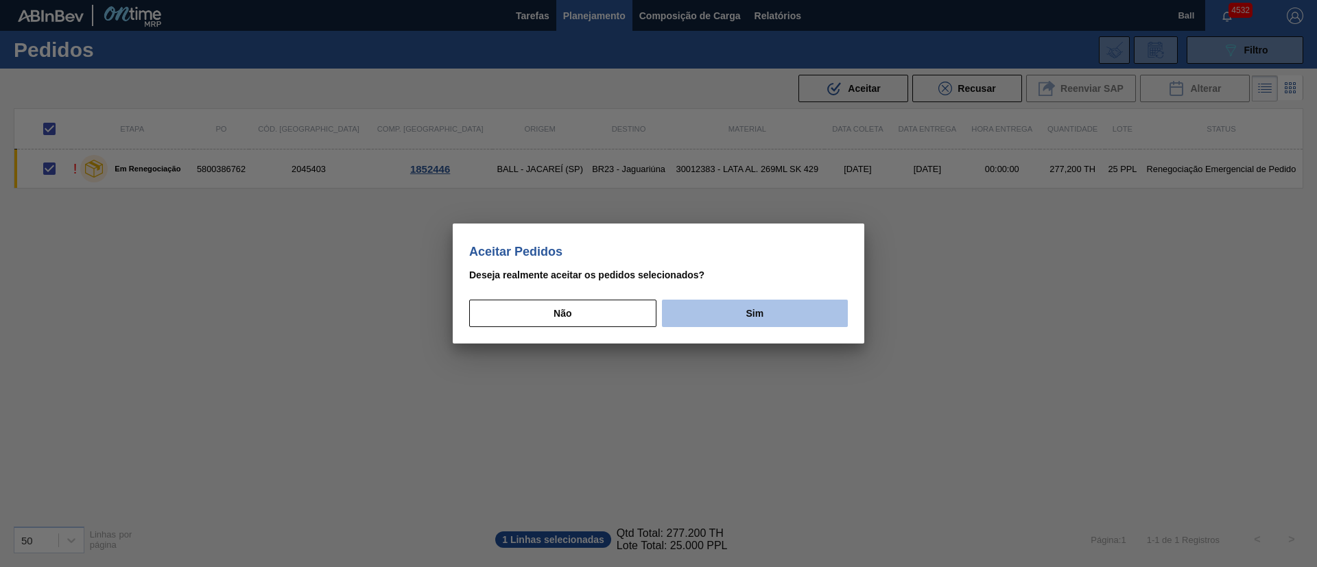
click at [758, 318] on button "Sim" at bounding box center [755, 313] width 186 height 27
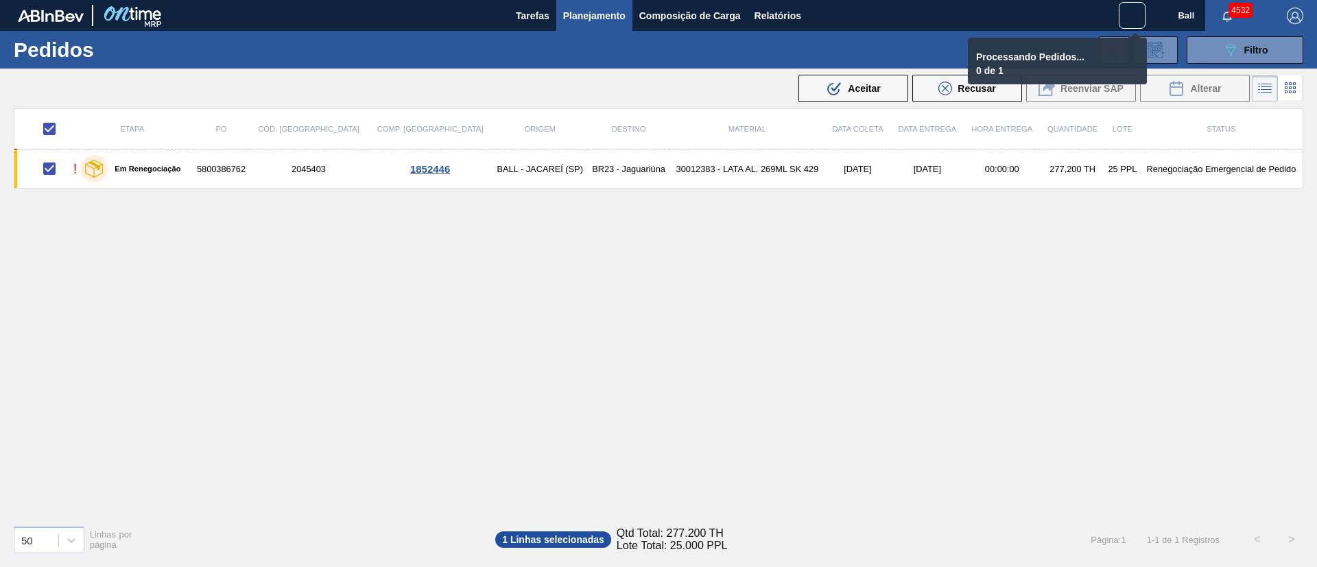
checkbox input "false"
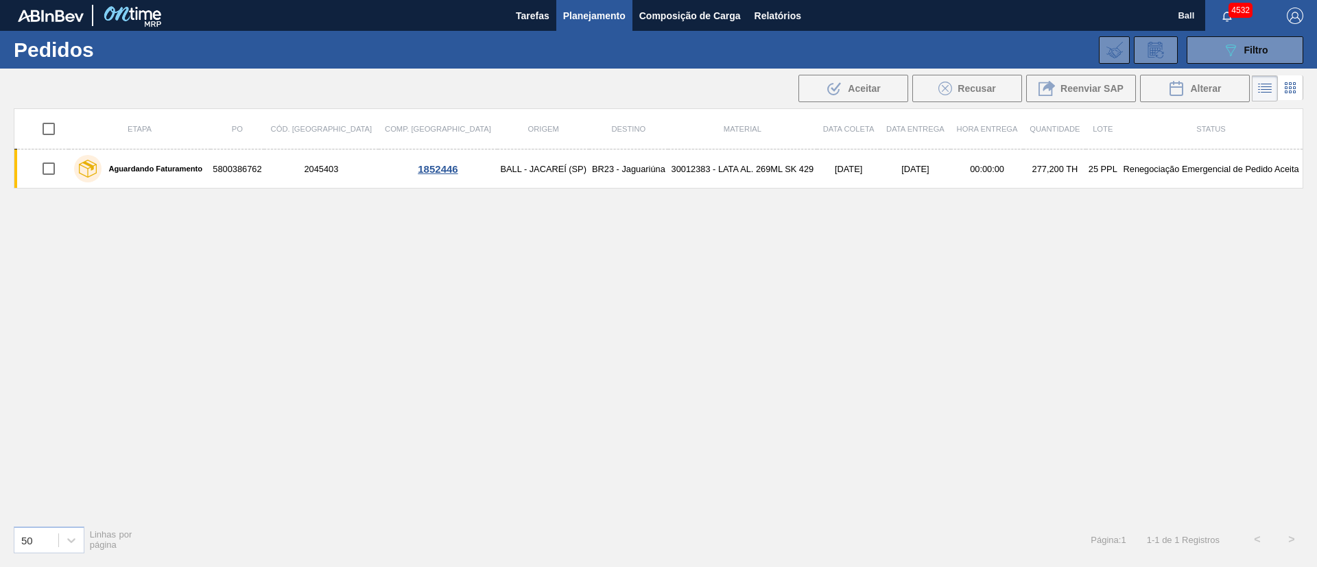
click at [644, 241] on div "Etapa PO Cód. Pedido Comp. Carga Origem Destino Material Data coleta Data Entre…" at bounding box center [659, 311] width 1290 height 406
click at [1253, 51] on span "Filtro" at bounding box center [1257, 50] width 24 height 11
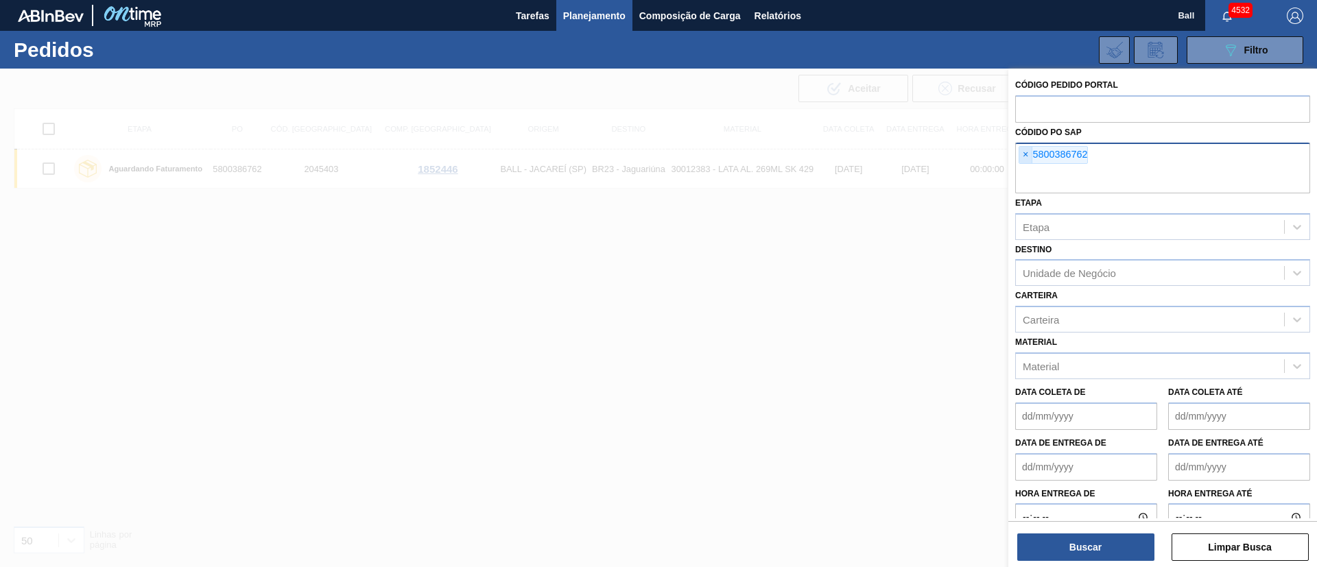
click at [1022, 155] on span "×" at bounding box center [1026, 155] width 13 height 16
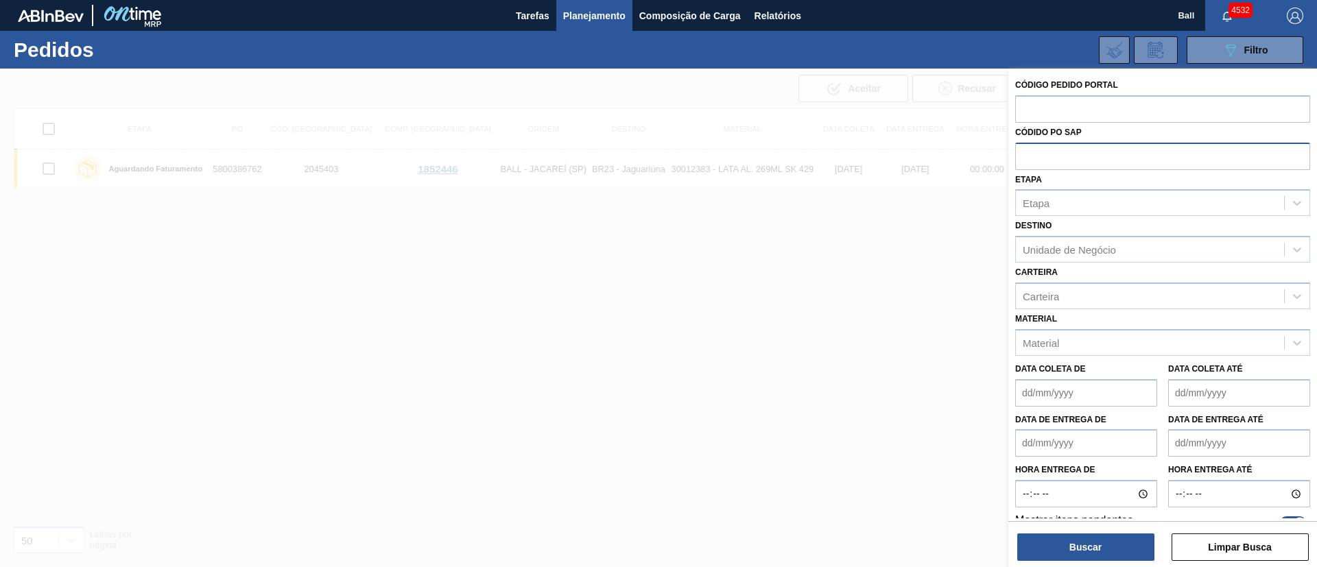
paste input "5800386610"
type input "5800386610"
click at [1107, 534] on button "Buscar" at bounding box center [1086, 547] width 137 height 27
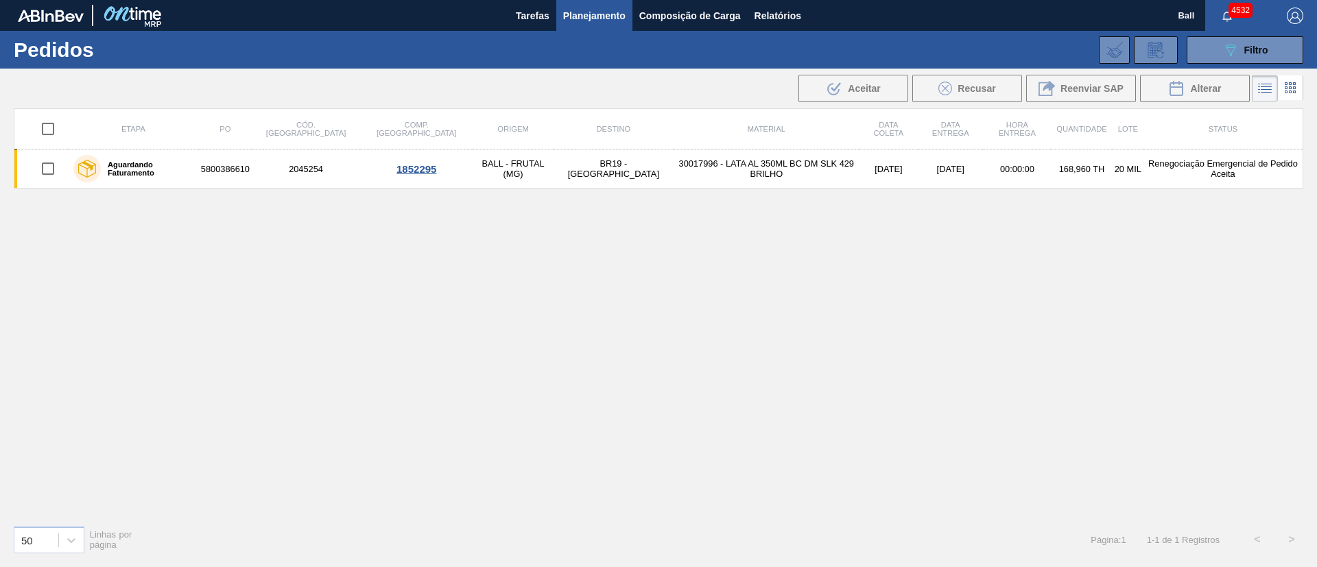
click at [609, 26] on button "Planejamento" at bounding box center [594, 15] width 76 height 31
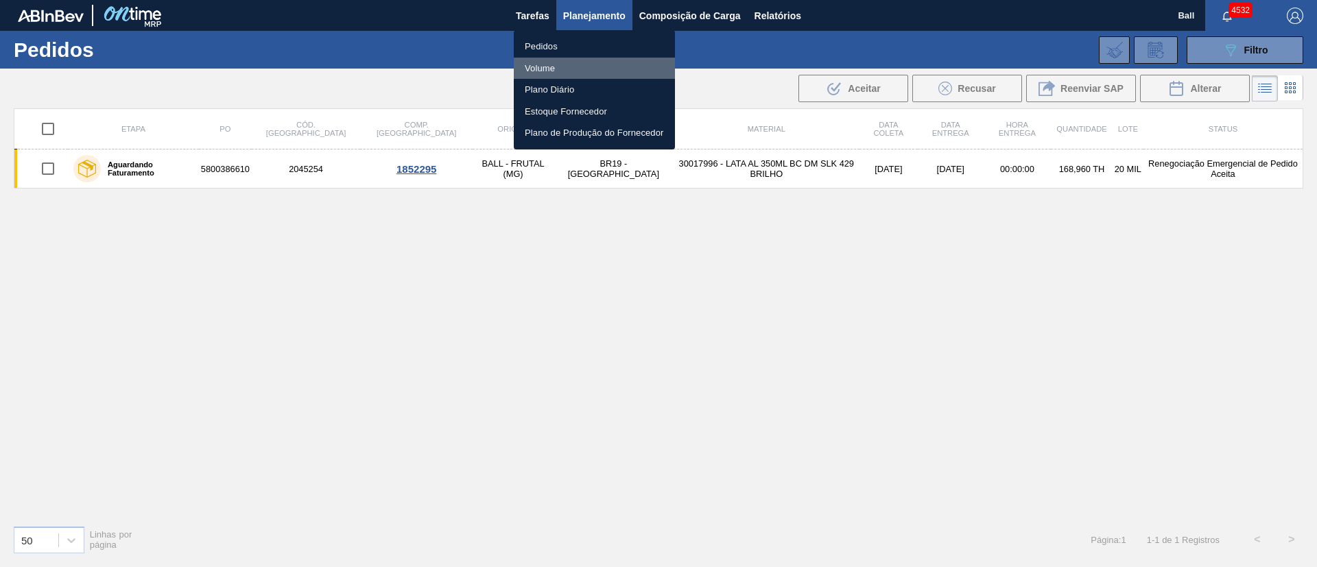
click at [552, 74] on li "Volume" at bounding box center [594, 69] width 161 height 22
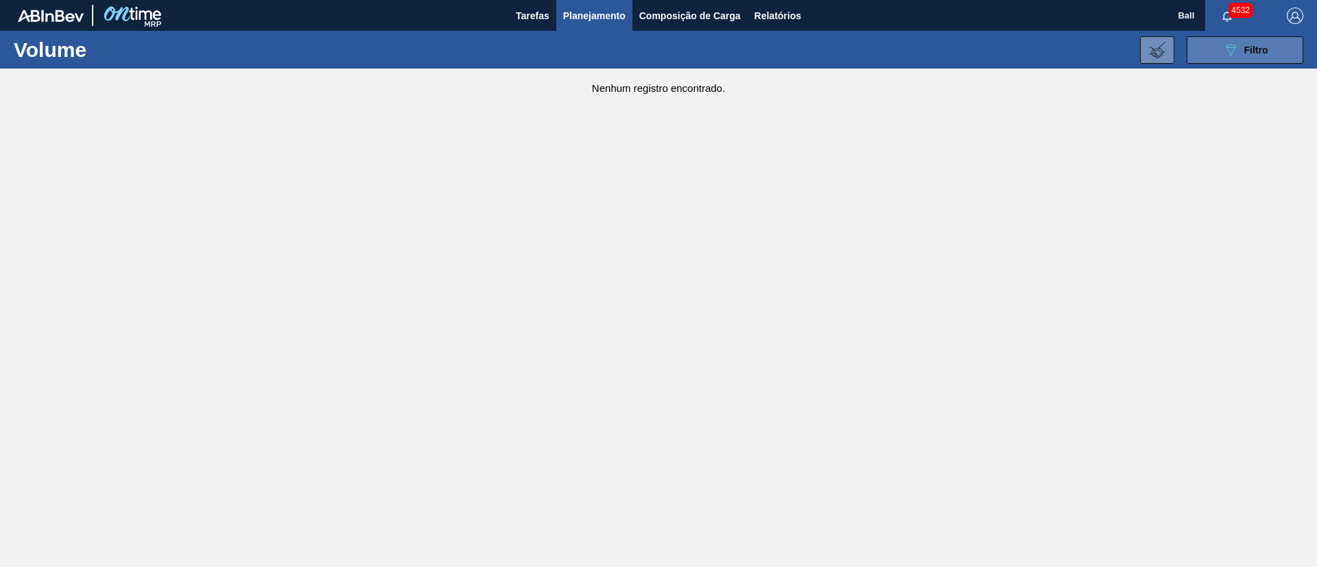
click at [1245, 45] on span "Filtro" at bounding box center [1257, 50] width 24 height 11
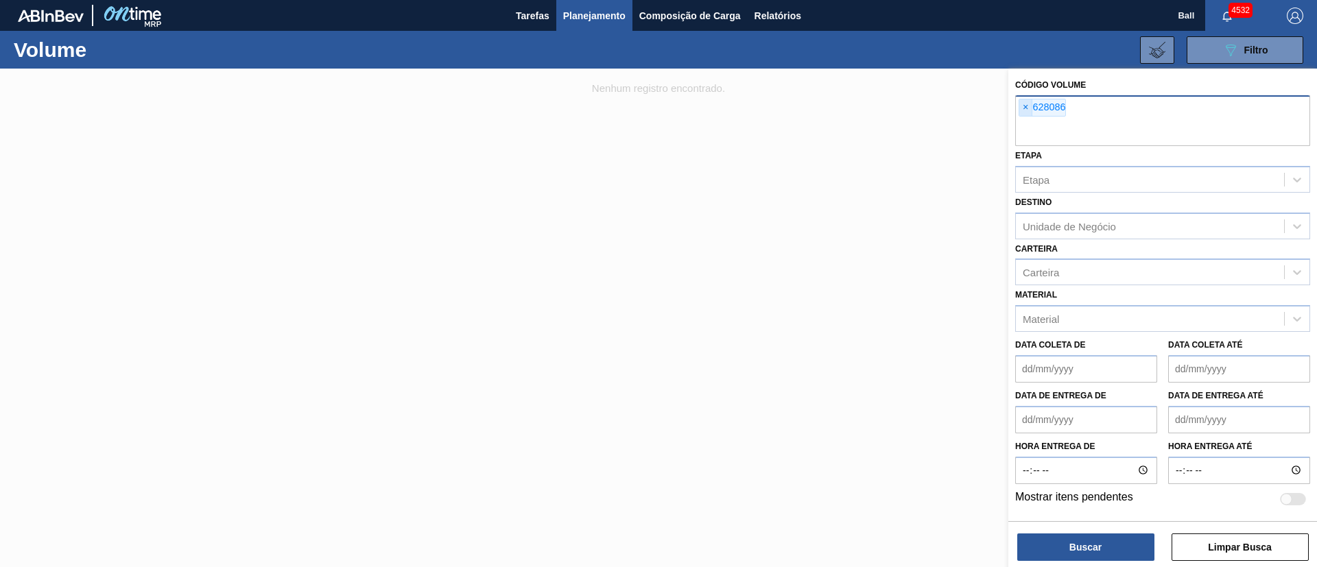
click at [1029, 109] on span "×" at bounding box center [1026, 107] width 13 height 16
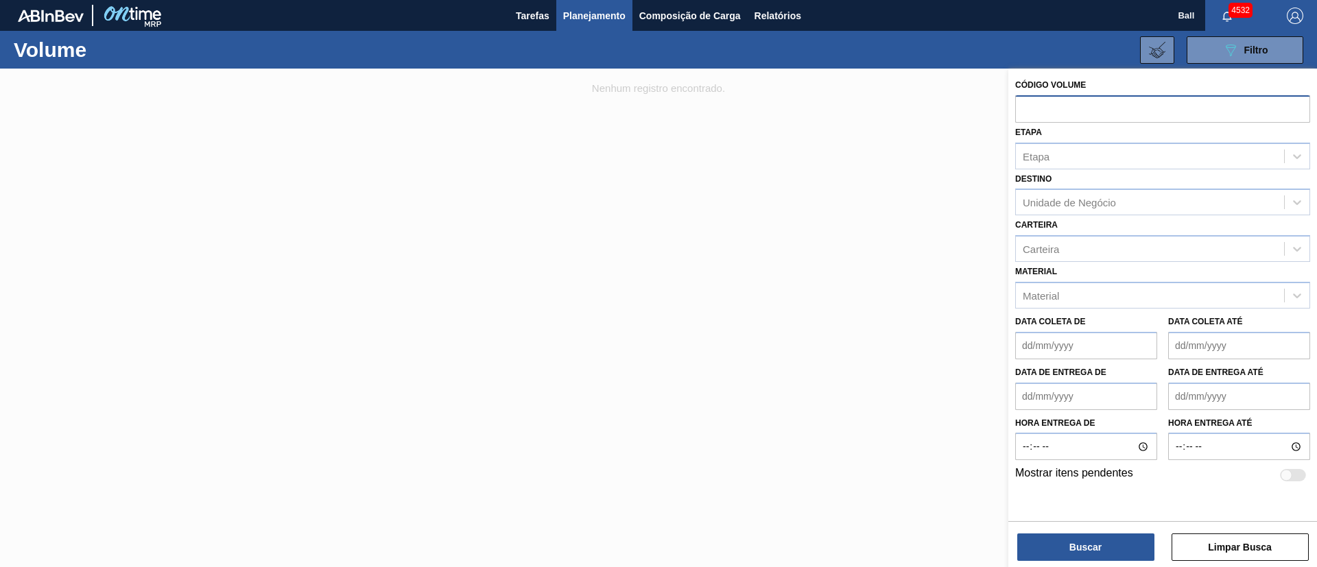
paste input "V628097"
click at [1033, 107] on input "V628097" at bounding box center [1163, 108] width 295 height 26
type input "628097"
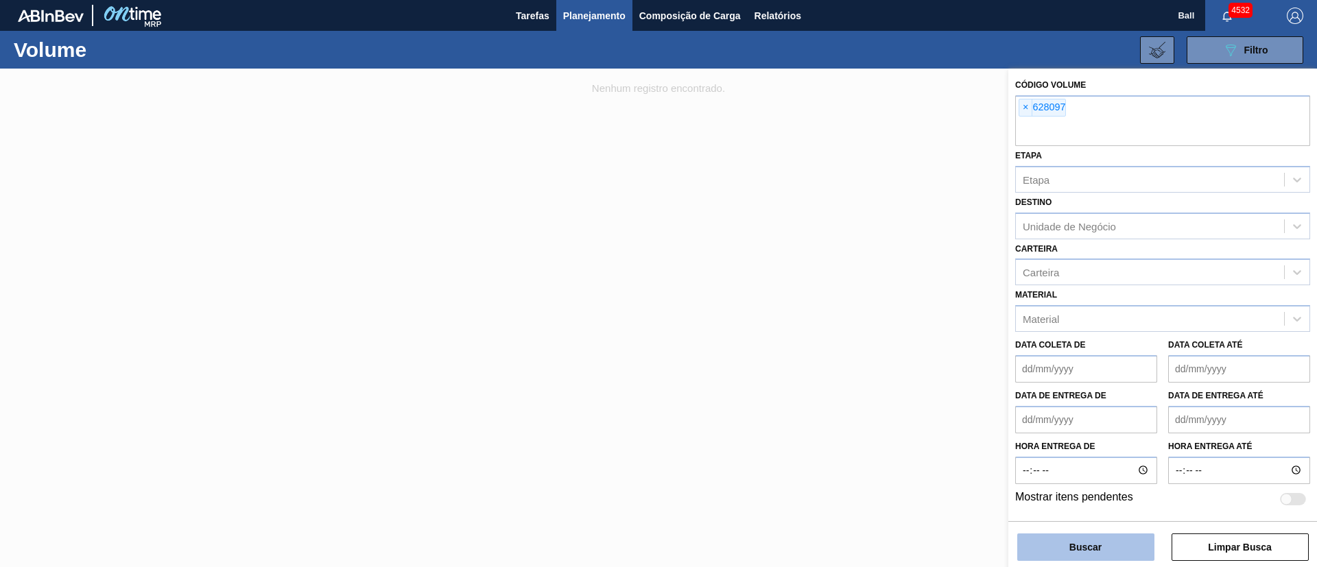
click at [1120, 537] on button "Buscar" at bounding box center [1086, 547] width 137 height 27
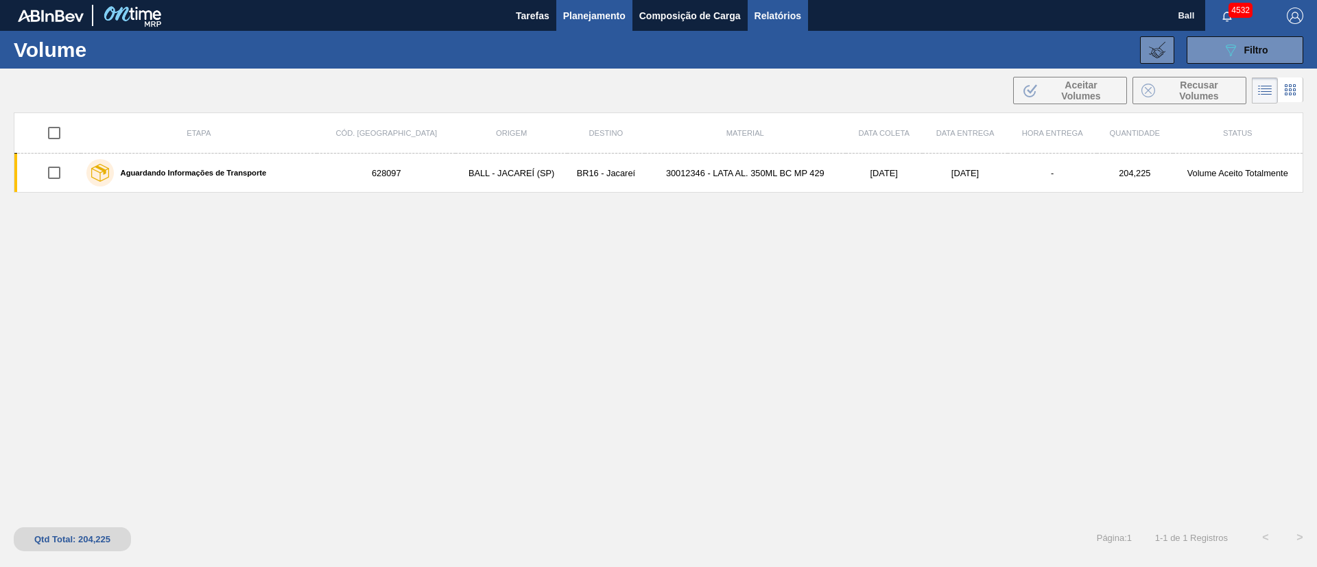
click at [792, 21] on span "Relatórios" at bounding box center [778, 16] width 47 height 16
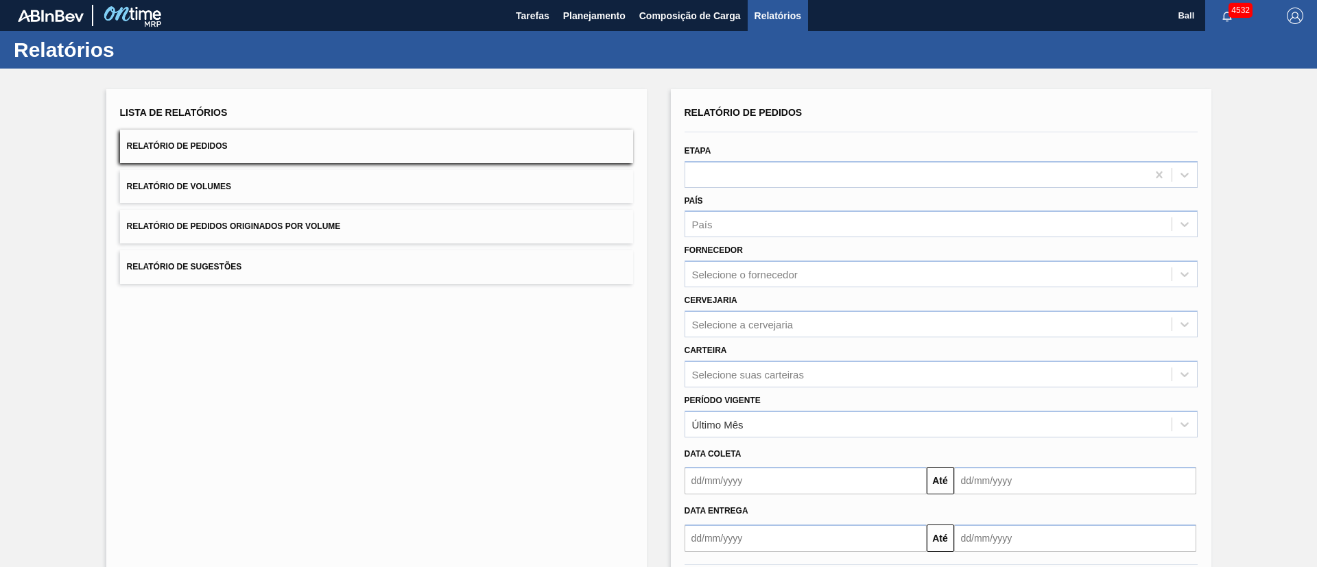
click at [318, 185] on button "Relatório de Volumes" at bounding box center [376, 187] width 513 height 34
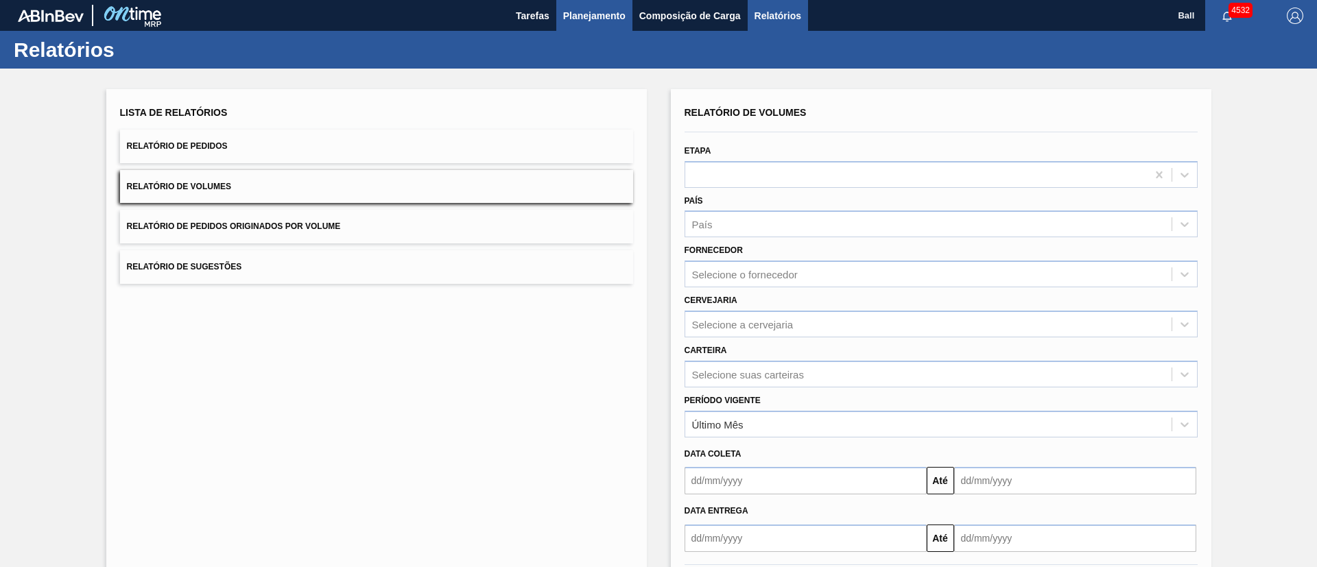
click at [607, 14] on span "Planejamento" at bounding box center [594, 16] width 62 height 16
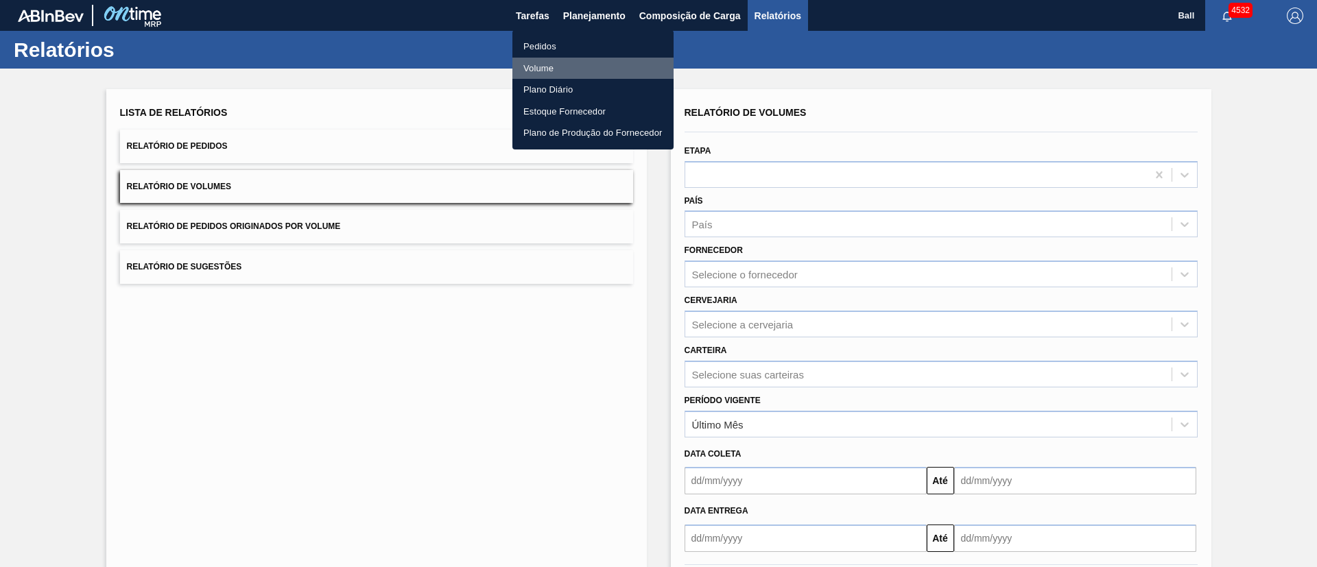
click at [549, 69] on li "Volume" at bounding box center [593, 69] width 161 height 22
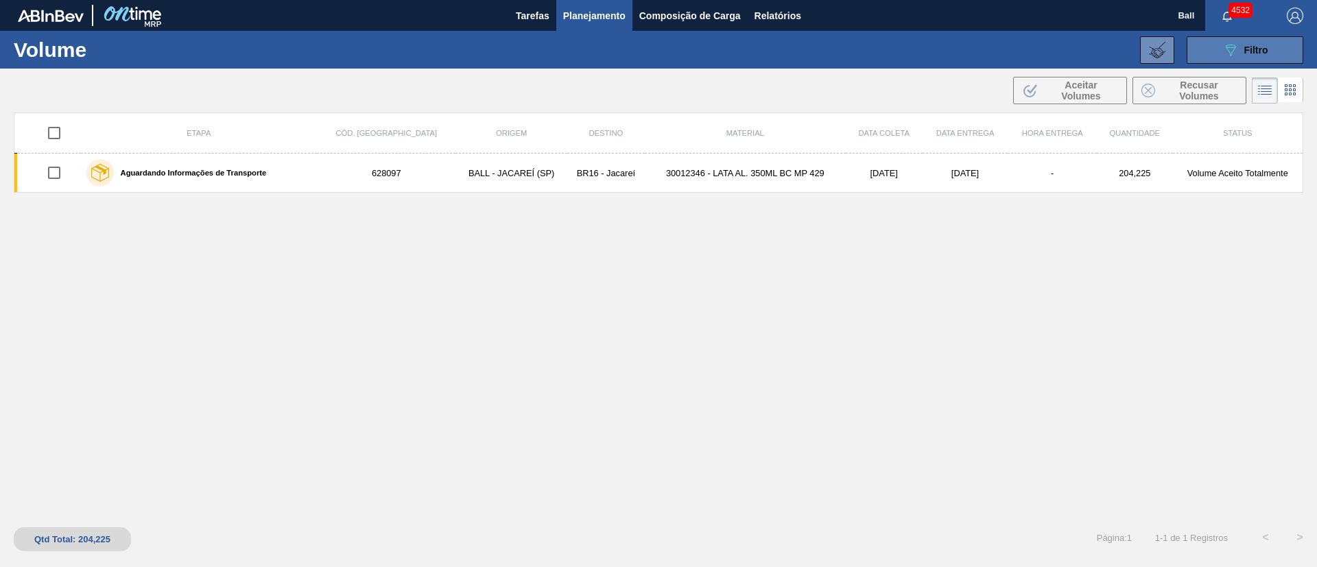
click at [1233, 51] on icon at bounding box center [1231, 51] width 10 height 12
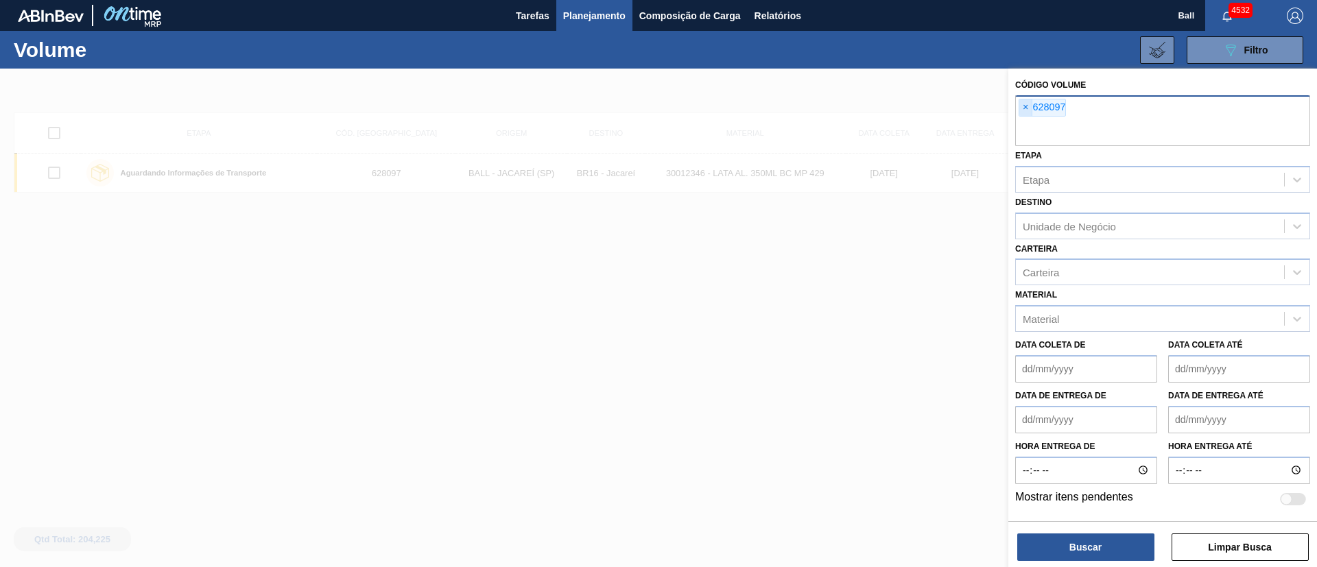
click at [1023, 110] on span "×" at bounding box center [1026, 107] width 13 height 16
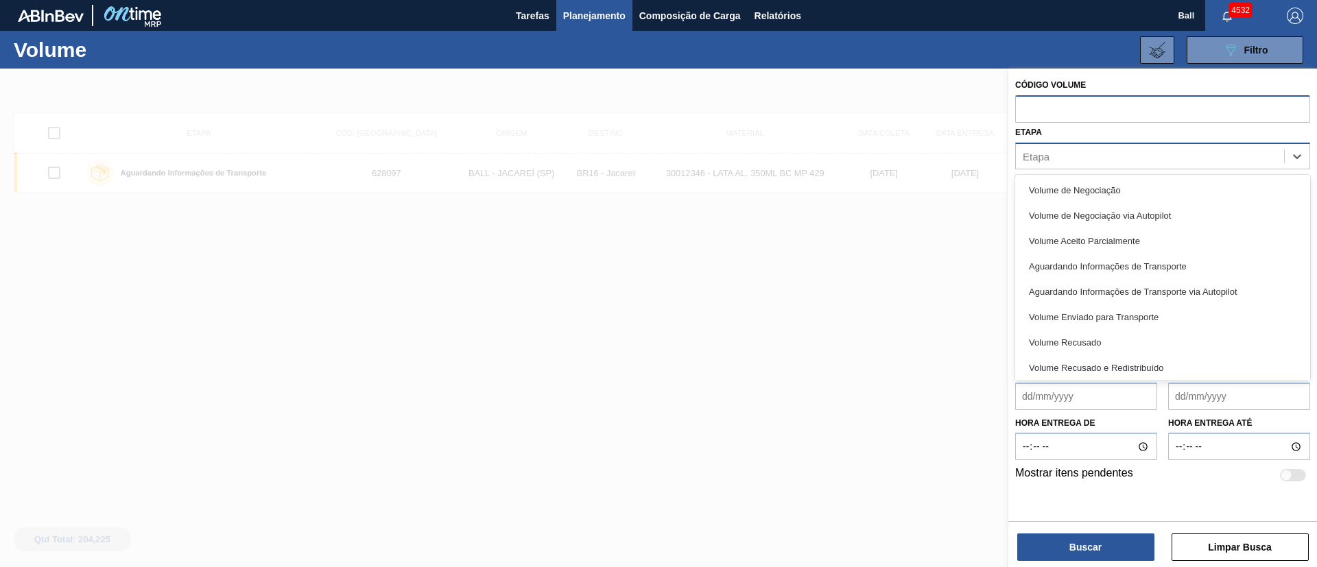
click at [1064, 161] on div "Etapa" at bounding box center [1150, 156] width 268 height 20
click at [1065, 112] on input "text" at bounding box center [1163, 108] width 295 height 26
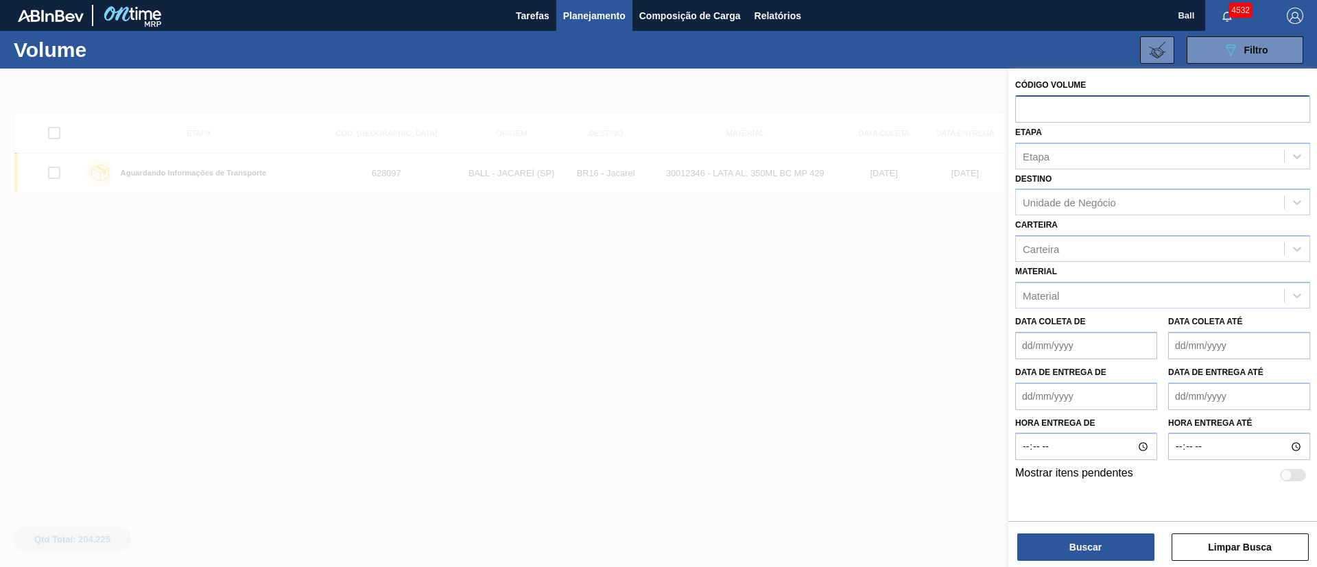
paste input "text"
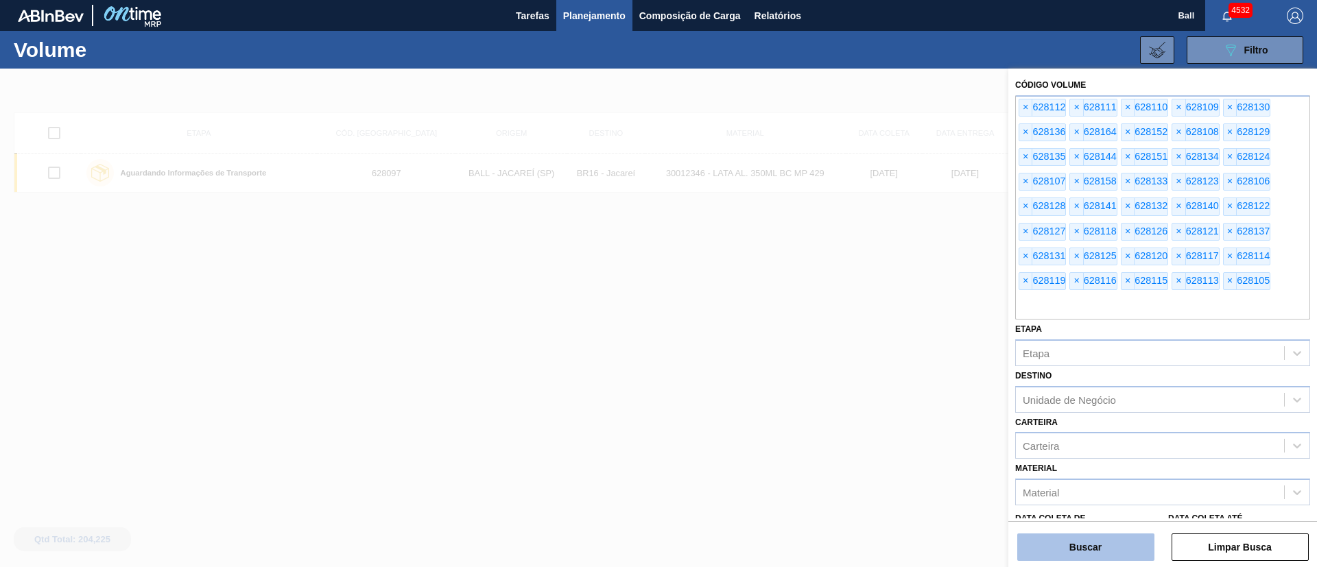
click at [1080, 554] on button "Buscar" at bounding box center [1086, 547] width 137 height 27
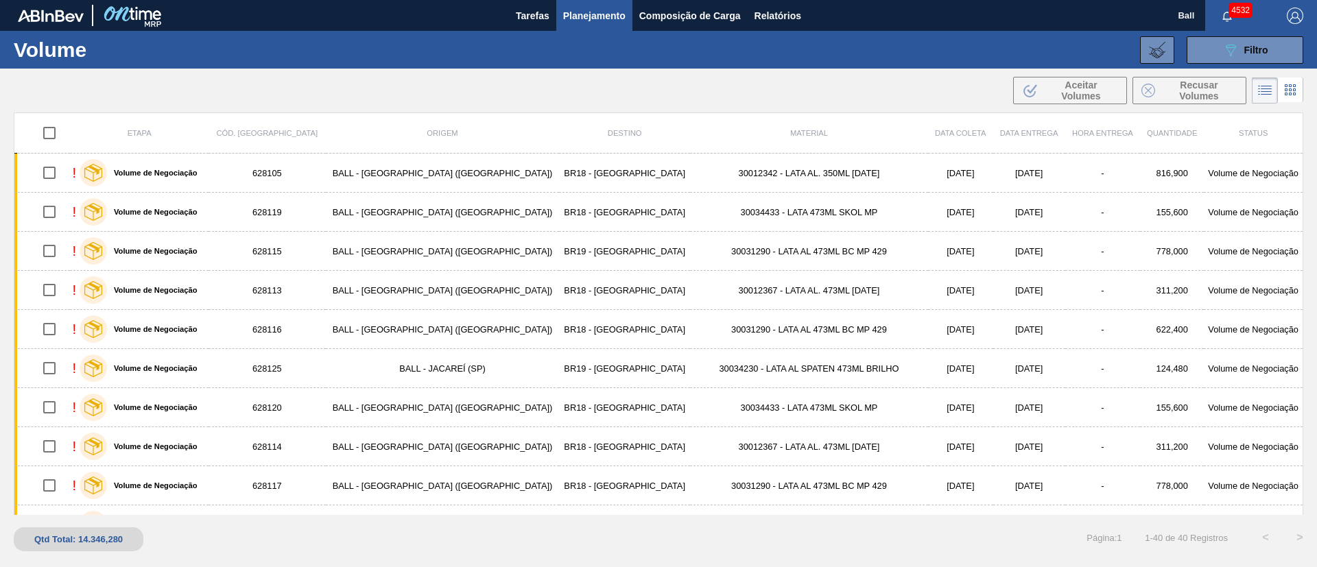
click at [57, 135] on input "checkbox" at bounding box center [49, 133] width 29 height 29
checkbox input "true"
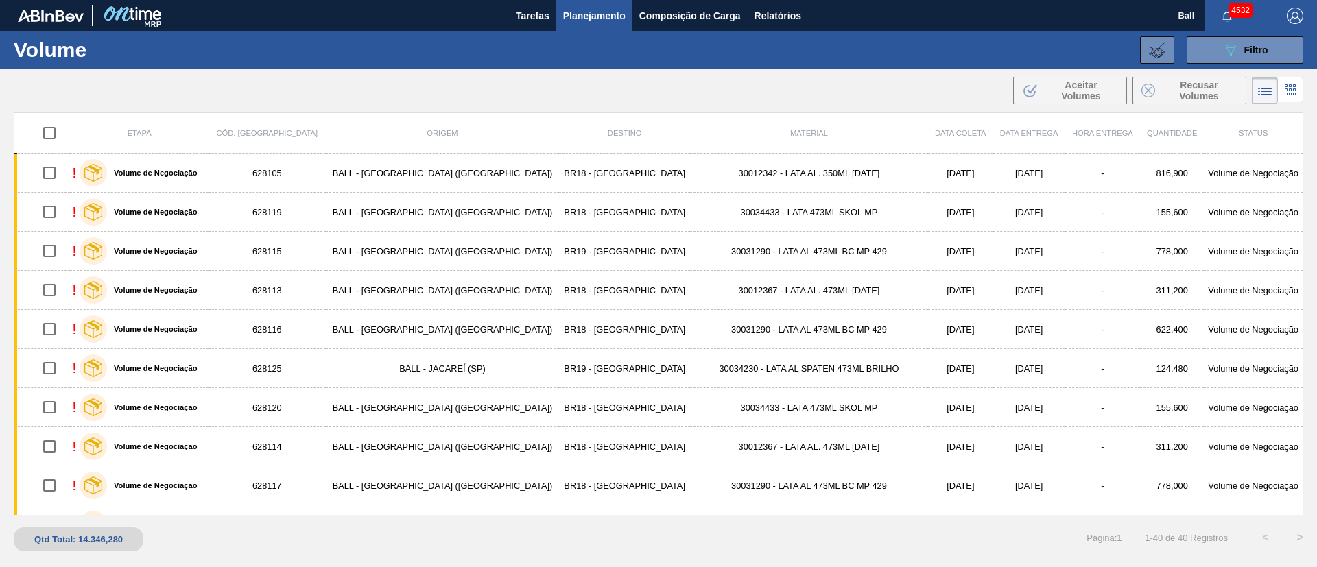
checkbox input "true"
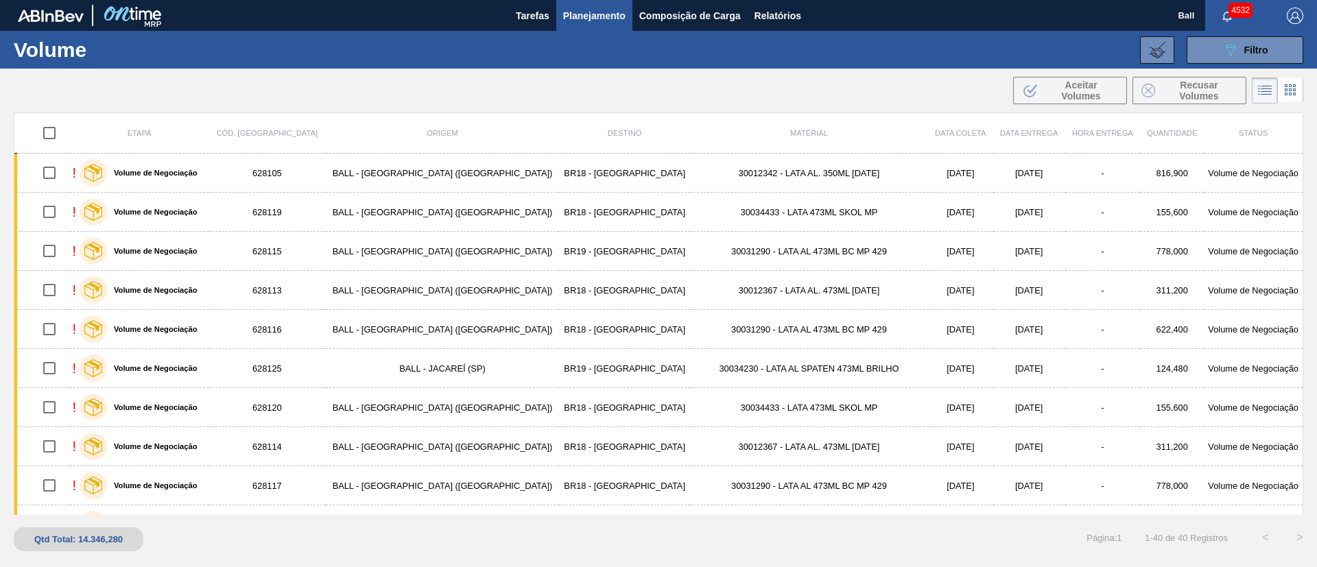
checkbox input "true"
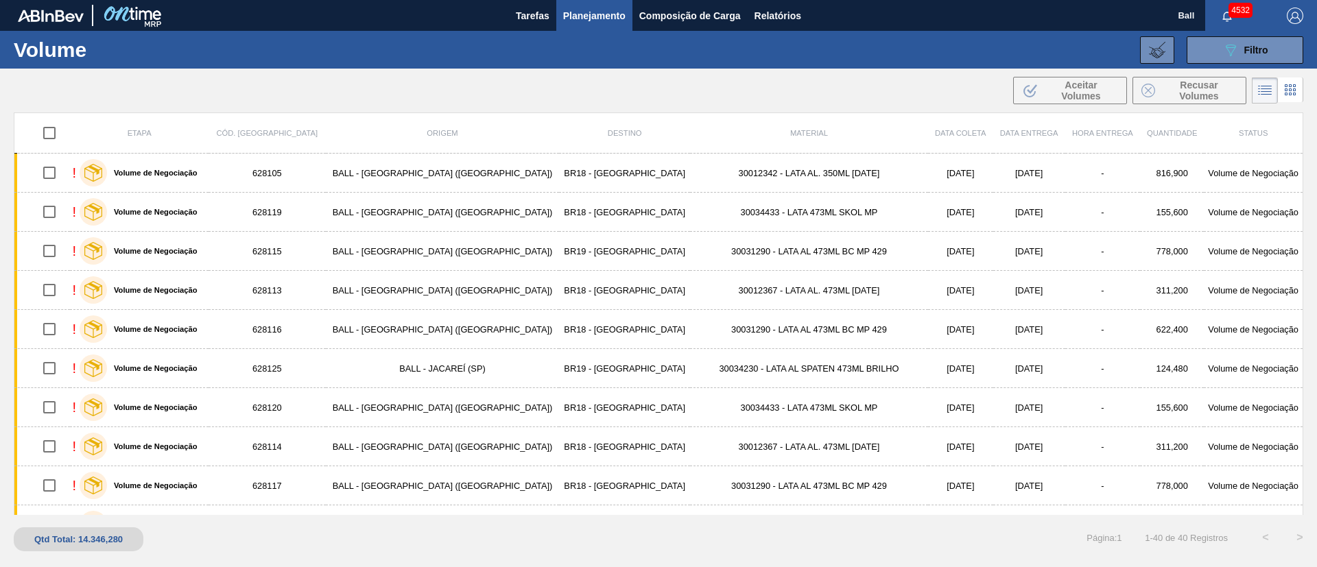
checkbox input "true"
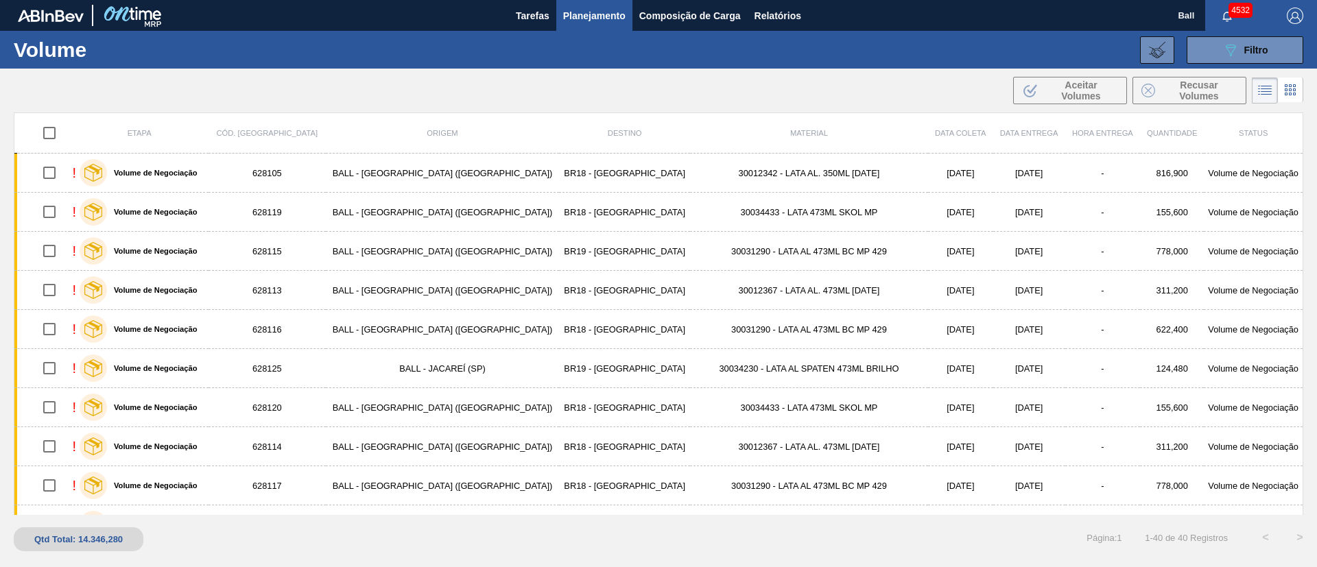
checkbox input "true"
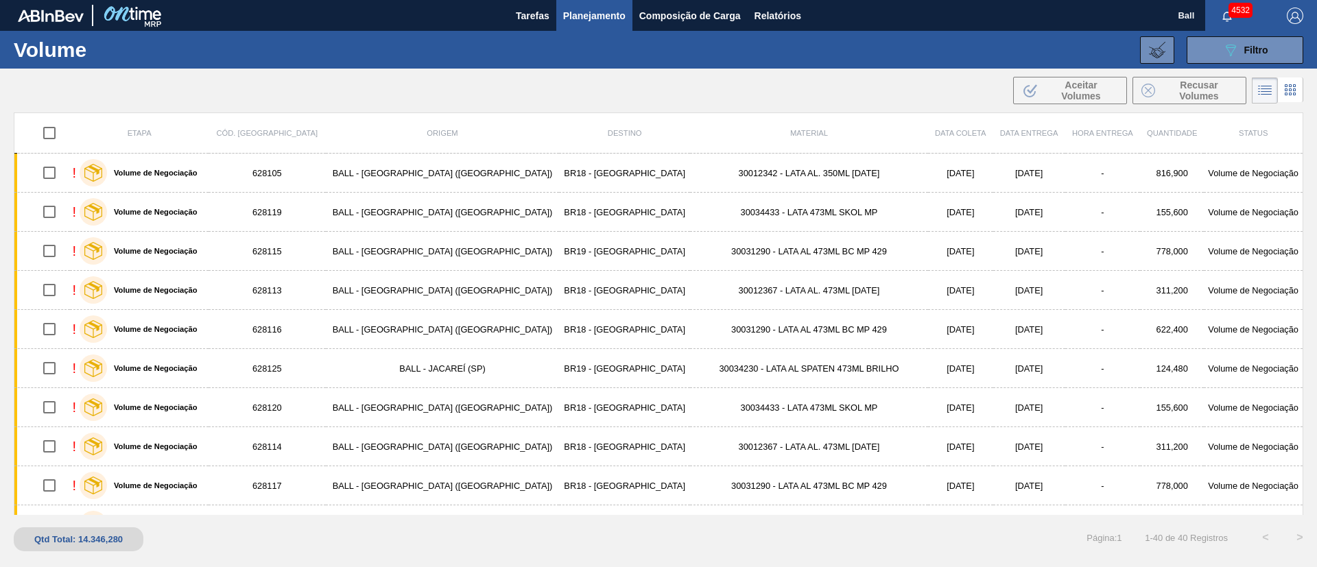
checkbox input "true"
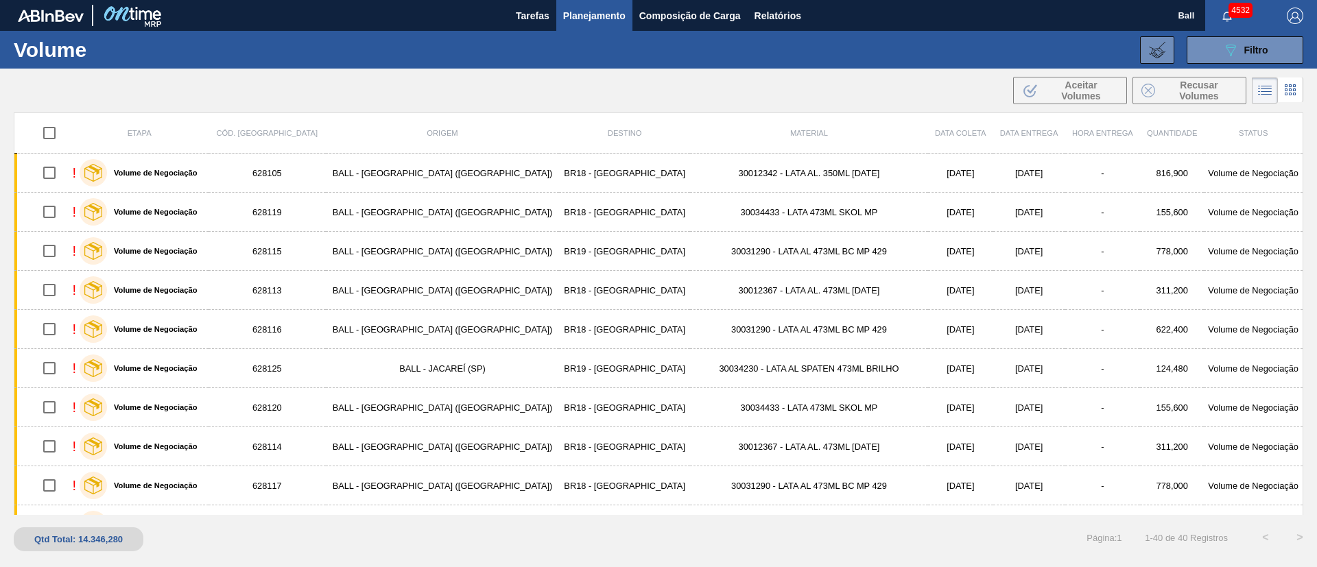
checkbox input "true"
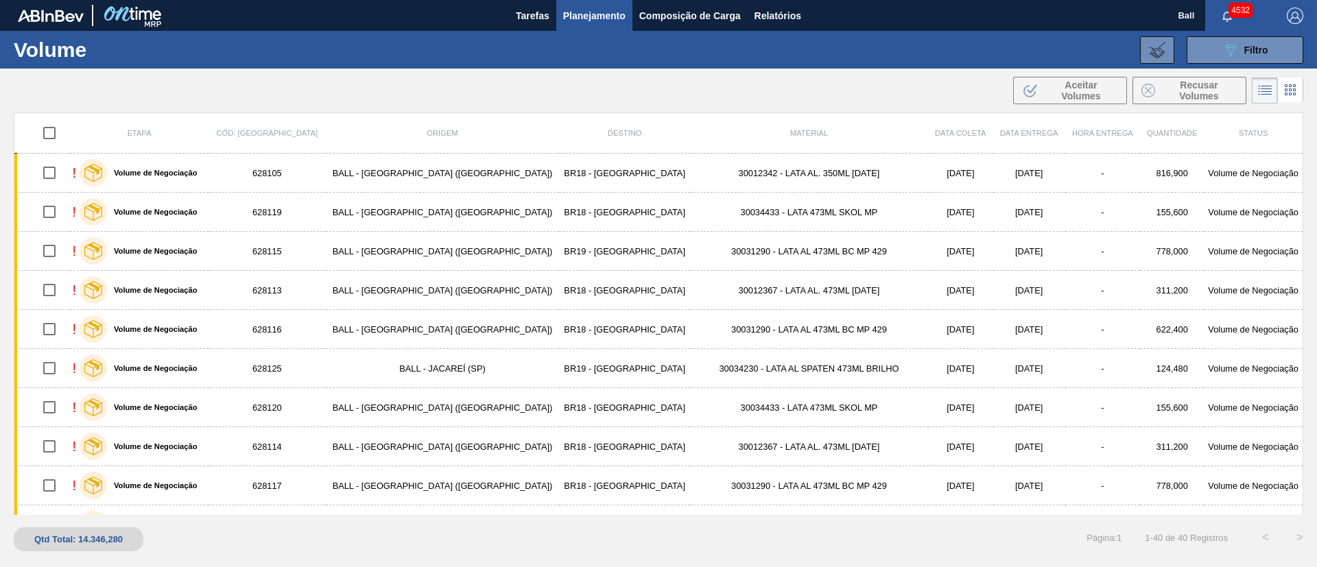
checkbox input "true"
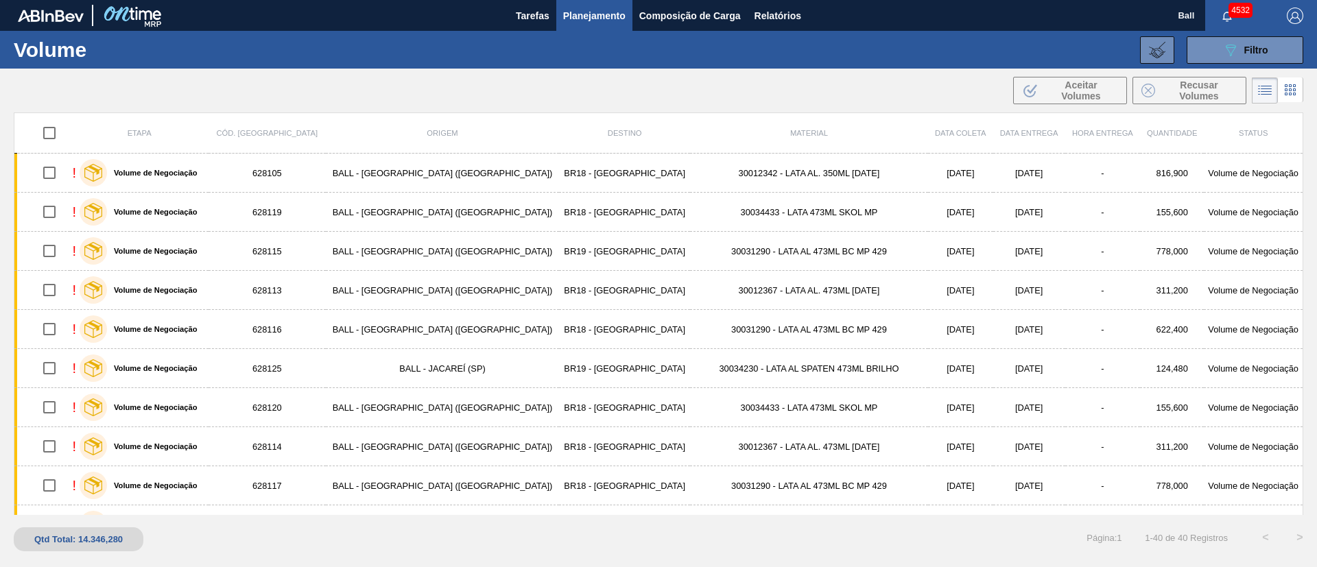
checkbox input "true"
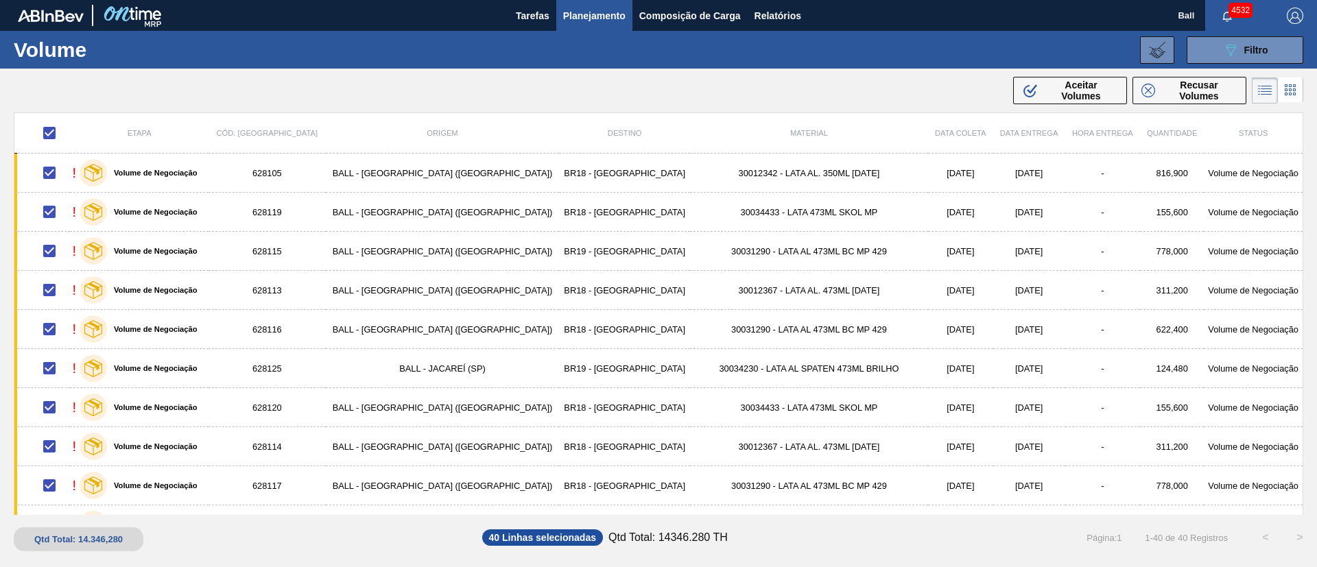
click at [845, 50] on div "089F7B8B-B2A5-4AFE-B5C0-19BA573D28AC Filtro Código Volume × 628112 × 628111 × 6…" at bounding box center [765, 50] width 1092 height 41
drag, startPoint x: 1089, startPoint y: 81, endPoint x: 1114, endPoint y: -99, distance: 181.5
click at [1114, 0] on html "Tarefas Planejamento Composição de Carga Relatórios Ball 4532 Marcar todas como…" at bounding box center [658, 0] width 1317 height 0
click at [1069, 85] on span "Aceitar Volumes" at bounding box center [1081, 91] width 74 height 22
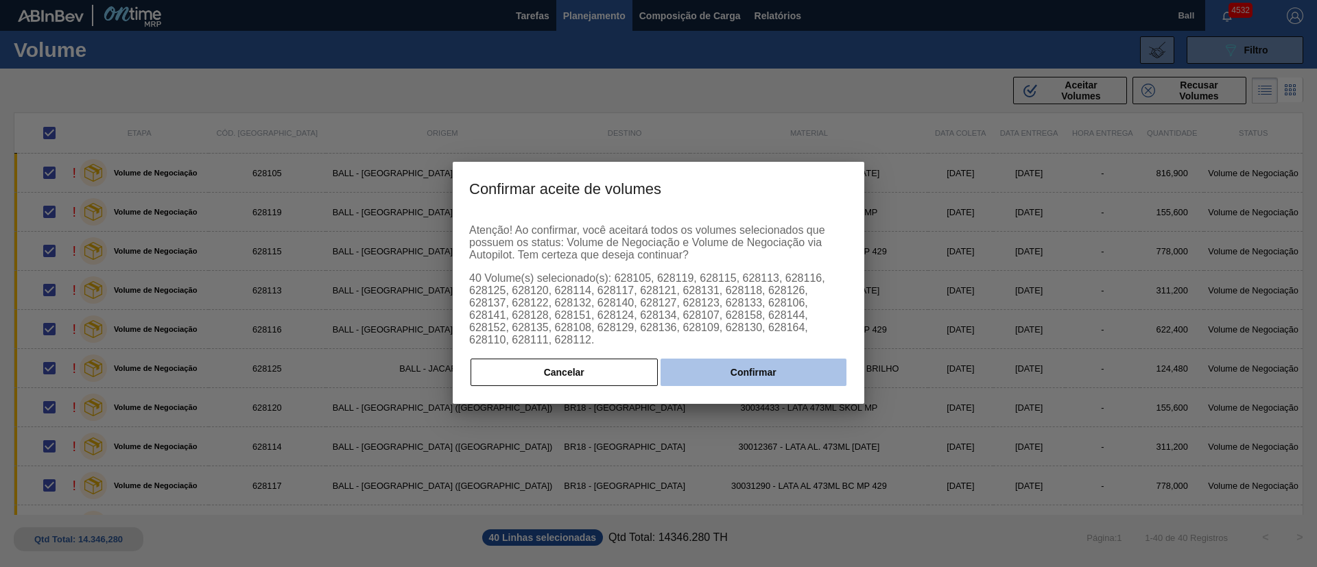
click at [723, 366] on button "Confirmar" at bounding box center [754, 372] width 186 height 27
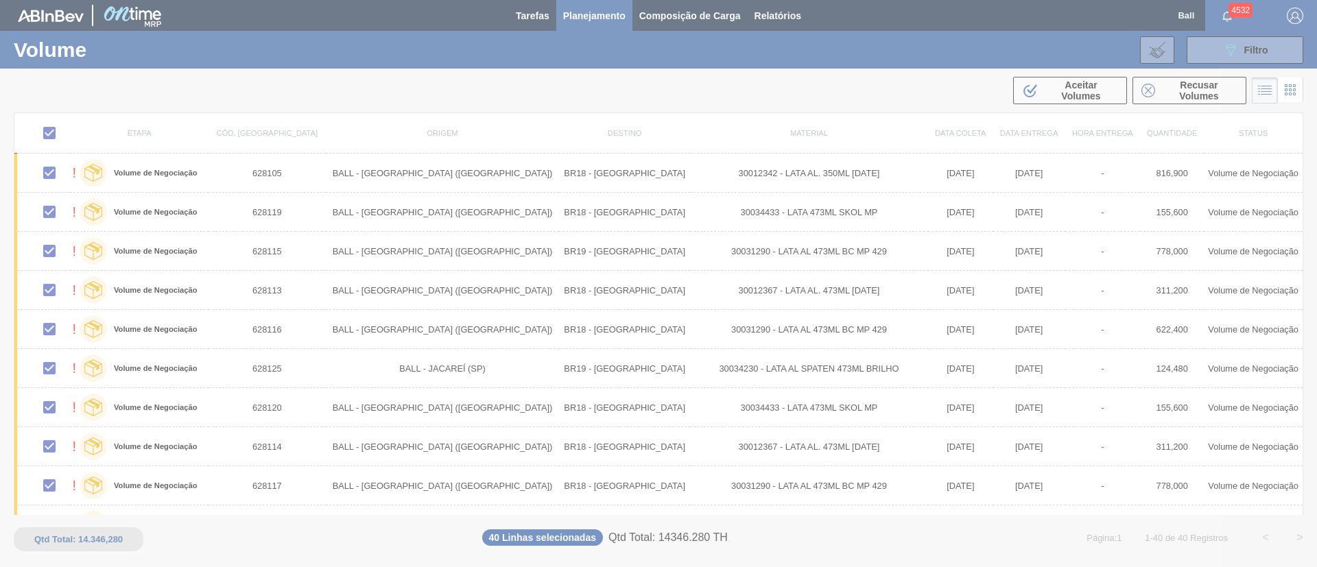
checkbox input "false"
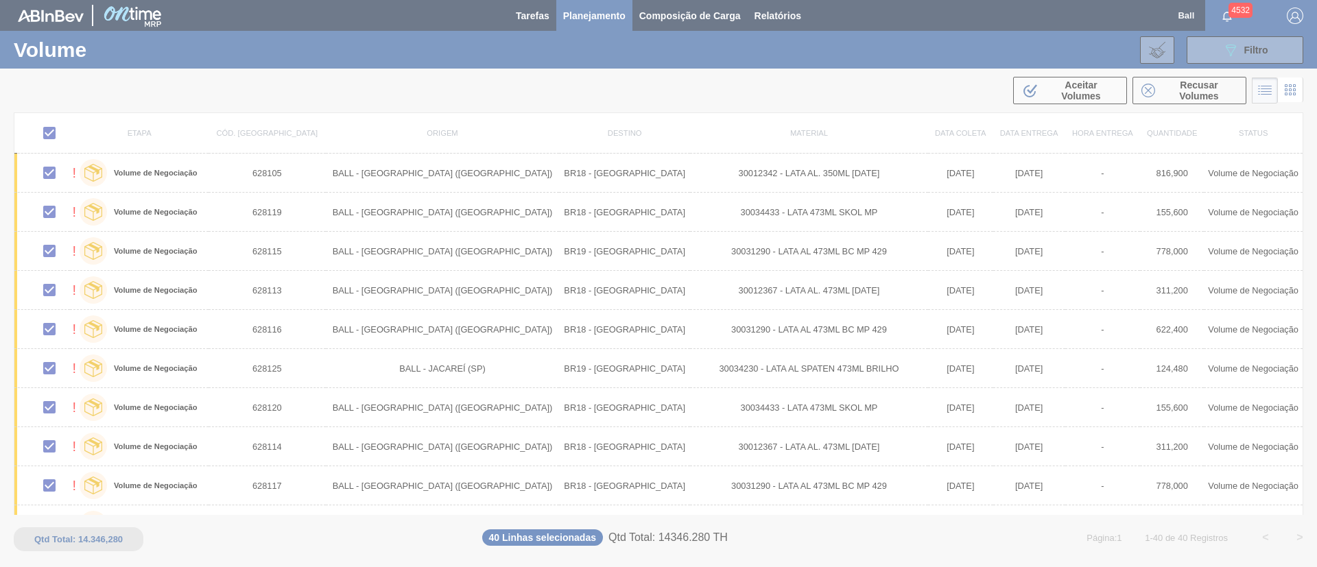
checkbox input "false"
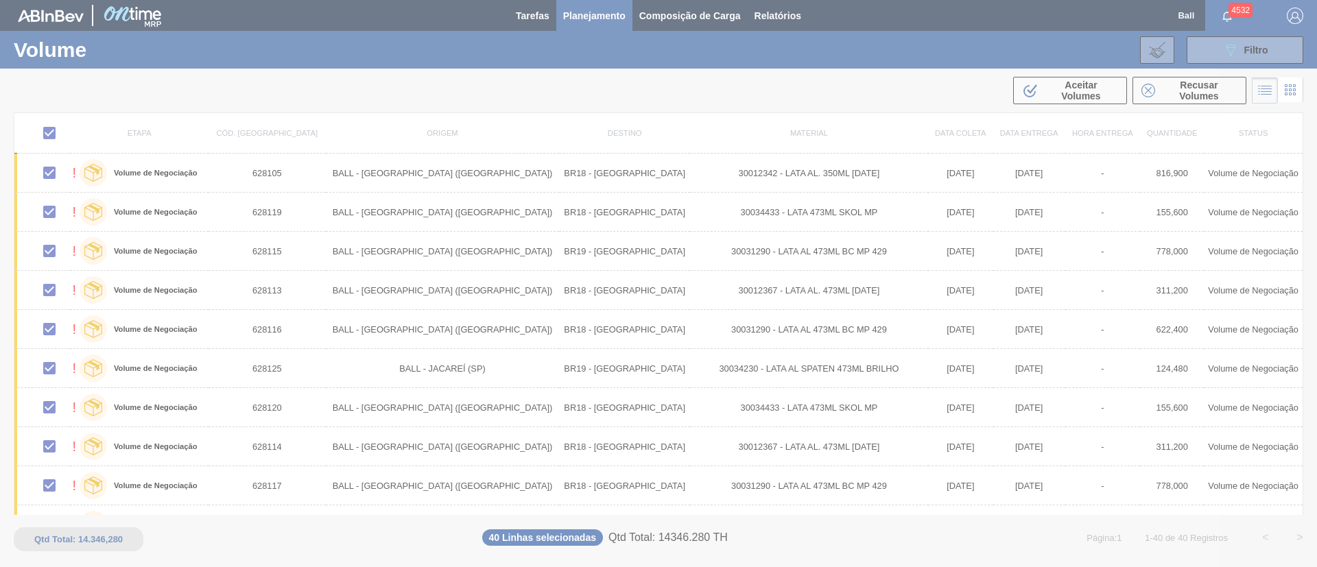
checkbox input "false"
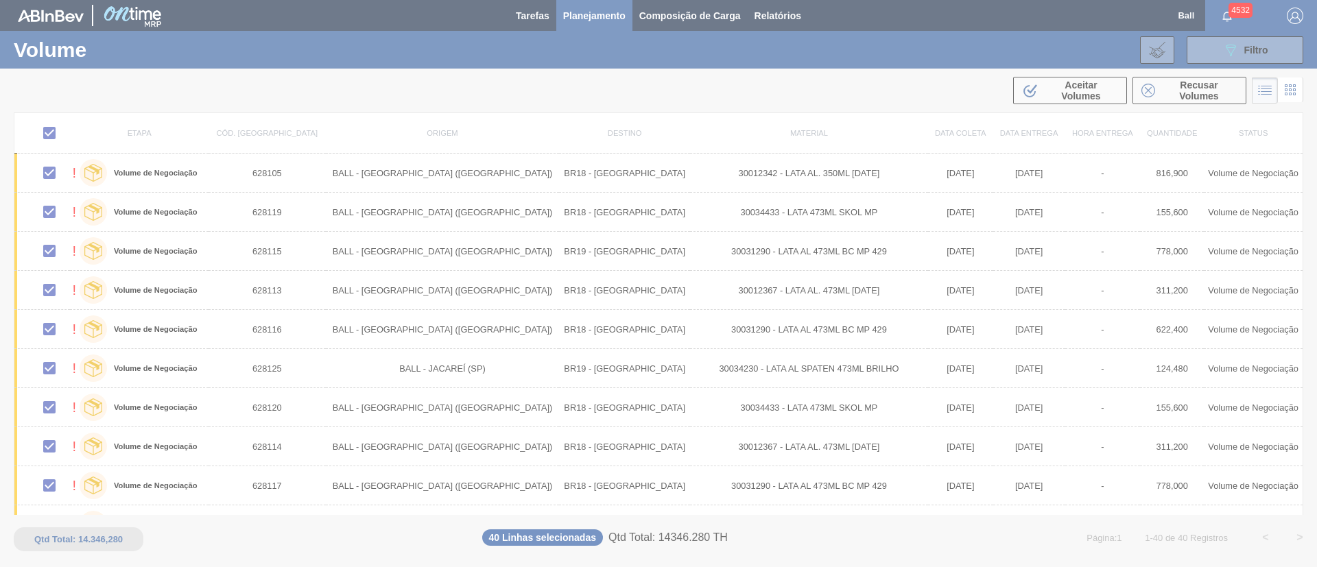
checkbox input "false"
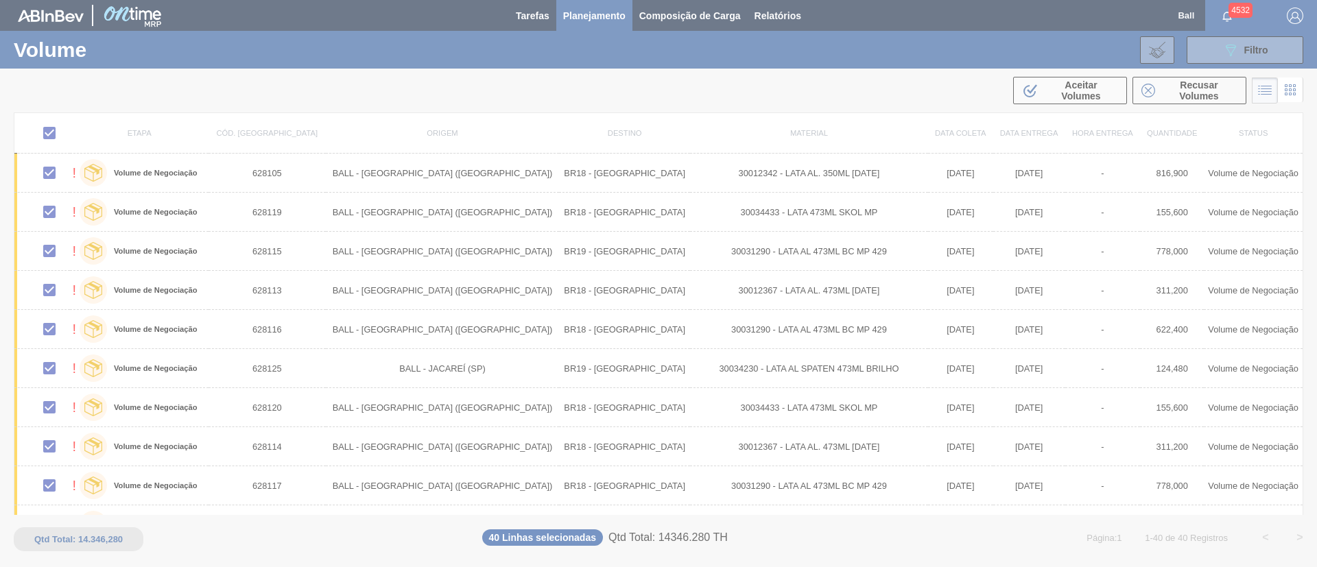
checkbox input "false"
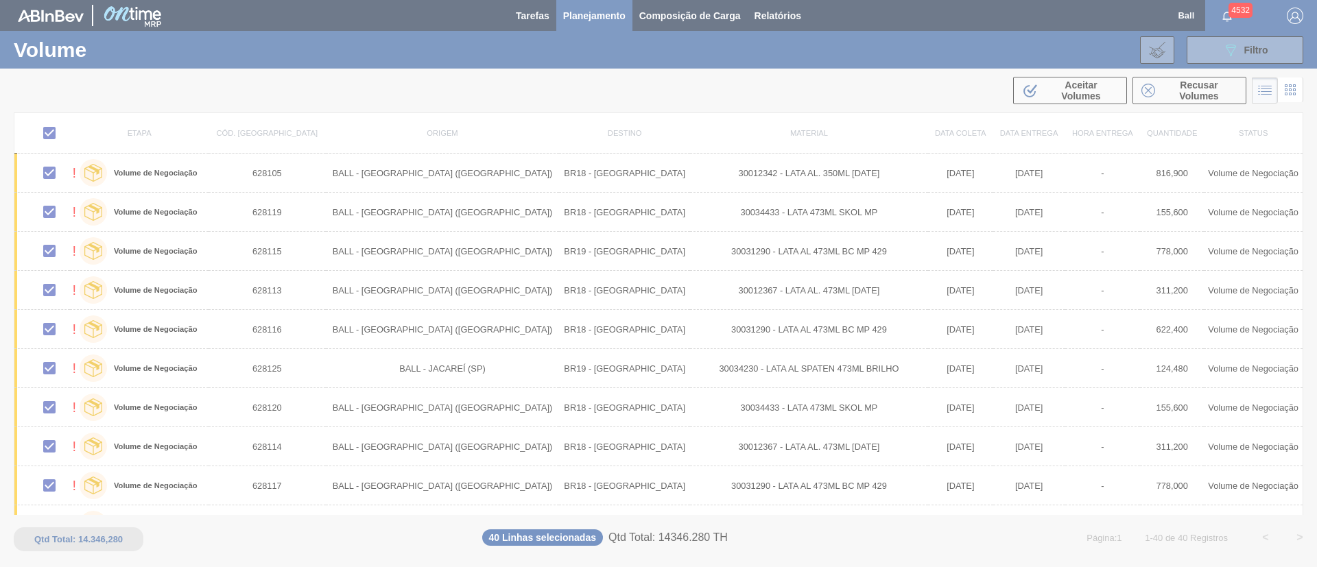
checkbox input "false"
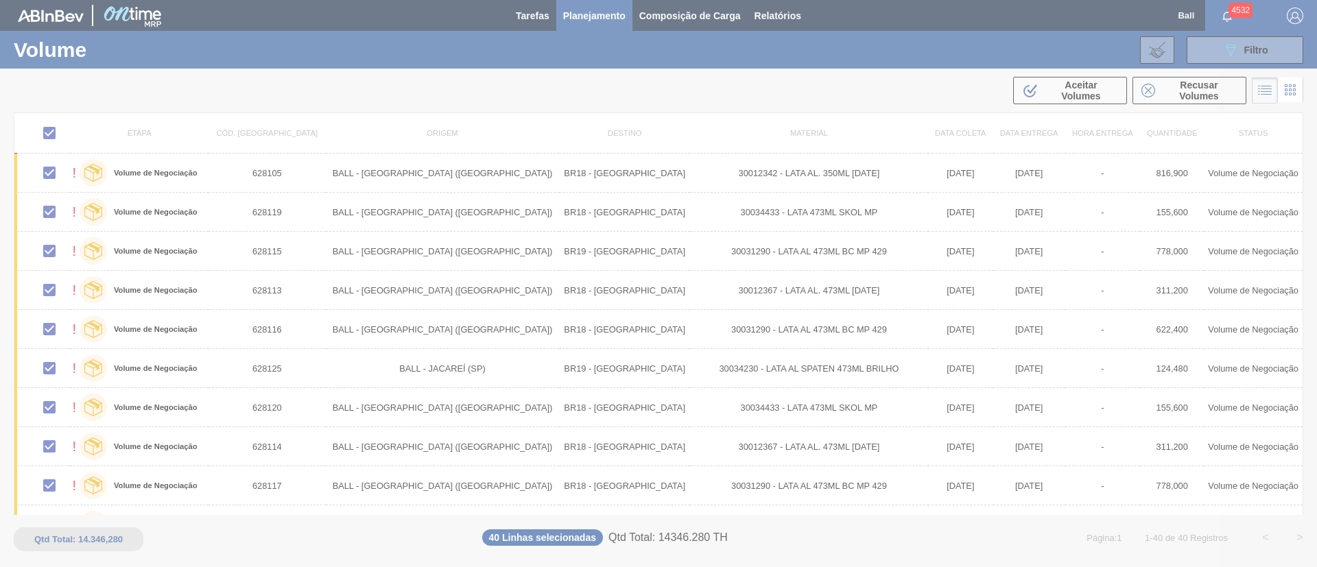
checkbox input "false"
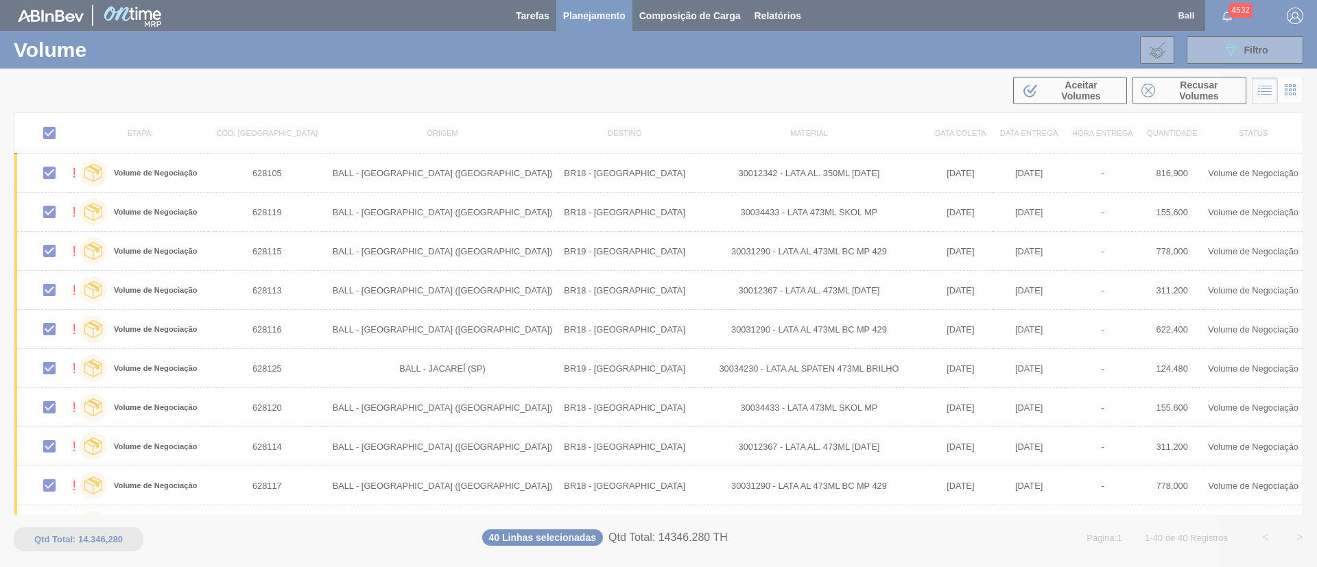
checkbox input "false"
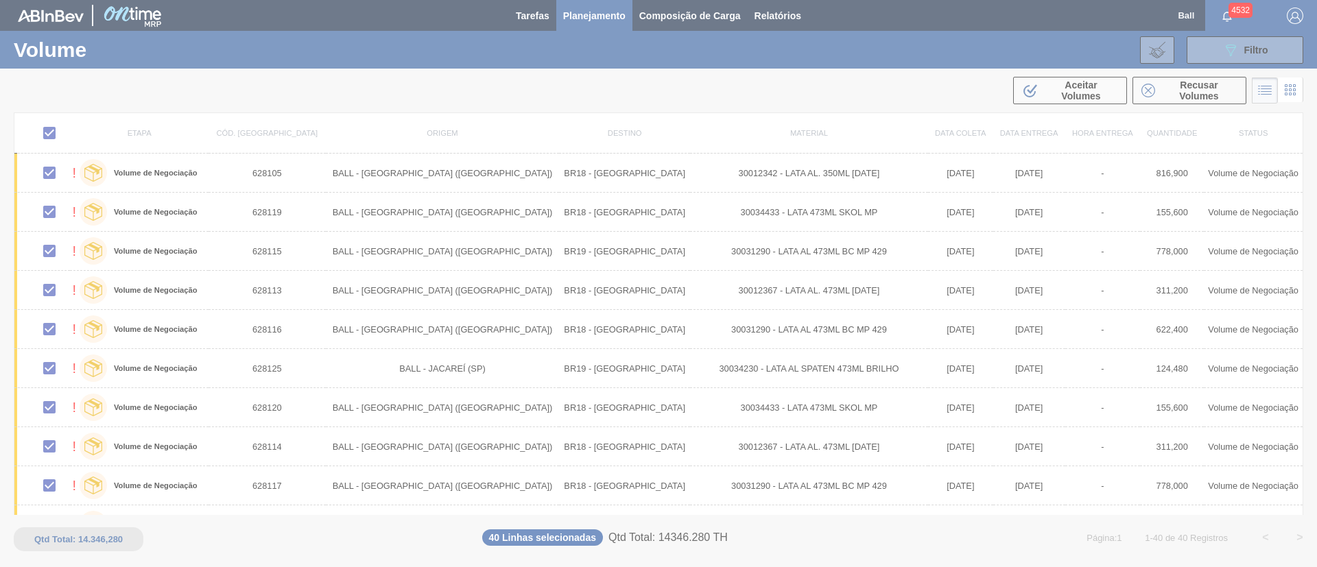
checkbox input "false"
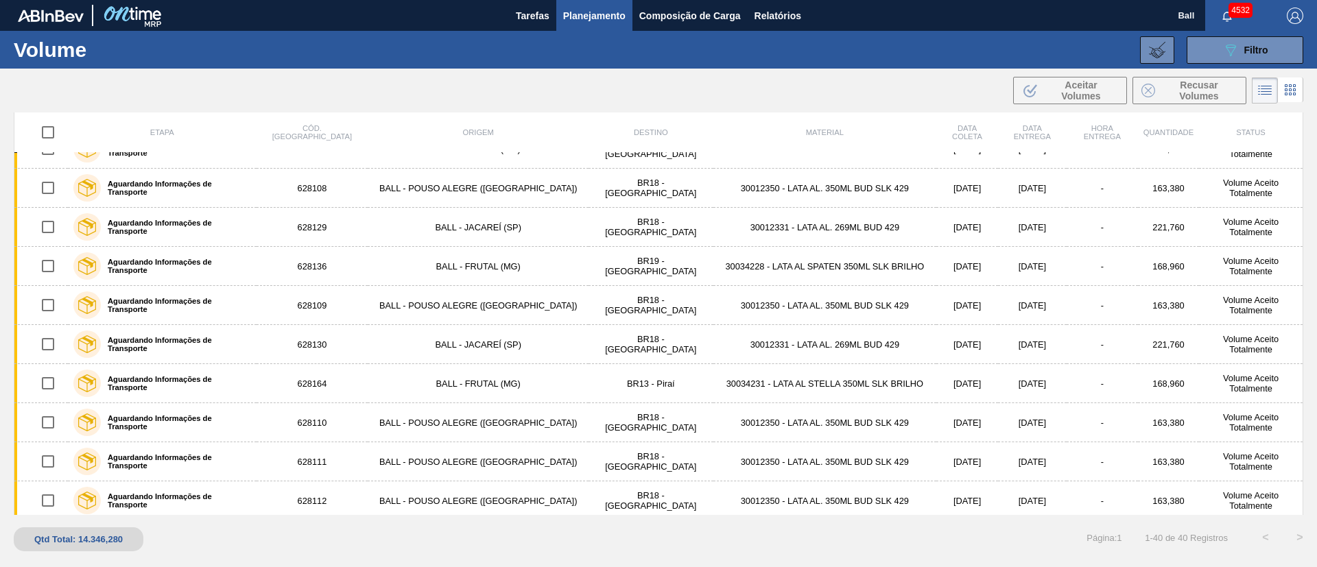
scroll to position [1203, 0]
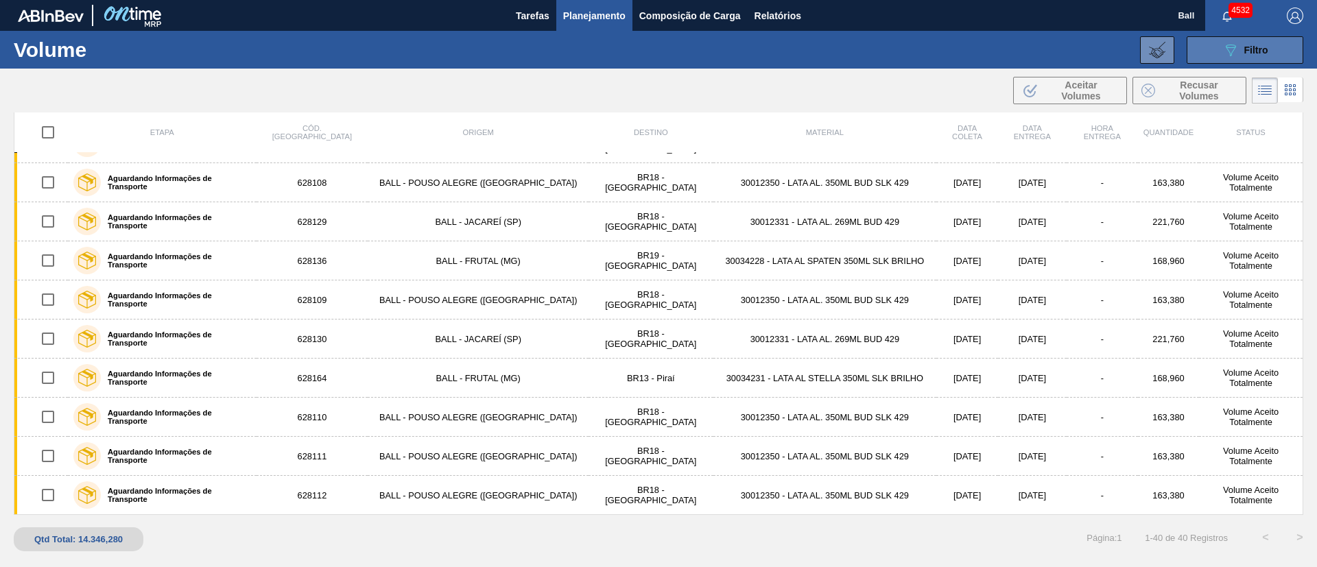
click at [1258, 36] on button "089F7B8B-B2A5-4AFE-B5C0-19BA573D28AC Filtro" at bounding box center [1245, 49] width 117 height 27
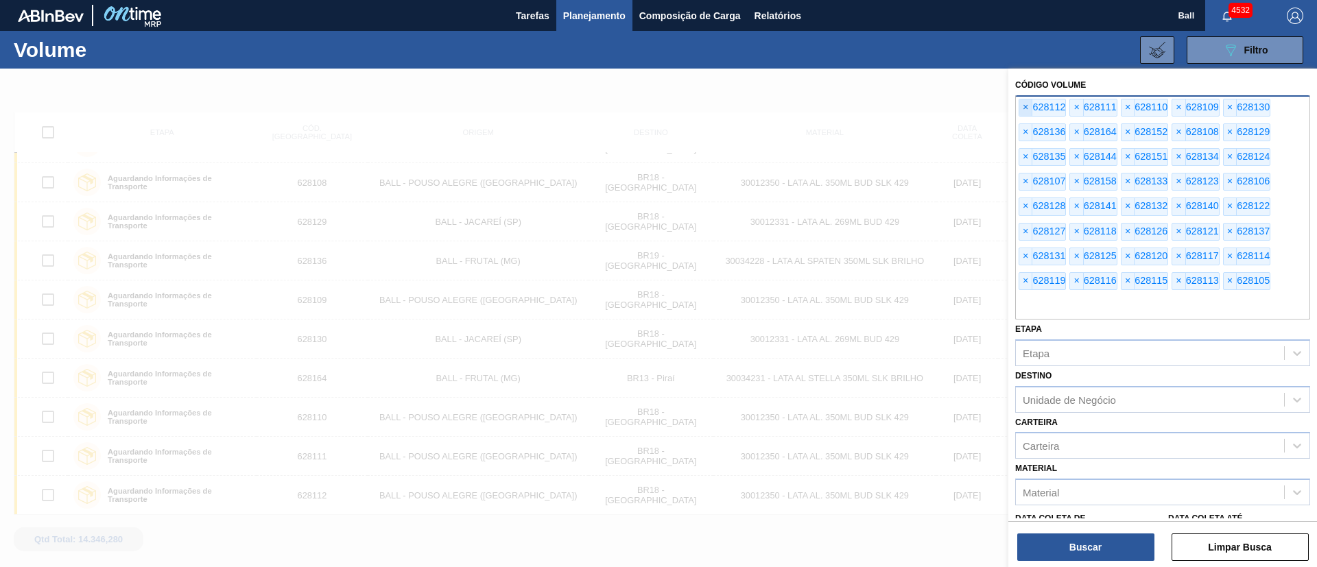
click at [1024, 103] on span "×" at bounding box center [1026, 107] width 13 height 16
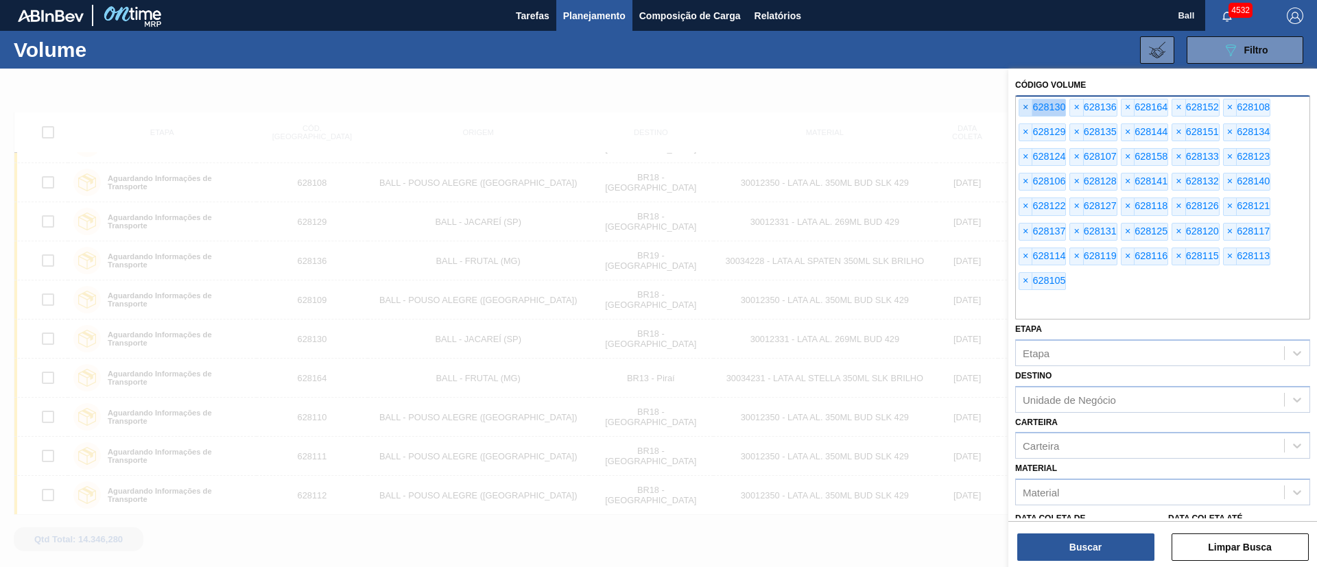
click at [1024, 103] on span "×" at bounding box center [1026, 107] width 13 height 16
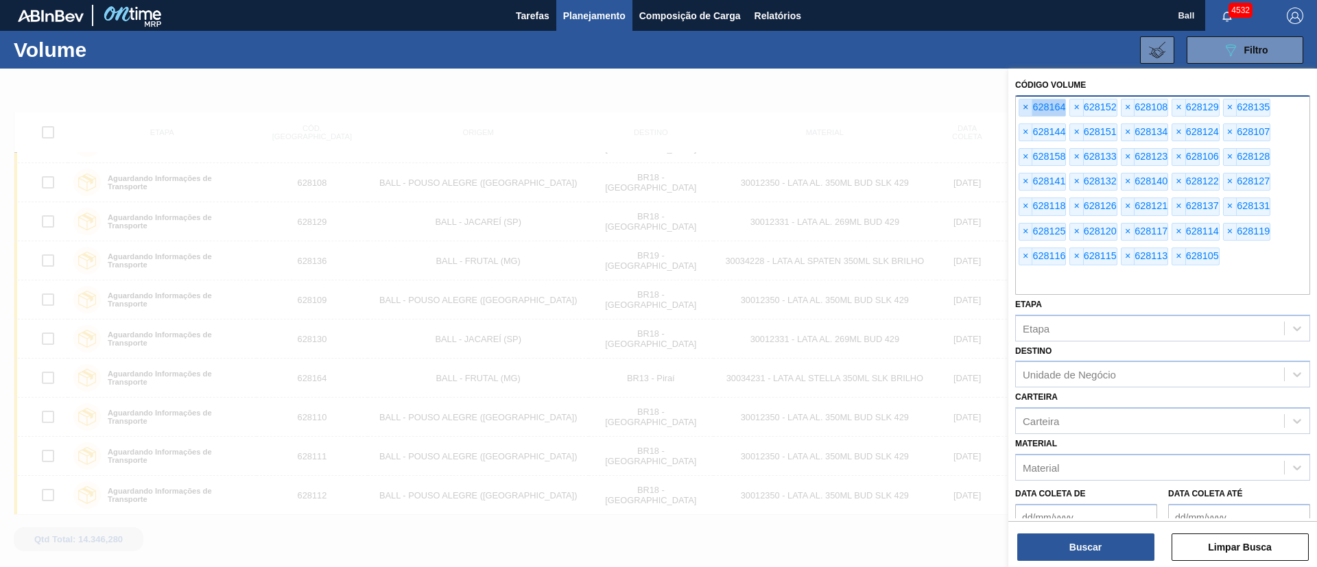
click at [1024, 103] on span "×" at bounding box center [1026, 107] width 13 height 16
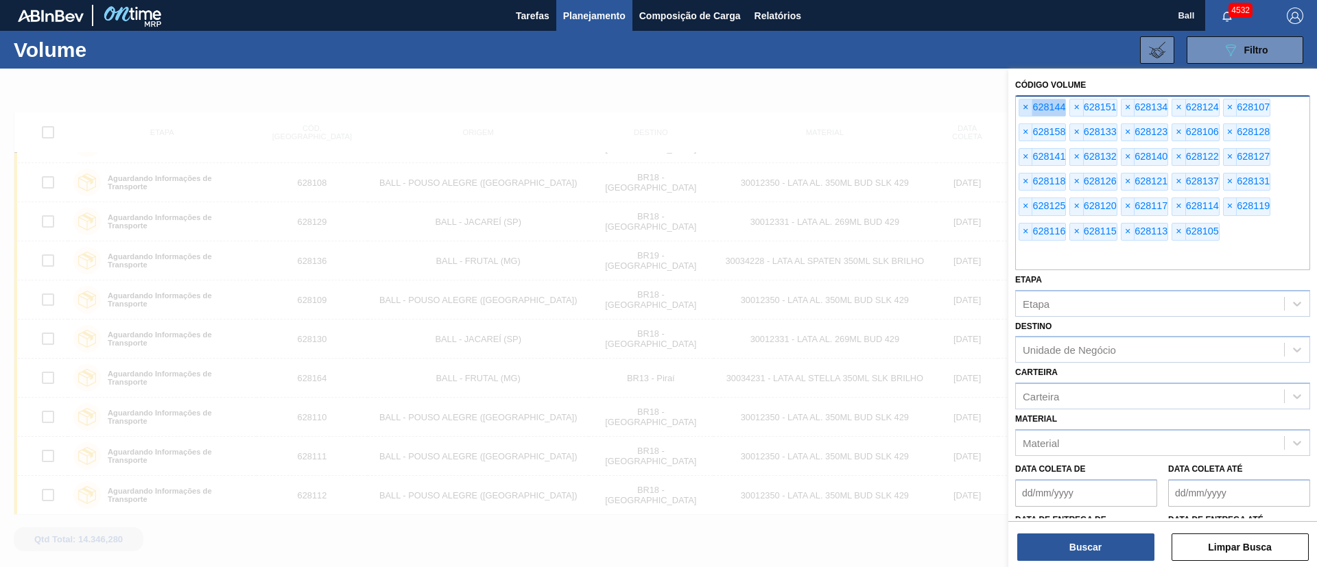
click at [1024, 103] on span "×" at bounding box center [1026, 107] width 13 height 16
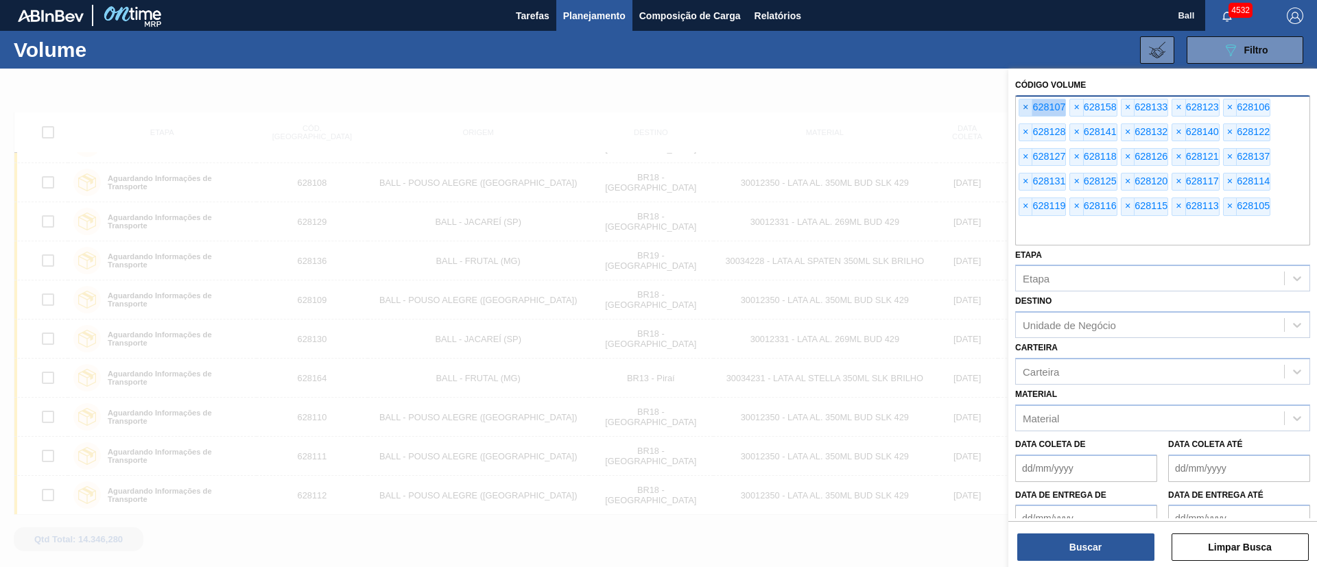
click at [1024, 103] on span "×" at bounding box center [1026, 107] width 13 height 16
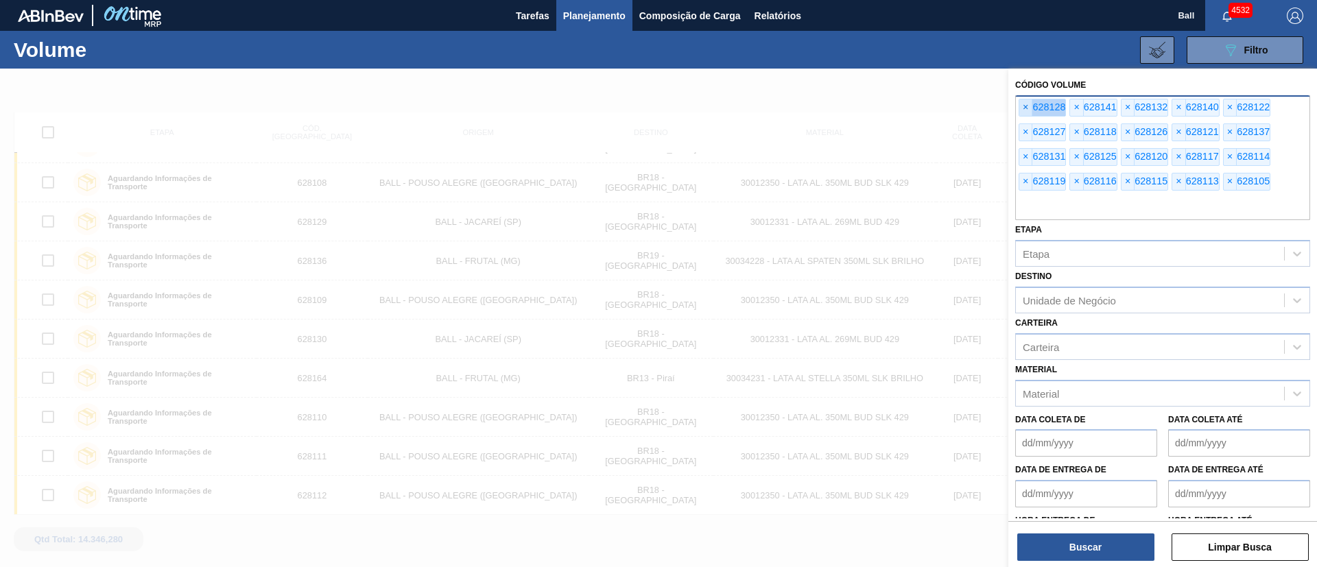
click at [1024, 103] on span "×" at bounding box center [1026, 107] width 13 height 16
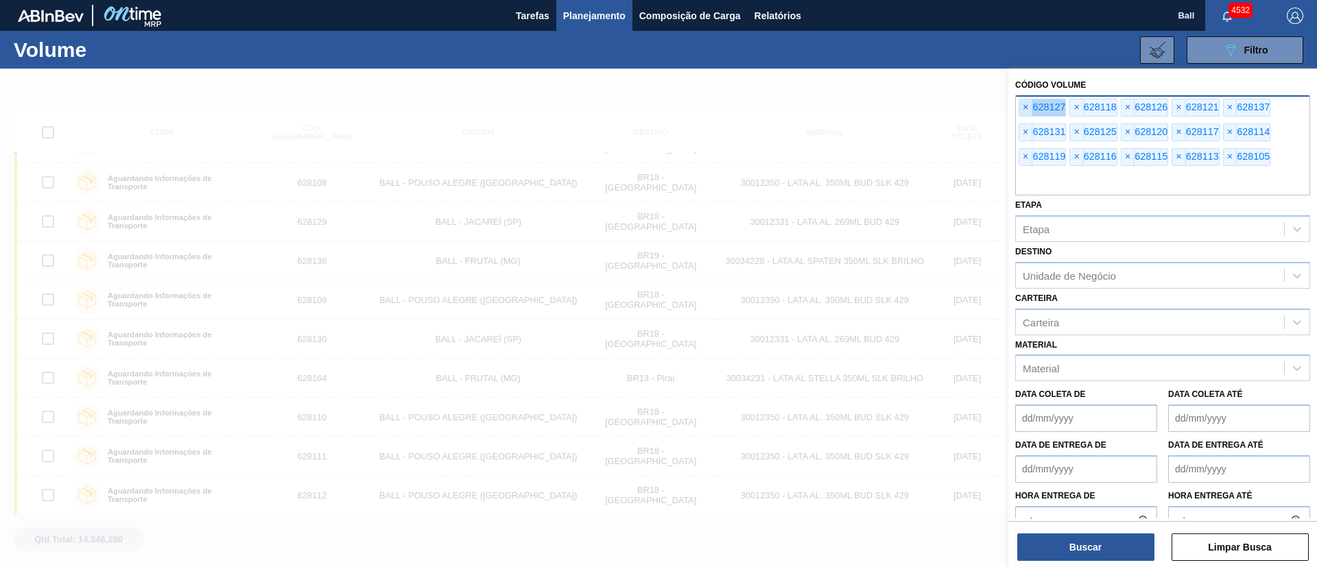
click at [1024, 103] on span "×" at bounding box center [1026, 107] width 13 height 16
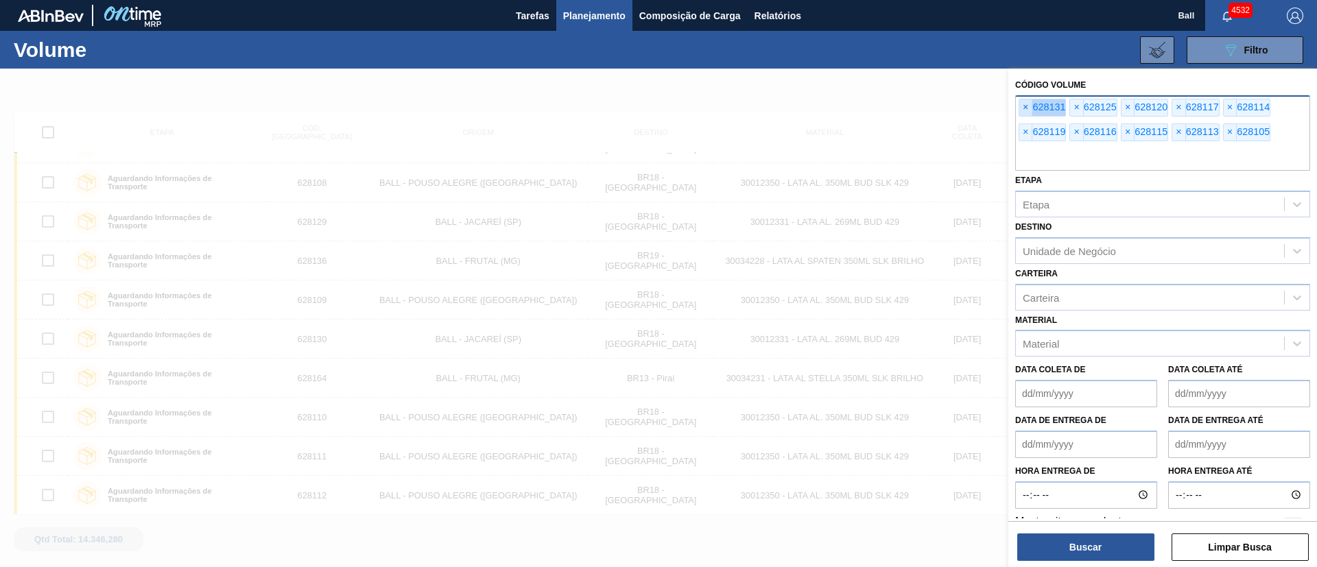
click at [1024, 103] on span "×" at bounding box center [1026, 107] width 13 height 16
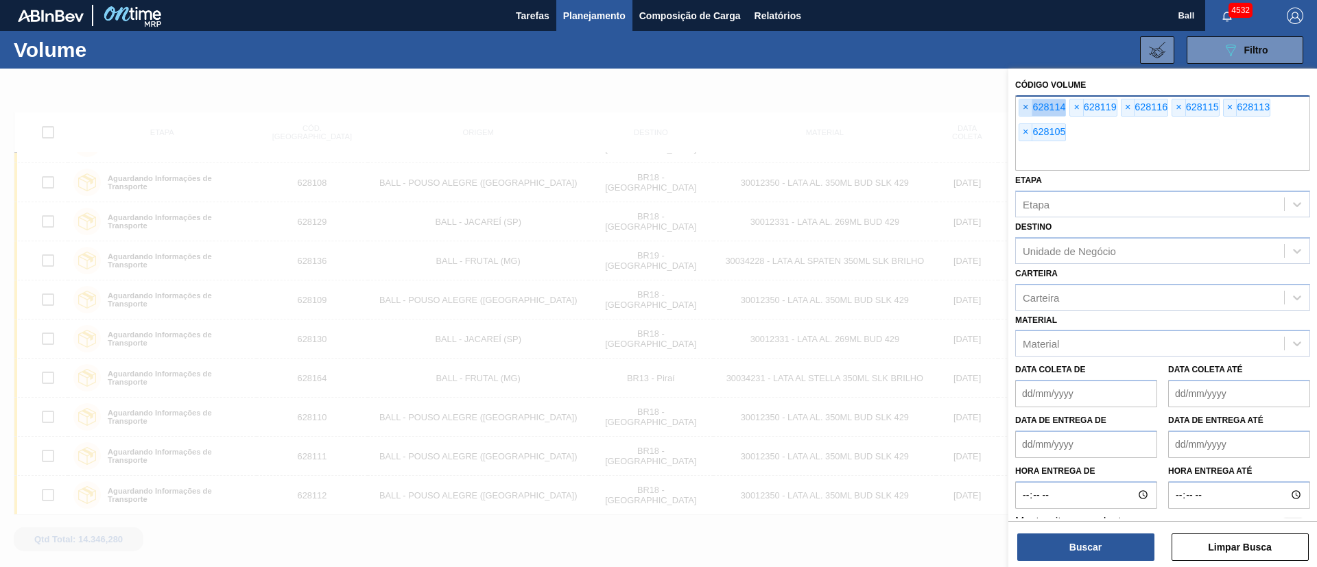
click at [1024, 103] on span "×" at bounding box center [1026, 107] width 13 height 16
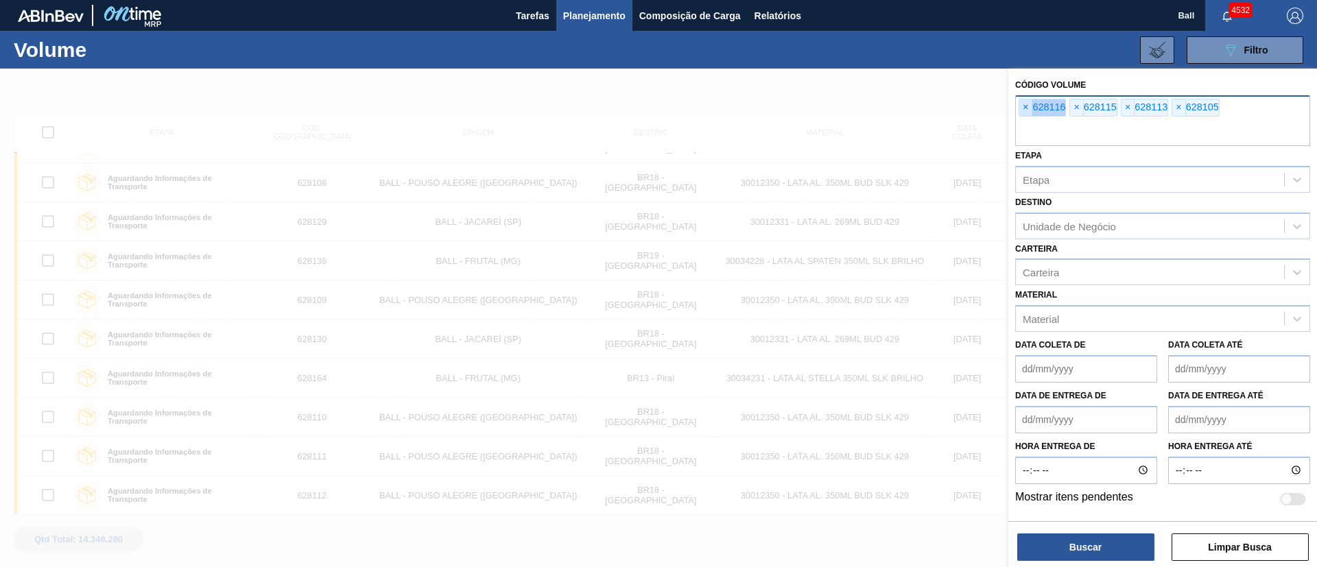
click at [1024, 103] on span "×" at bounding box center [1026, 107] width 13 height 16
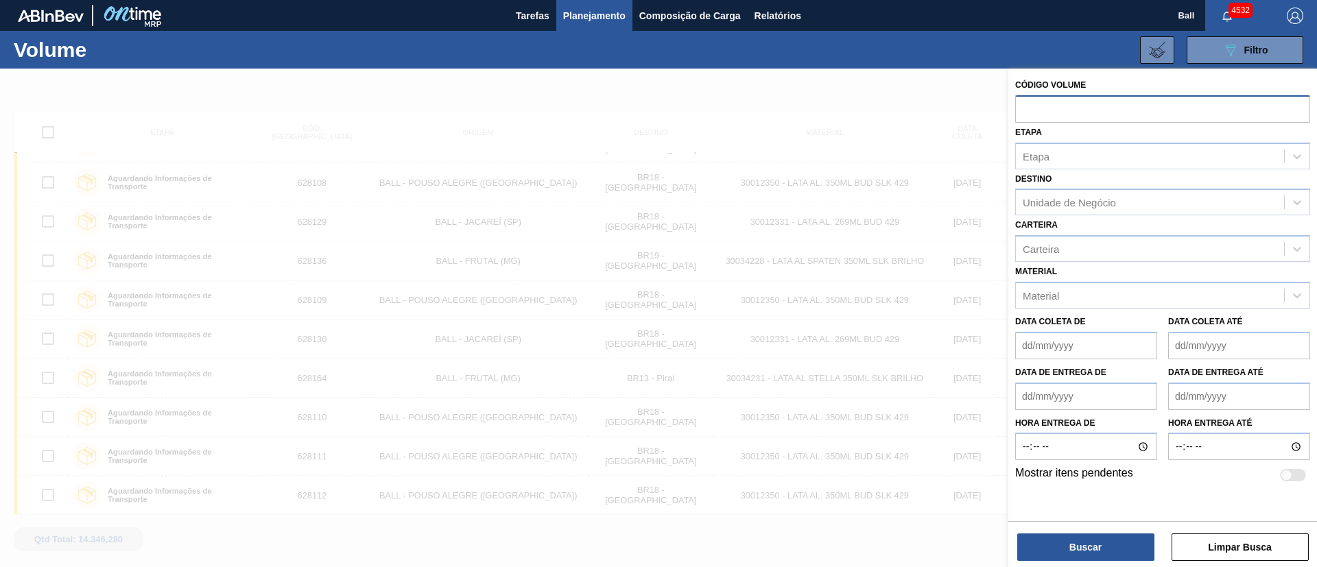
click at [1024, 103] on input "text" at bounding box center [1163, 108] width 295 height 26
paste input "V628097"
click at [1028, 104] on input "V628097" at bounding box center [1163, 108] width 295 height 26
type input "628097"
click at [1131, 548] on button "Buscar" at bounding box center [1086, 547] width 137 height 27
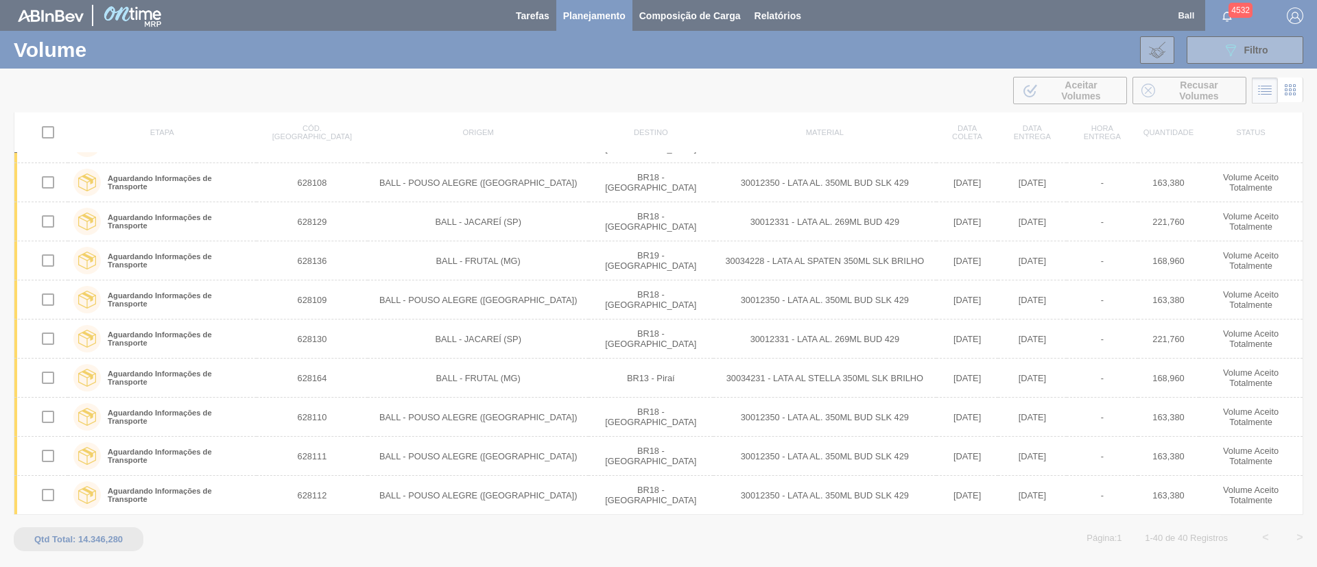
scroll to position [0, 0]
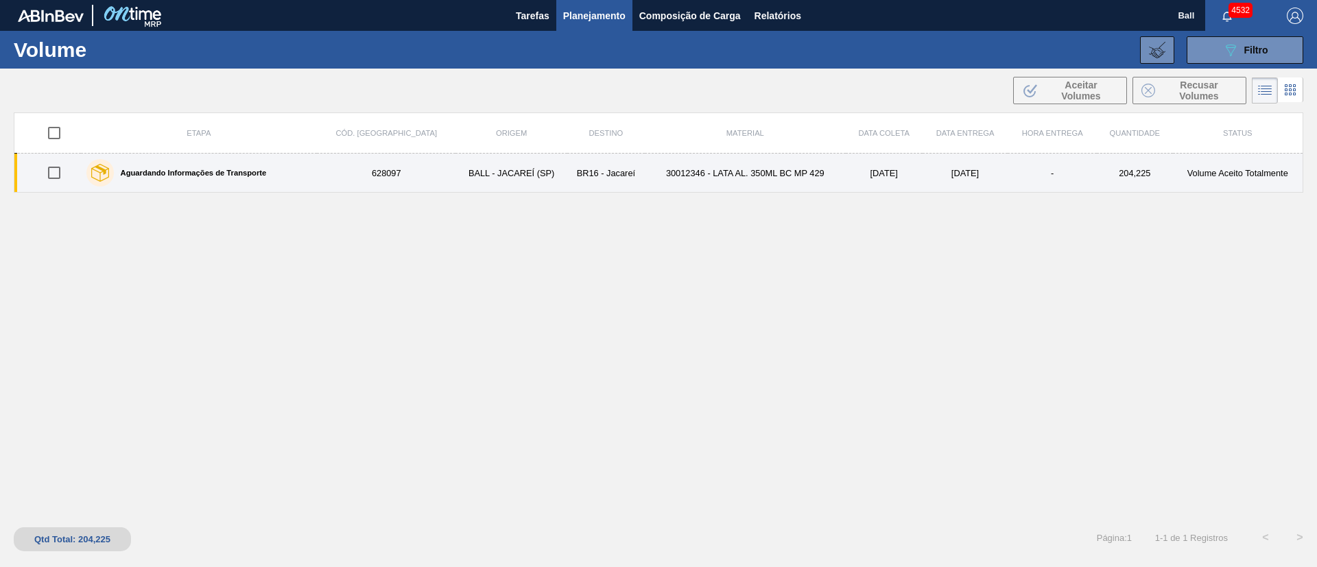
click at [596, 188] on td "BR16 - Jacareí" at bounding box center [606, 173] width 78 height 39
